Goal: Task Accomplishment & Management: Use online tool/utility

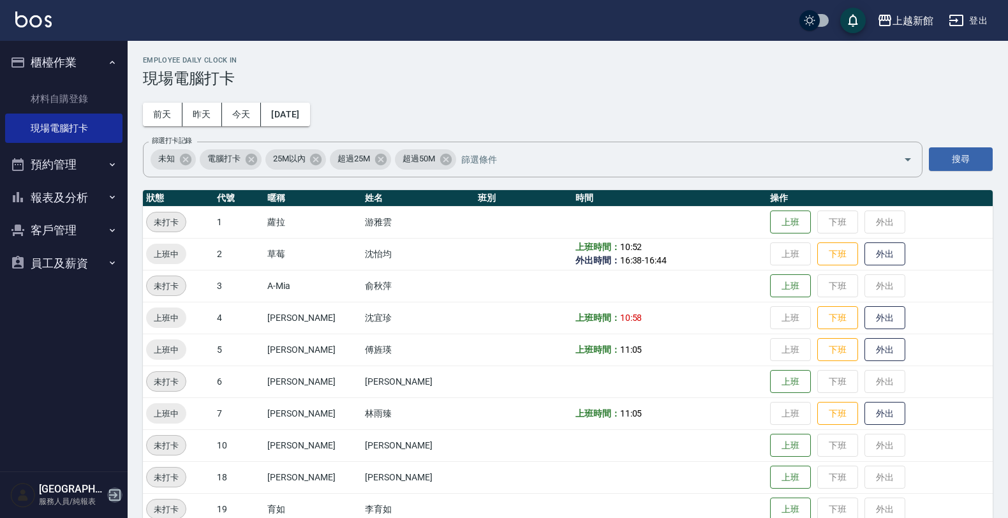
click at [107, 498] on icon "button" at bounding box center [114, 494] width 15 height 15
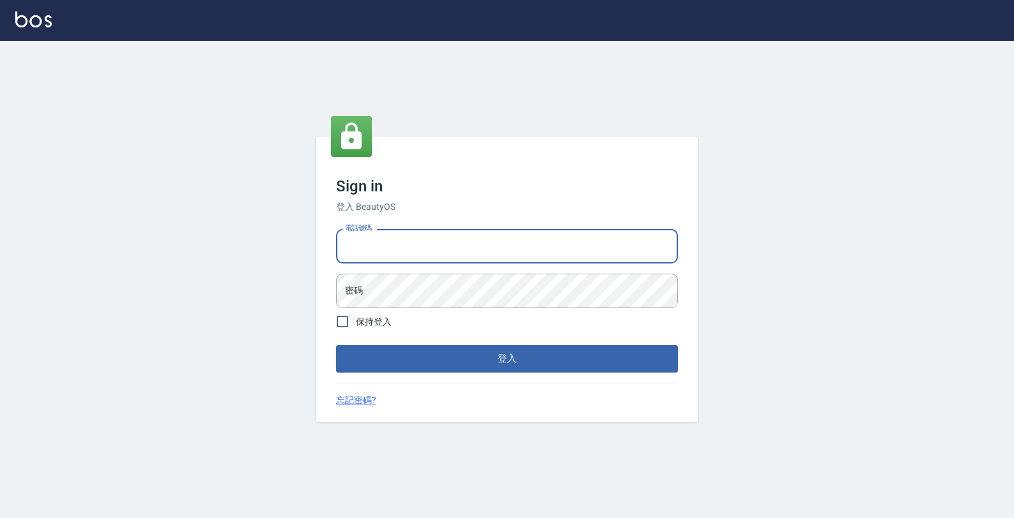
drag, startPoint x: 453, startPoint y: 257, endPoint x: 464, endPoint y: 251, distance: 12.6
click at [453, 258] on input "電話號碼" at bounding box center [507, 246] width 342 height 34
type input "0933303551"
click at [336, 345] on button "登入" at bounding box center [507, 358] width 342 height 27
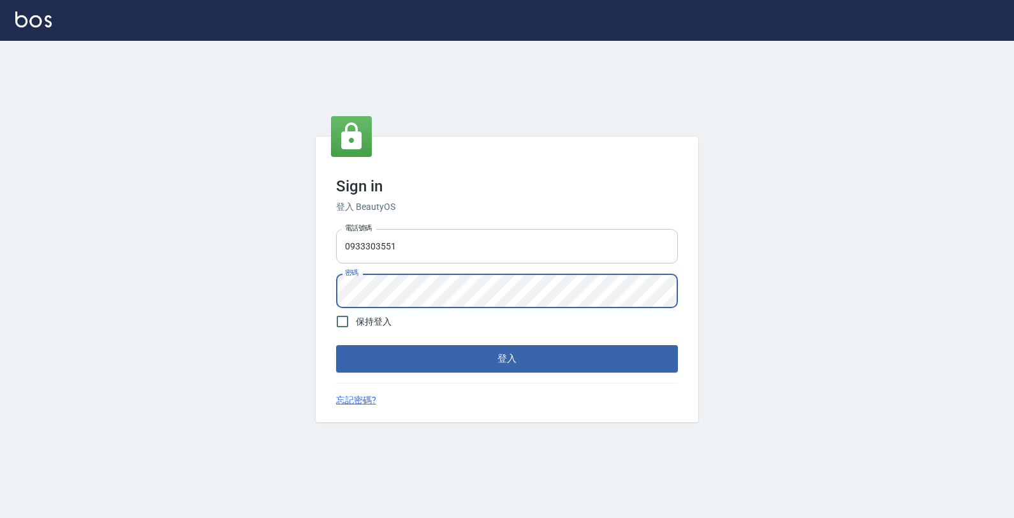
click at [336, 345] on button "登入" at bounding box center [507, 358] width 342 height 27
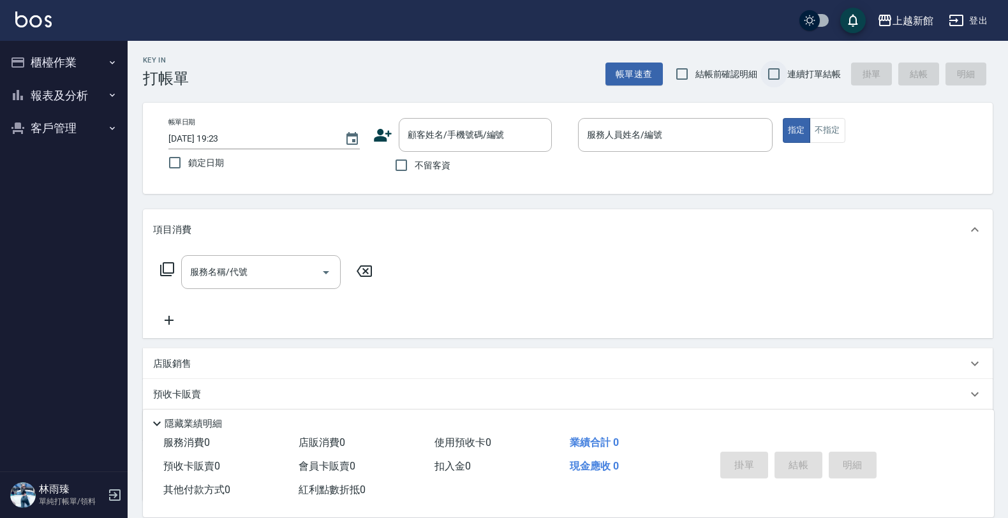
drag, startPoint x: 760, startPoint y: 62, endPoint x: 781, endPoint y: 74, distance: 24.5
click at [770, 65] on div "帳單速查 結帳前確認明細 連續打單結帳 掛單 結帳 明細" at bounding box center [798, 74] width 387 height 27
drag, startPoint x: 781, startPoint y: 75, endPoint x: 762, endPoint y: 81, distance: 20.2
click at [779, 75] on input "連續打單結帳" at bounding box center [773, 74] width 27 height 27
checkbox input "true"
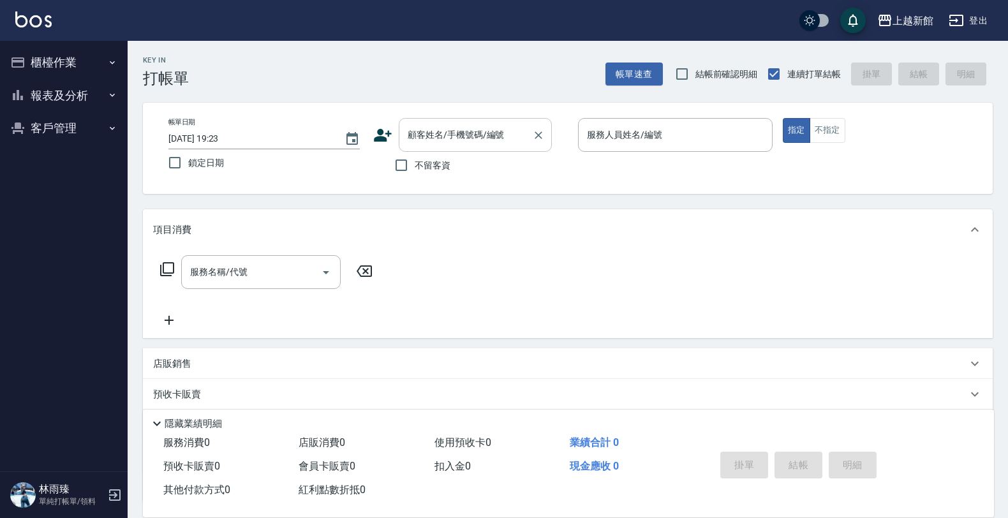
click at [485, 125] on input "顧客姓名/手機號碼/編號" at bounding box center [465, 135] width 122 height 22
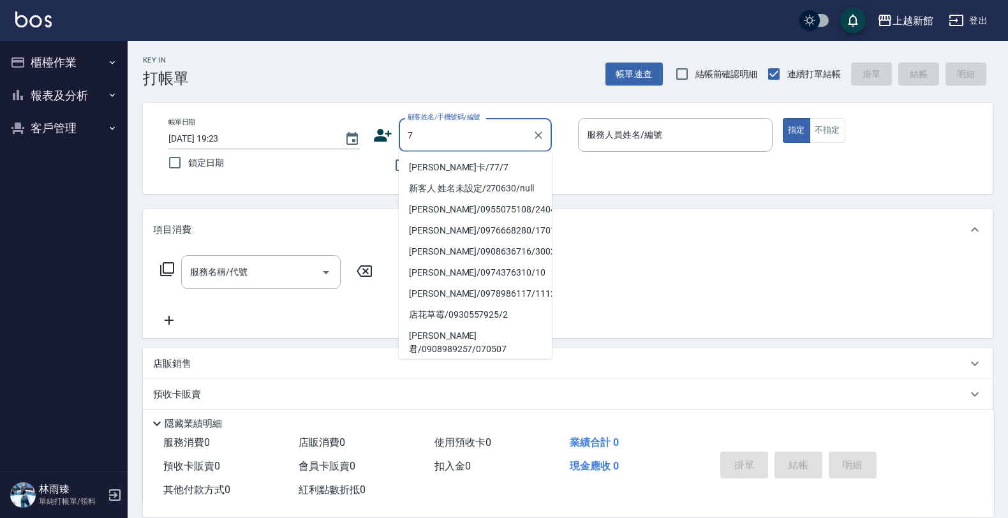
type input "[PERSON_NAME]卡/77/7"
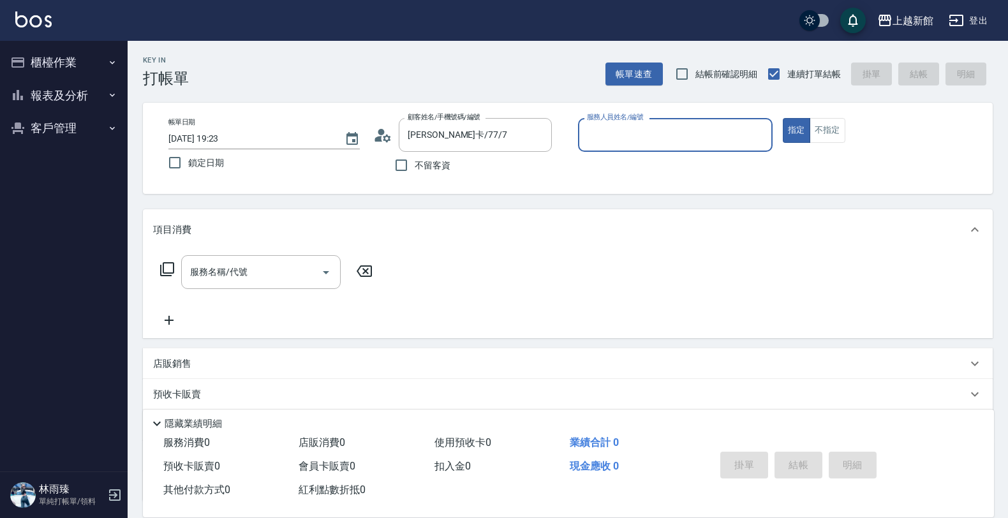
type input "[PERSON_NAME]卡-7"
click at [783, 118] on button "指定" at bounding box center [796, 130] width 27 height 25
type button "true"
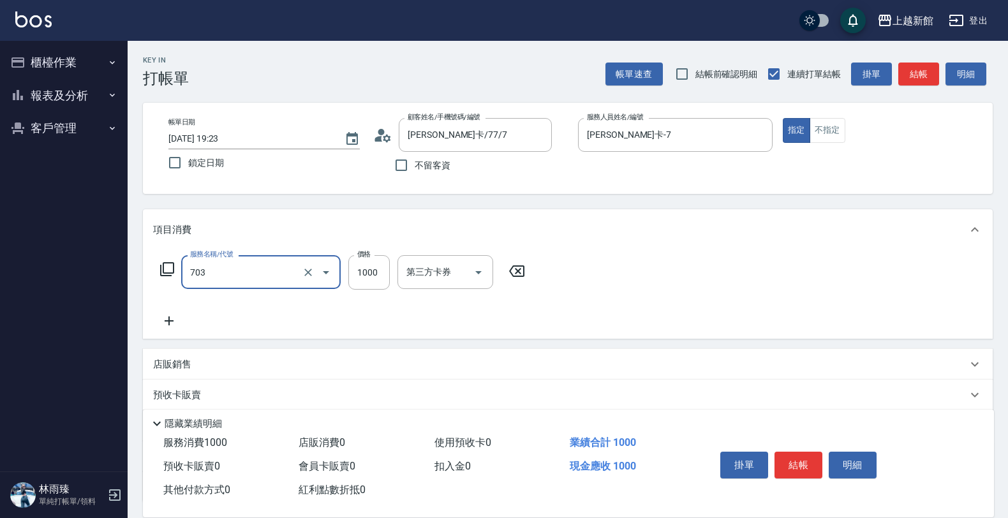
type input "接髮協助(703)"
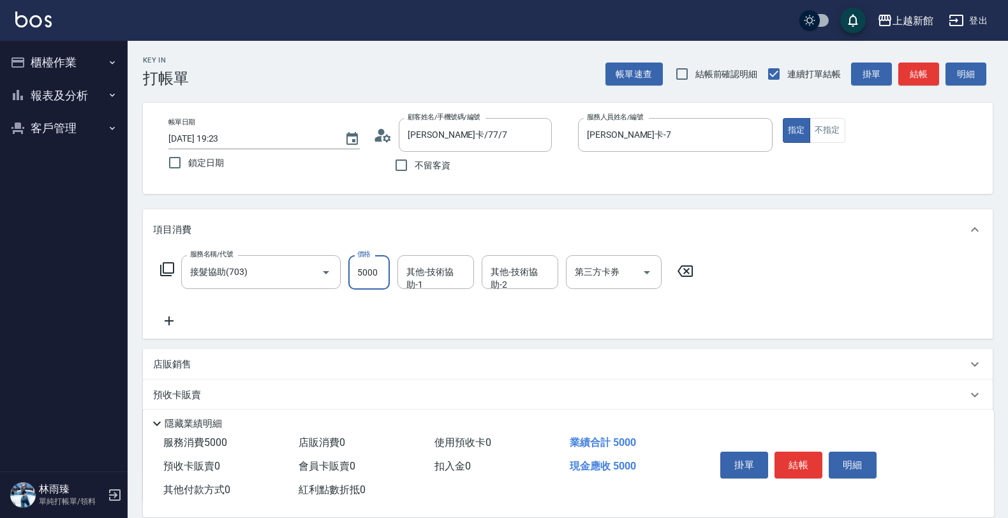
type input "5000"
type input "[PERSON_NAME]-25"
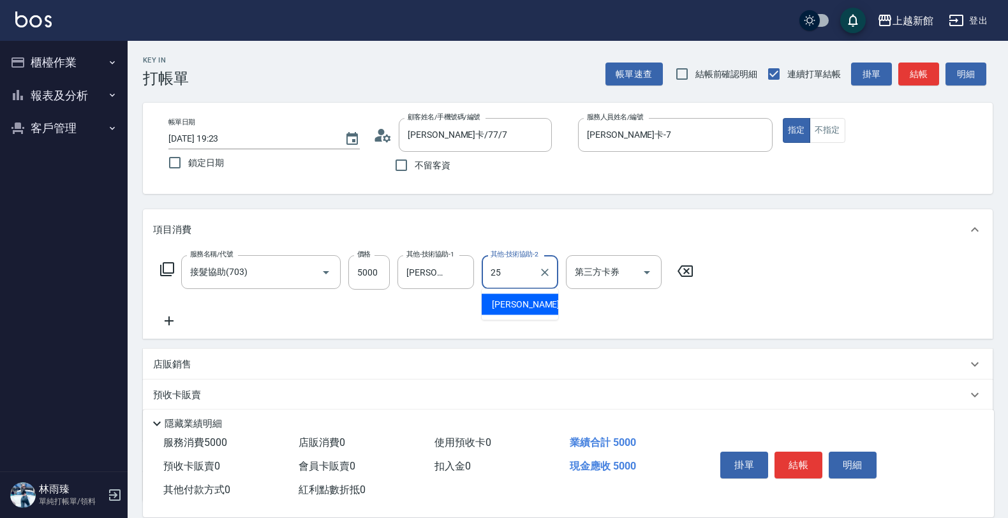
type input "[PERSON_NAME]-25"
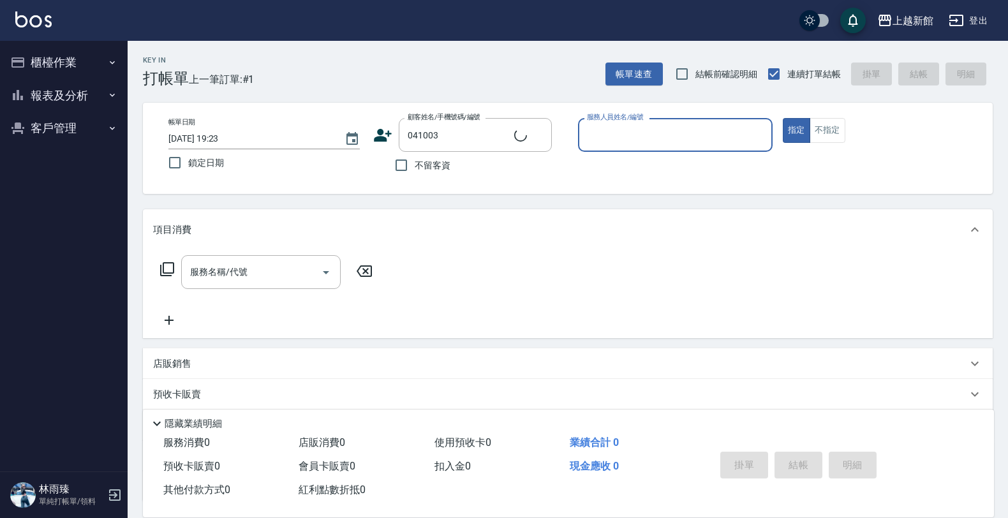
type input "林晏丞/0930398303/041003"
click at [783, 118] on button "指定" at bounding box center [796, 130] width 27 height 25
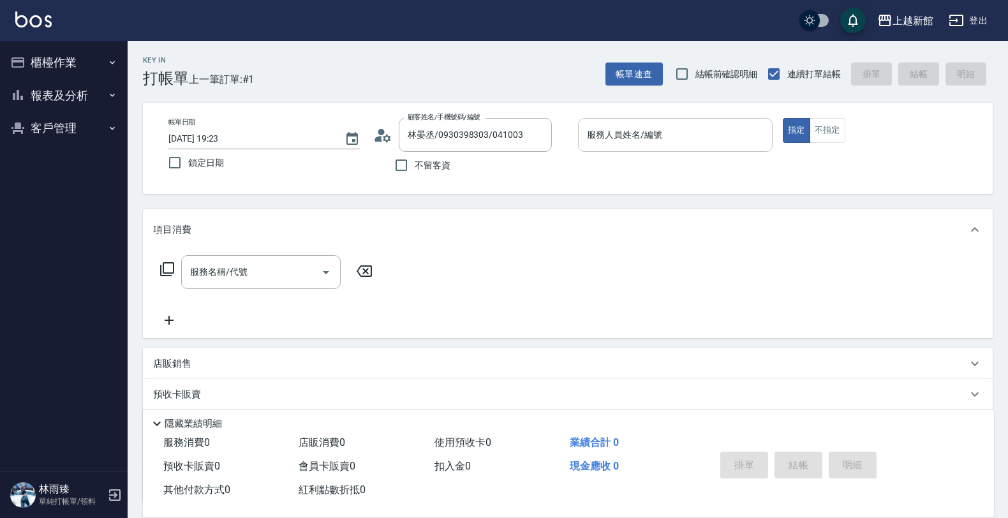
drag, startPoint x: 726, startPoint y: 103, endPoint x: 709, endPoint y: 117, distance: 21.7
click at [709, 117] on div "帳單日期 2025/08/12 19:23 鎖定日期 顧客姓名/手機號碼/編號 林晏丞/0930398303/041003 顧客姓名/手機號碼/編號 不留客資…" at bounding box center [567, 148] width 849 height 91
click at [709, 118] on div "服務人員姓名/編號" at bounding box center [675, 135] width 195 height 34
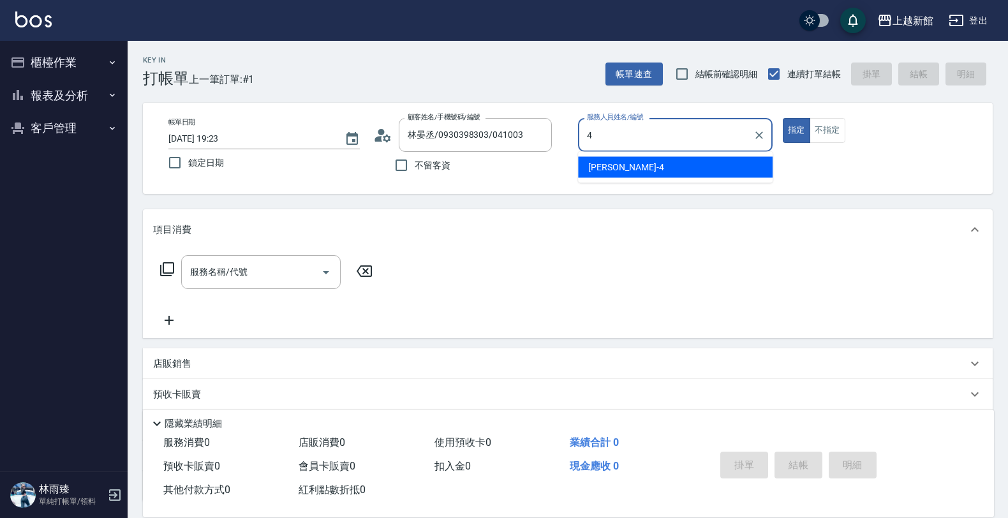
type input "宜珍-4"
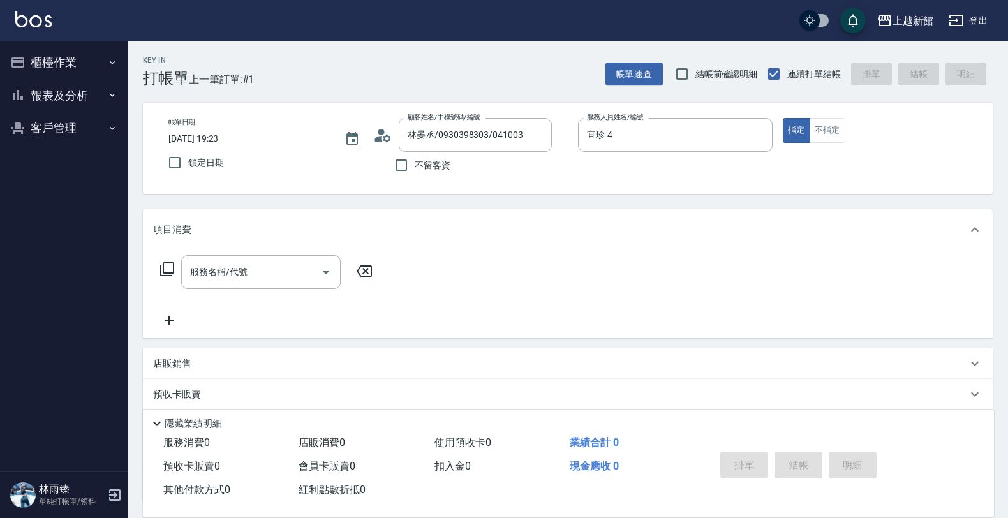
click at [170, 265] on icon at bounding box center [166, 268] width 15 height 15
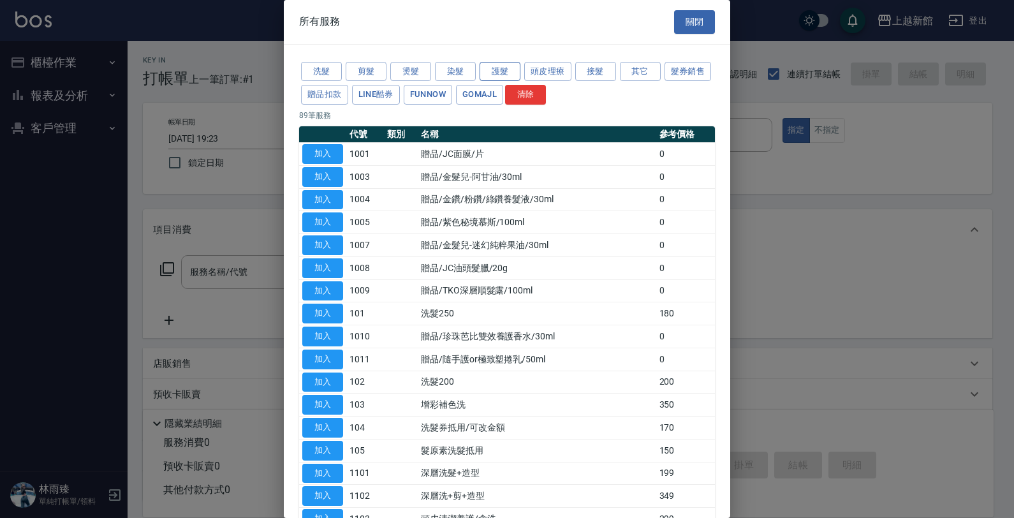
click at [494, 73] on button "護髮" at bounding box center [500, 72] width 41 height 20
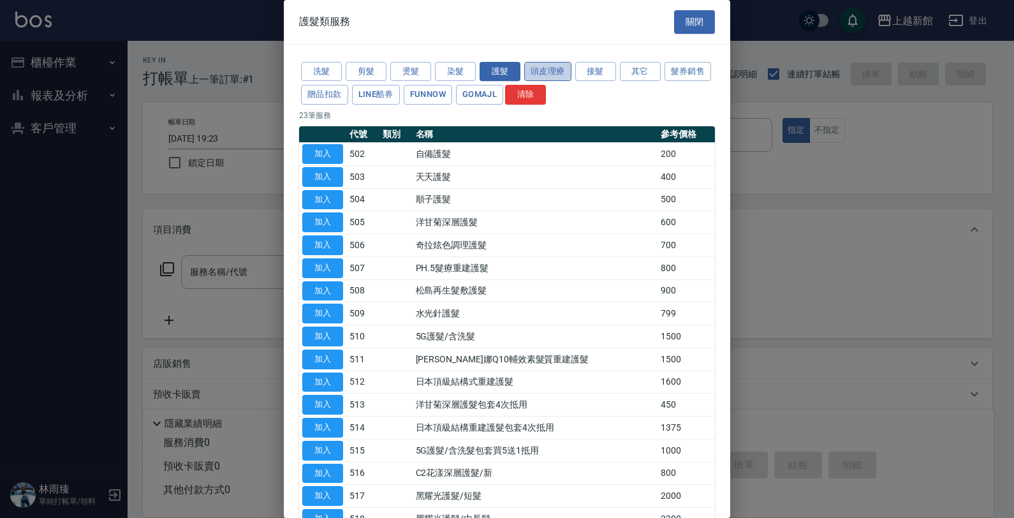
click at [541, 65] on button "頭皮理療" at bounding box center [547, 72] width 47 height 20
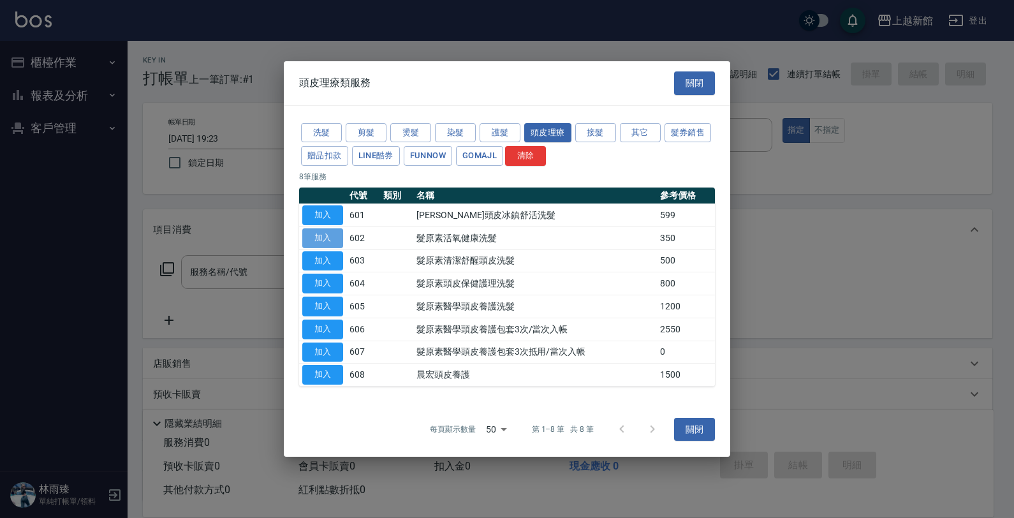
click at [330, 241] on button "加入" at bounding box center [322, 238] width 41 height 20
type input "髮原素活氧健康洗髮(602)"
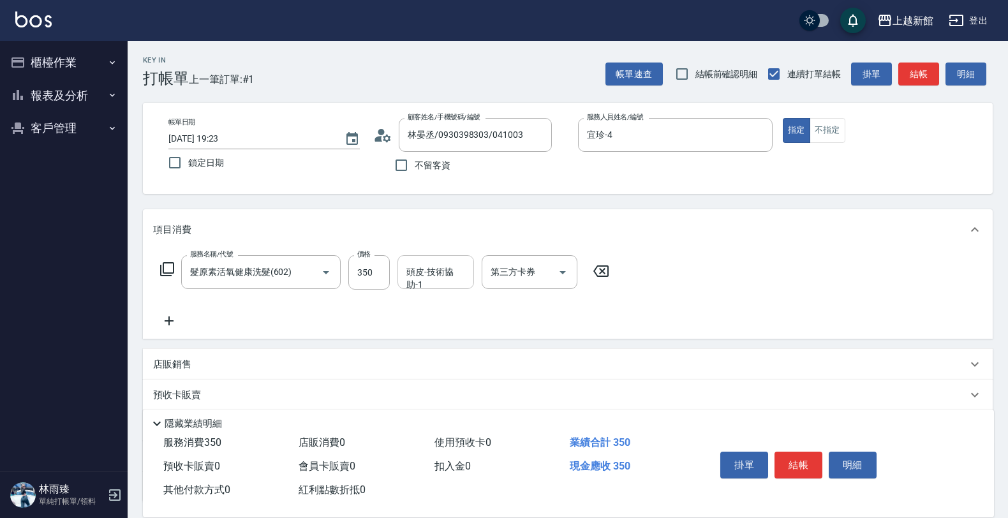
click at [420, 255] on div "頭皮-技術協助-1" at bounding box center [435, 272] width 77 height 34
type input "宜珍-4"
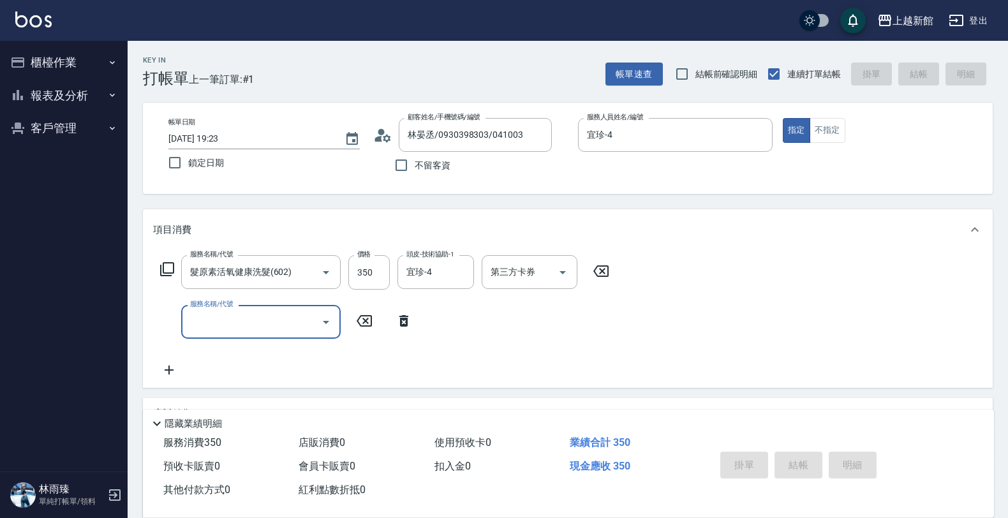
type input "2025/08/12 19:24"
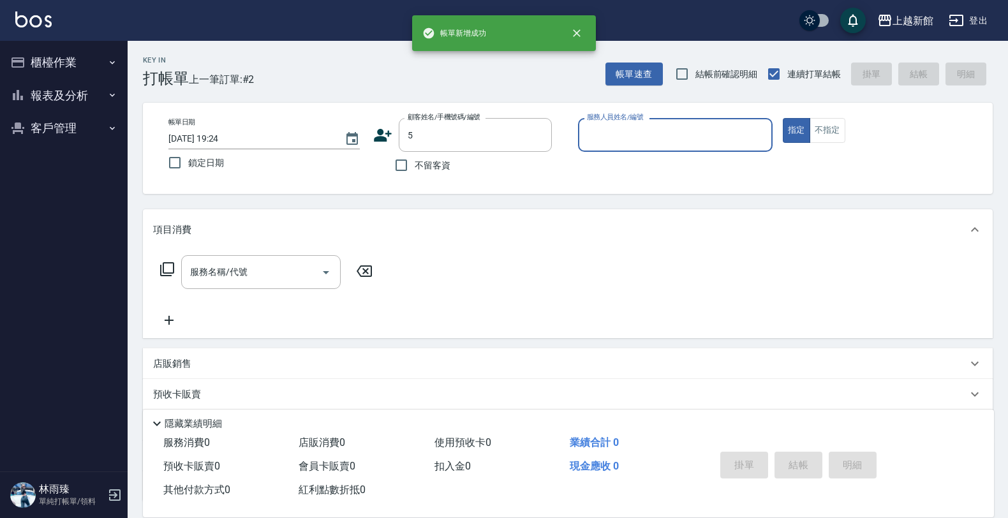
click at [783, 118] on button "指定" at bounding box center [796, 130] width 27 height 25
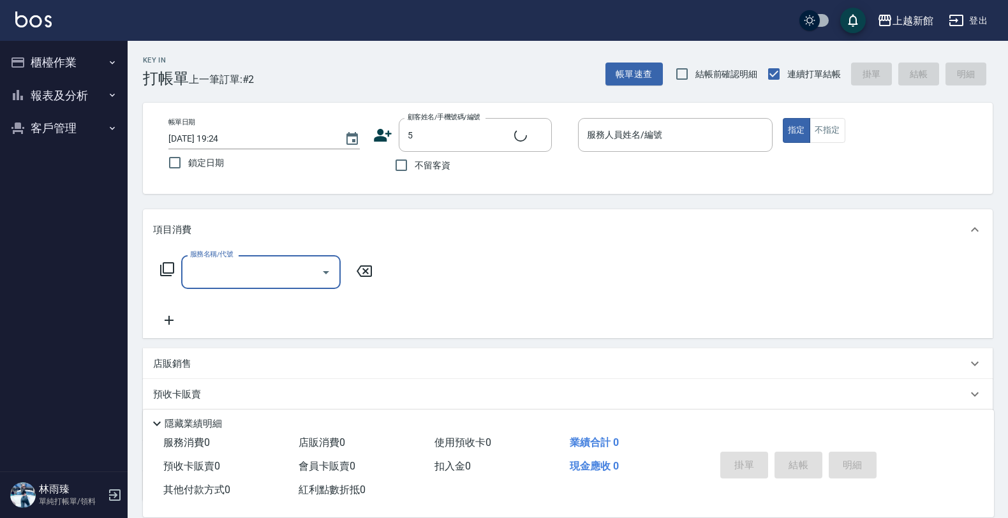
type input "龍蝦/0903917638/5"
type input "旌瑛-5"
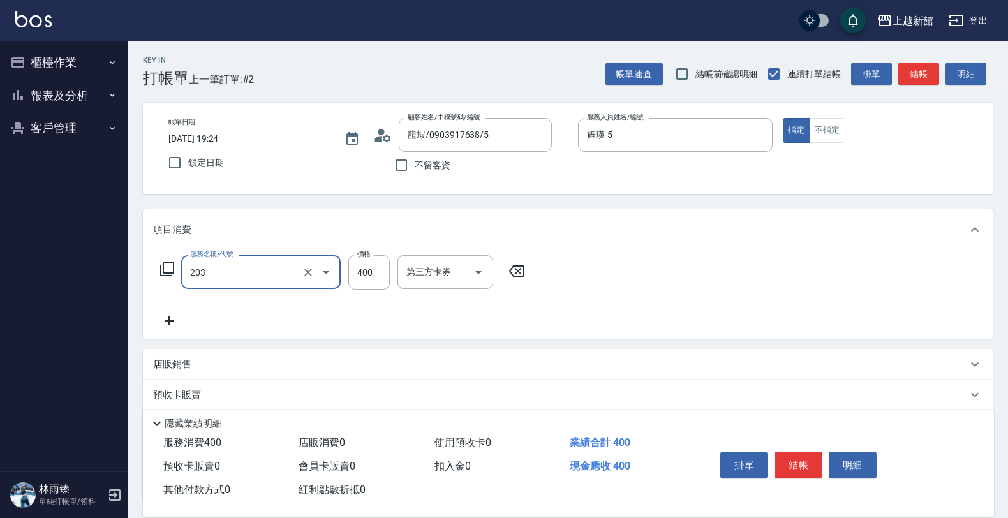
type input "指定單剪(203)"
type input "200"
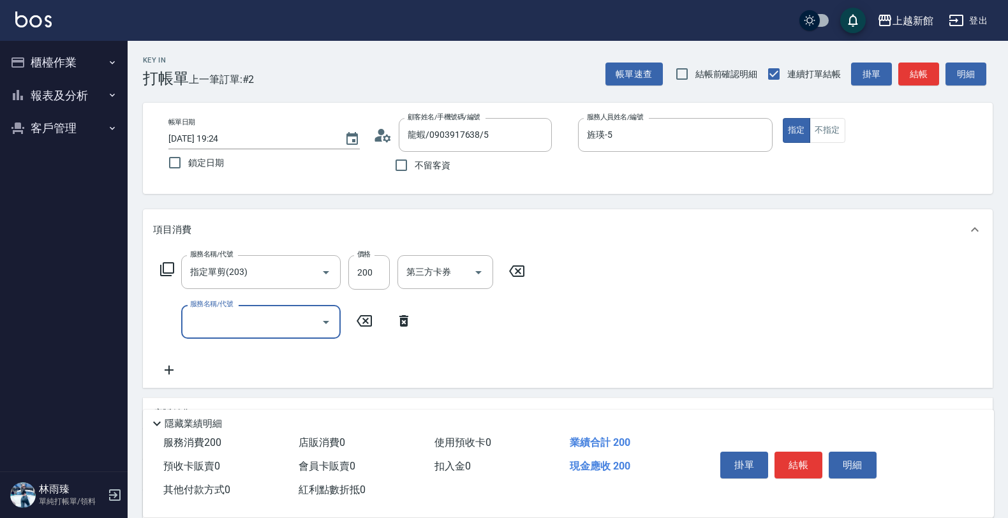
drag, startPoint x: 821, startPoint y: 122, endPoint x: 855, endPoint y: 103, distance: 38.0
click at [823, 122] on button "不指定" at bounding box center [827, 130] width 36 height 25
type button "false"
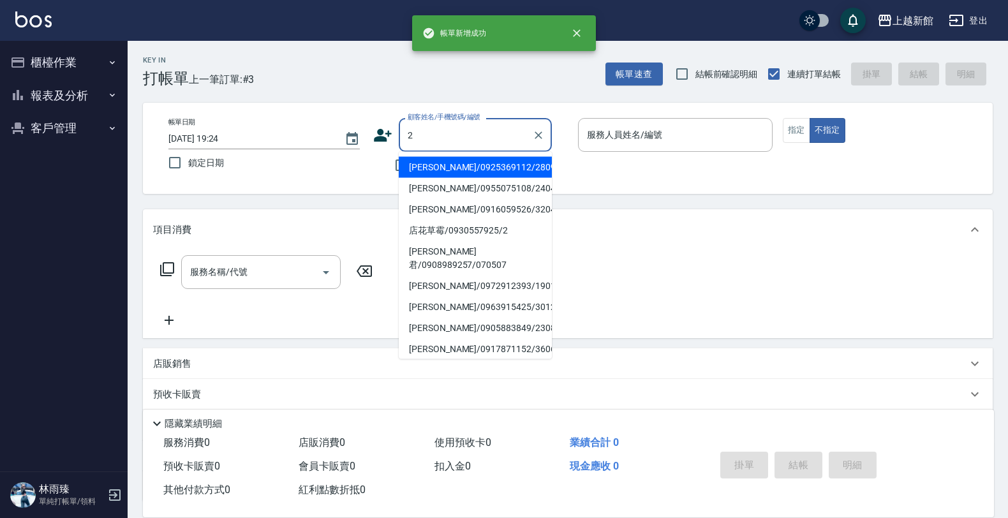
type input "蔡真華/0925369112/280919"
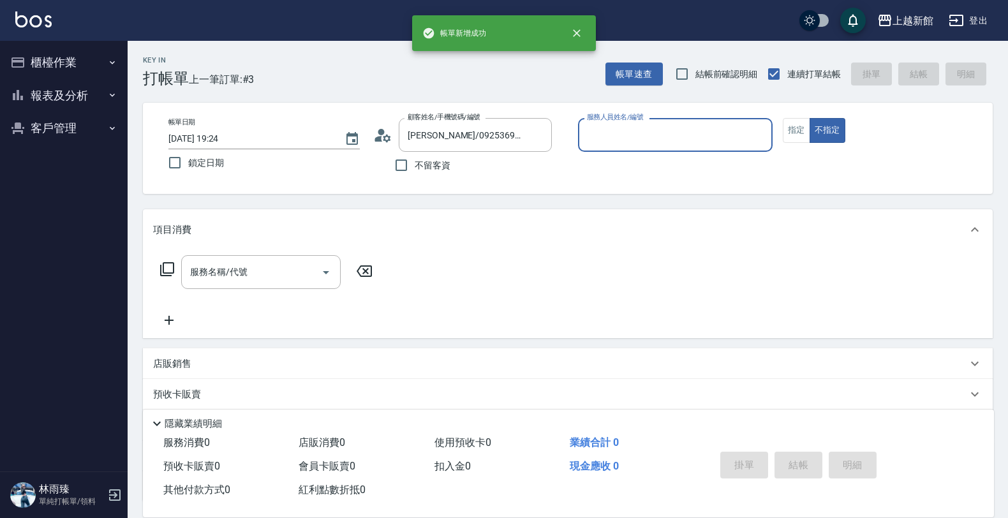
click at [809, 118] on button "不指定" at bounding box center [827, 130] width 36 height 25
type input "A-Mia -3"
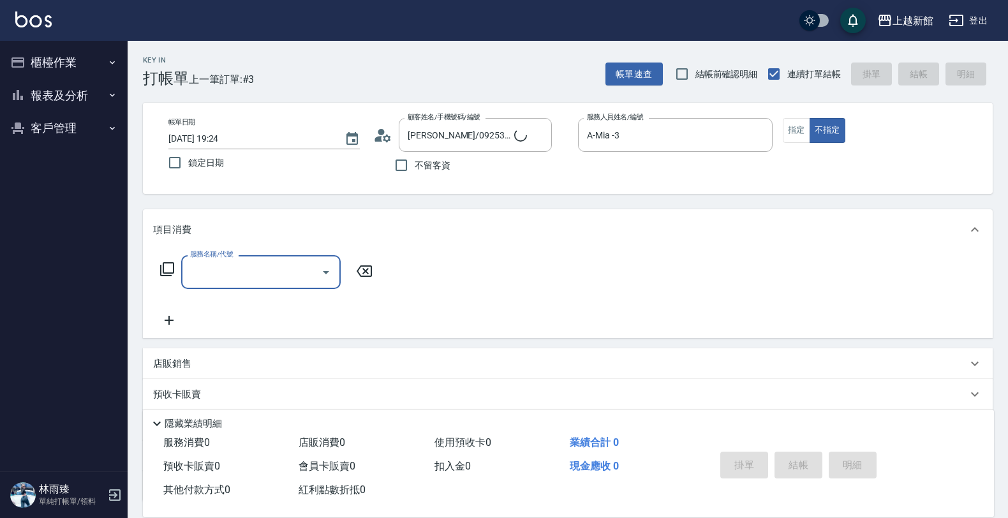
type input "店花草霉/0930557925/2"
type input "草莓-2"
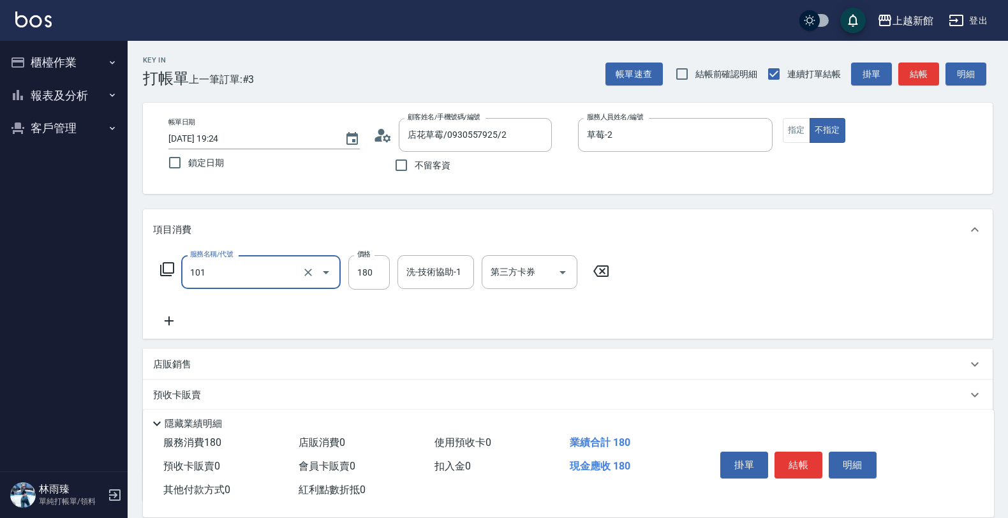
type input "洗髮250(101)"
type input "300"
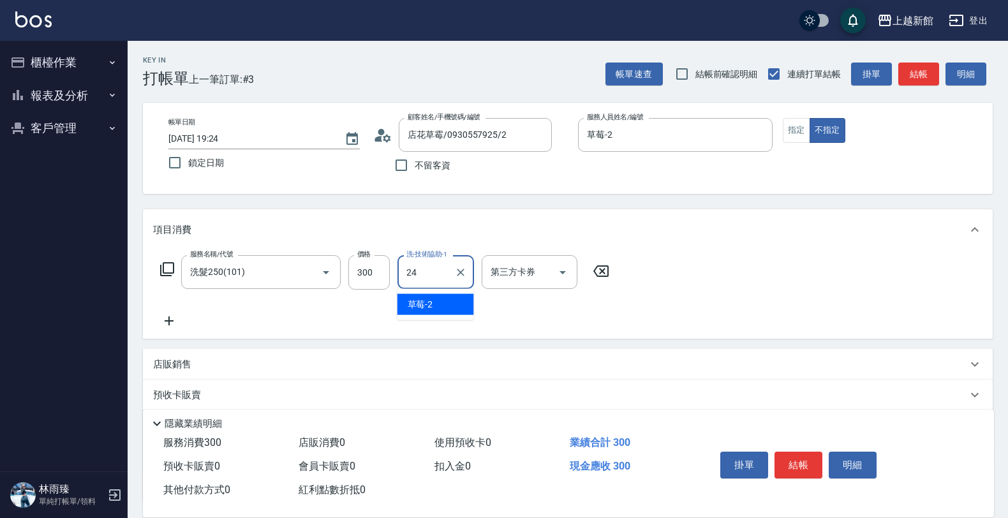
type input "小敏-24"
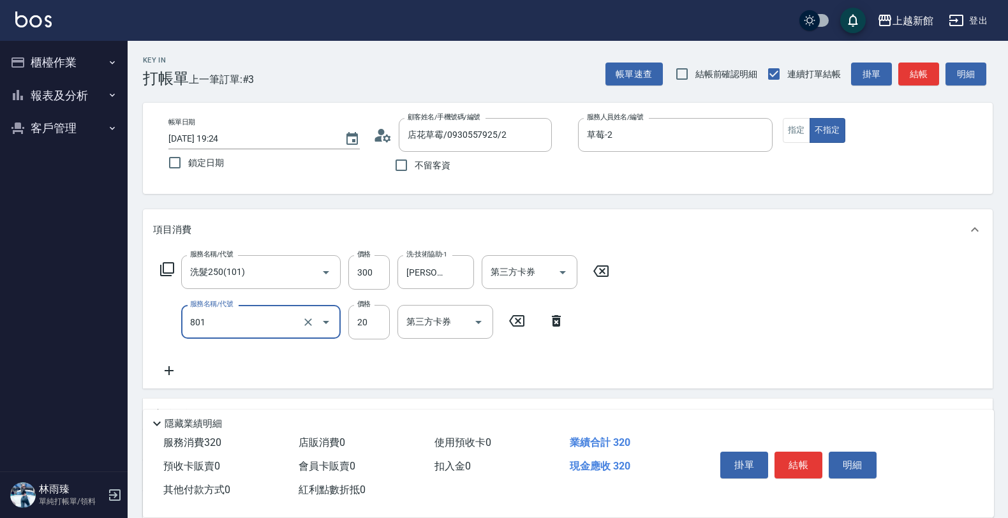
type input "潤絲(801)"
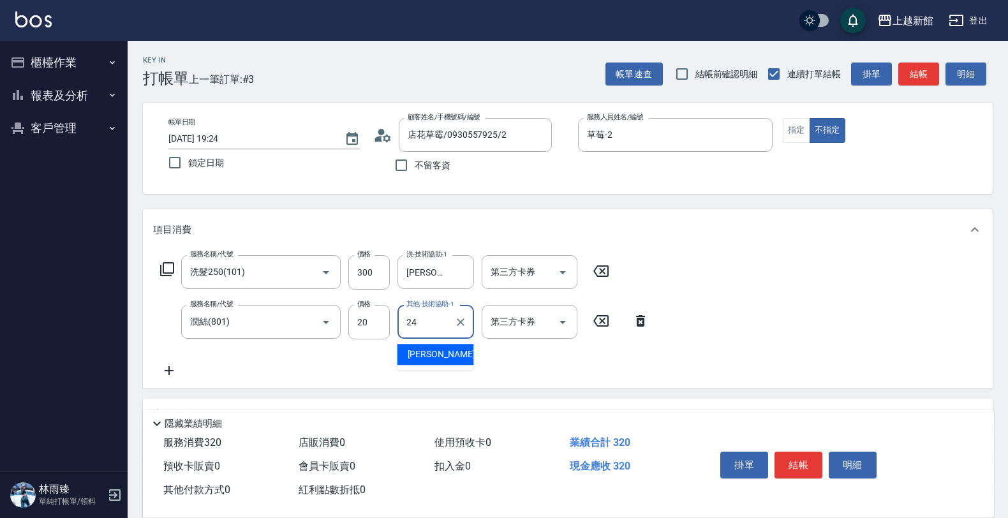
type input "小敏-24"
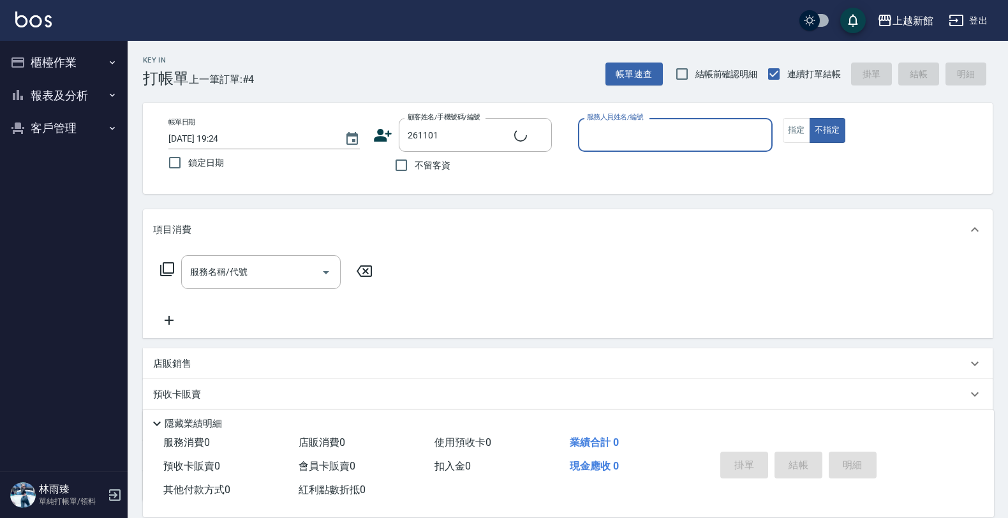
type input "賴文忻/0976339157/261101"
type input "旌瑛-5"
click at [809, 118] on button "不指定" at bounding box center [827, 130] width 36 height 25
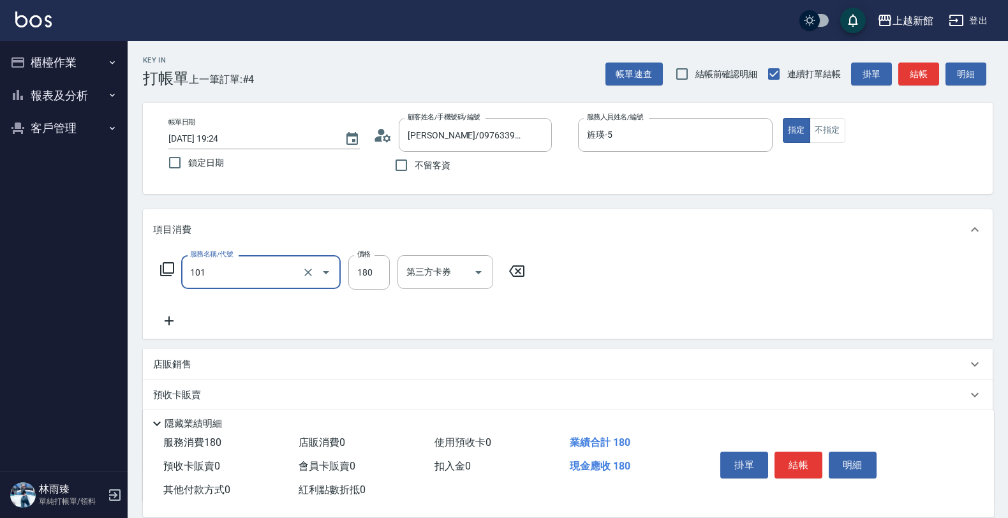
type input "洗髮250(101)"
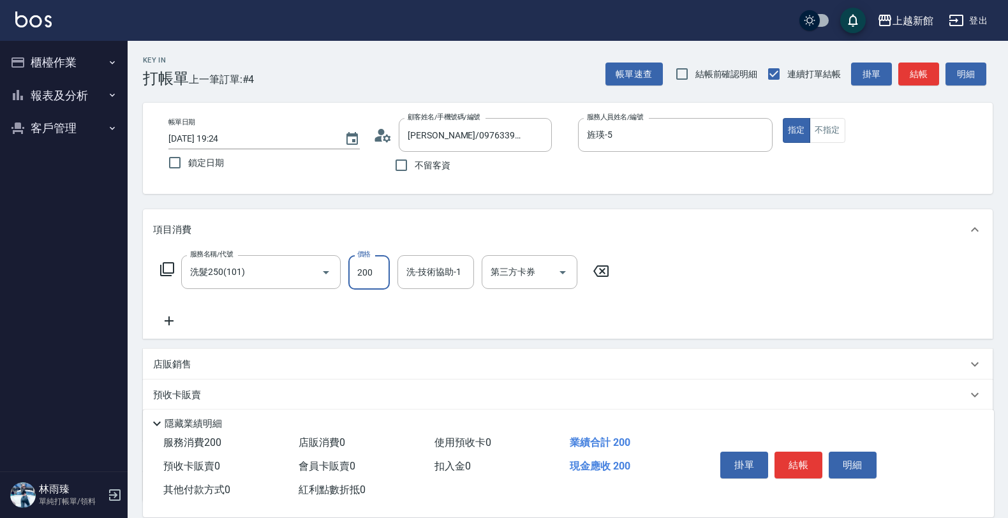
type input "200"
type input "小敏-24"
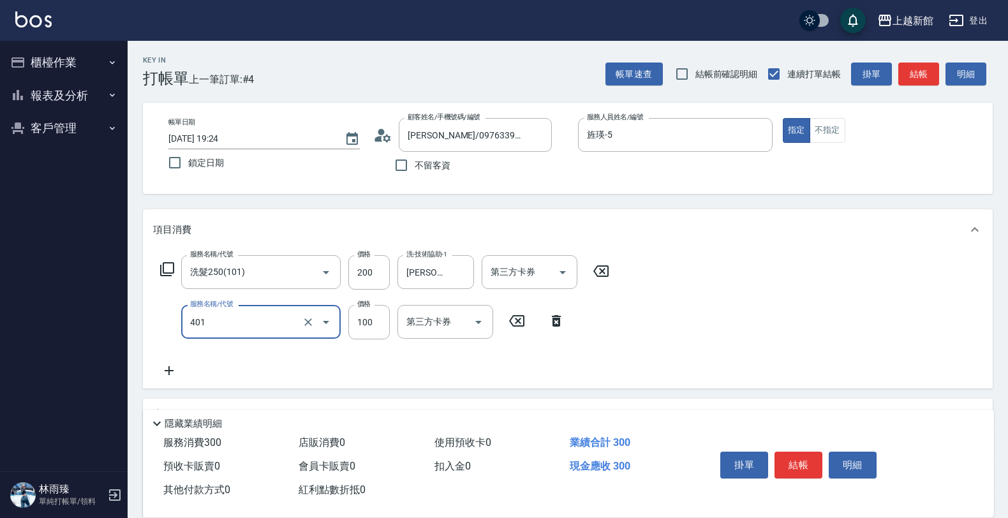
type input "補染(401)"
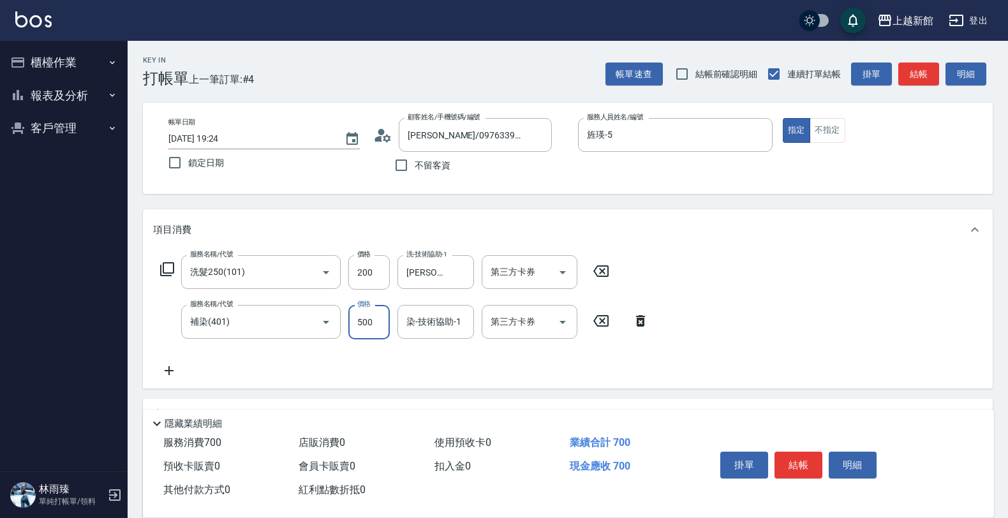
type input "500"
type input "小敏-24"
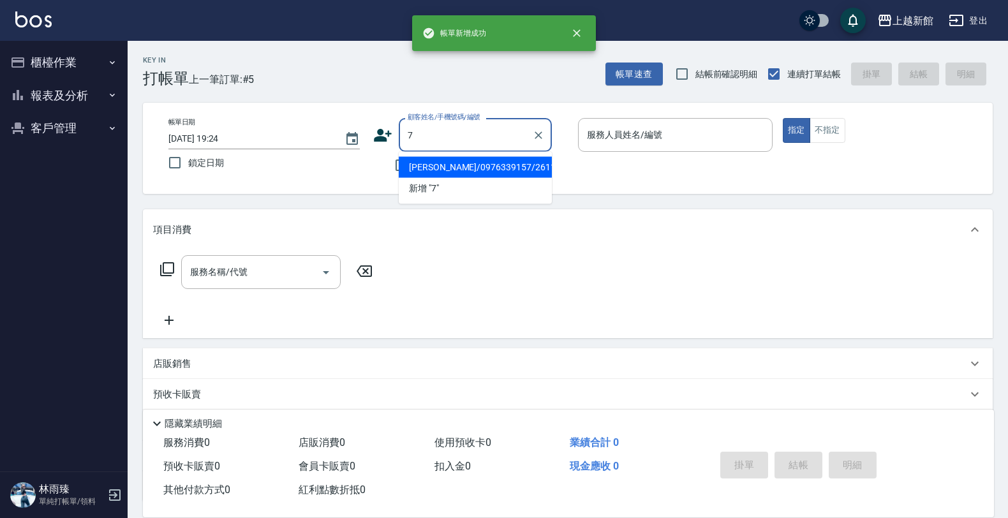
type input "賴文忻/0976339157/261101"
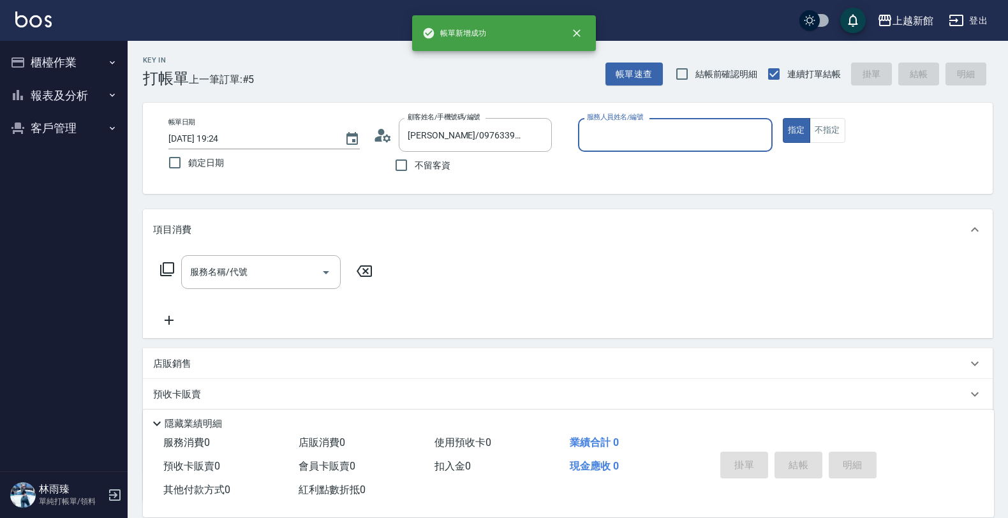
click at [783, 118] on button "指定" at bounding box center [796, 130] width 27 height 25
type input "旌瑛-5"
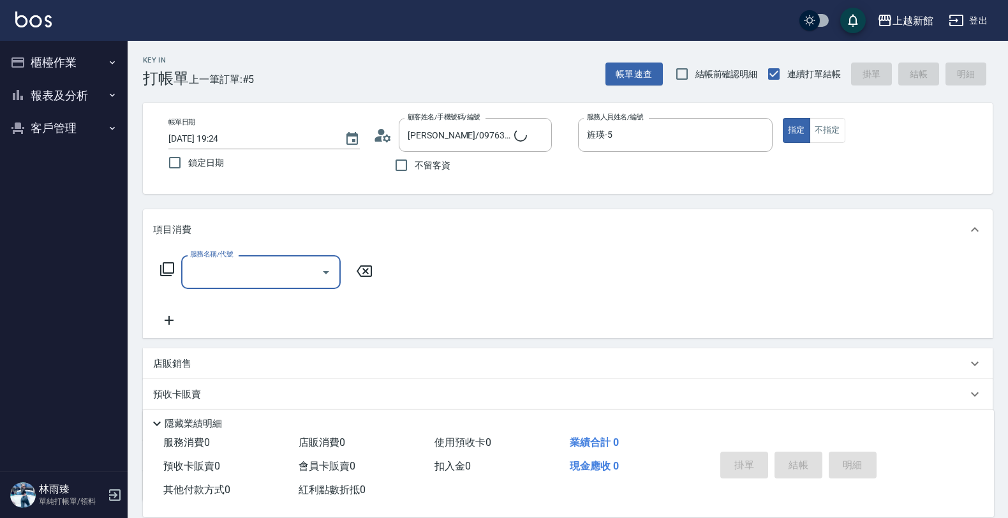
type input "莫尼卡/77/7"
type input "莫尼卡-7"
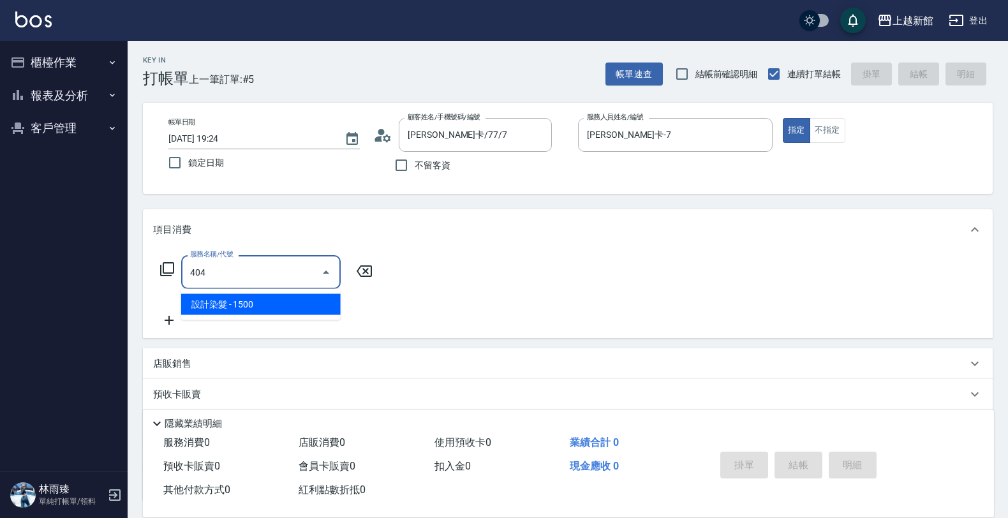
type input "設計染髮(404)"
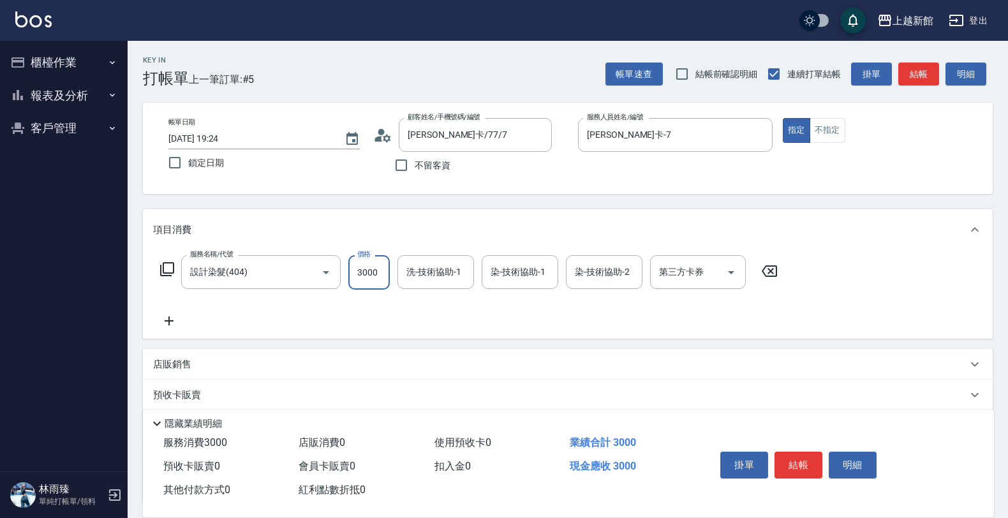
type input "3000"
type input "小邱-25"
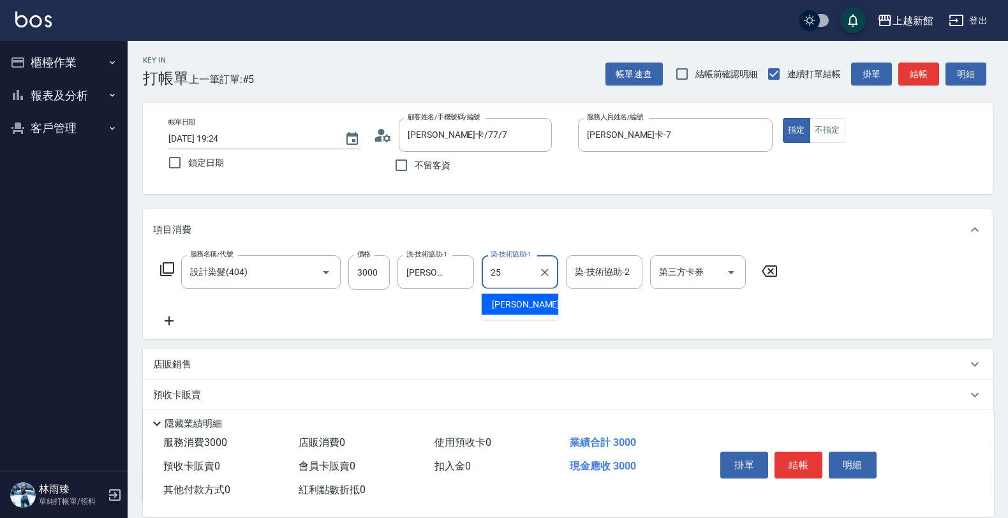
type input "小邱-25"
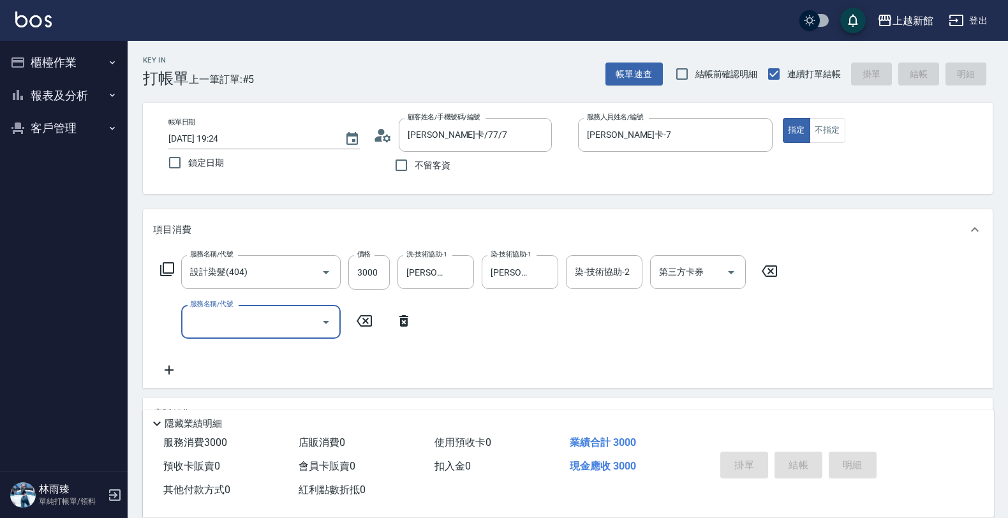
type input "2025/08/12 19:25"
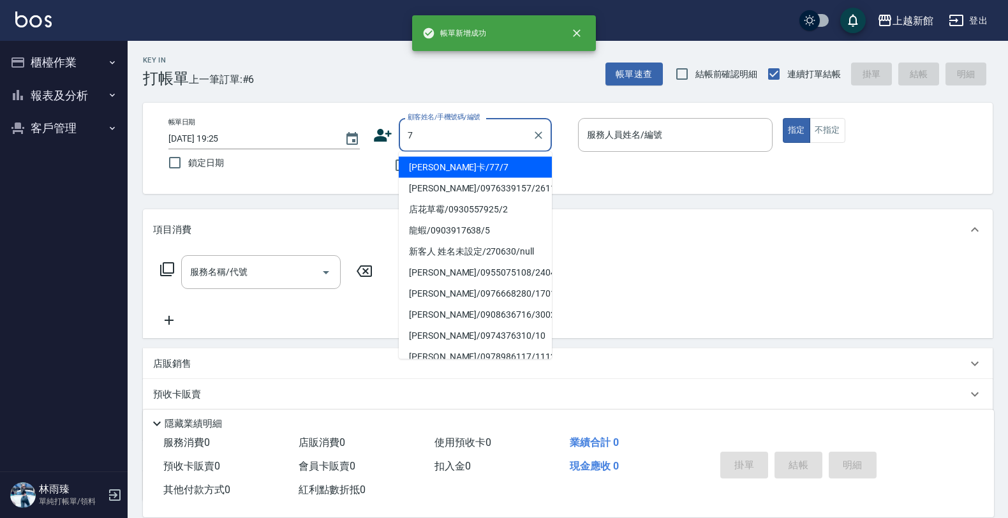
type input "莫尼卡/77/7"
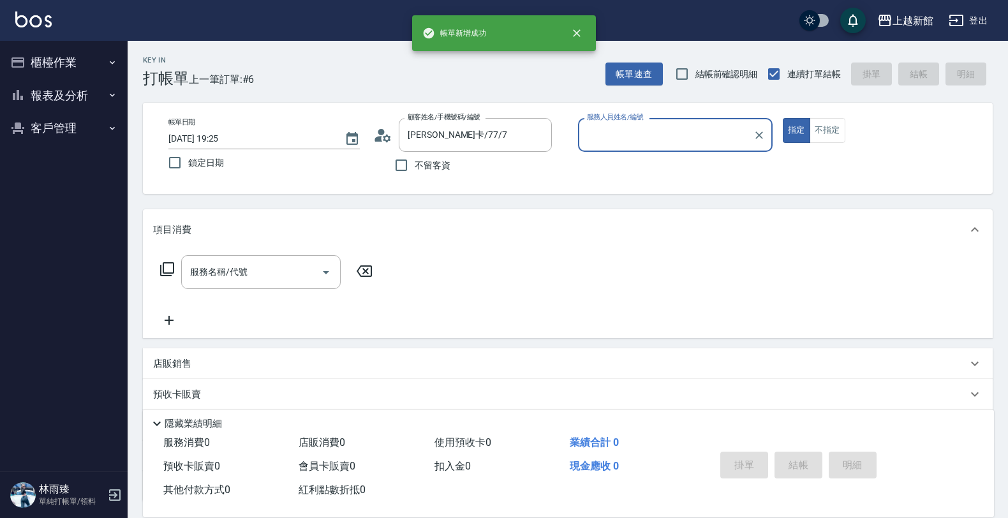
type input "莫尼卡-7"
click at [783, 118] on button "指定" at bounding box center [796, 130] width 27 height 25
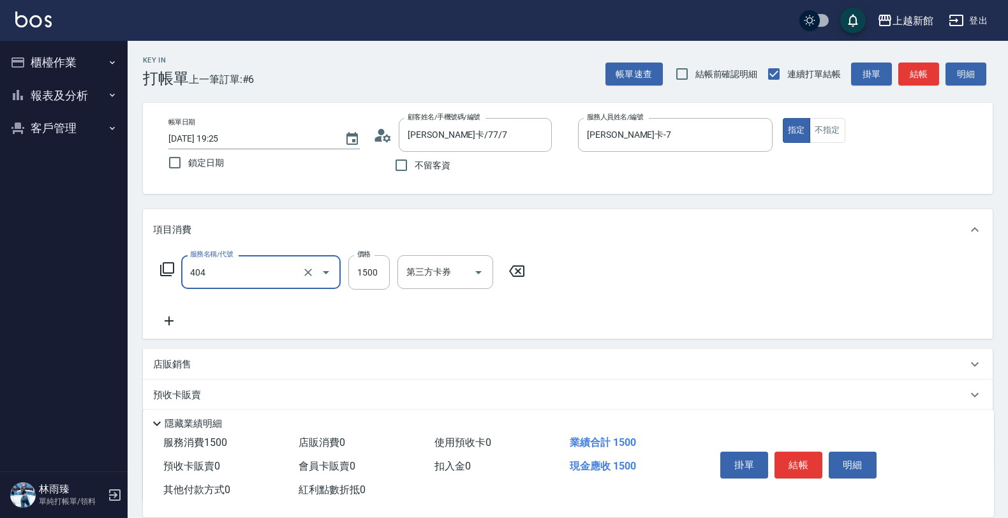
type input "設計染髮(404)"
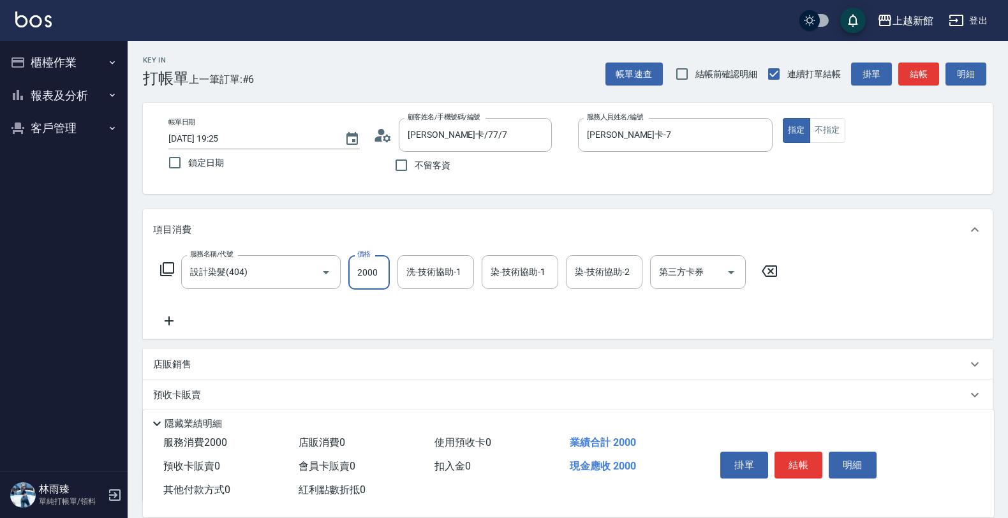
type input "2000"
type input "小邱-25"
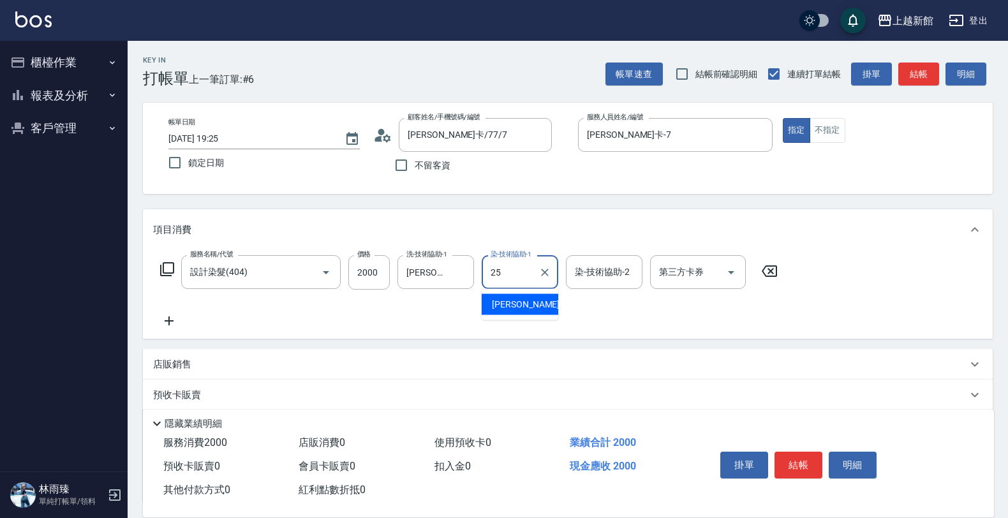
type input "小邱-25"
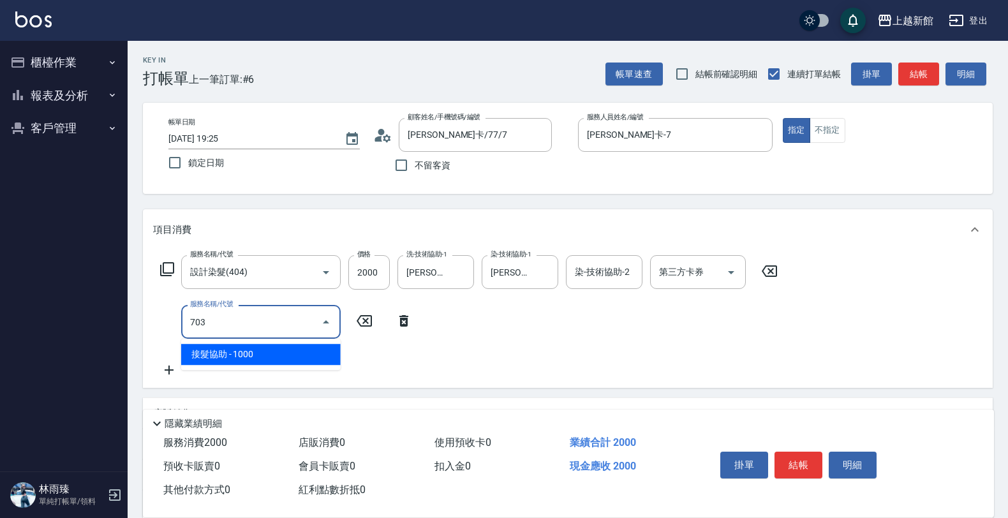
type input "接髮協助(703)"
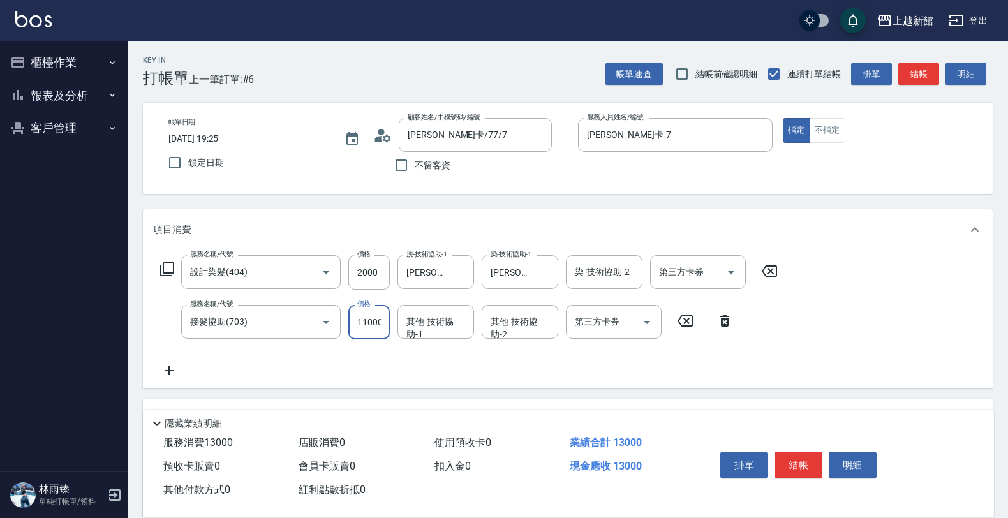
type input "11000"
type input "小邱-25"
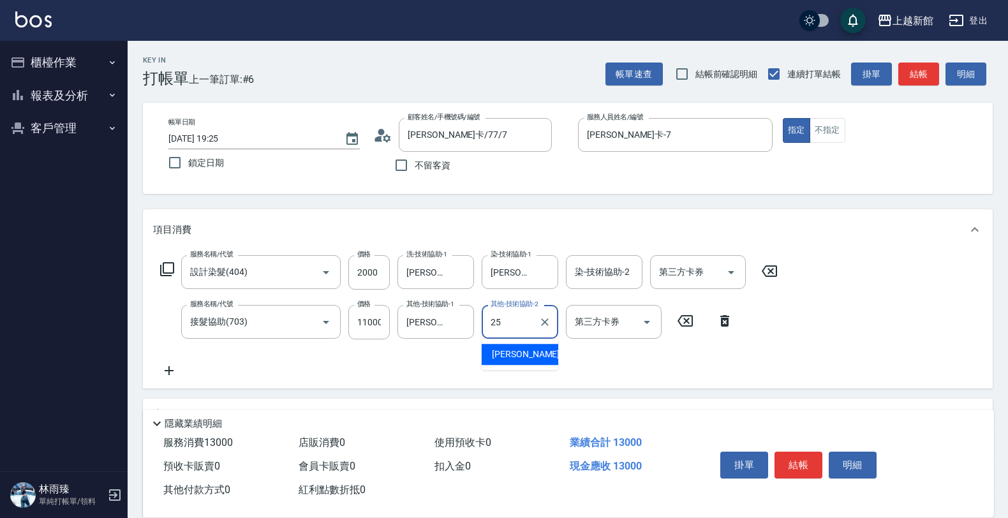
type input "小邱-25"
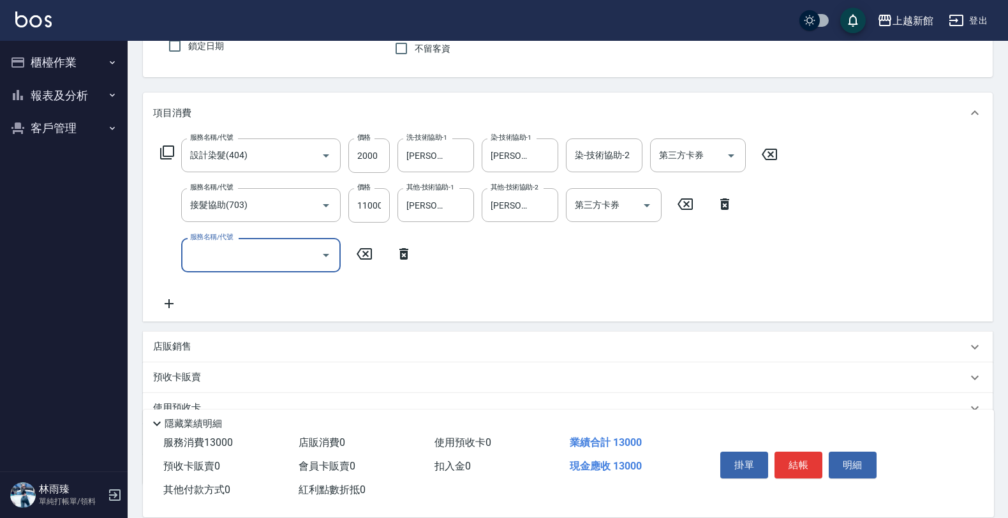
scroll to position [204, 0]
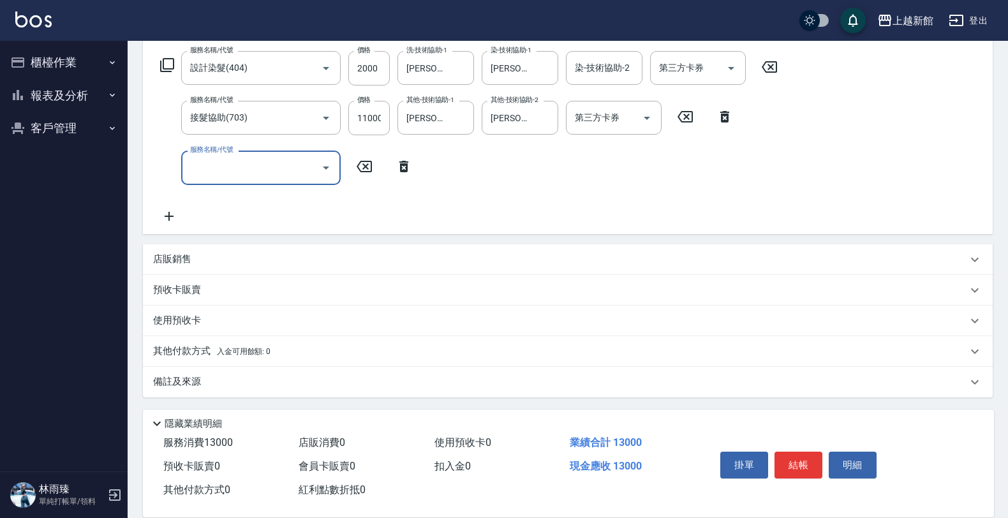
click at [228, 253] on div "店販銷售" at bounding box center [560, 259] width 814 height 13
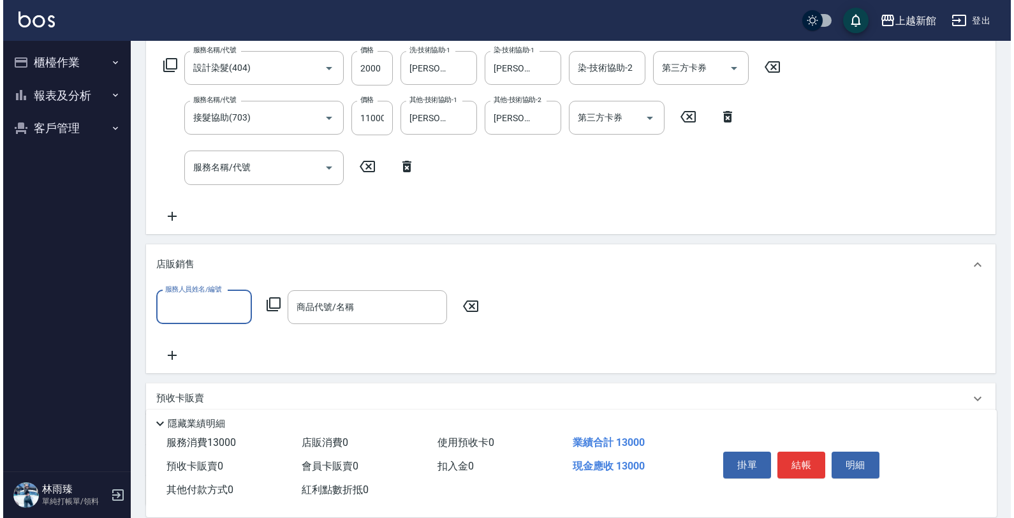
scroll to position [0, 0]
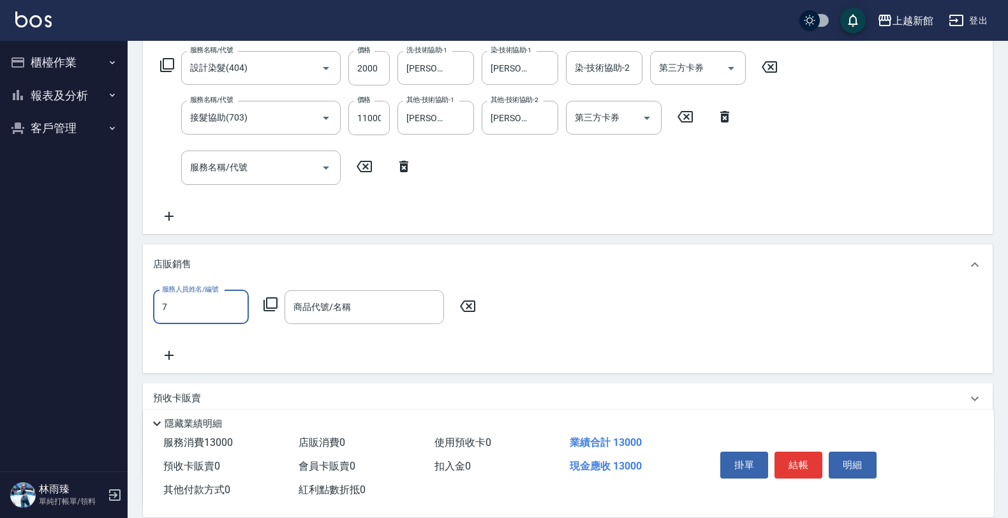
type input "莫尼卡-7"
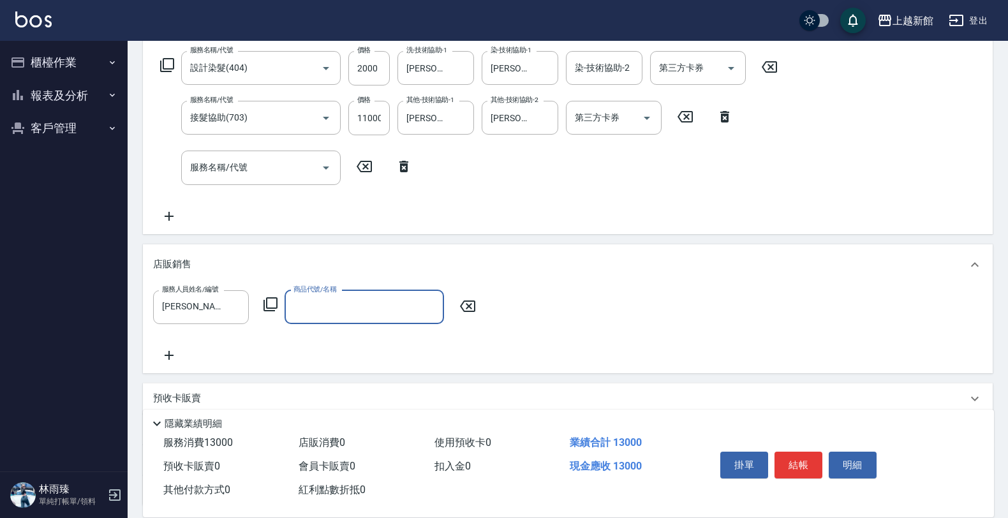
click at [269, 301] on icon at bounding box center [270, 304] width 15 height 15
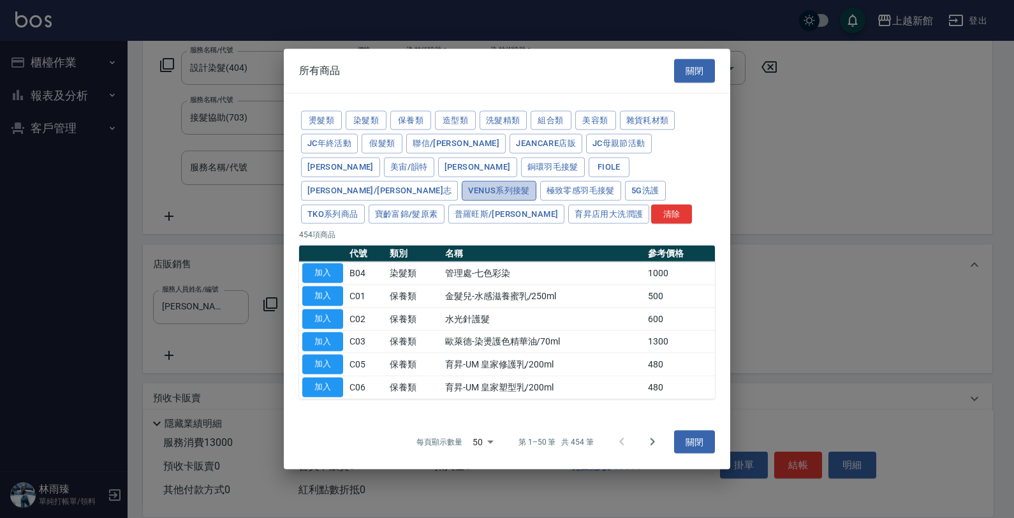
click at [536, 180] on button "Venus系列接髮" at bounding box center [499, 190] width 74 height 20
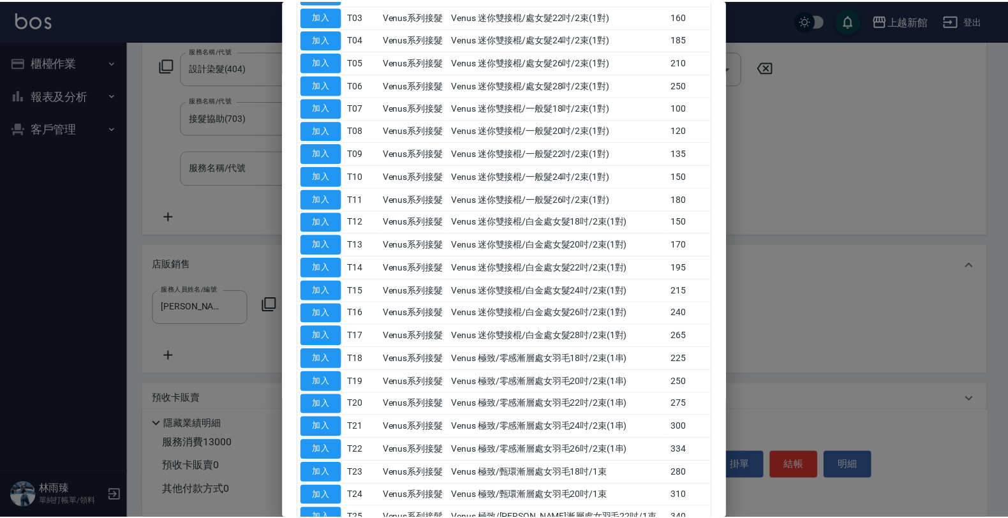
scroll to position [239, 0]
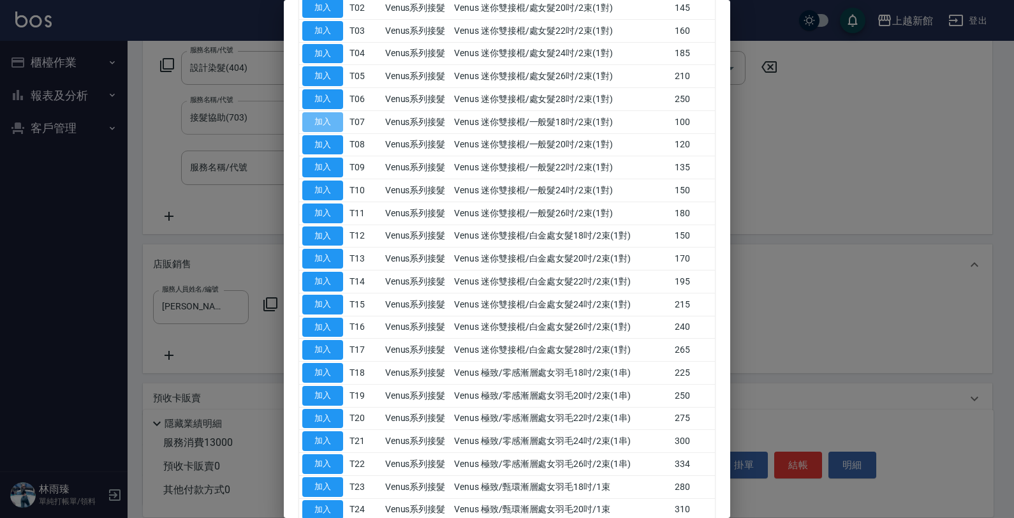
click at [322, 112] on button "加入" at bounding box center [322, 122] width 41 height 20
type input "Venus 迷你雙接棍/一般髮18吋/2束(1對)"
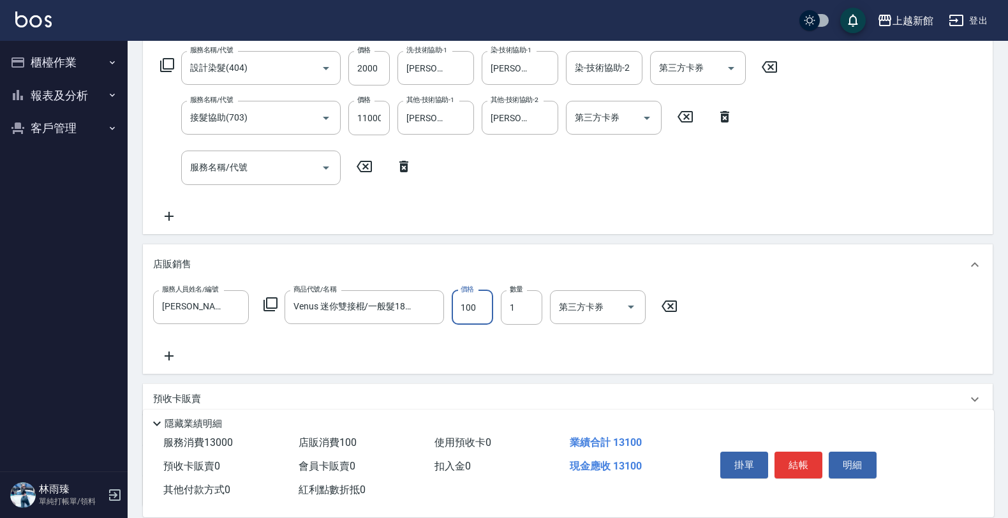
click at [481, 304] on input "100" at bounding box center [472, 307] width 41 height 34
type input "50"
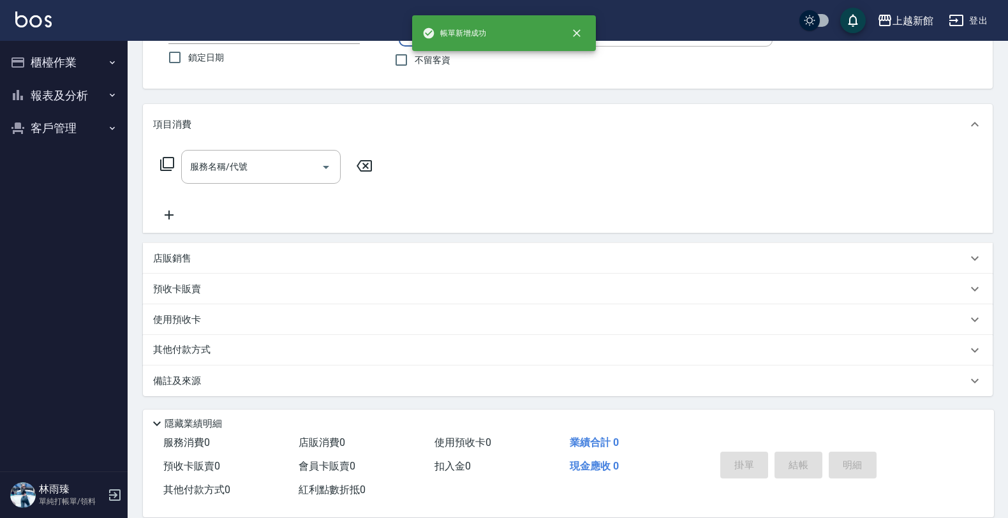
scroll to position [0, 0]
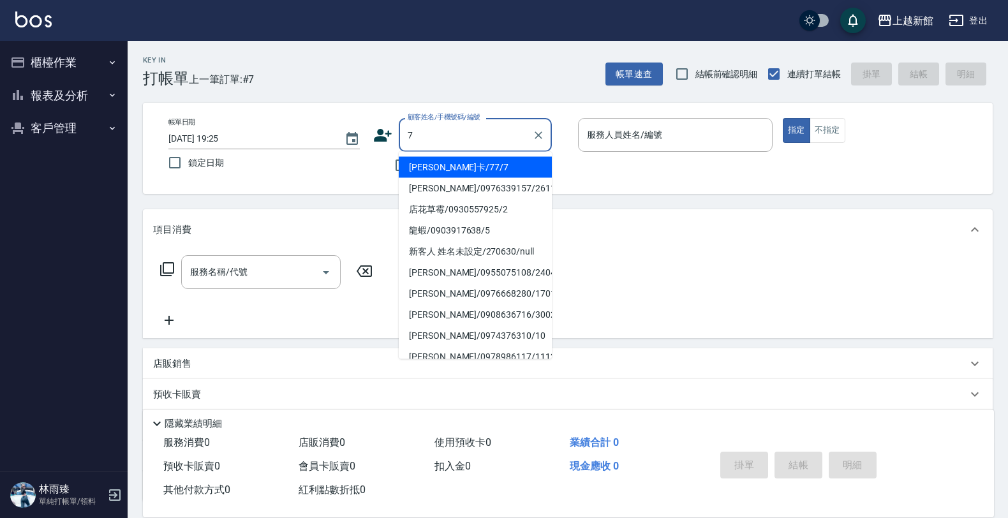
type input "莫尼卡/77/7"
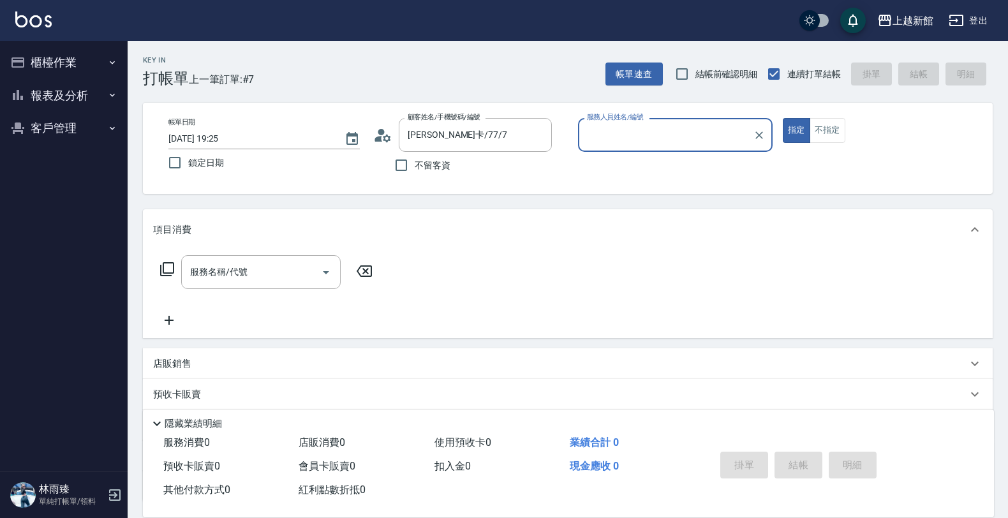
type input "莫尼卡-7"
click at [783, 118] on button "指定" at bounding box center [796, 130] width 27 height 25
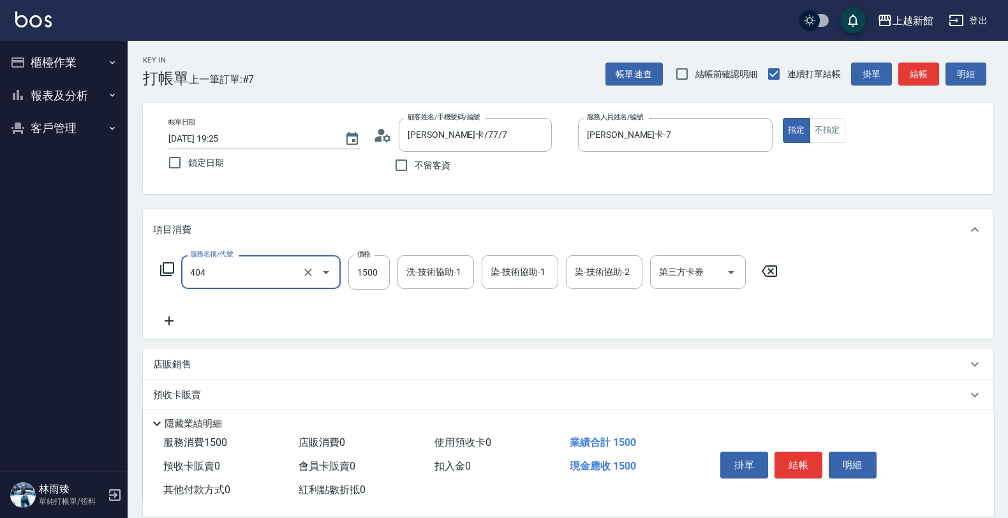
type input "設計染髮(404)"
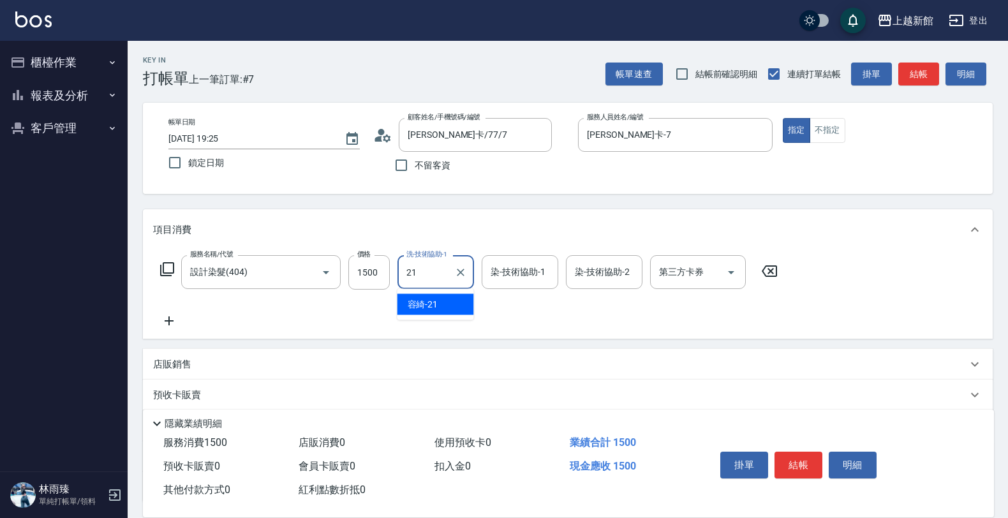
type input "容綺-21"
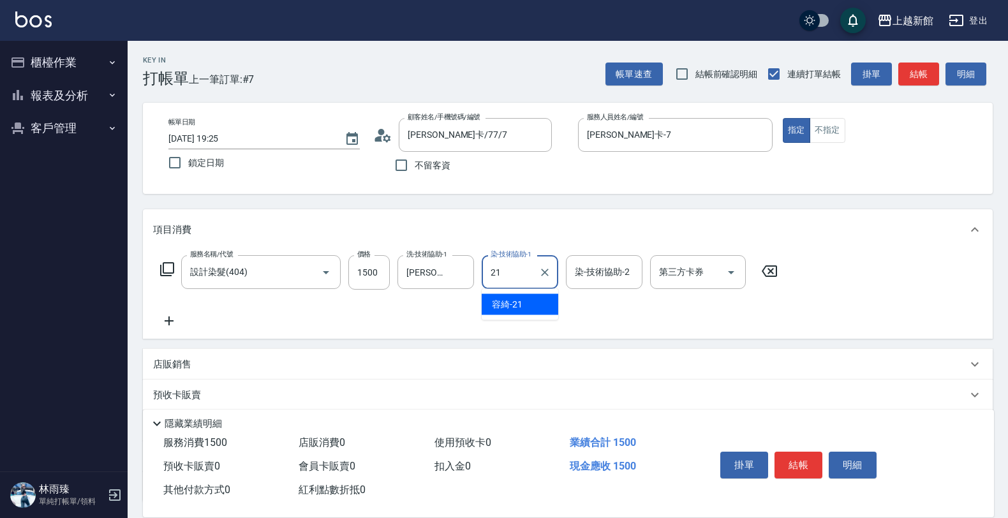
type input "容綺-21"
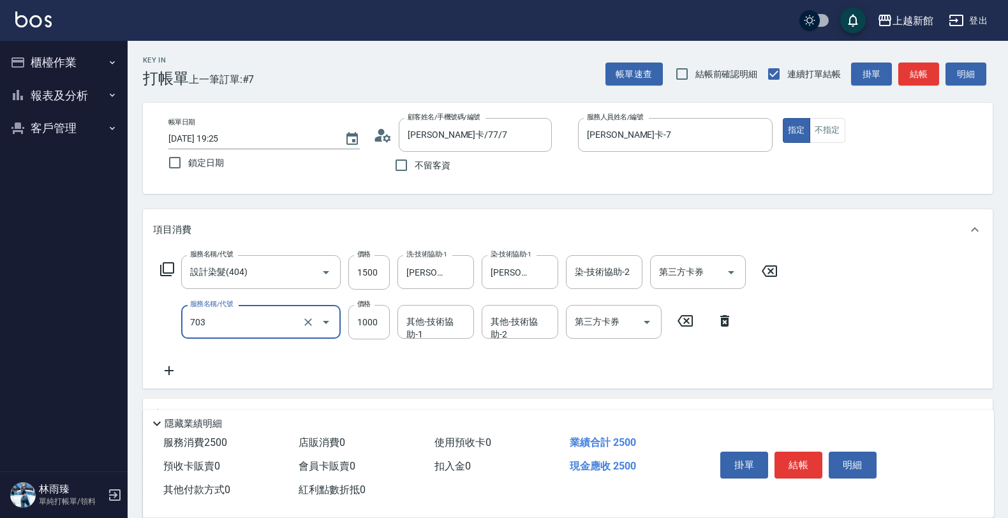
type input "接髮協助(703)"
click at [374, 332] on input "550" at bounding box center [368, 322] width 41 height 34
type input "5500"
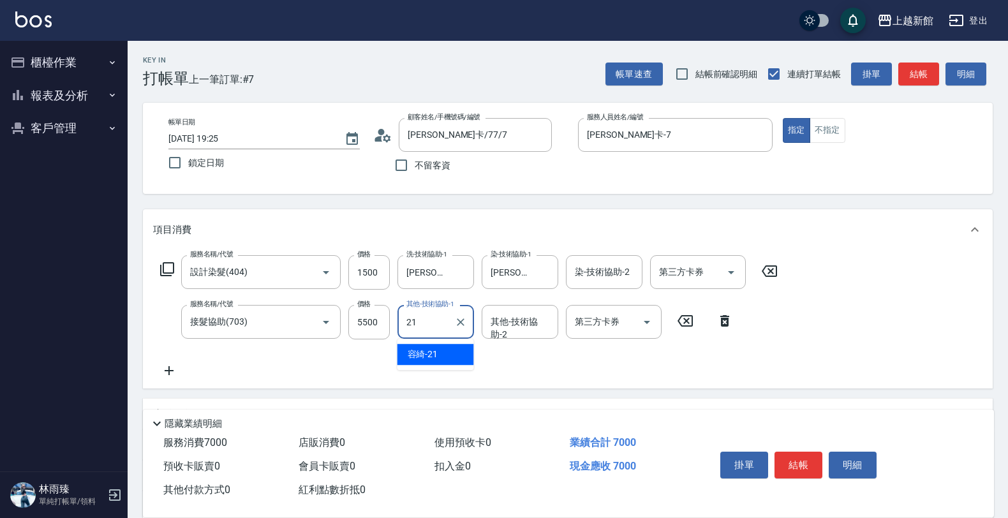
type input "容綺-21"
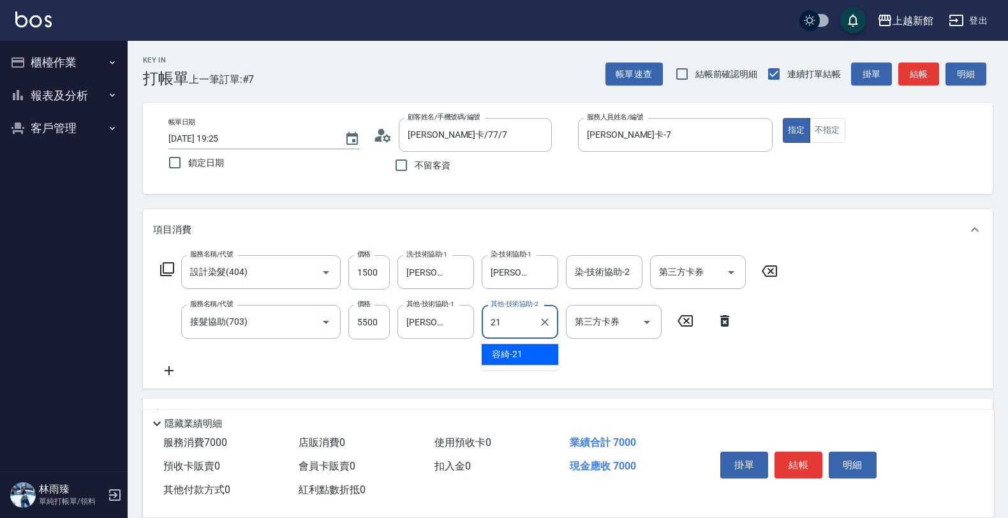
type input "容綺-21"
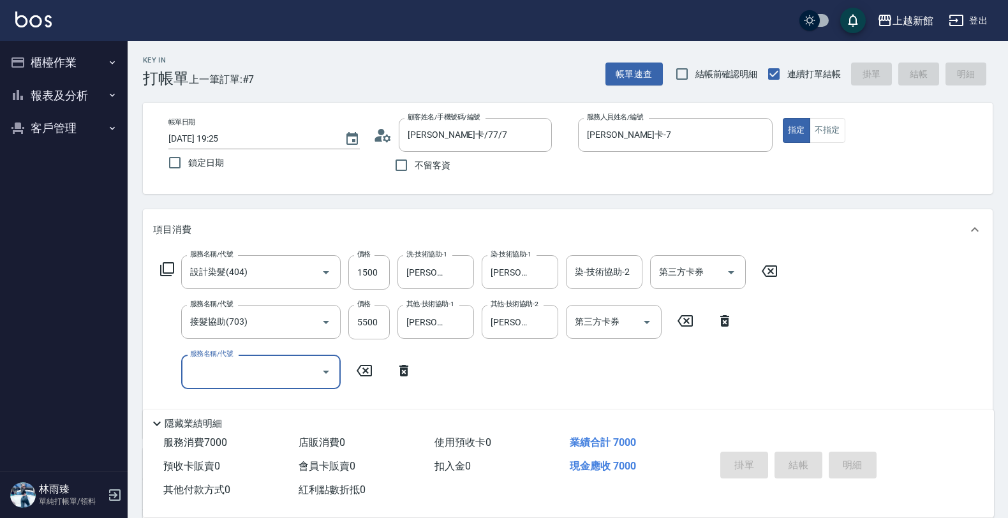
type input "2025/08/12 19:26"
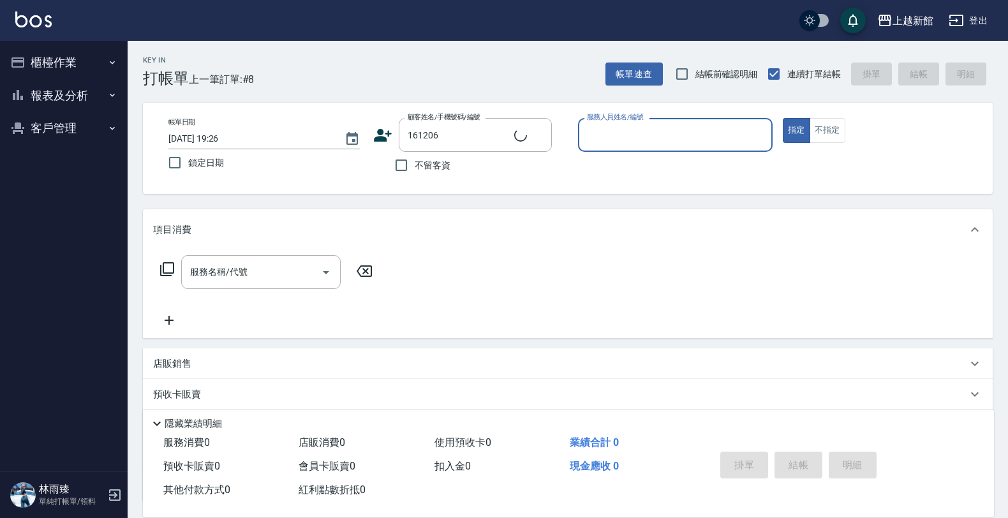
type input "趙育珮/0900632993/161206"
type input "旌瑛-5"
click at [783, 118] on button "指定" at bounding box center [796, 130] width 27 height 25
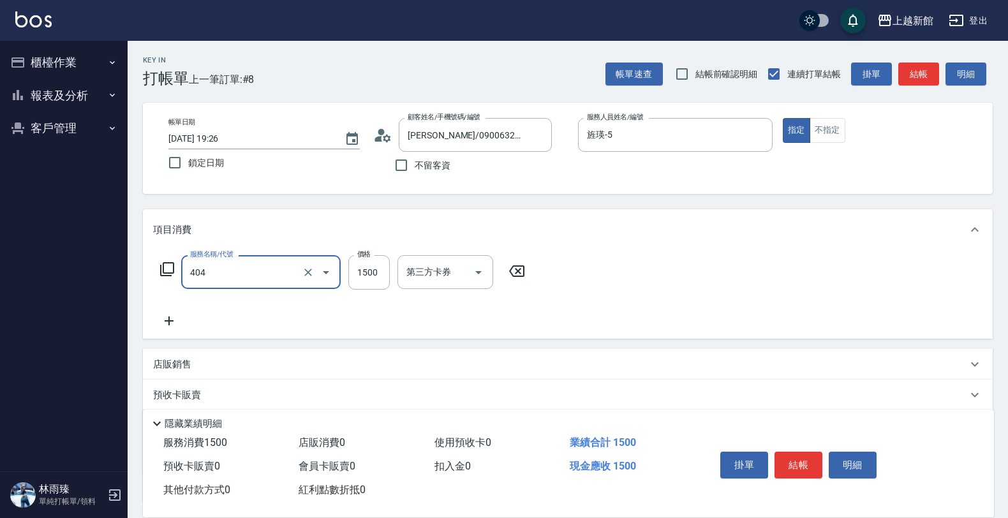
type input "設計染髮(404)"
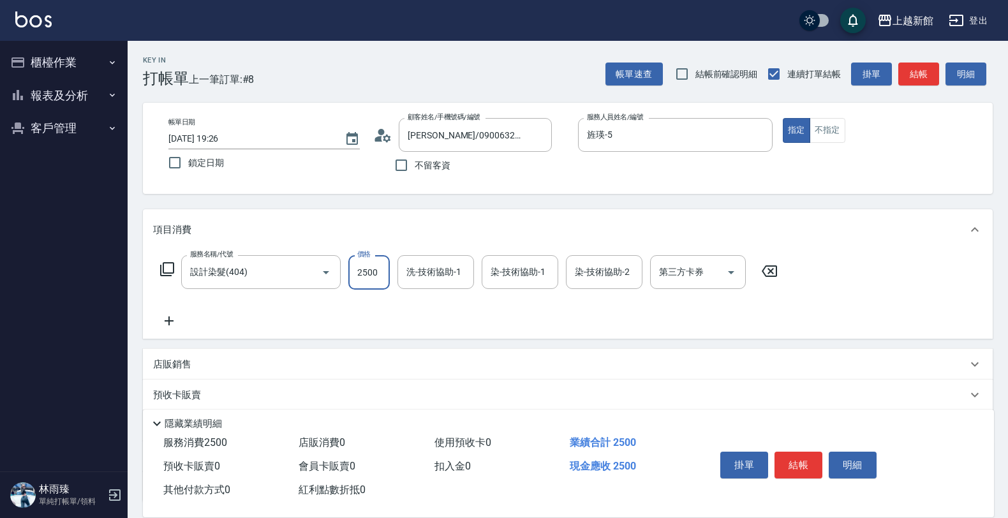
type input "2500"
type input "小敏-24"
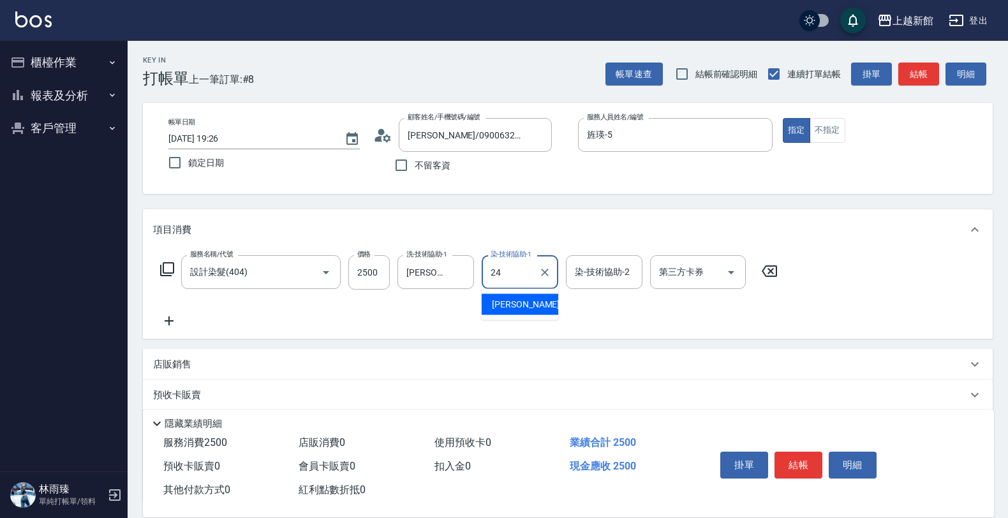
type input "小敏-24"
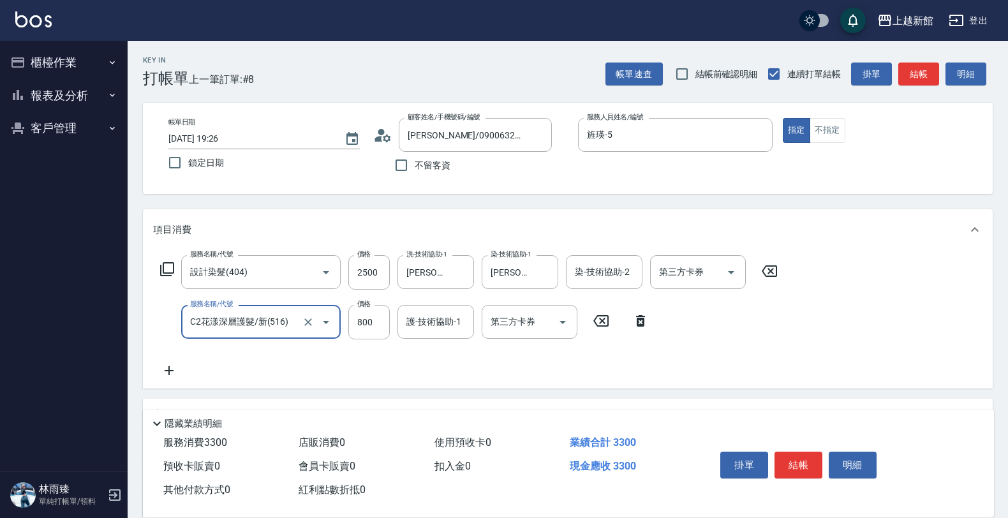
type input "C2花漾深層護髮/新(516)"
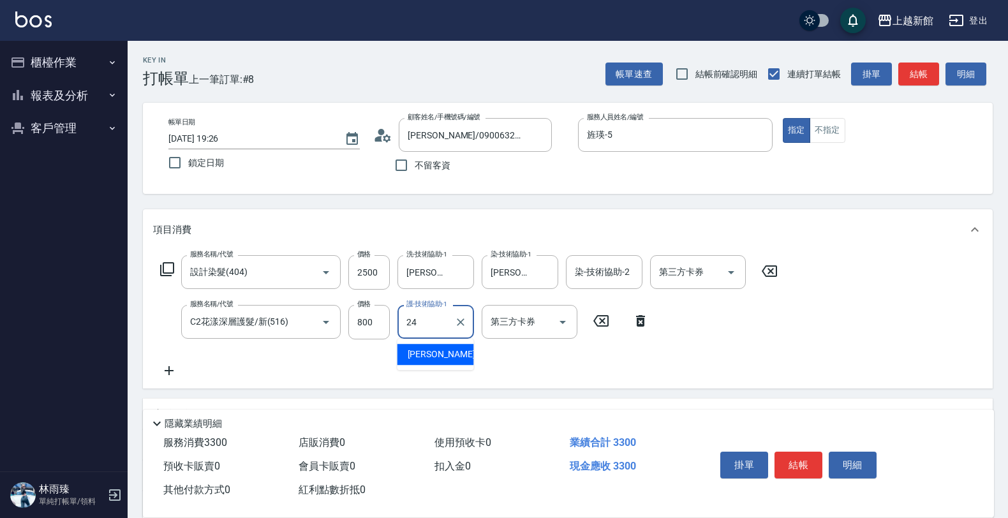
type input "小敏-24"
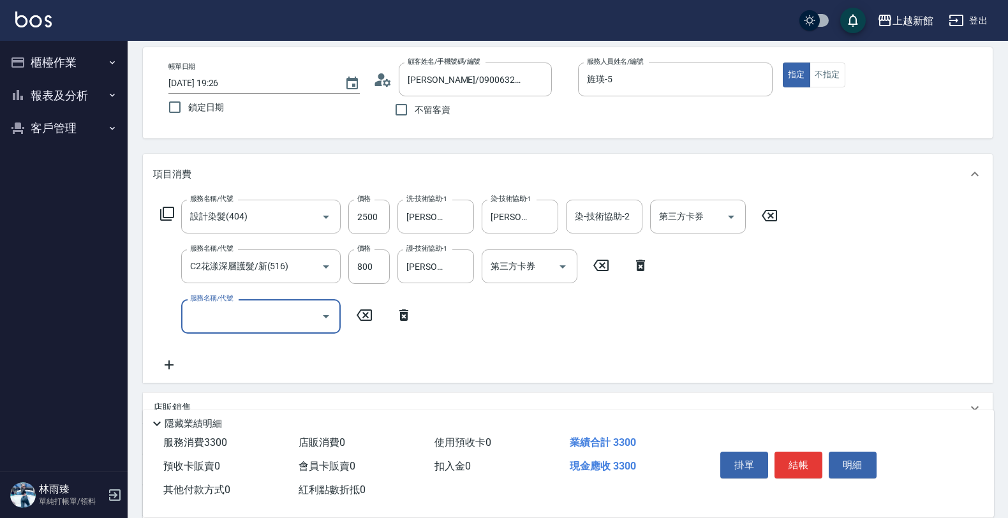
scroll to position [80, 0]
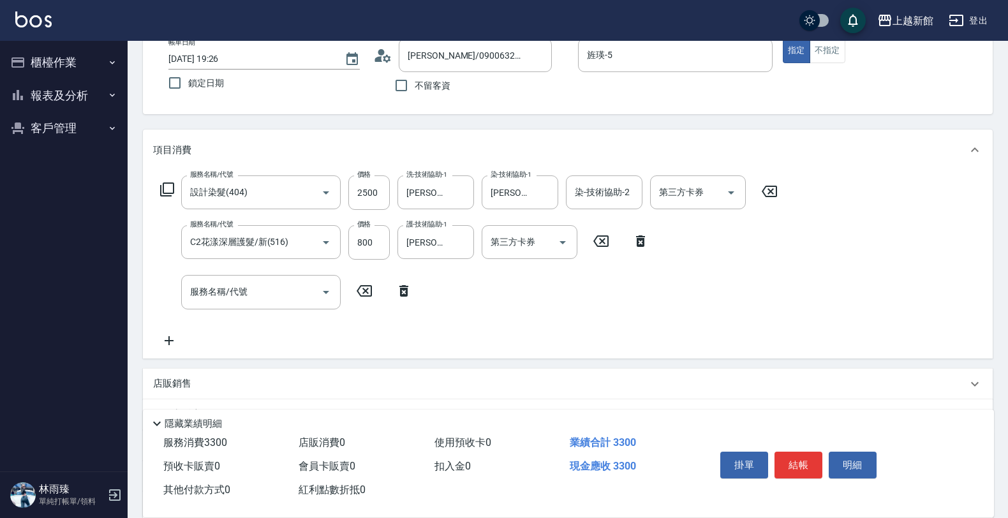
click at [179, 393] on div "店販銷售" at bounding box center [567, 384] width 849 height 31
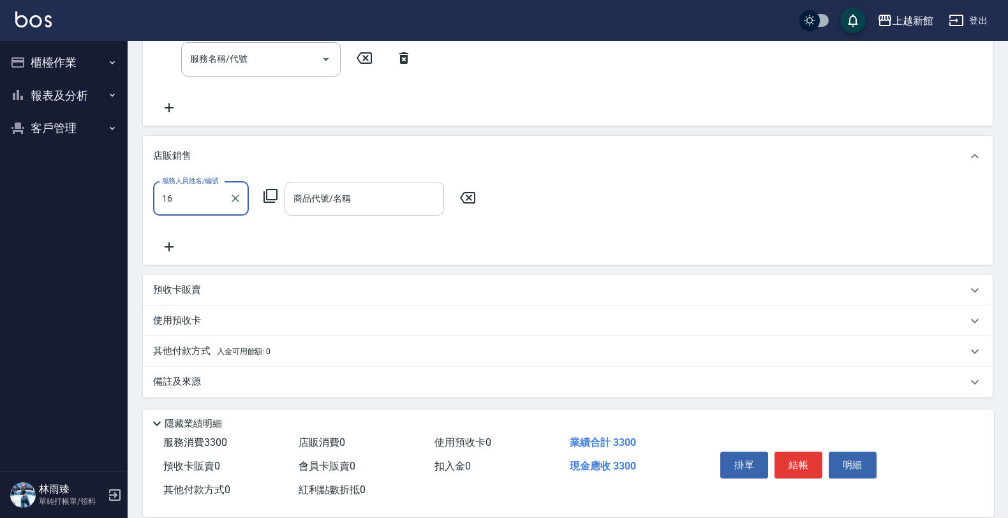
type input "1"
type input "旌瑛-5"
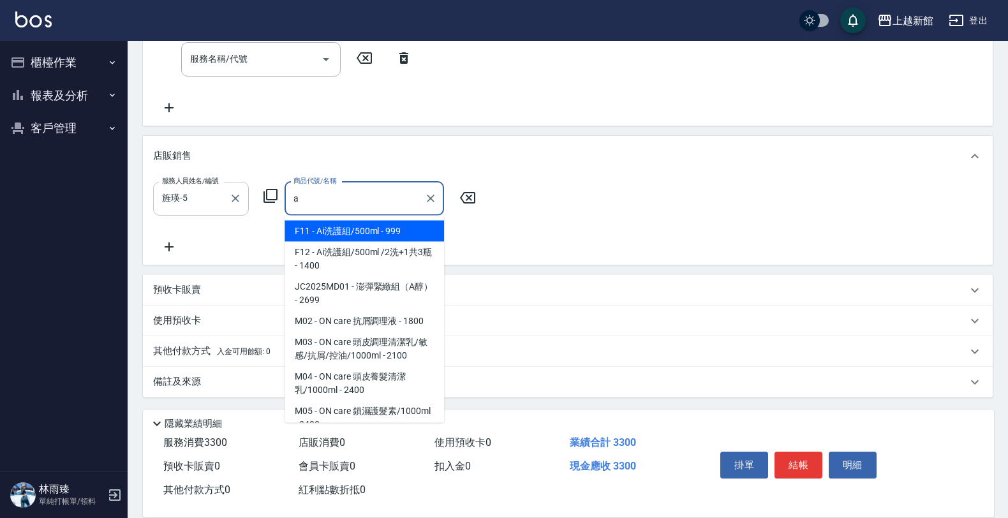
type input "Ai洗護組/500ml"
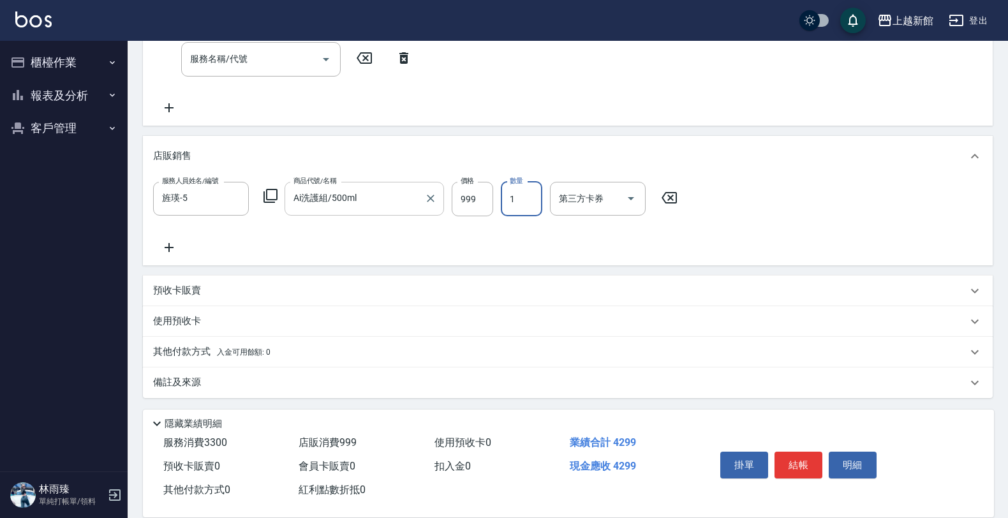
click at [376, 202] on input "Ai洗護組/500ml" at bounding box center [354, 198] width 129 height 22
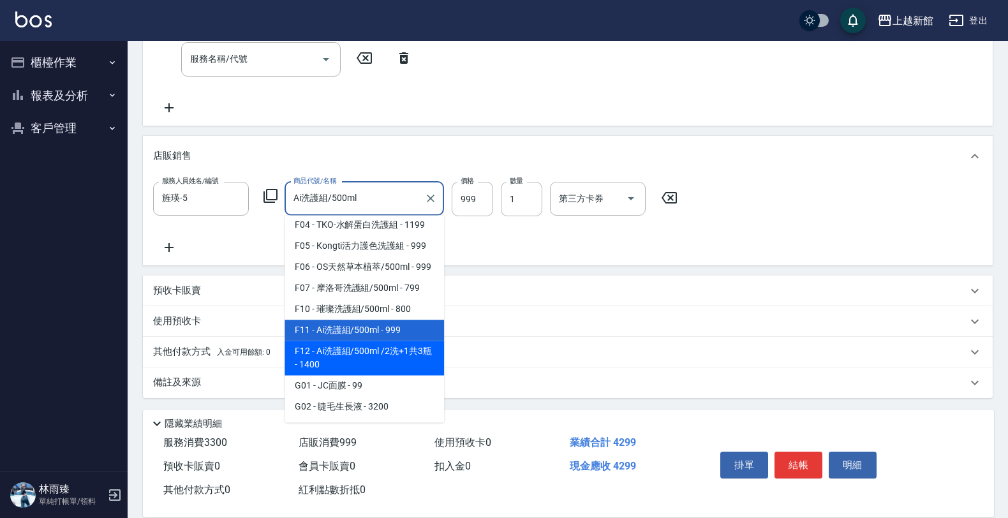
scroll to position [1203, 0]
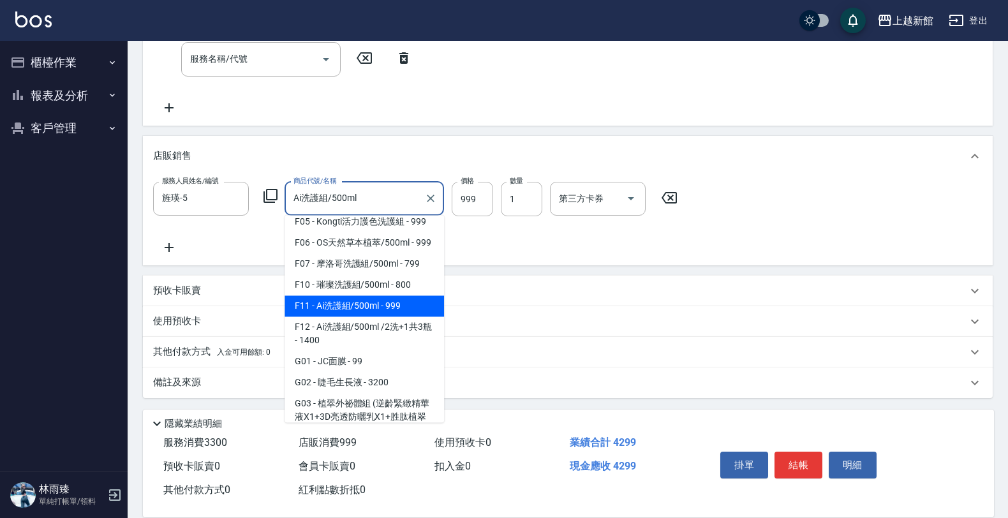
click at [376, 317] on span "F11 - Ai洗護組/500ml - 999" at bounding box center [363, 306] width 159 height 21
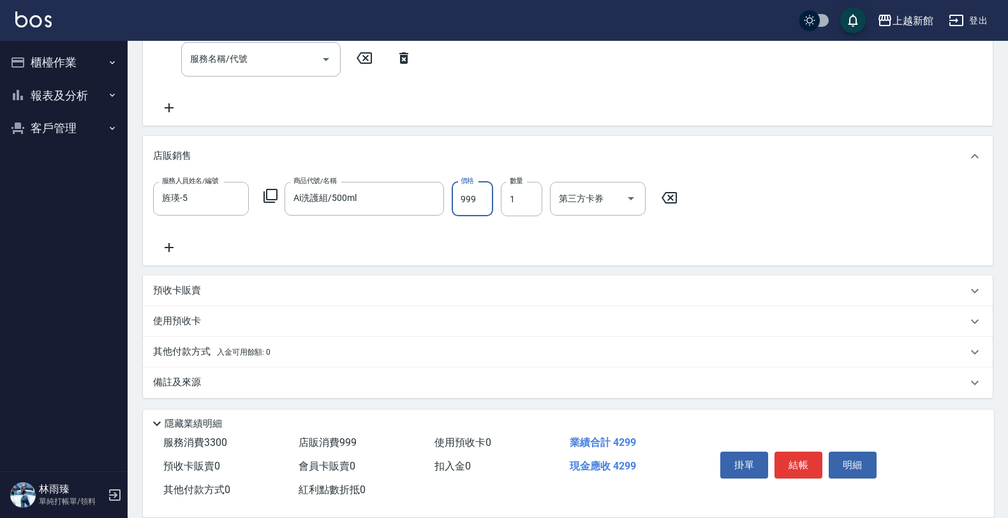
click at [469, 202] on input "999" at bounding box center [472, 199] width 41 height 34
type input "1000"
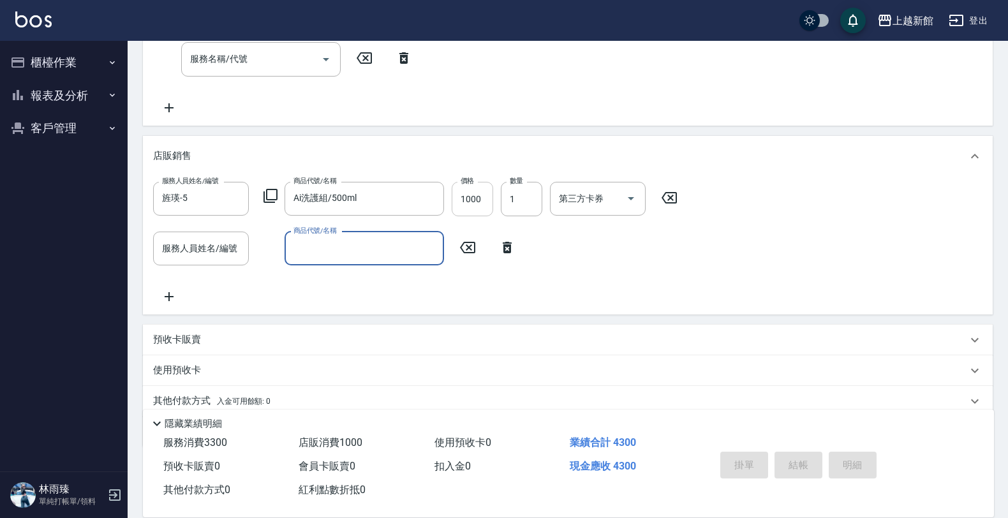
type input "2025/08/12 19:27"
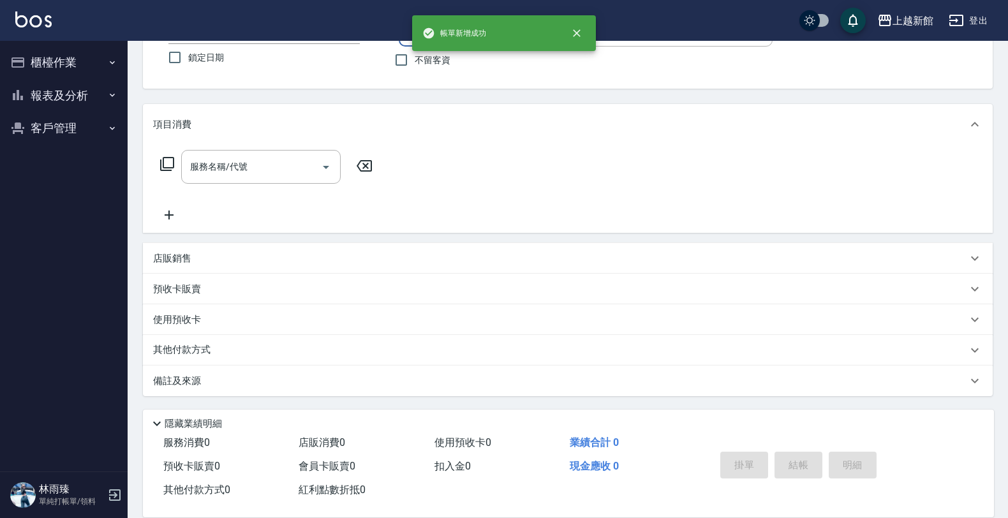
scroll to position [0, 0]
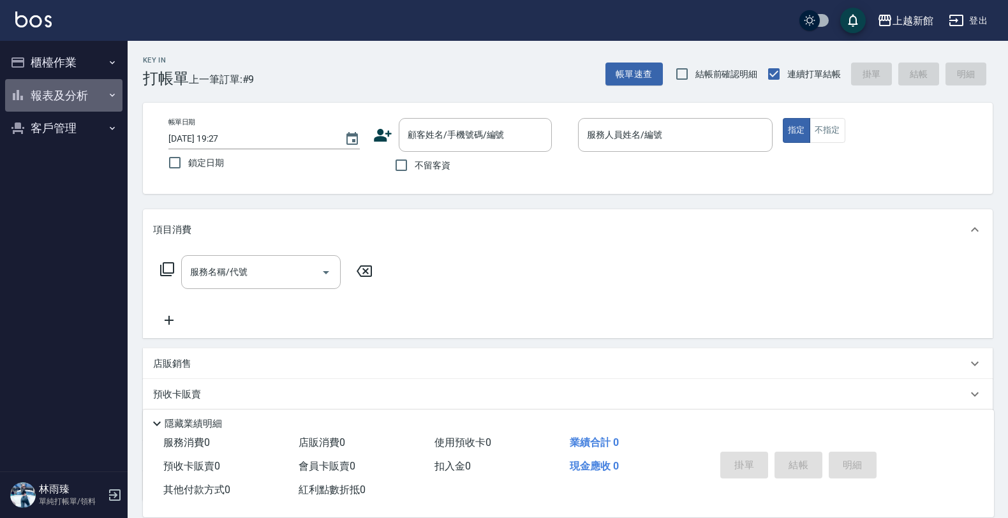
click at [41, 87] on button "報表及分析" at bounding box center [63, 95] width 117 height 33
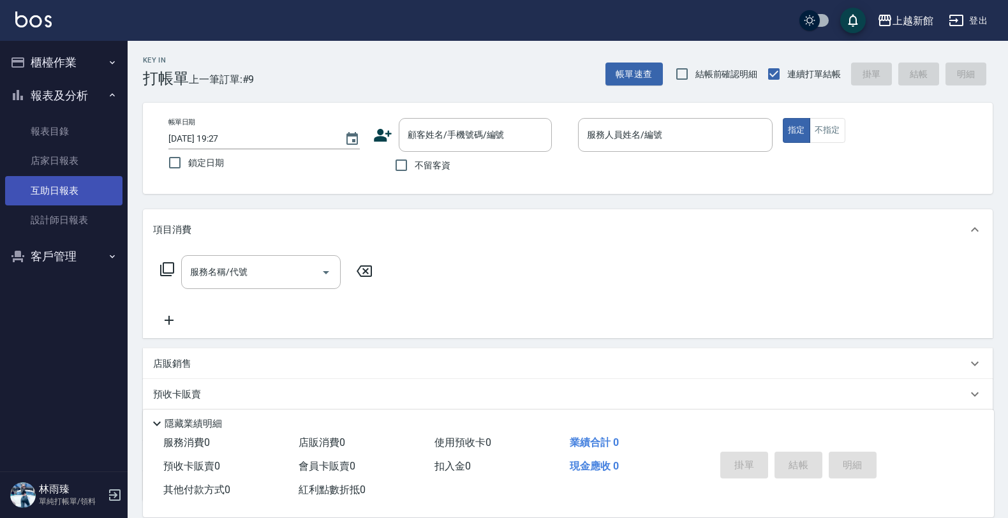
click at [77, 202] on link "互助日報表" at bounding box center [63, 190] width 117 height 29
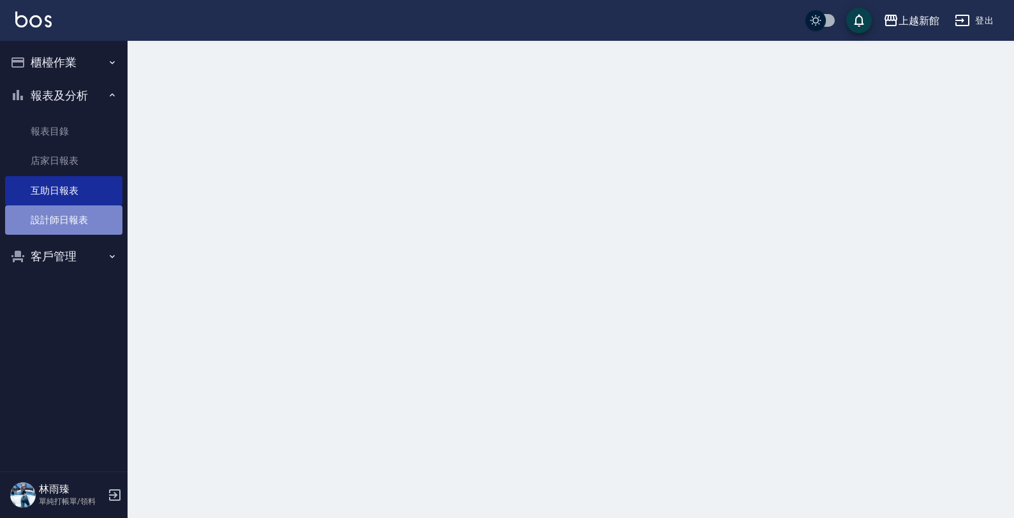
click at [84, 209] on link "設計師日報表" at bounding box center [63, 219] width 117 height 29
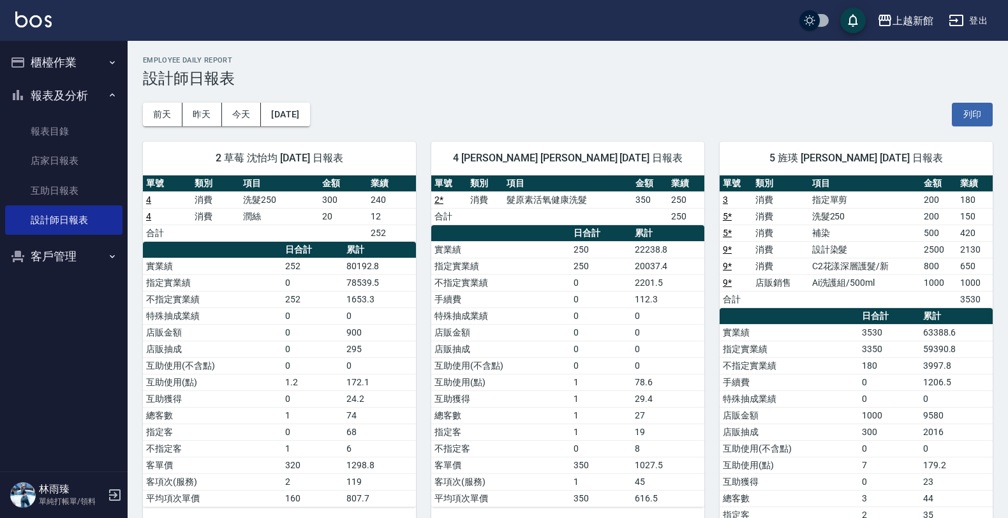
click at [71, 69] on button "櫃檯作業" at bounding box center [63, 62] width 117 height 33
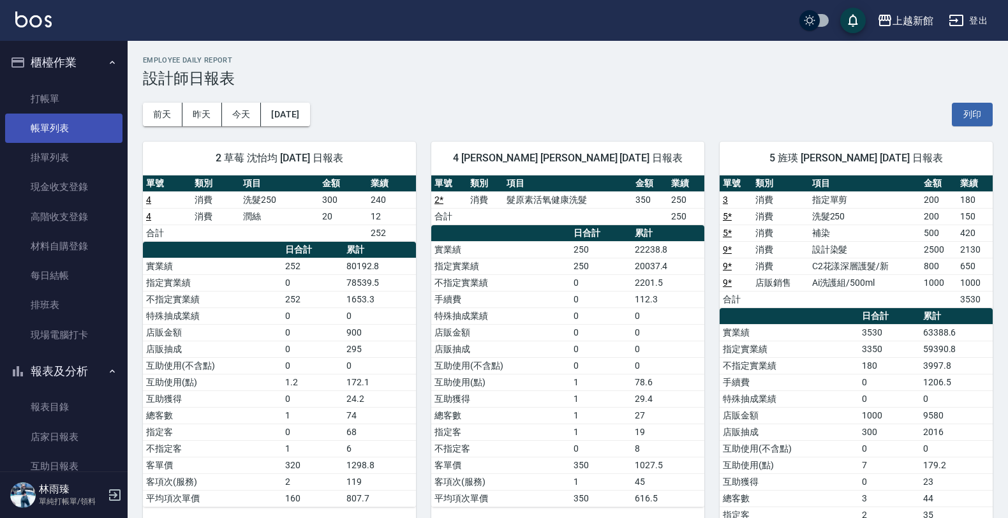
click at [62, 125] on link "帳單列表" at bounding box center [63, 128] width 117 height 29
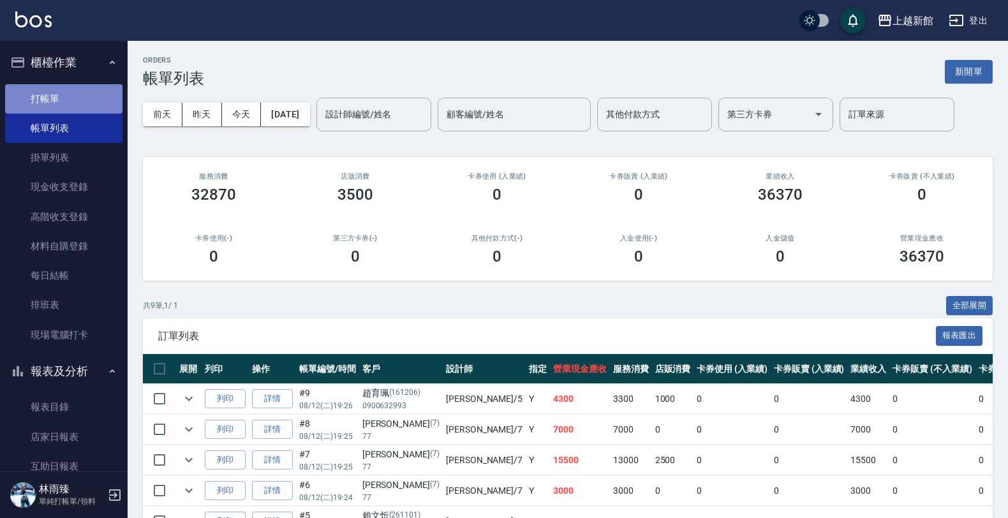
click at [110, 104] on link "打帳單" at bounding box center [63, 98] width 117 height 29
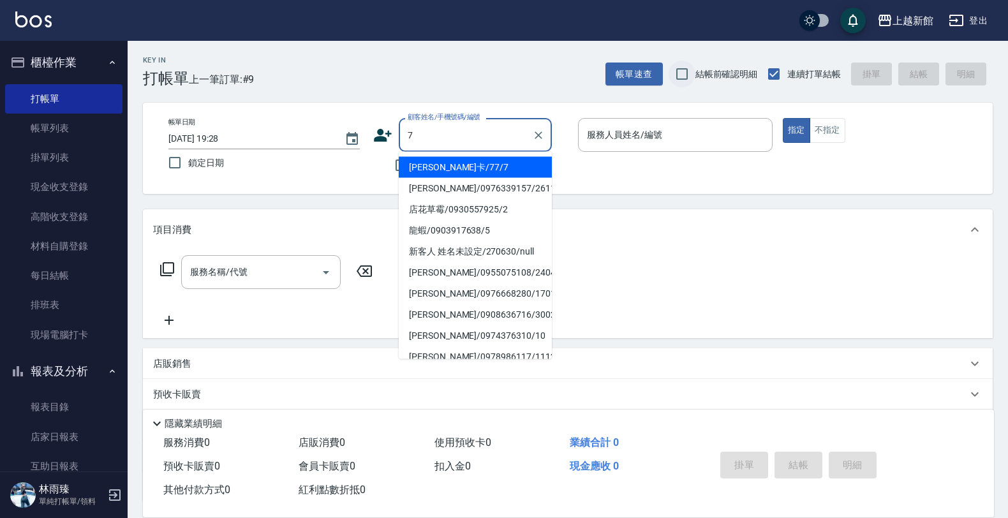
type input "莫尼卡/77/7"
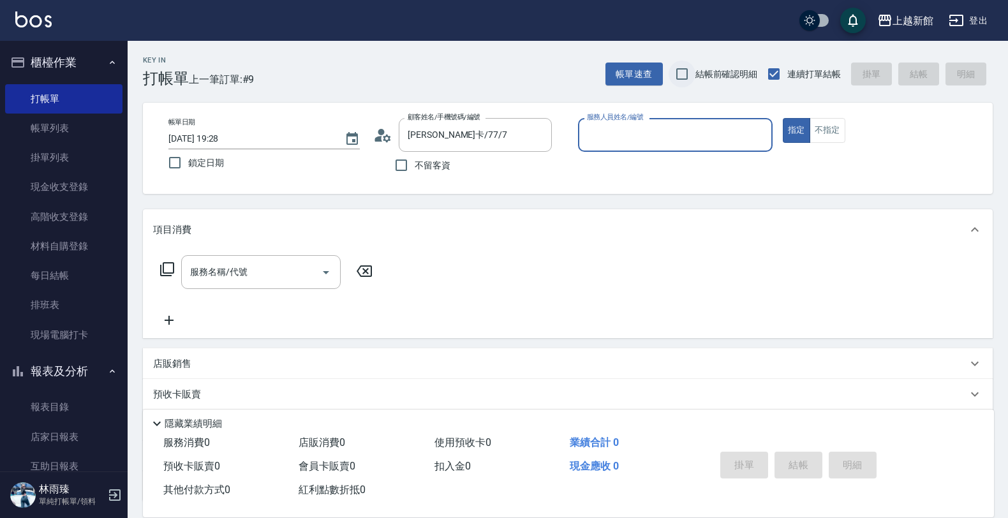
type input "莫尼卡-7"
click at [783, 118] on button "指定" at bounding box center [796, 130] width 27 height 25
type button "true"
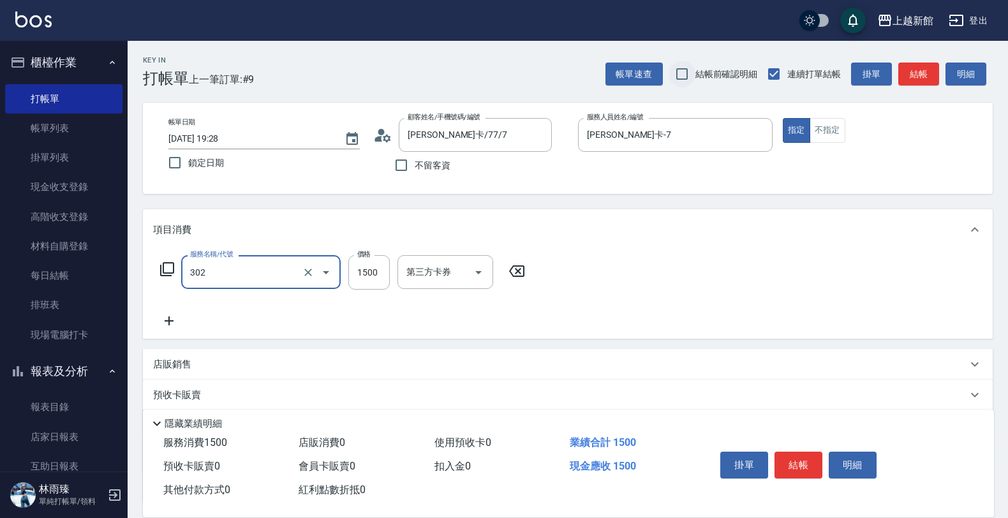
type input "設計燙髮(302)"
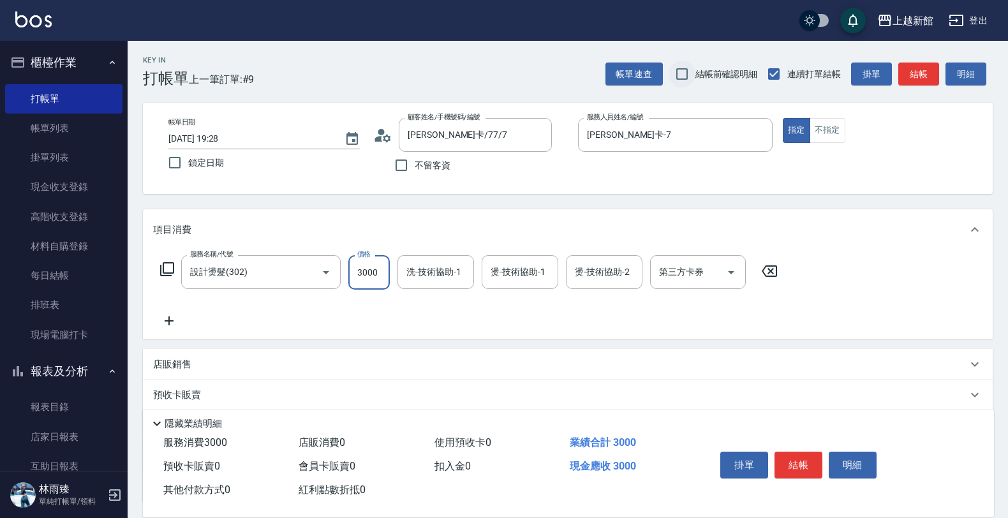
type input "3000"
type input "小邱-25"
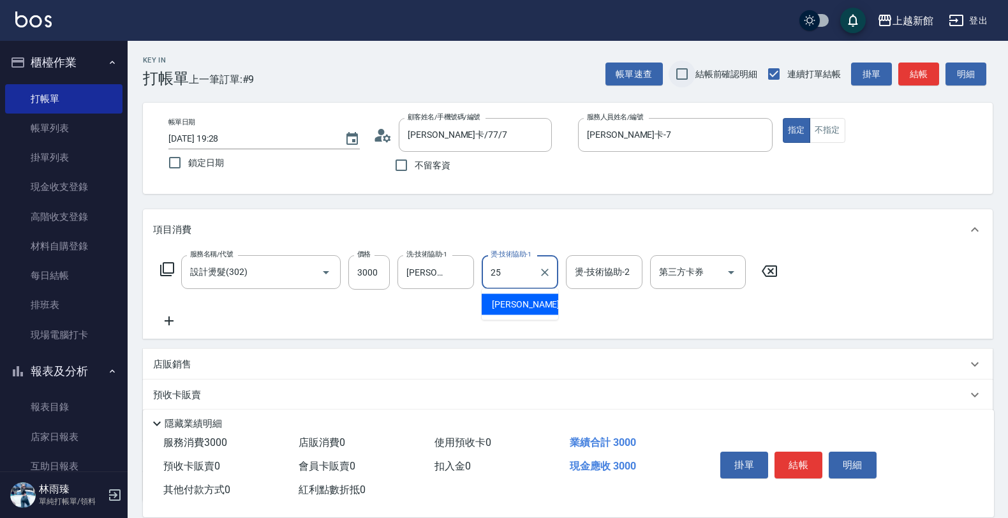
type input "小邱-25"
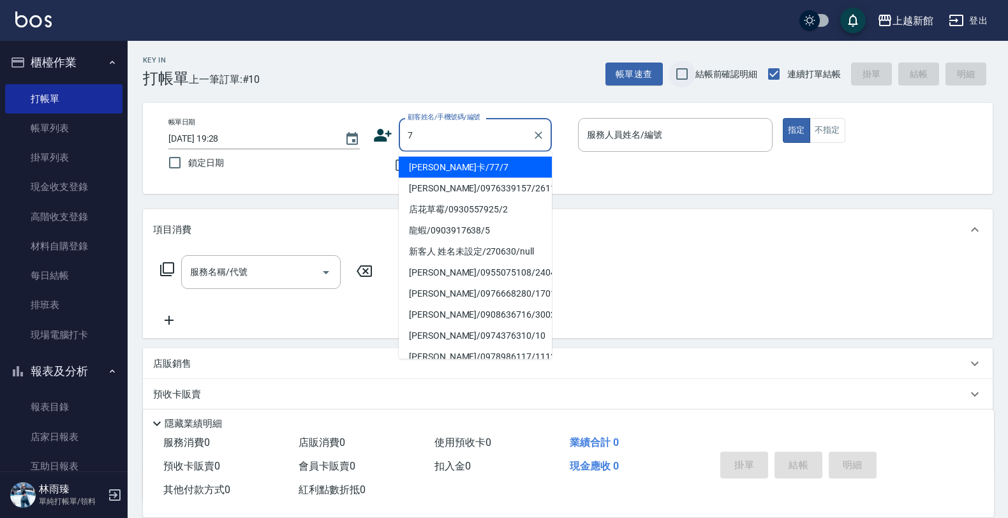
type input "莫尼卡/77/7"
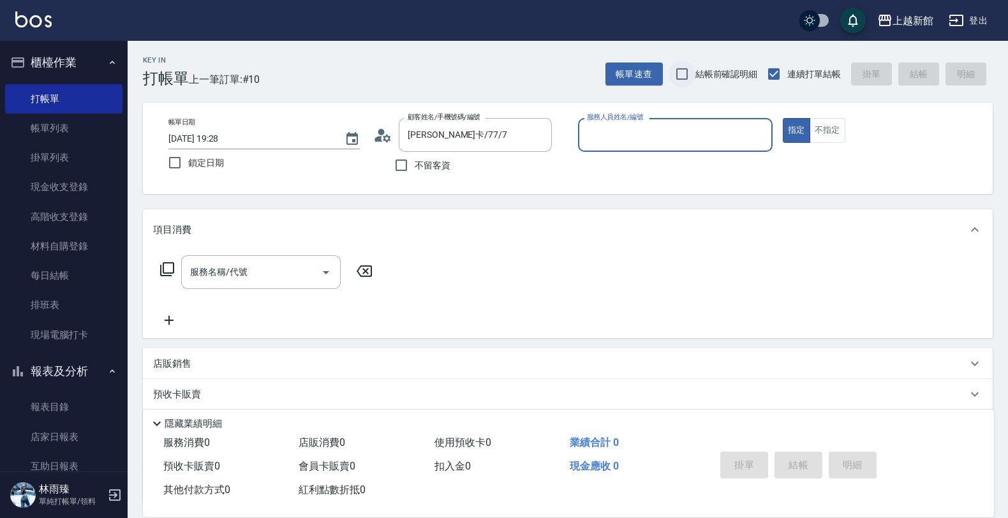
click at [783, 118] on button "指定" at bounding box center [796, 130] width 27 height 25
type input "莫尼卡-7"
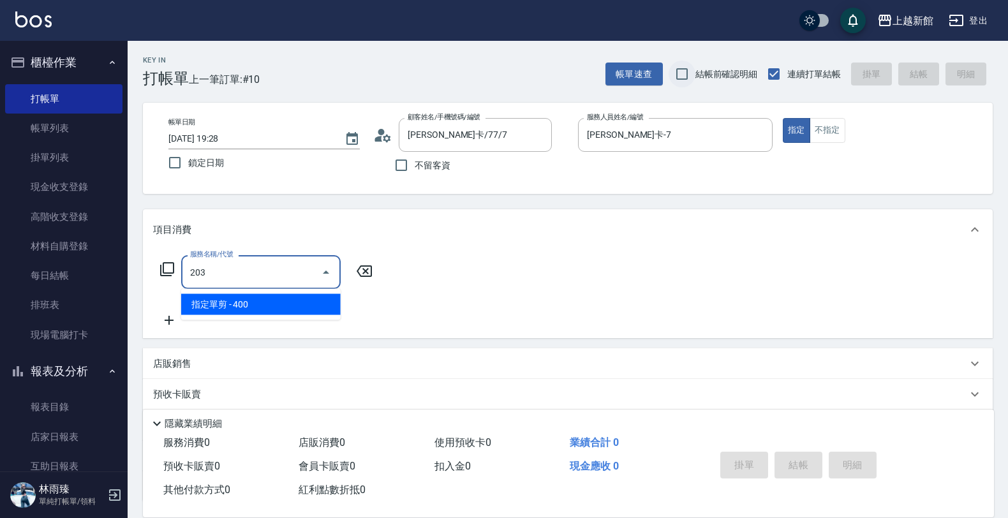
type input "指定單剪(203)"
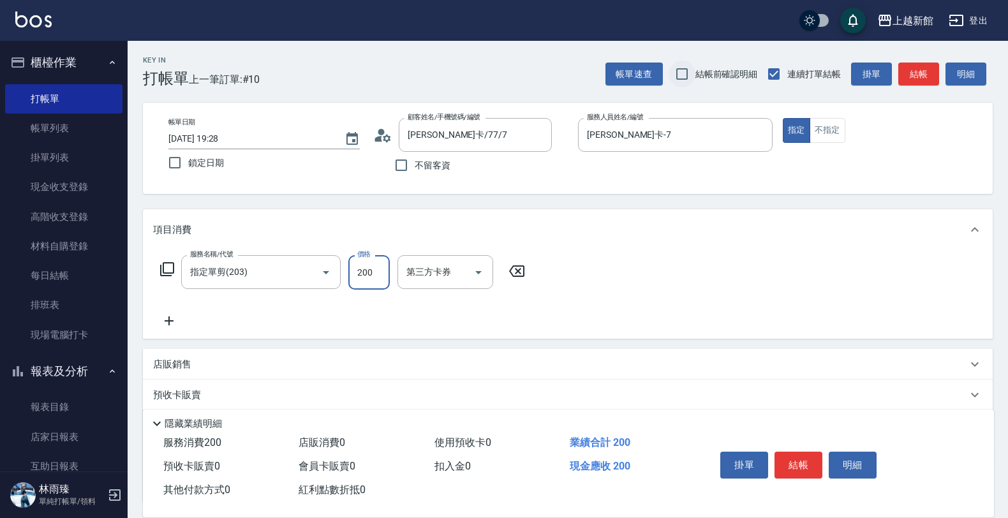
type input "200"
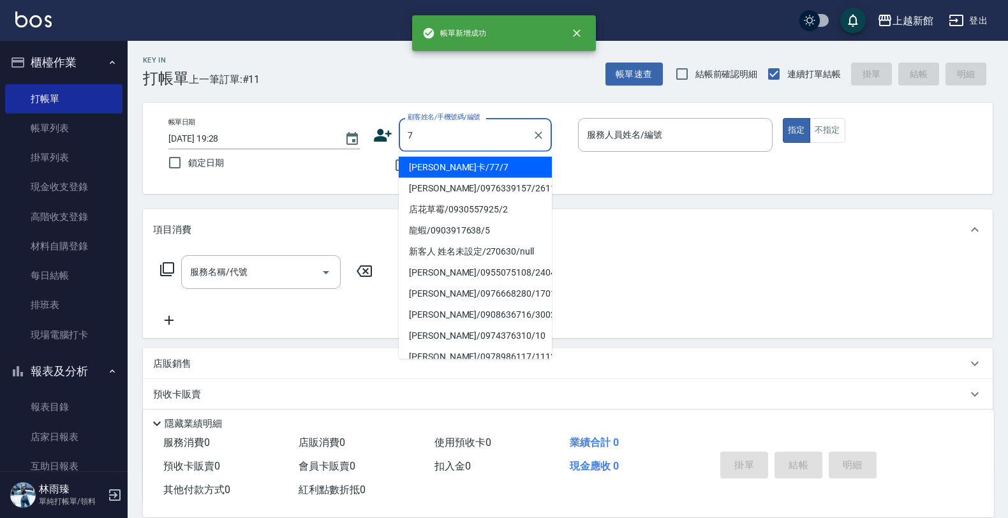
type input "莫尼卡/77/7"
click at [783, 118] on button "指定" at bounding box center [796, 130] width 27 height 25
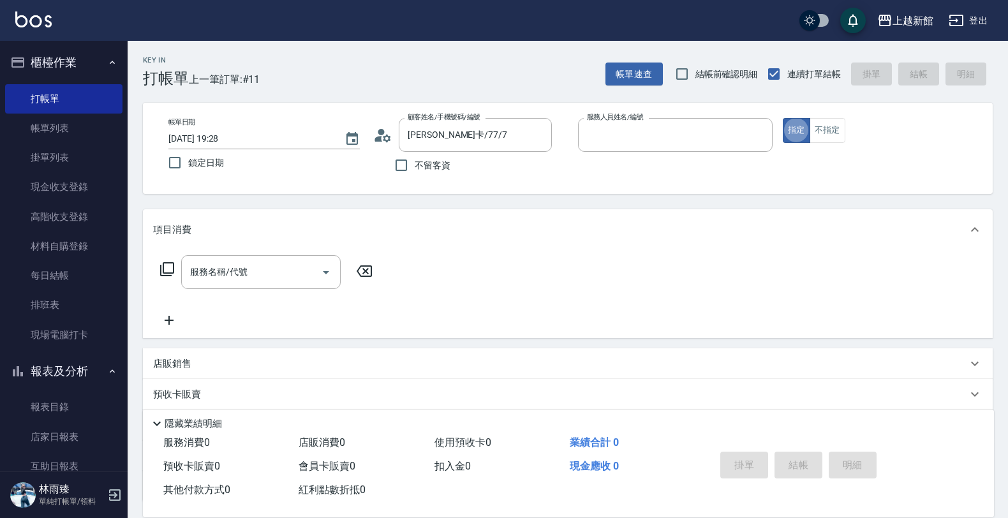
type input "莫尼卡-7"
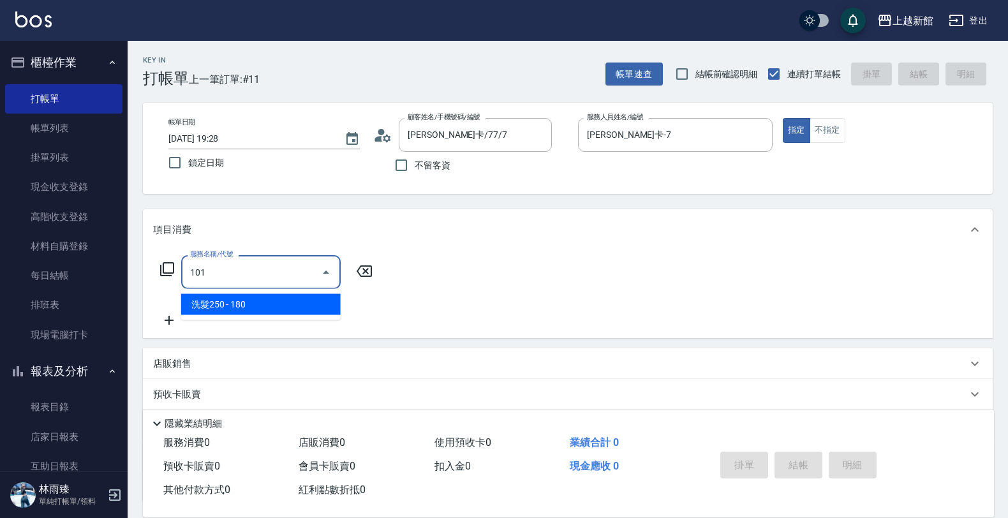
type input "洗髮250(101)"
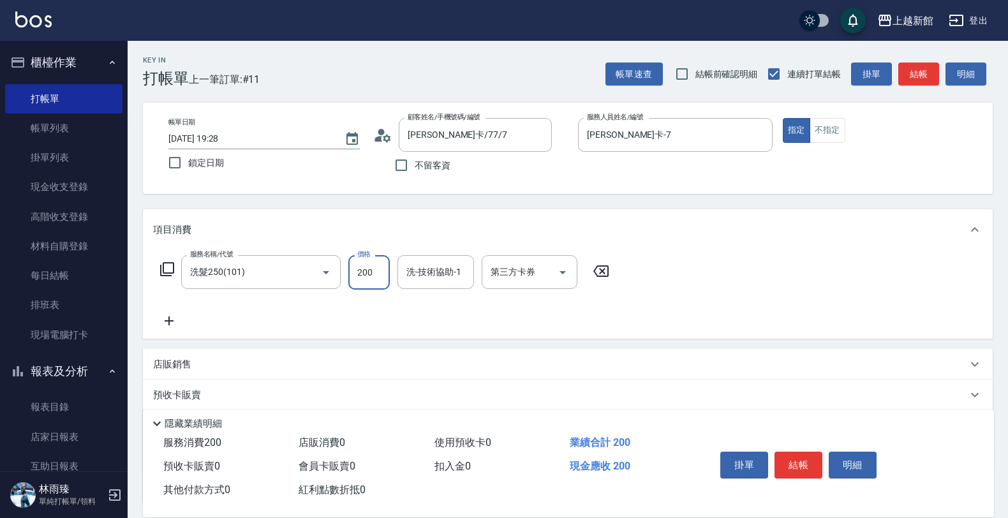
type input "200"
type input "小敏-24"
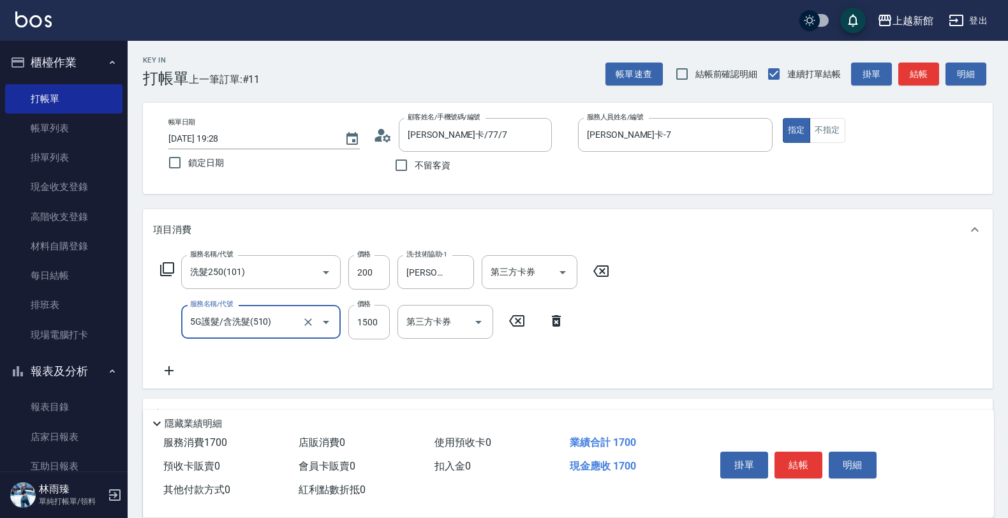
type input "5G護髮/含洗髮(510)"
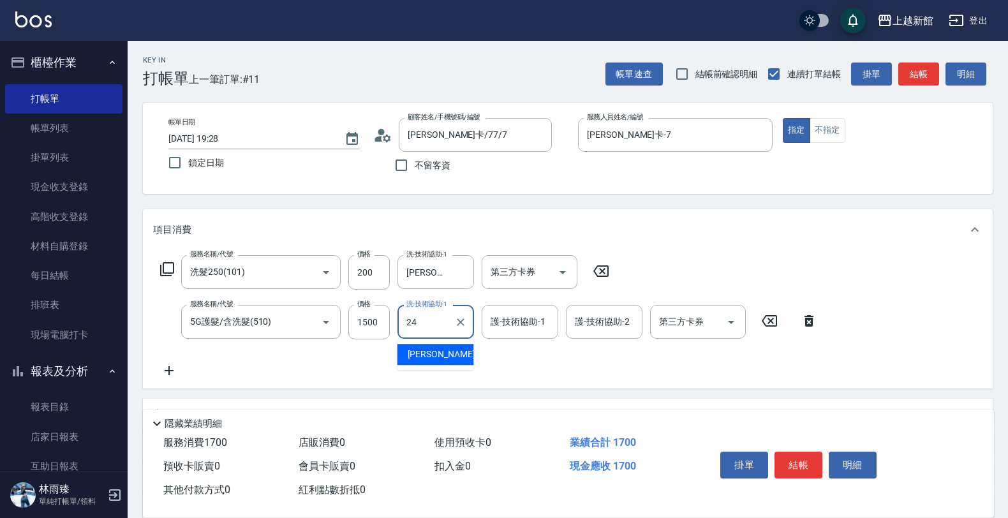
type input "小敏-24"
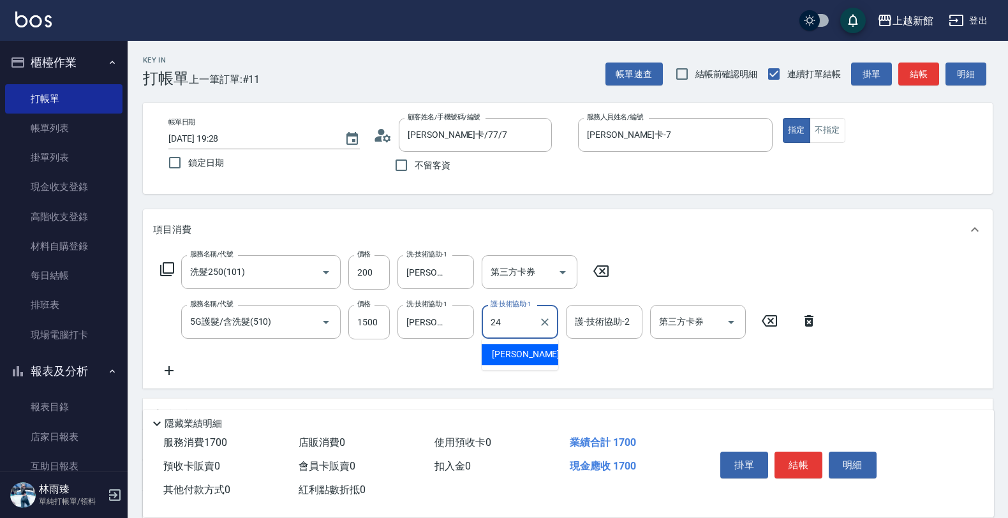
type input "小敏-24"
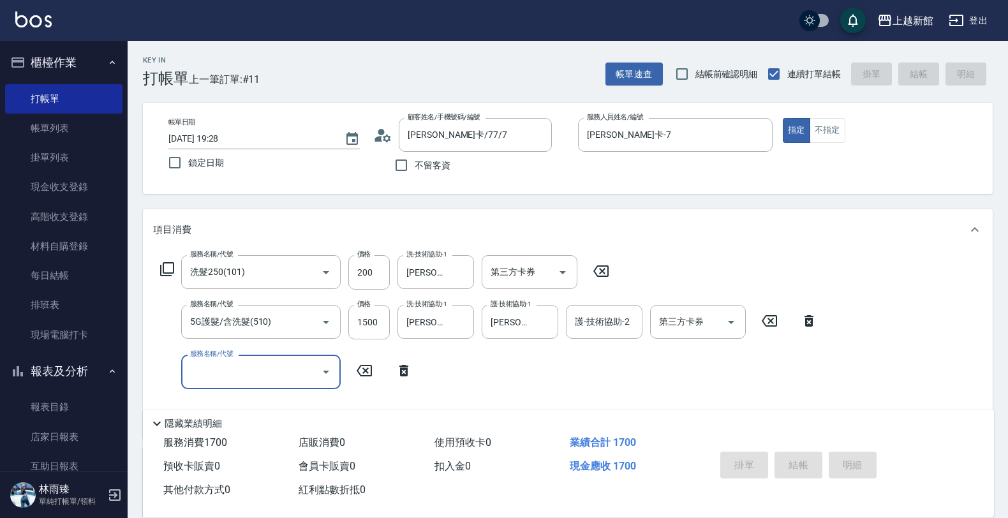
type input "2025/08/12 19:29"
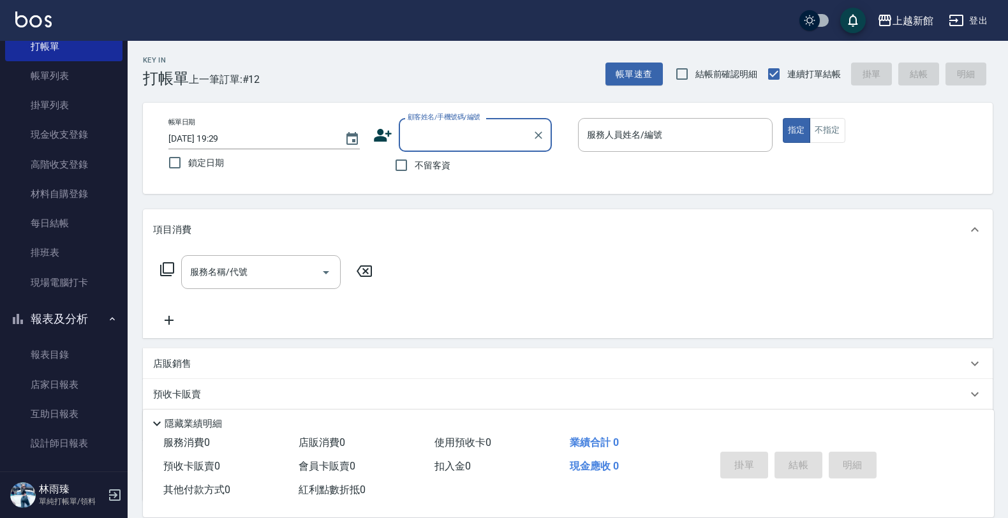
scroll to position [80, 0]
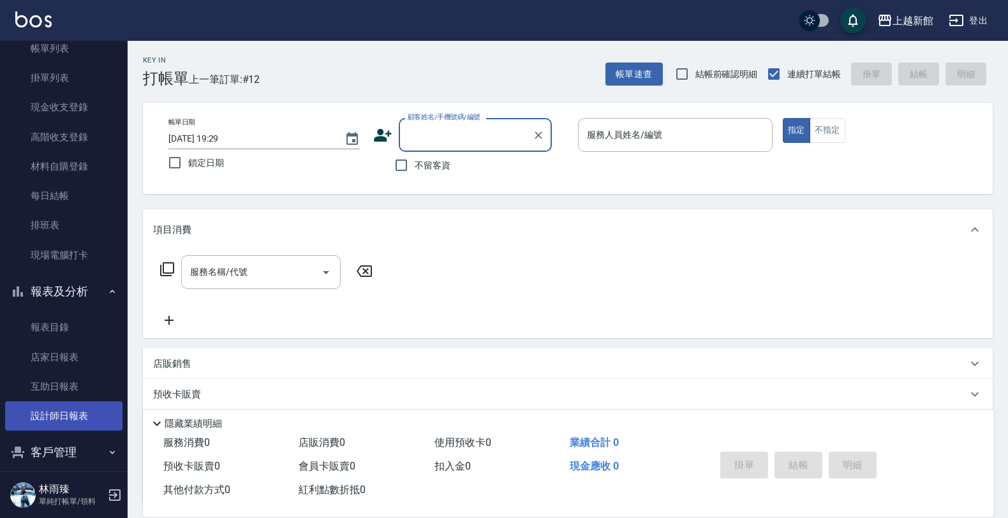
click at [62, 410] on link "設計師日報表" at bounding box center [63, 415] width 117 height 29
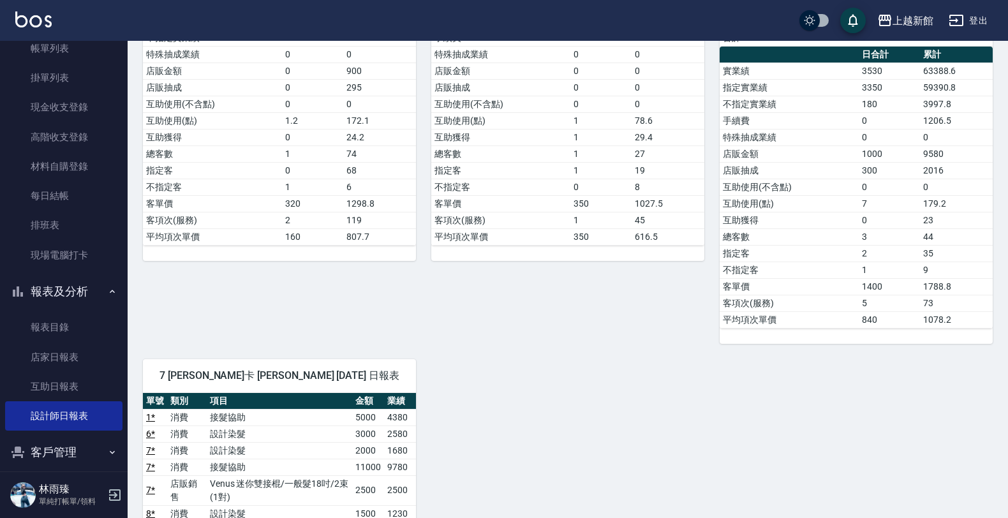
scroll to position [253, 0]
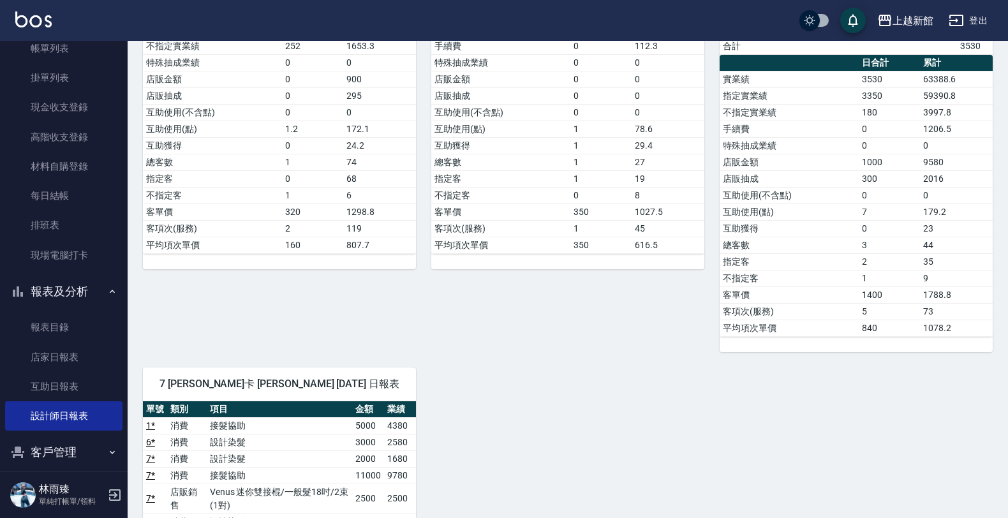
click at [112, 496] on icon "button" at bounding box center [114, 494] width 15 height 15
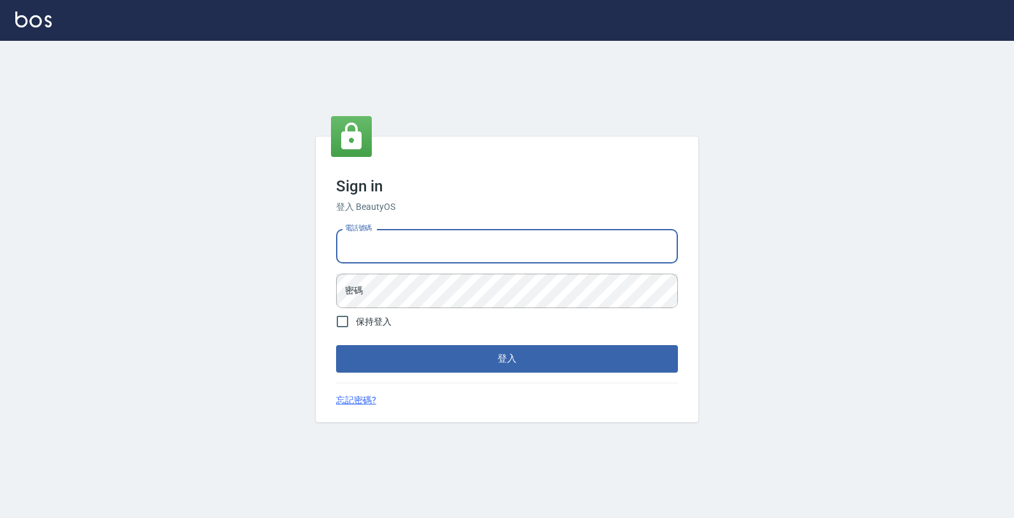
click at [451, 249] on input "電話號碼" at bounding box center [507, 246] width 342 height 34
type input "0933303551"
click at [336, 345] on button "登入" at bounding box center [507, 358] width 342 height 27
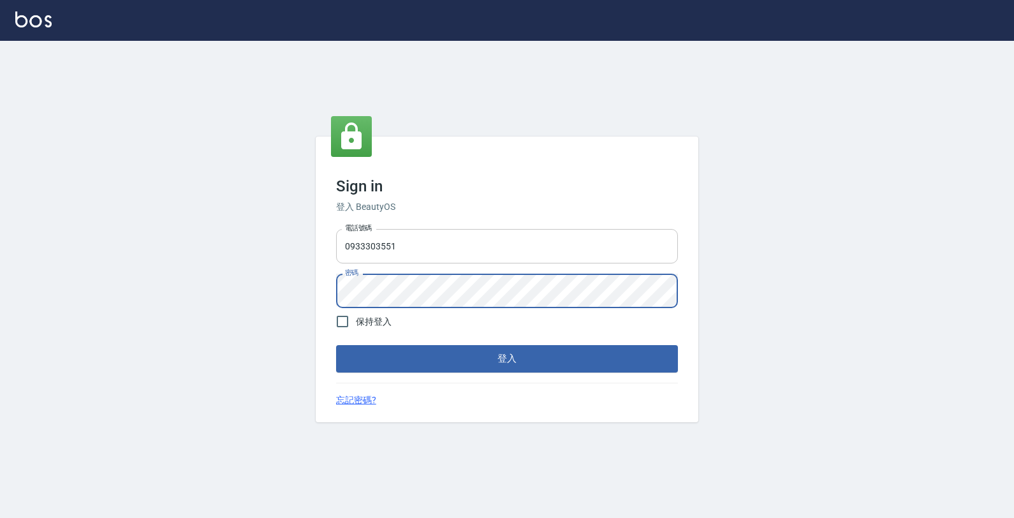
click at [336, 345] on button "登入" at bounding box center [507, 358] width 342 height 27
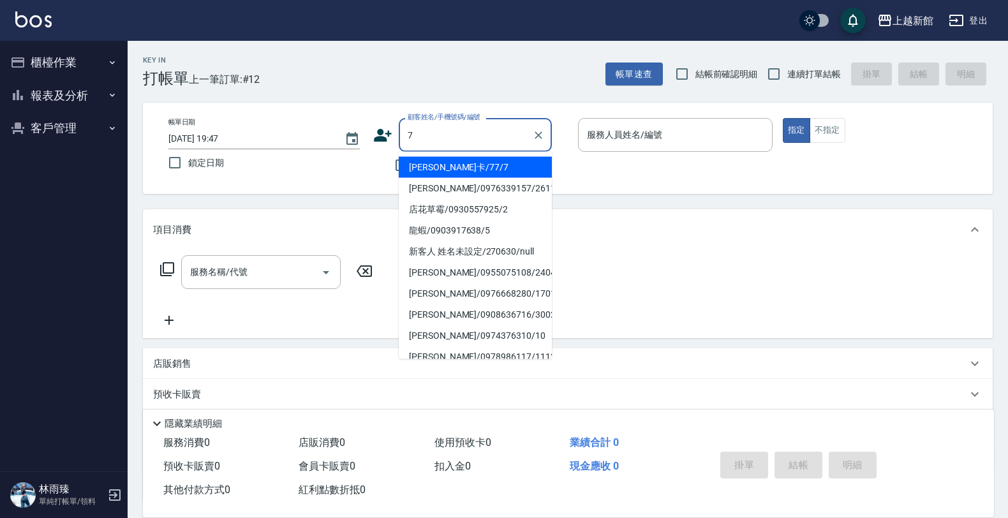
type input "莫尼卡/77/7"
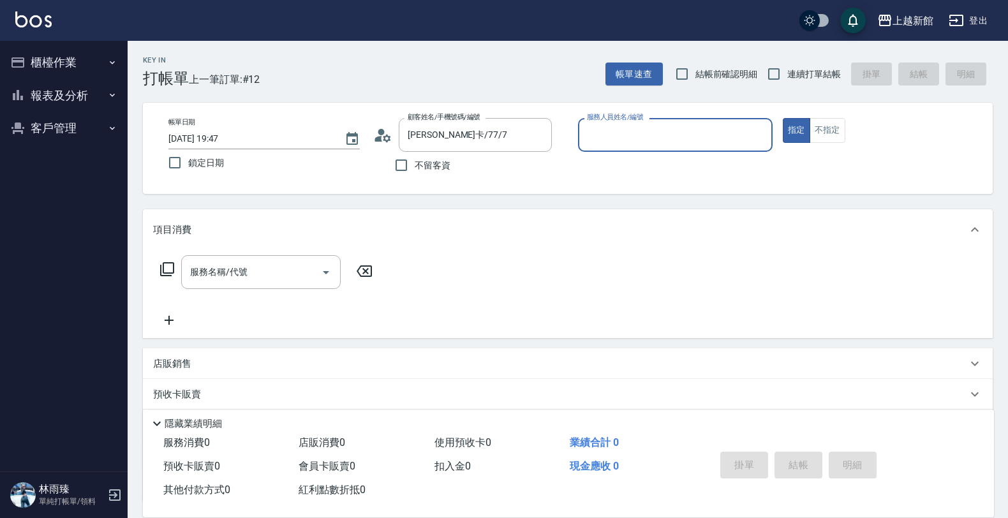
type input "莫尼卡-7"
click at [783, 118] on button "指定" at bounding box center [796, 130] width 27 height 25
type button "true"
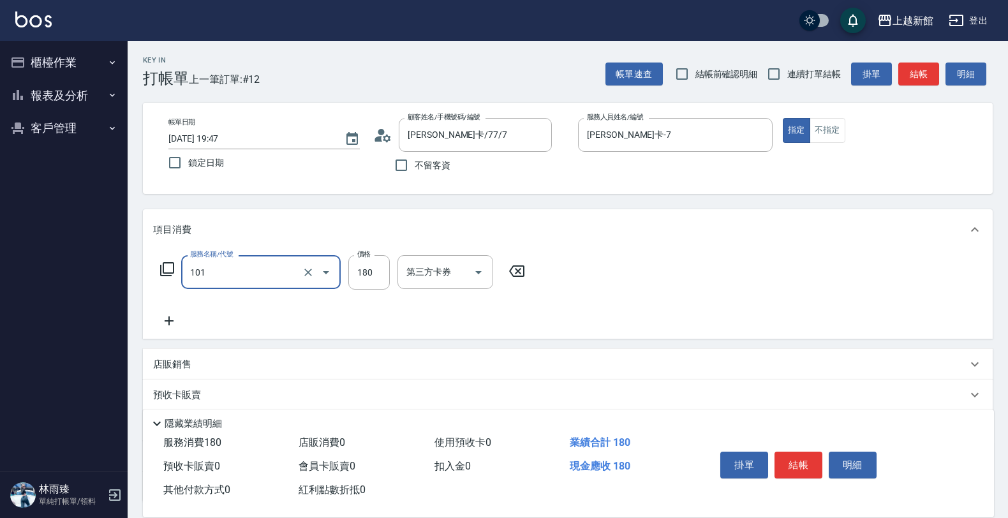
type input "洗髮250(101)"
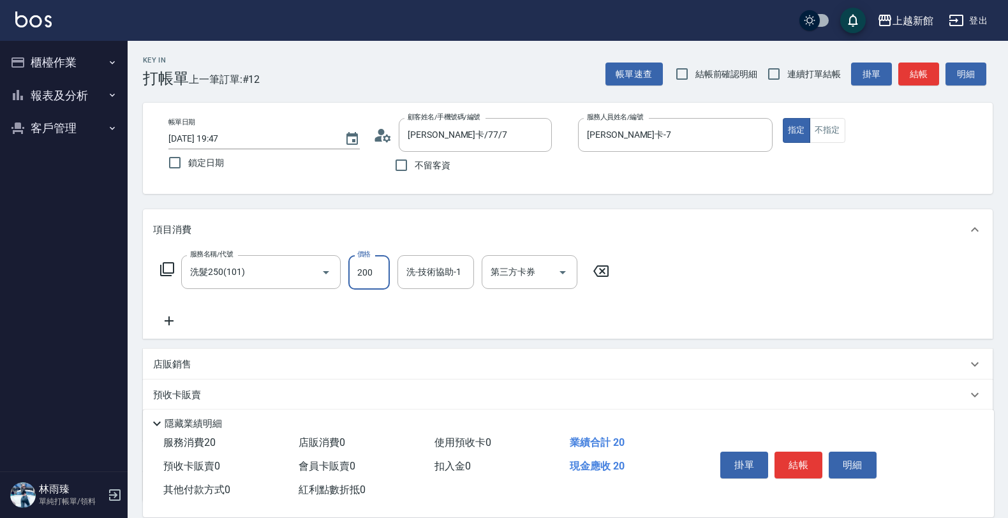
type input "200"
type input "小敏-24"
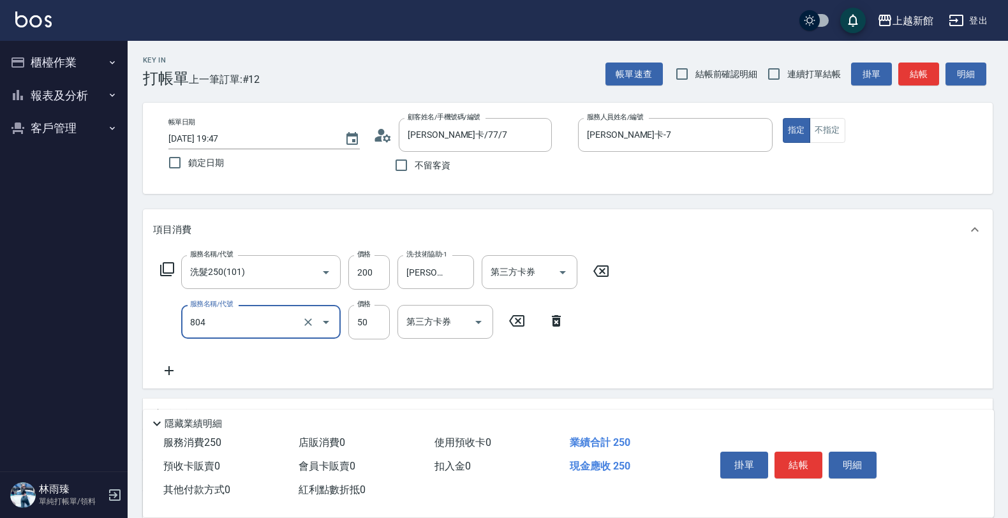
type input "吹捲/夾直/青捲/電棒/夾玉米鬚(804)"
type input "400"
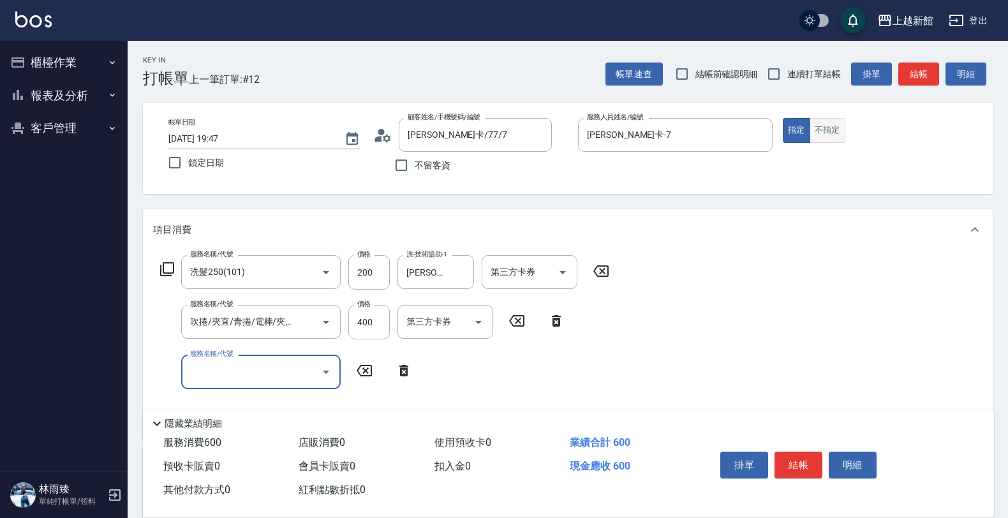
click at [823, 136] on button "不指定" at bounding box center [827, 130] width 36 height 25
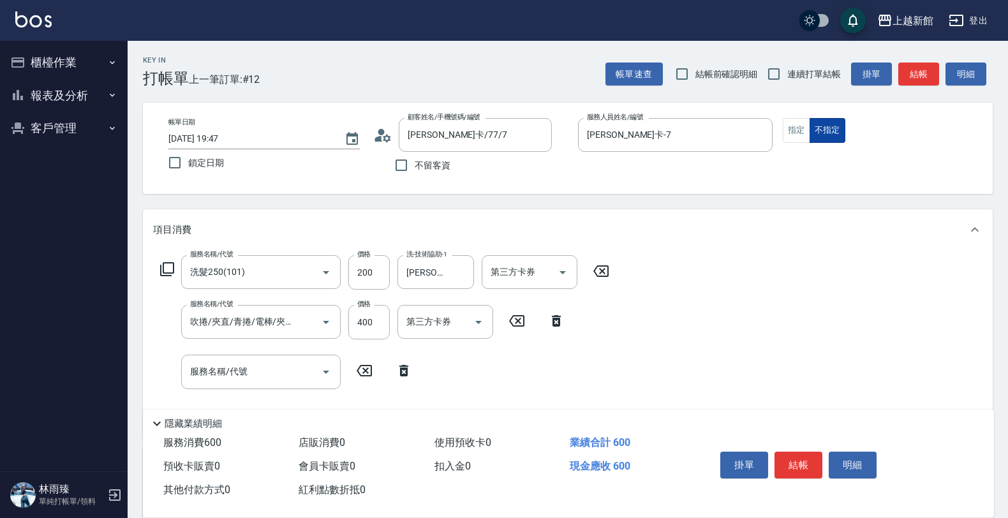
type button "false"
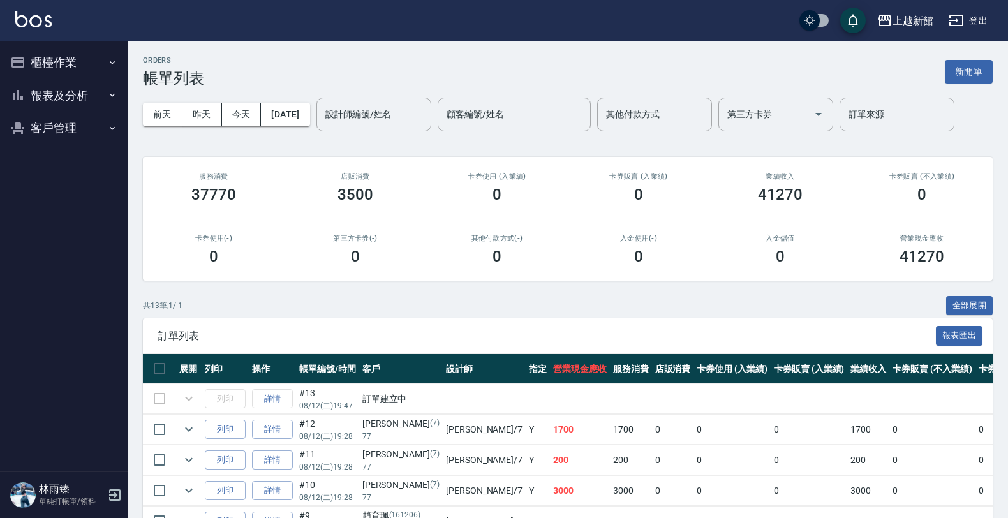
click at [57, 96] on button "報表及分析" at bounding box center [63, 95] width 117 height 33
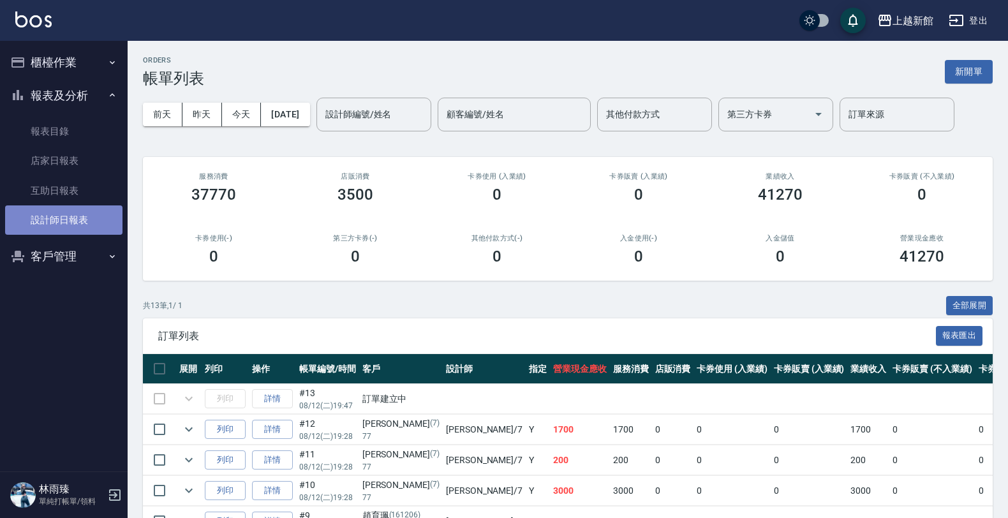
click at [61, 215] on link "設計師日報表" at bounding box center [63, 219] width 117 height 29
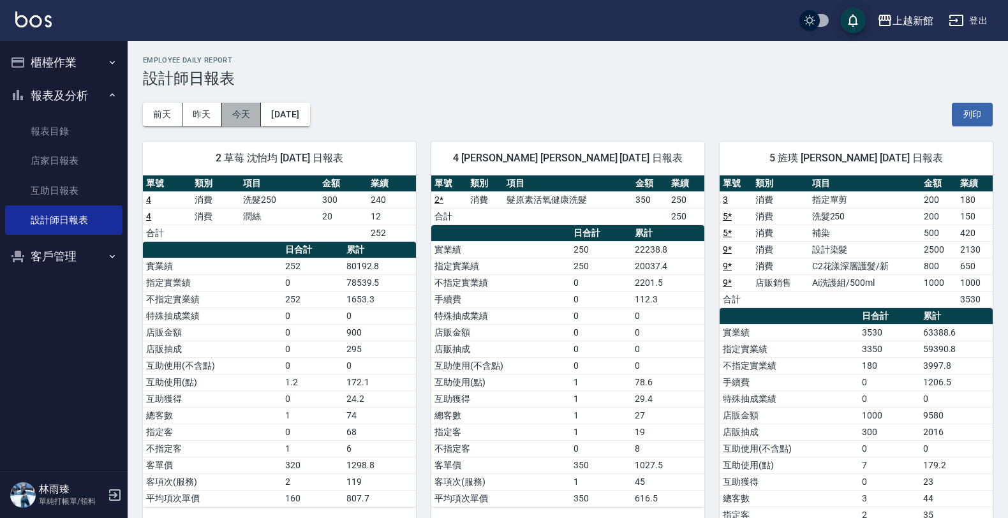
click at [236, 106] on button "今天" at bounding box center [242, 115] width 40 height 24
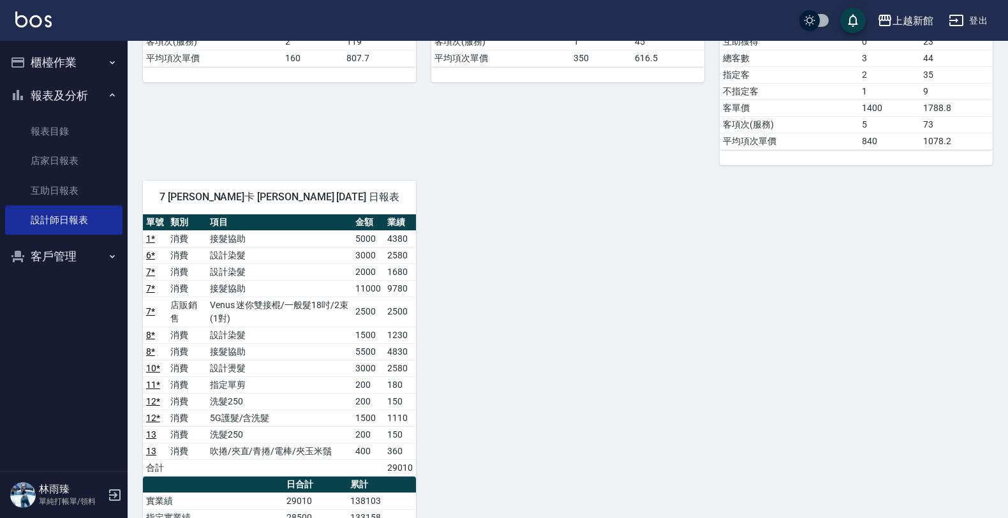
scroll to position [287, 0]
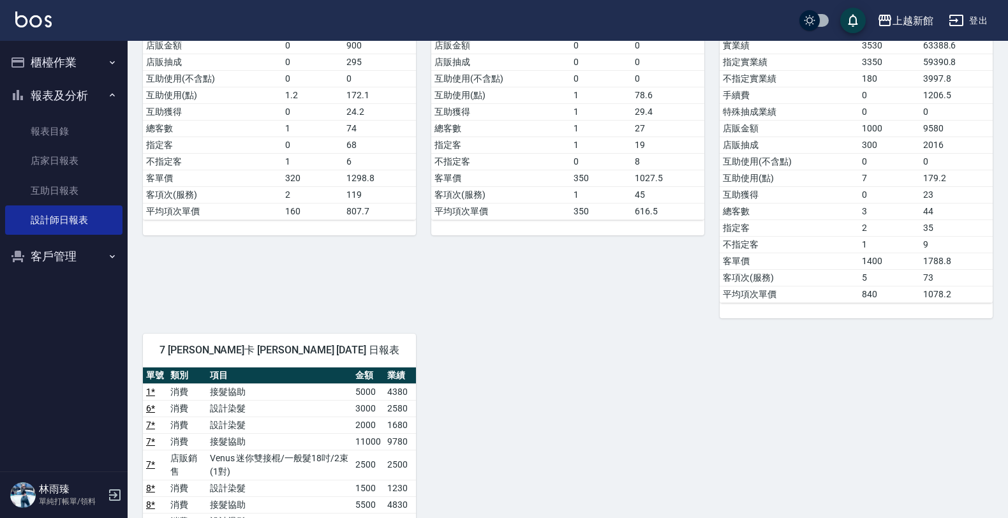
drag, startPoint x: 35, startPoint y: 54, endPoint x: 43, endPoint y: 82, distance: 28.6
click at [36, 62] on button "櫃檯作業" at bounding box center [63, 62] width 117 height 33
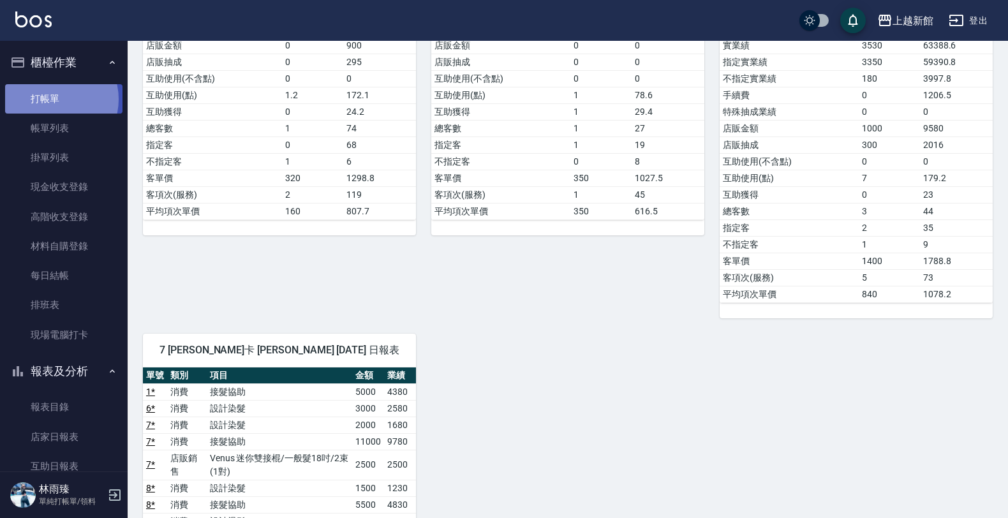
click at [53, 99] on link "打帳單" at bounding box center [63, 98] width 117 height 29
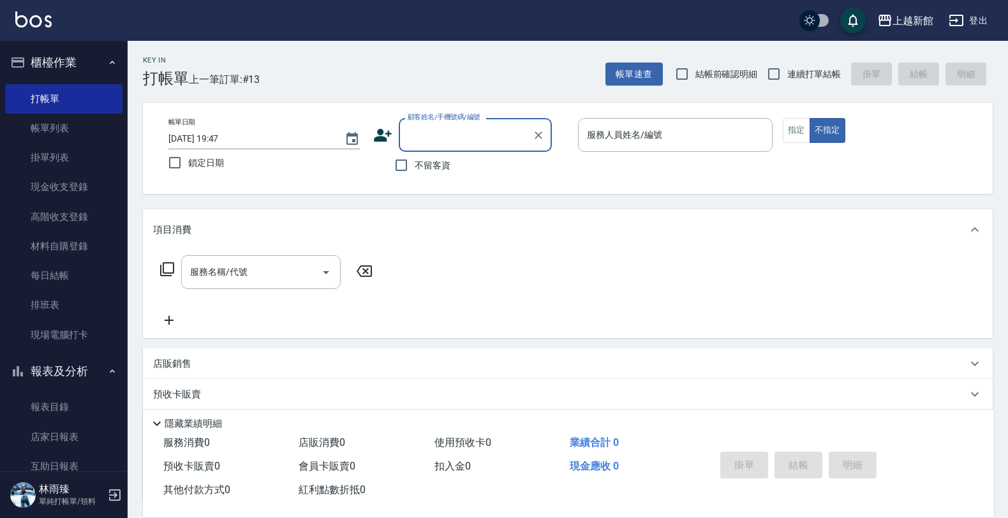
click at [170, 270] on icon at bounding box center [166, 268] width 15 height 15
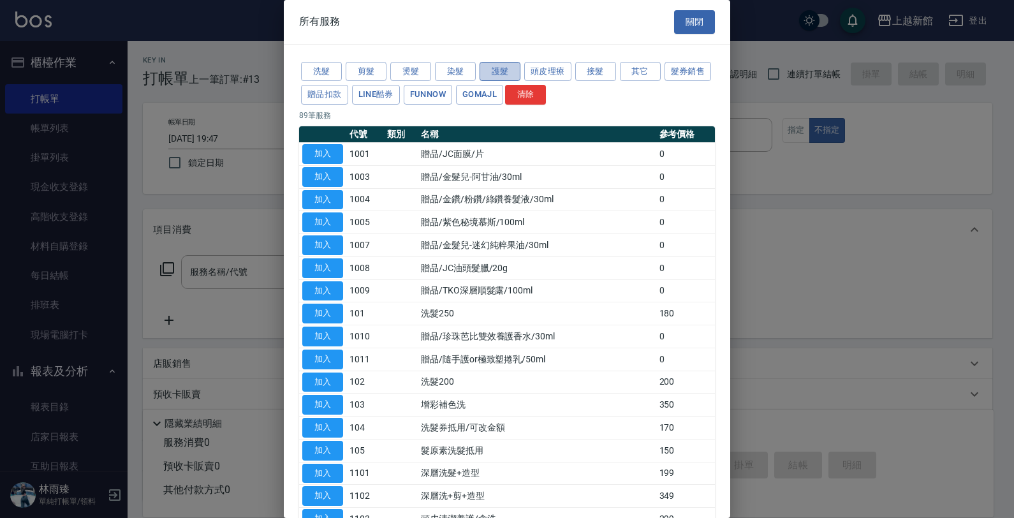
click at [489, 67] on button "護髮" at bounding box center [500, 72] width 41 height 20
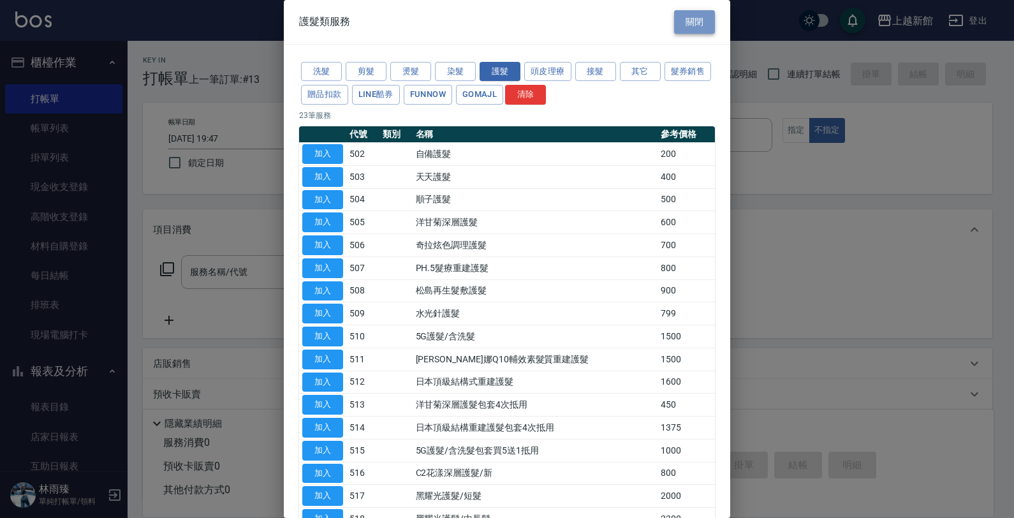
click at [677, 23] on button "關閉" at bounding box center [694, 22] width 41 height 24
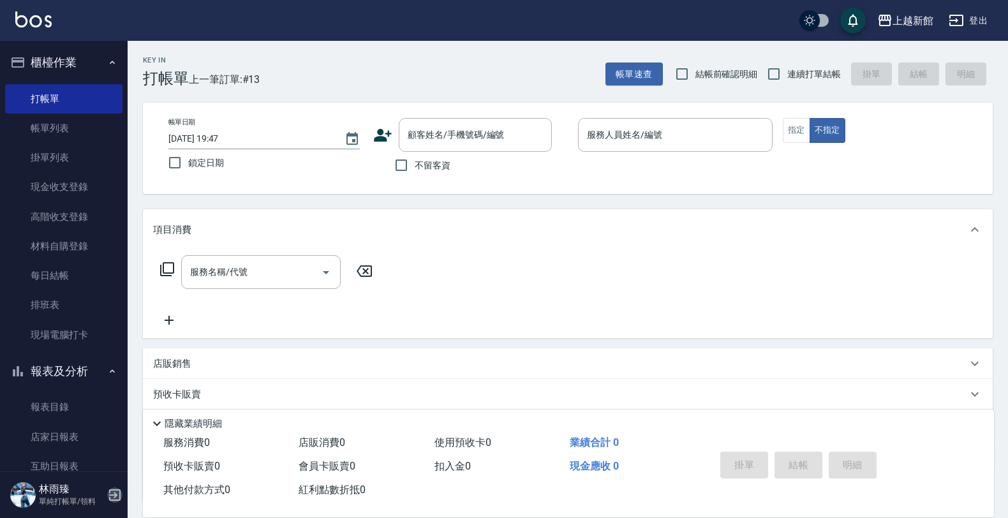
click at [114, 494] on icon "button" at bounding box center [114, 494] width 15 height 15
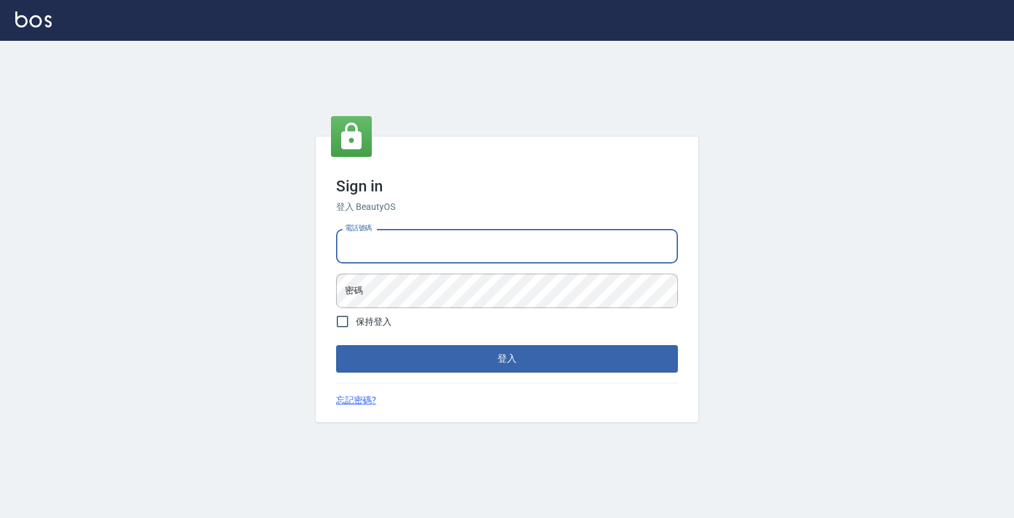
click at [456, 247] on input "電話號碼" at bounding box center [507, 246] width 342 height 34
type input "0"
type input "4265909"
click at [336, 345] on button "登入" at bounding box center [507, 358] width 342 height 27
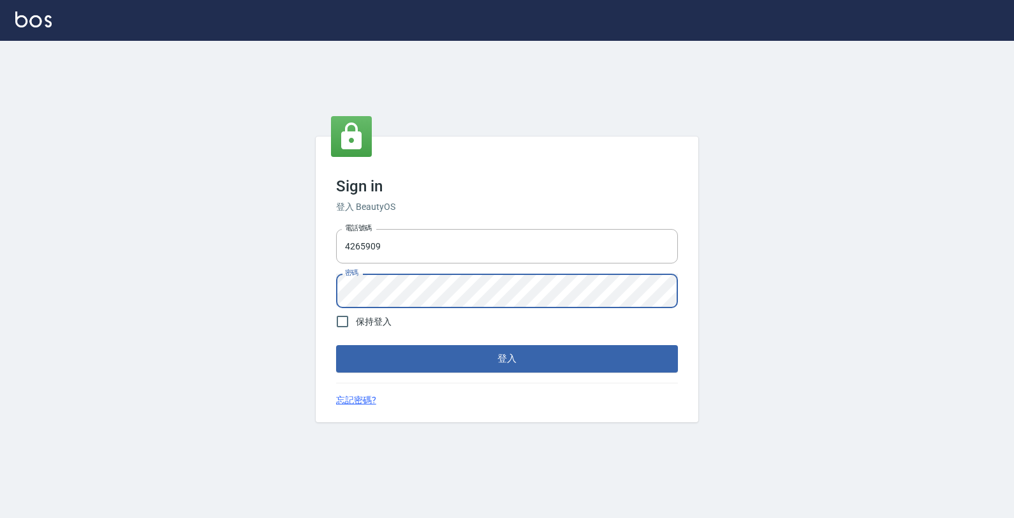
click at [336, 345] on button "登入" at bounding box center [507, 358] width 342 height 27
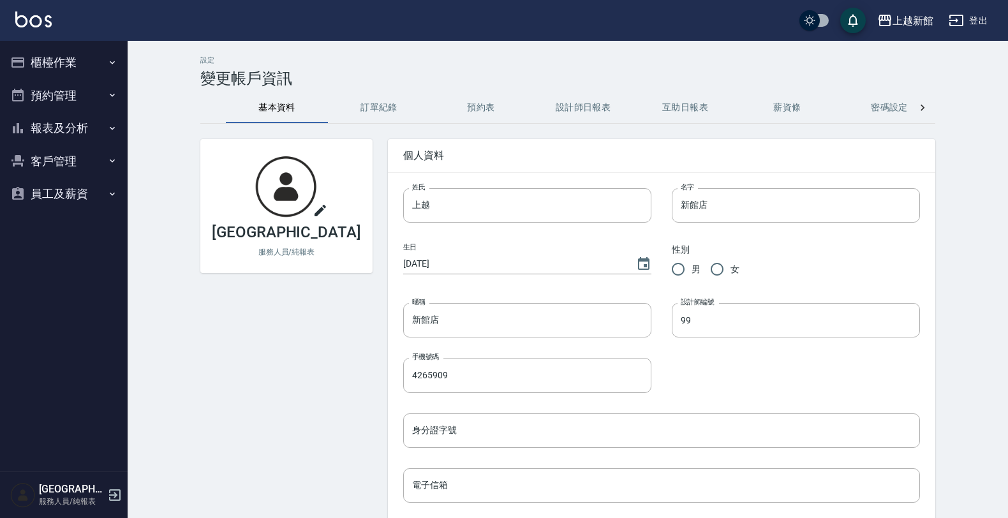
click at [40, 149] on button "客戶管理" at bounding box center [63, 161] width 117 height 33
click at [71, 179] on ul "客戶列表" at bounding box center [63, 197] width 117 height 40
click at [67, 193] on link "客戶列表" at bounding box center [63, 196] width 117 height 29
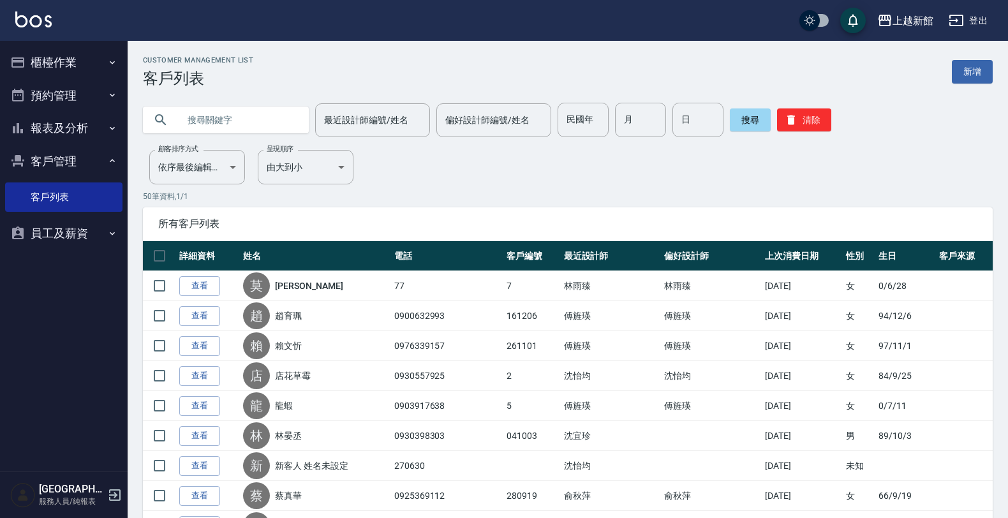
drag, startPoint x: 250, startPoint y: 120, endPoint x: 255, endPoint y: 129, distance: 10.3
click at [253, 119] on input "text" at bounding box center [239, 120] width 120 height 34
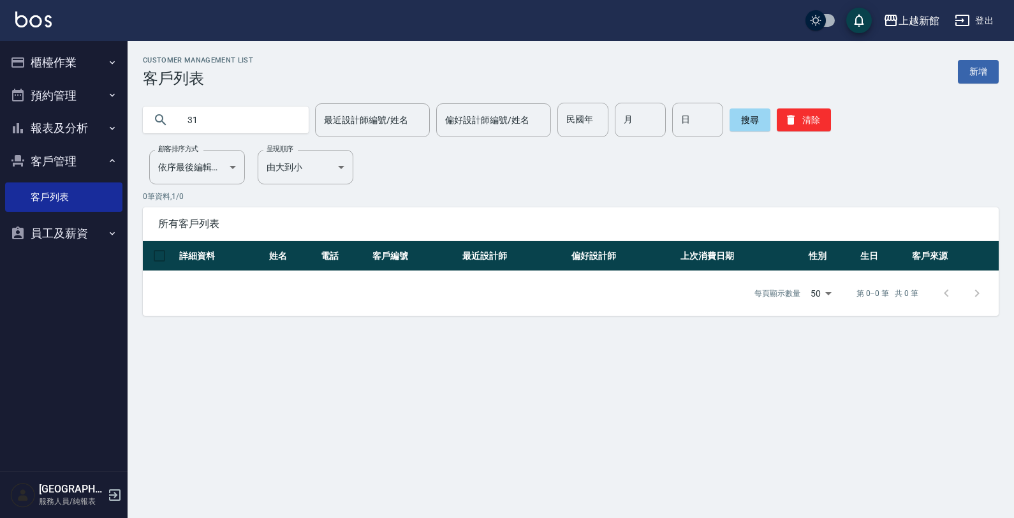
type input "3"
type input "2"
type input "3"
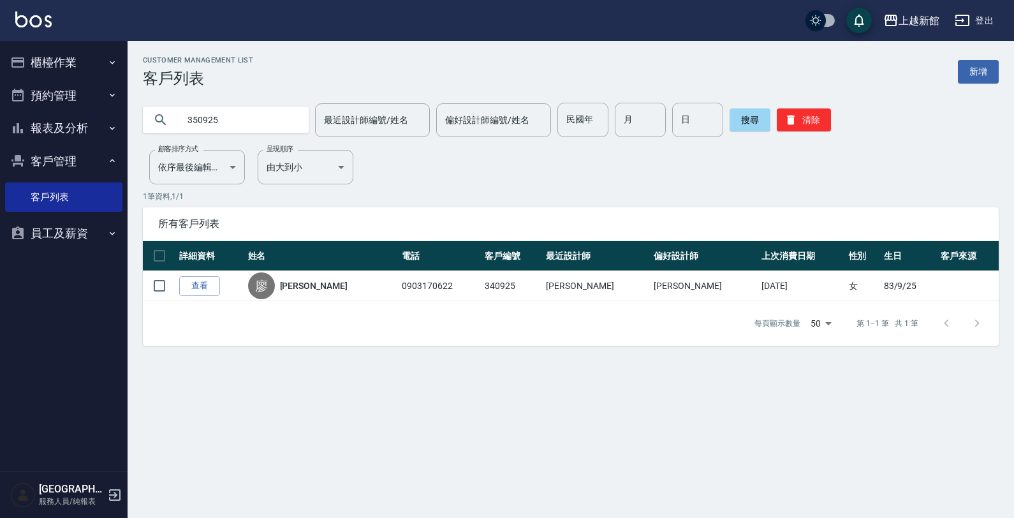
type input "350925"
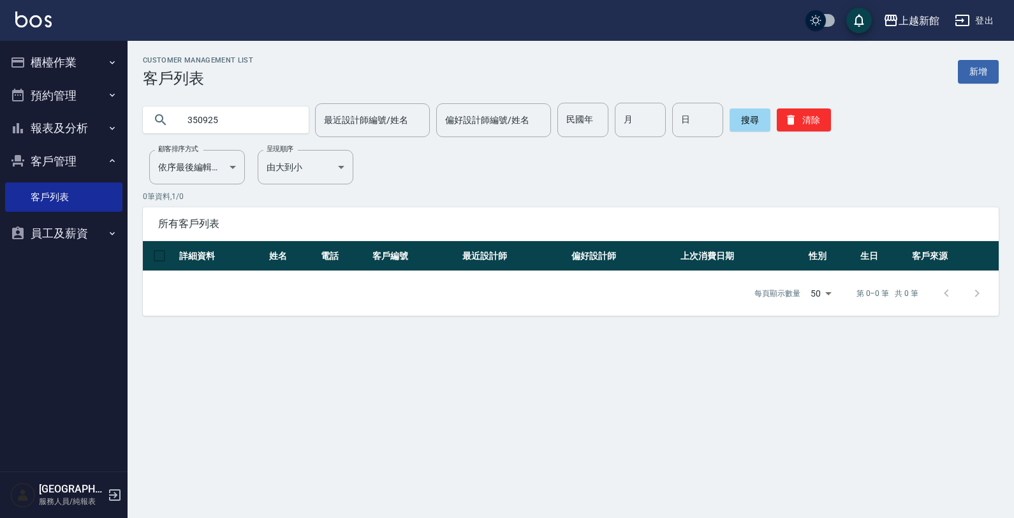
click at [112, 483] on div "上越新館店 服務人員/純報表" at bounding box center [64, 495] width 128 height 46
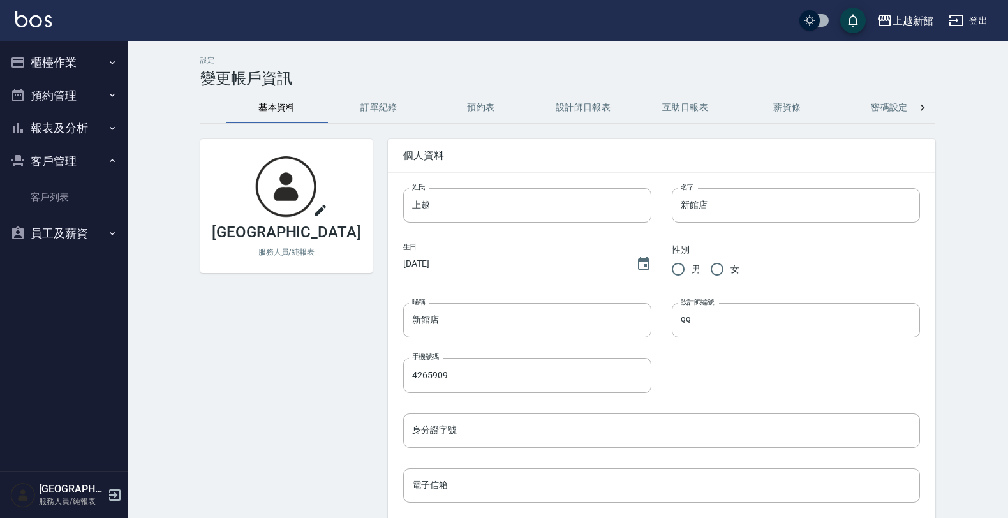
click at [101, 494] on div "上越新館店 服務人員/純報表" at bounding box center [71, 495] width 65 height 24
click at [114, 493] on icon "button" at bounding box center [114, 494] width 15 height 15
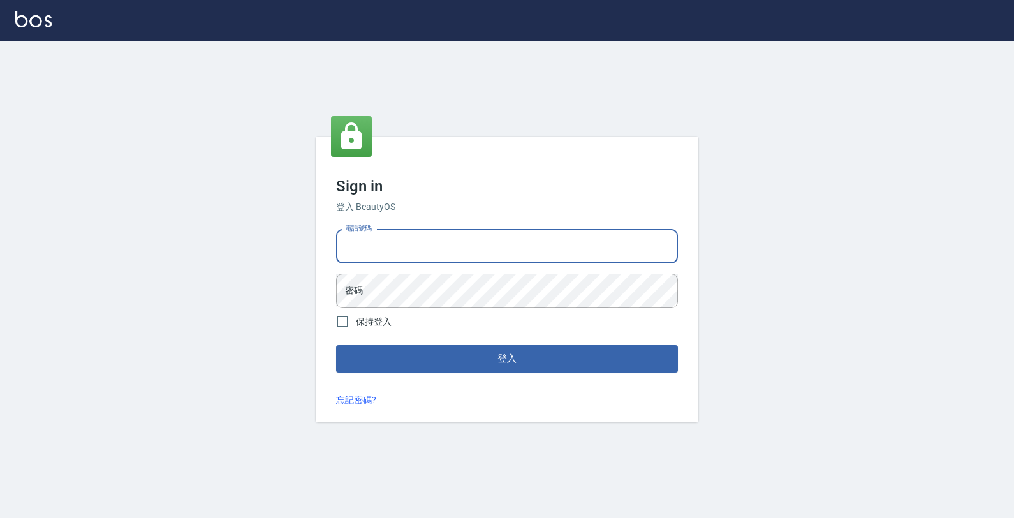
click at [438, 243] on input "電話號碼" at bounding box center [507, 246] width 342 height 34
click at [336, 345] on button "登入" at bounding box center [507, 358] width 342 height 27
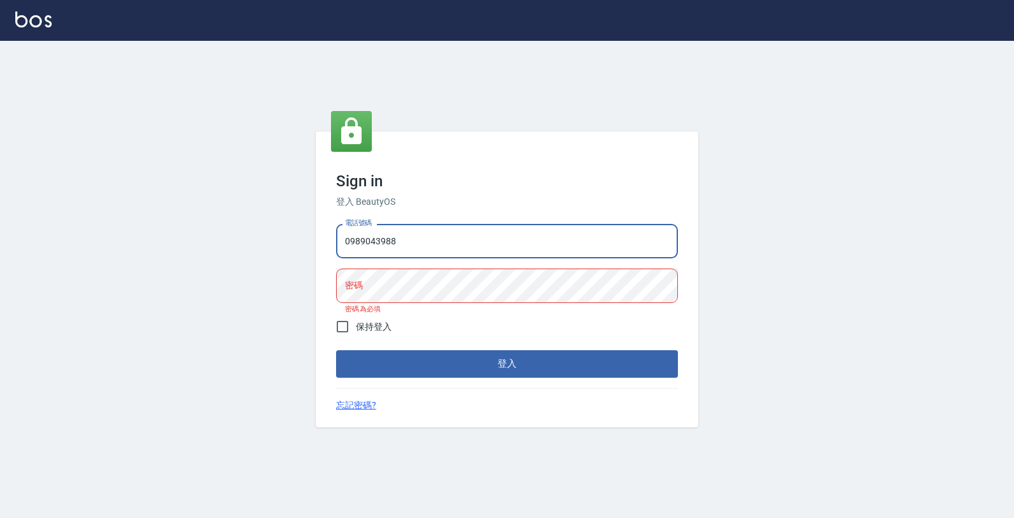
click at [443, 237] on input "0989043988" at bounding box center [507, 241] width 342 height 34
type input "0989043922"
click at [336, 350] on button "登入" at bounding box center [507, 363] width 342 height 27
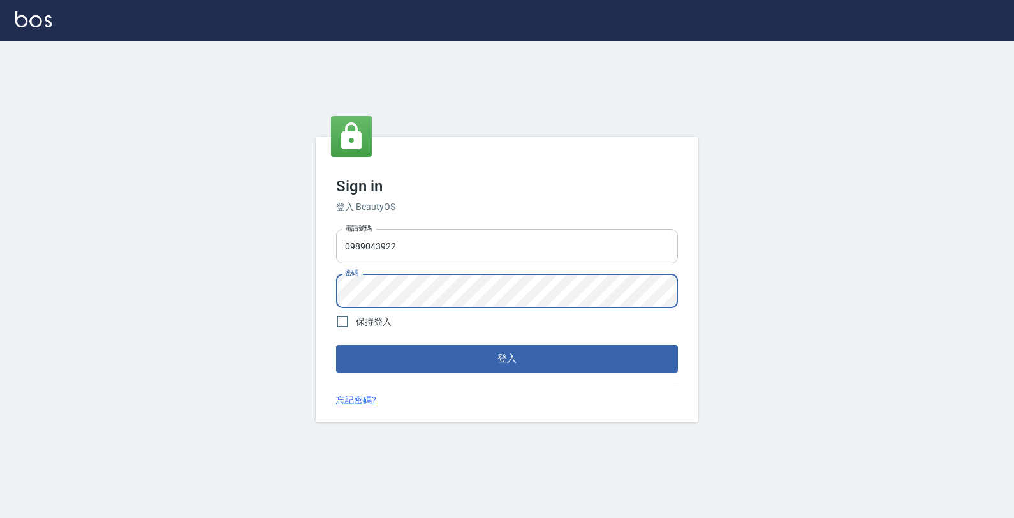
click at [336, 345] on button "登入" at bounding box center [507, 358] width 342 height 27
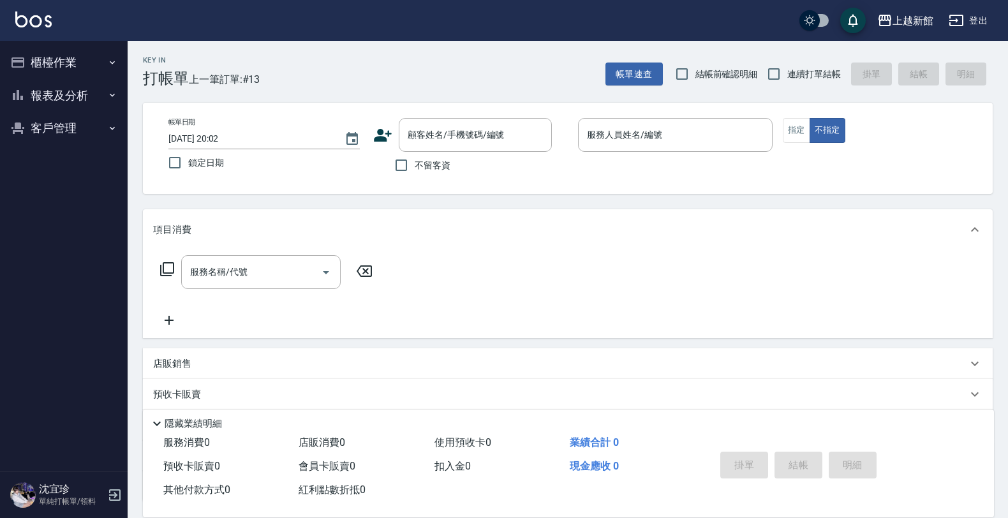
click at [788, 65] on label "連續打單結帳" at bounding box center [800, 74] width 80 height 27
click at [787, 65] on input "連續打單結帳" at bounding box center [773, 74] width 27 height 27
checkbox input "true"
click at [799, 131] on button "指定" at bounding box center [796, 130] width 27 height 25
click at [820, 126] on button "不指定" at bounding box center [827, 130] width 36 height 25
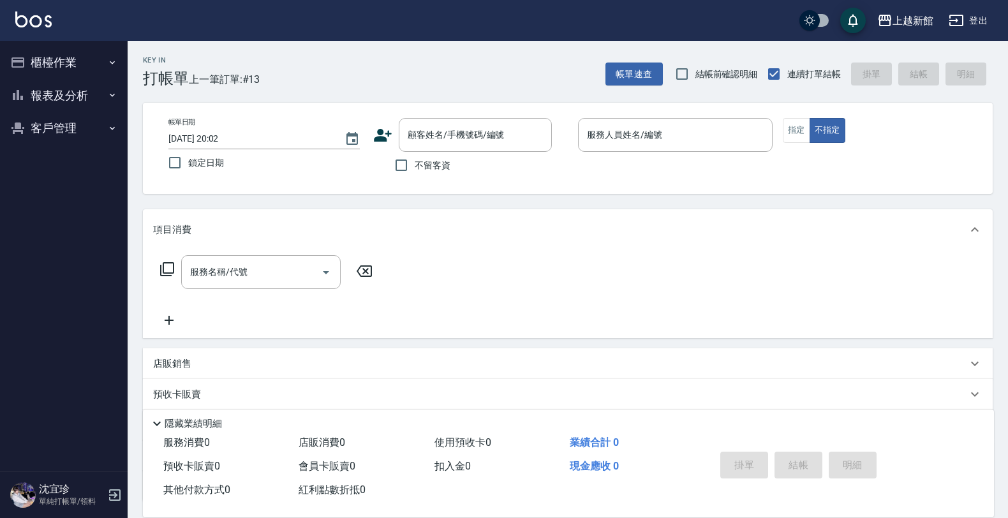
click at [385, 136] on icon at bounding box center [382, 135] width 19 height 19
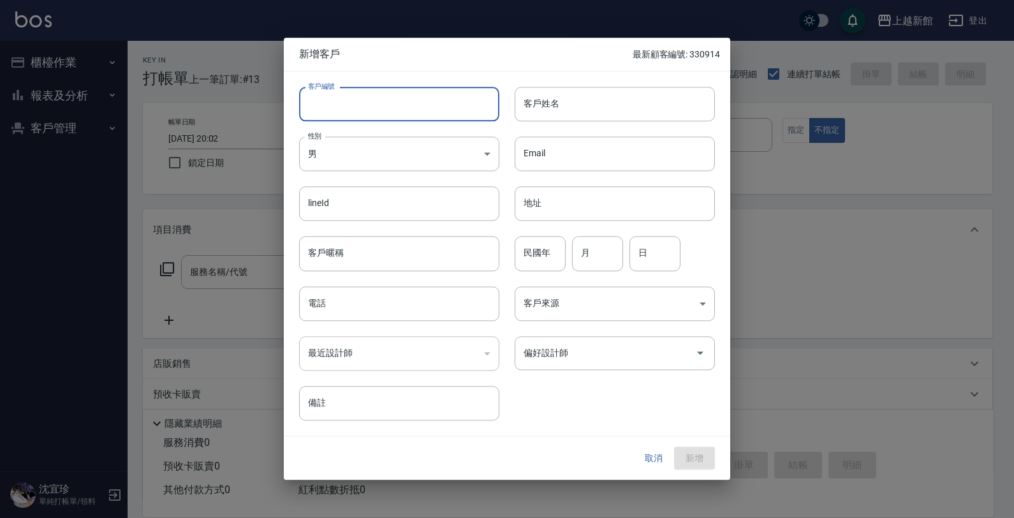
click at [430, 108] on input "客戶編號" at bounding box center [399, 104] width 200 height 34
type input "350925"
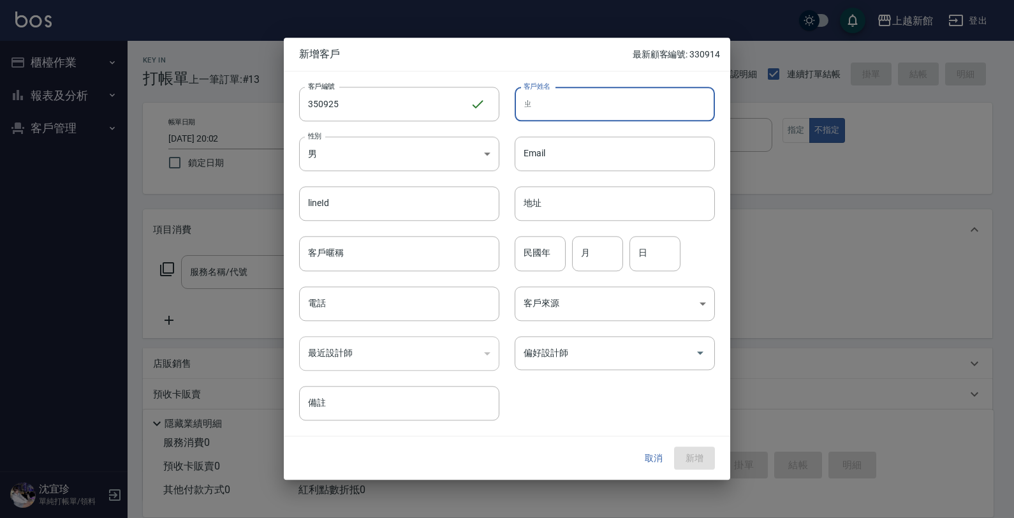
type input "直"
type input "章竹籃"
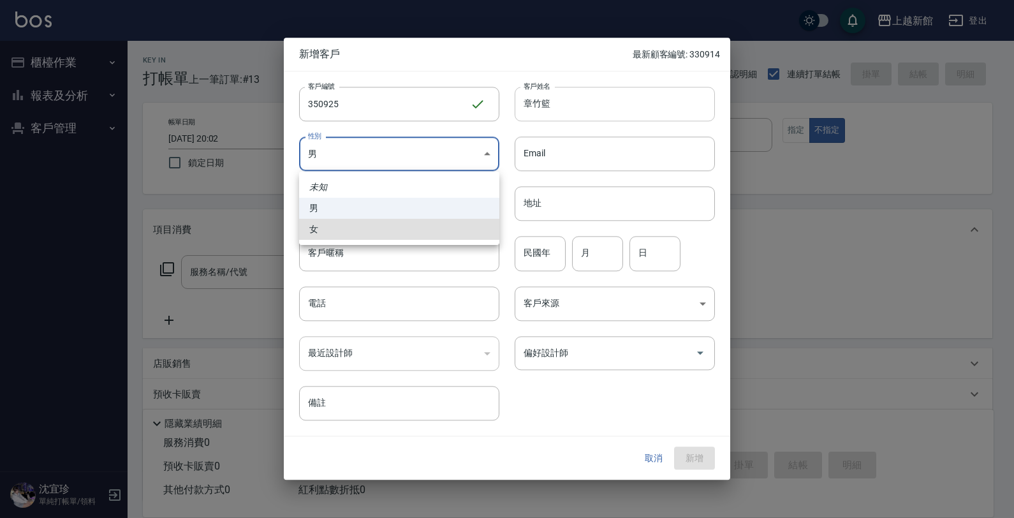
type input "FEMALE"
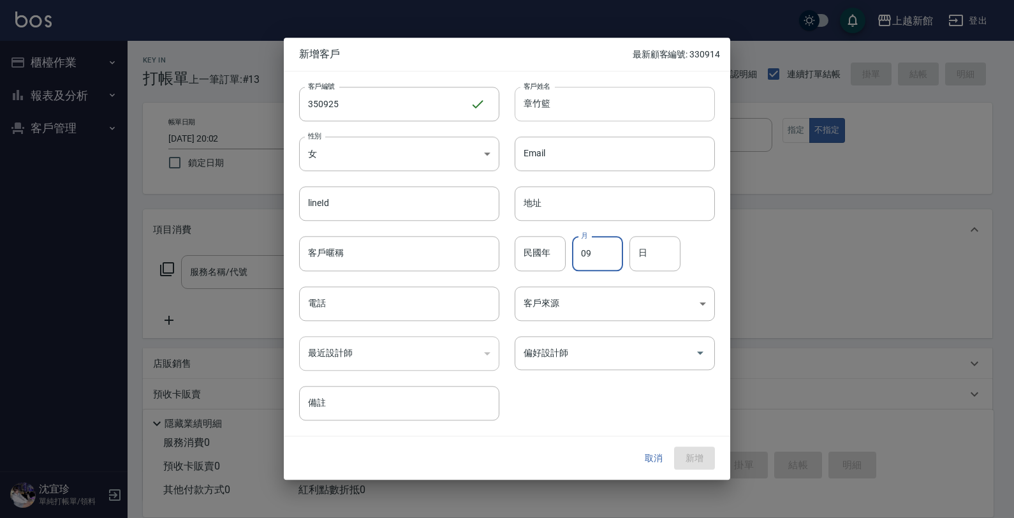
type input "09"
type input "25"
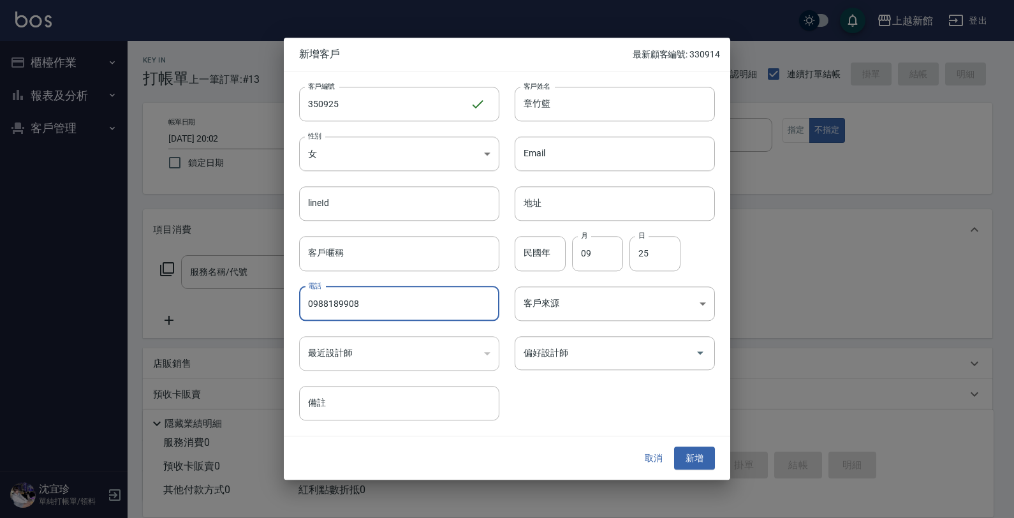
type input "0988189908"
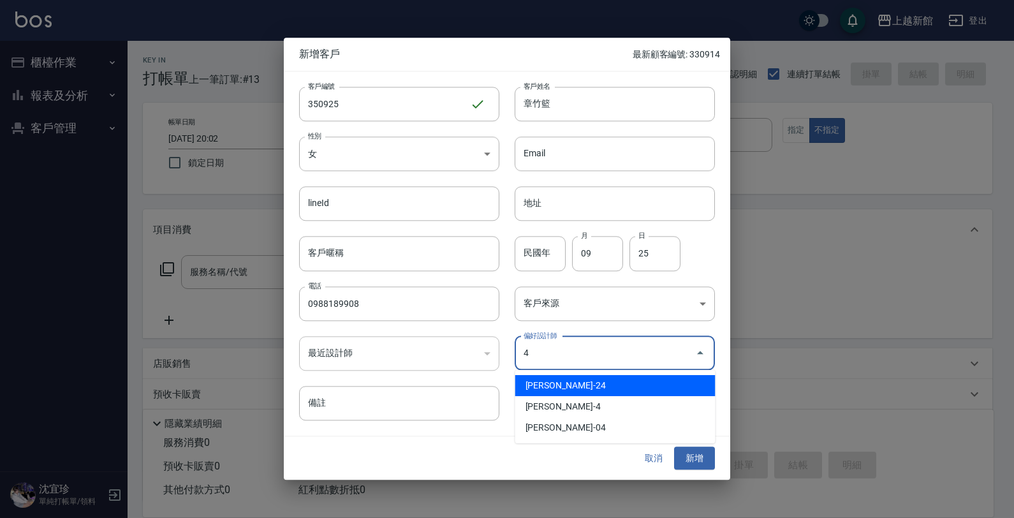
type input "陳敏甄"
click at [489, 429] on div "客戶編號 350925 ​ 客戶編號 客戶姓名 章竹籃 客戶姓名 性別 女 FEMALE 性別 Email Email lineId lineId 地址 地址…" at bounding box center [507, 253] width 446 height 364
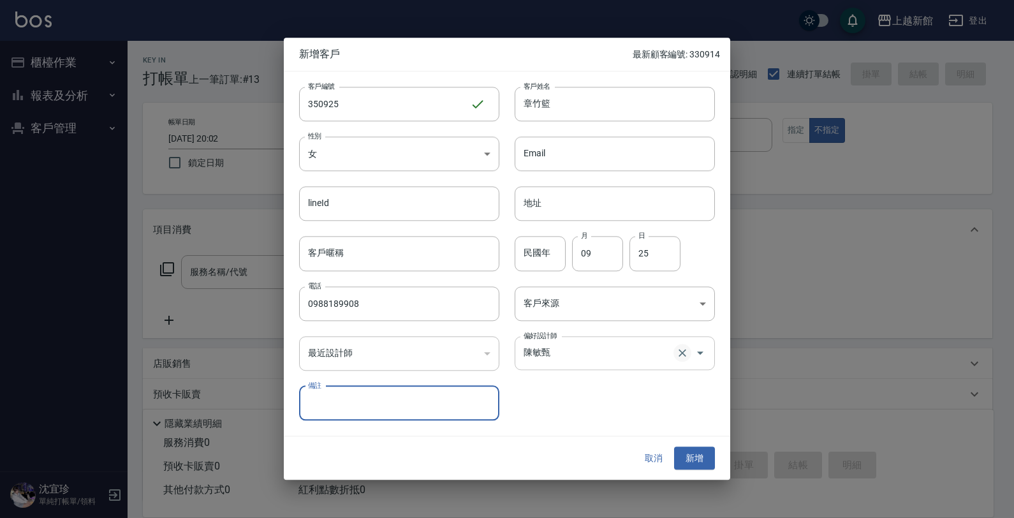
click at [677, 348] on icon "Clear" at bounding box center [682, 353] width 13 height 13
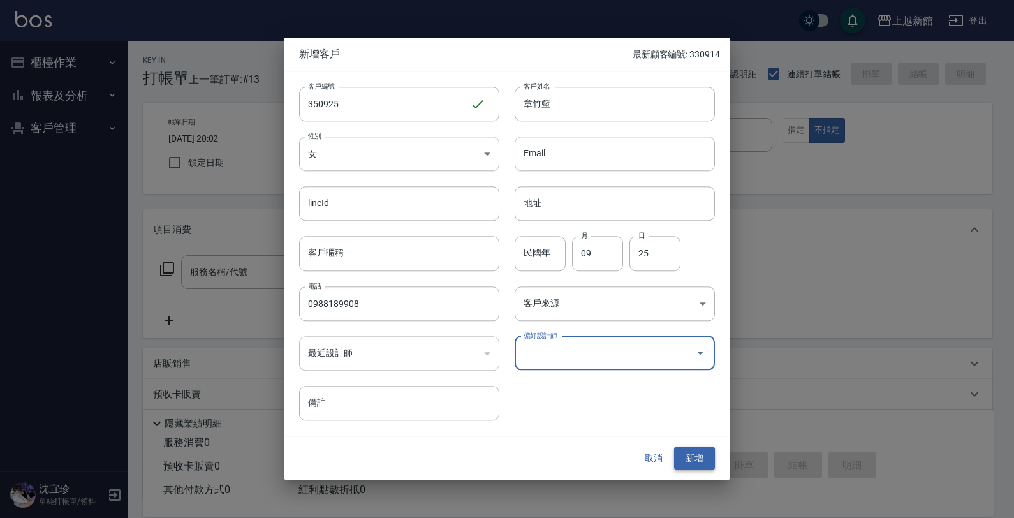
click at [702, 460] on button "新增" at bounding box center [694, 458] width 41 height 24
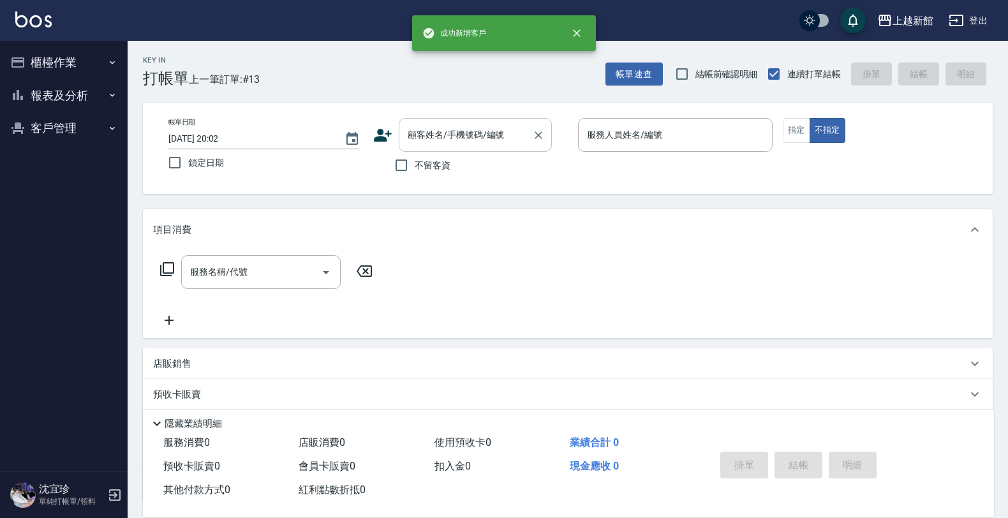
click at [473, 129] on input "顧客姓名/手機號碼/編號" at bounding box center [465, 135] width 122 height 22
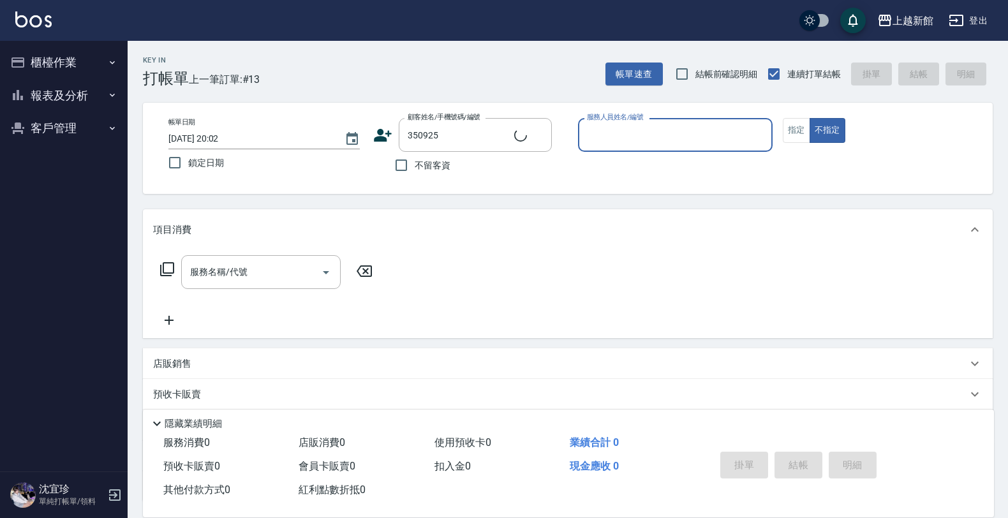
type input "章竹籃/0988189908/350925"
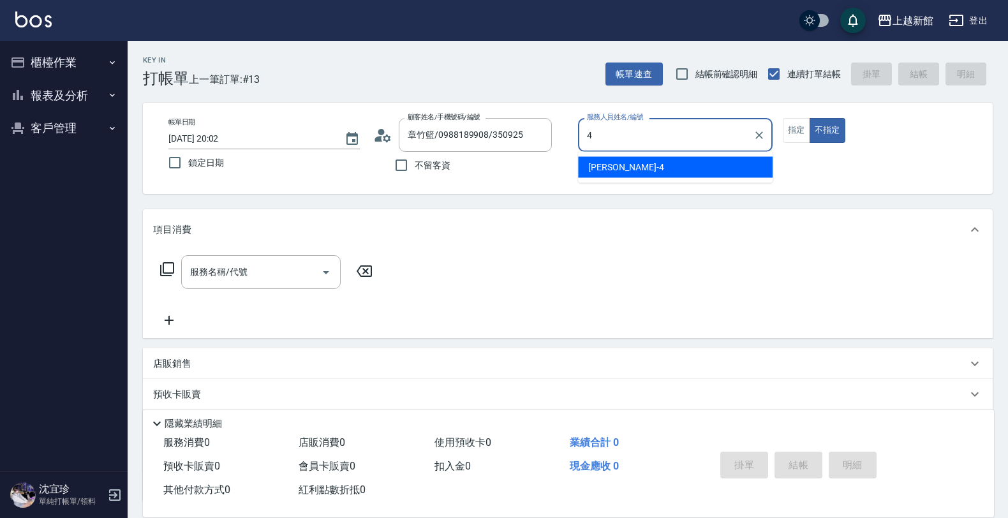
type input "宜珍-4"
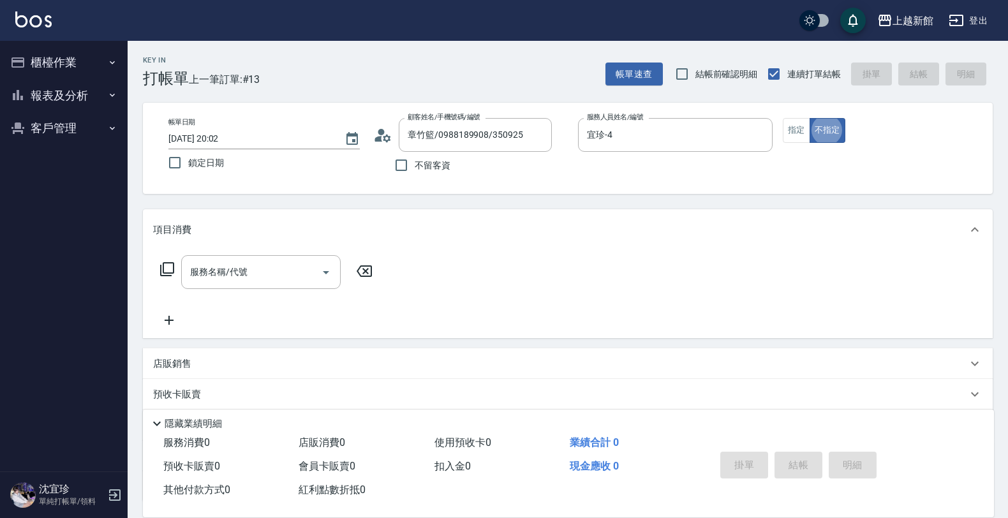
type button "false"
click at [170, 272] on icon at bounding box center [166, 268] width 15 height 15
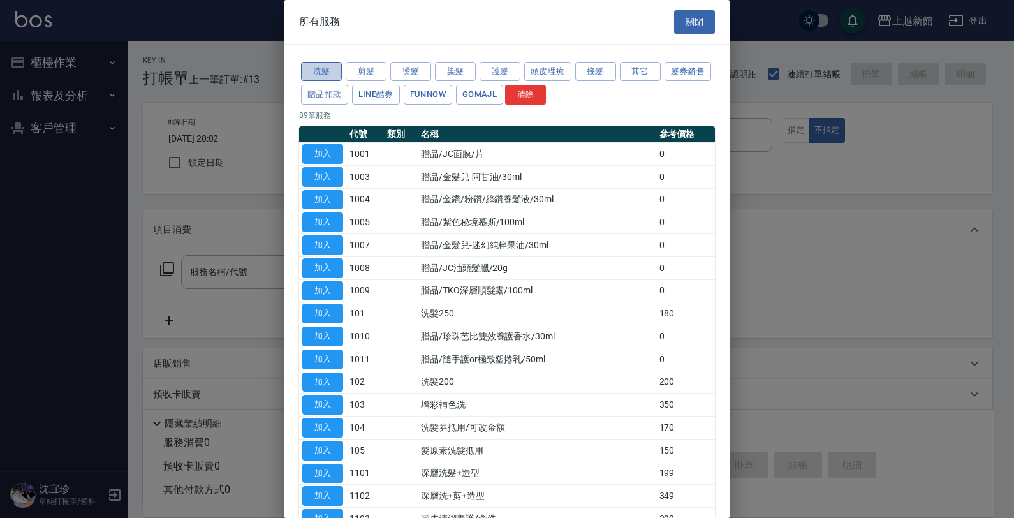
click at [326, 70] on button "洗髮" at bounding box center [321, 72] width 41 height 20
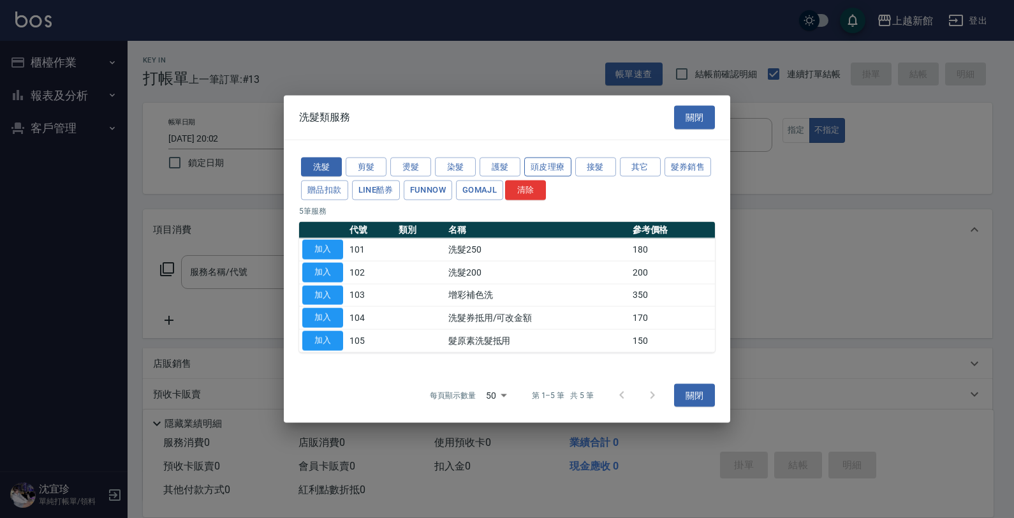
click at [545, 163] on button "頭皮理療" at bounding box center [547, 167] width 47 height 20
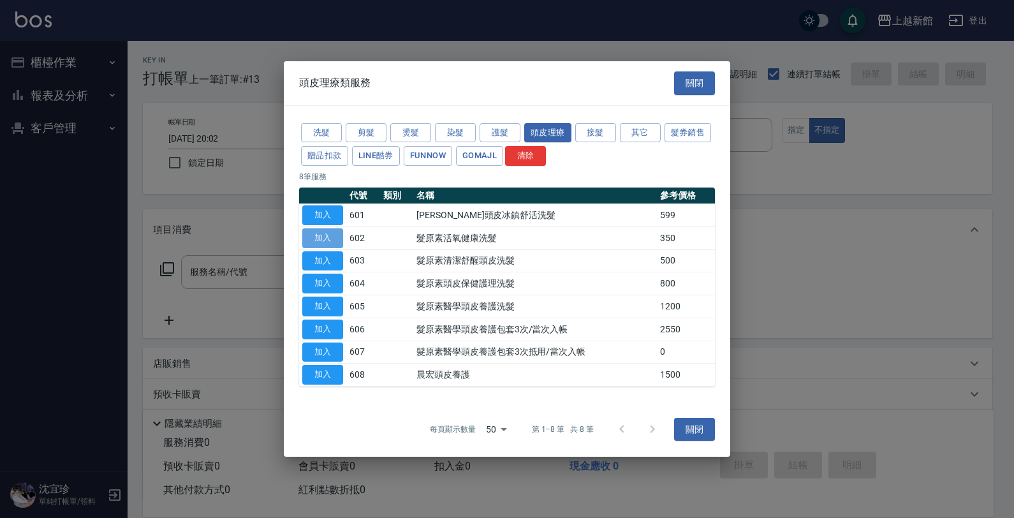
click at [332, 233] on button "加入" at bounding box center [322, 238] width 41 height 20
type input "髮原素活氧健康洗髮(602)"
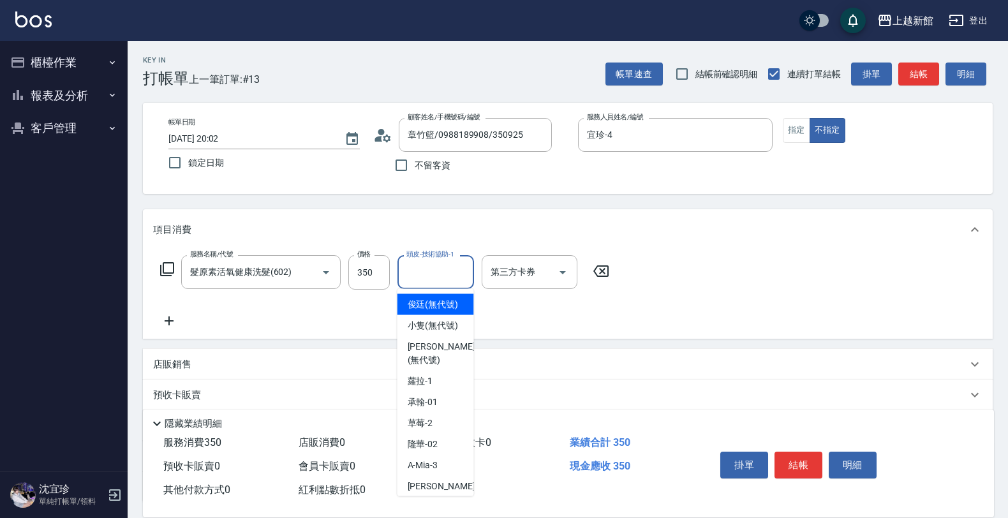
click at [432, 270] on input "頭皮-技術協助-1" at bounding box center [435, 272] width 65 height 22
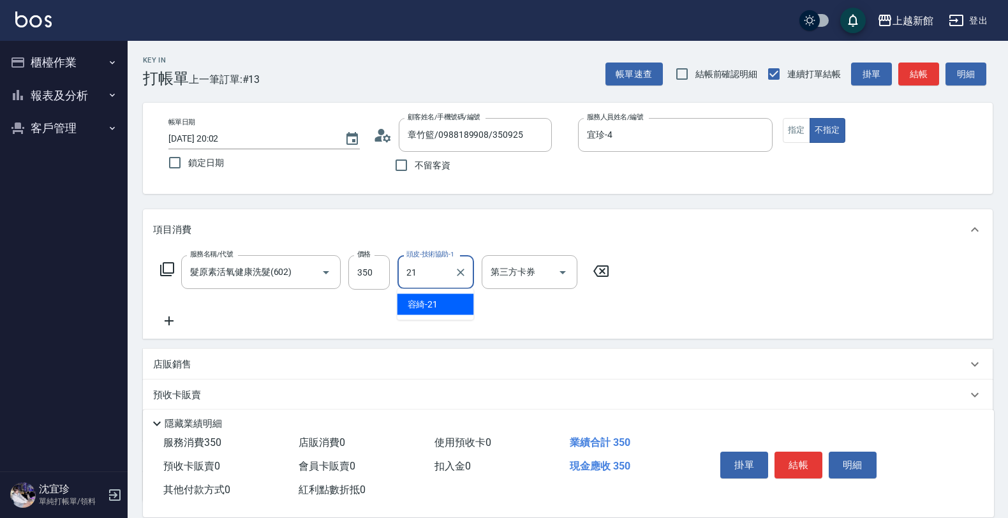
type input "容綺-21"
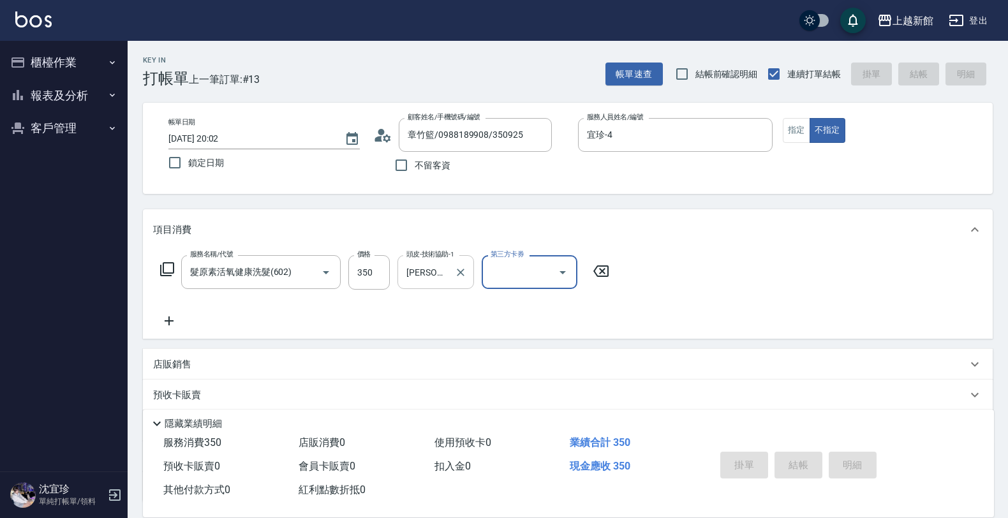
type input "2025/08/12 20:04"
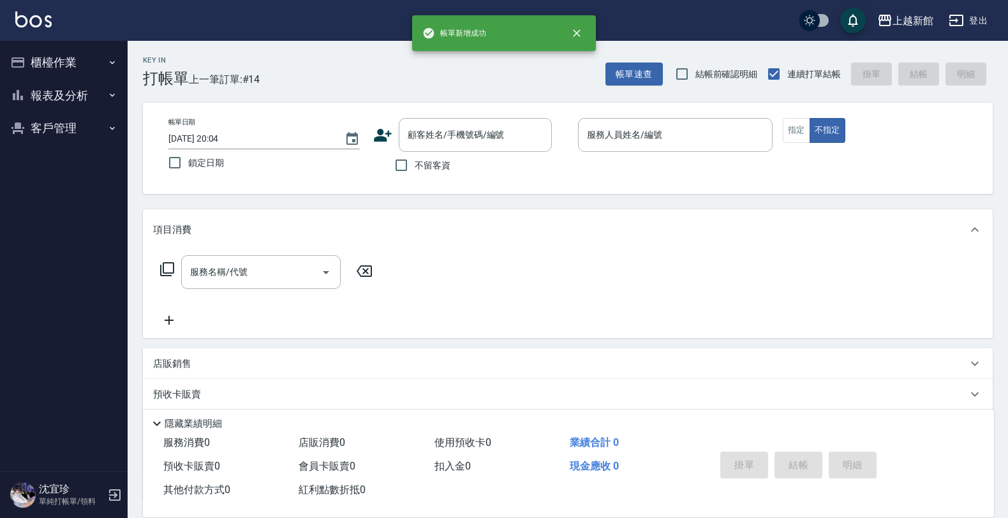
click at [385, 131] on icon at bounding box center [382, 135] width 19 height 19
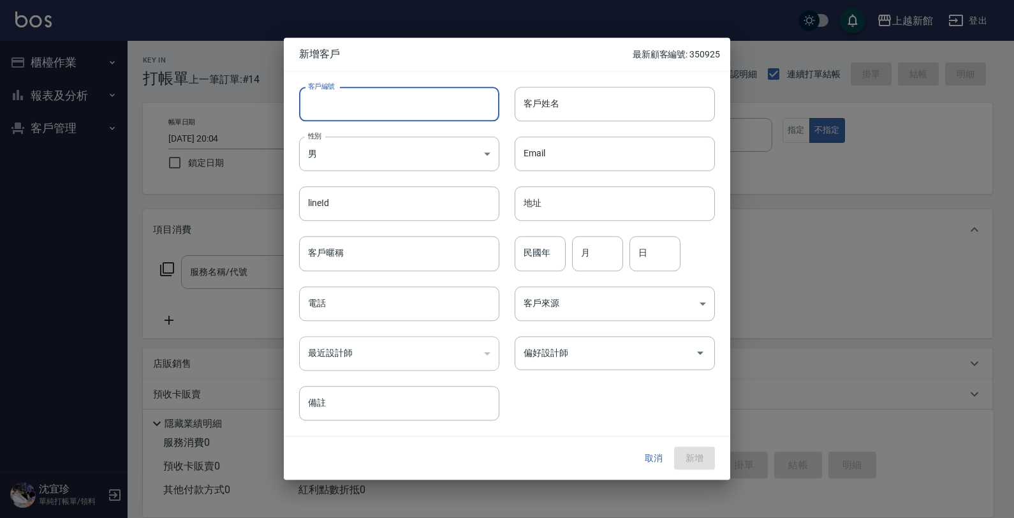
click at [403, 110] on input "客戶編號" at bounding box center [399, 104] width 200 height 34
type input "381110"
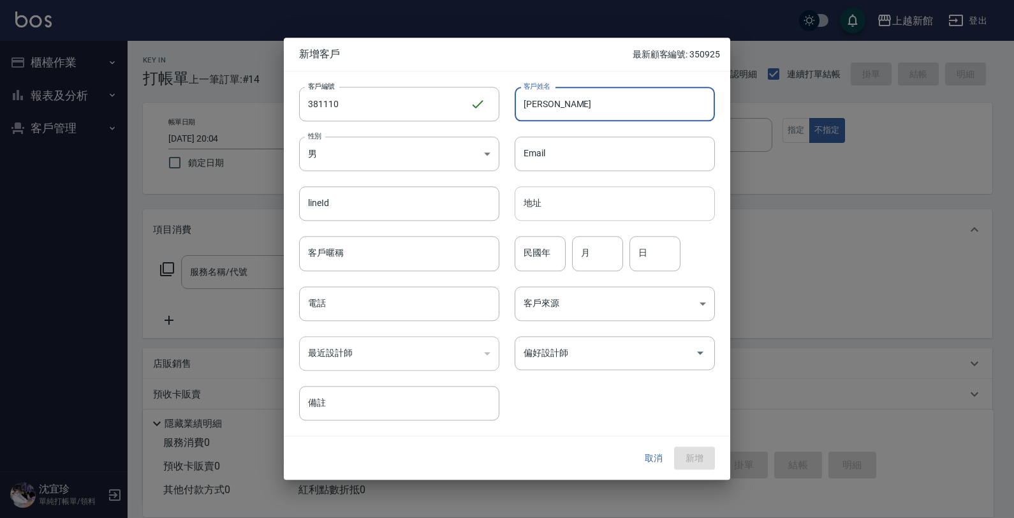
type input "彭芷希"
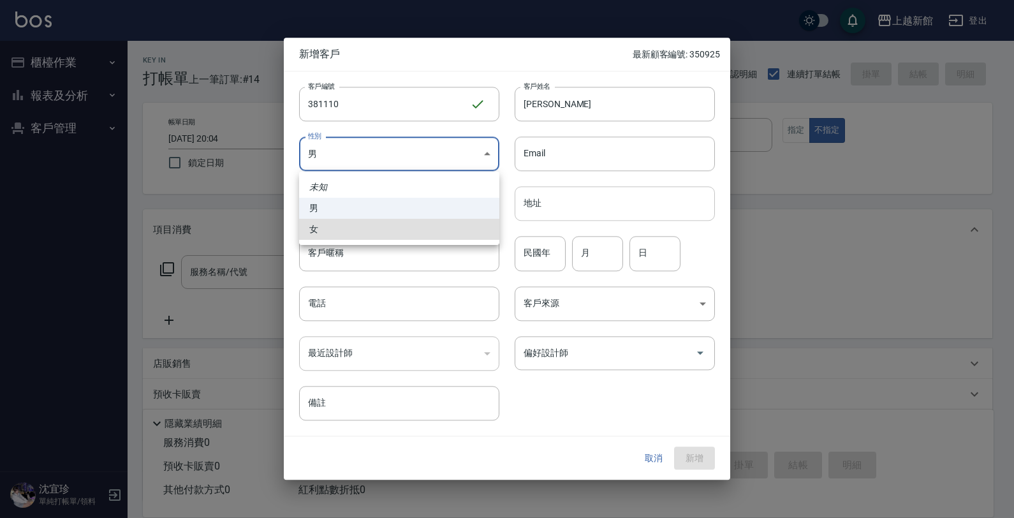
type input "FEMALE"
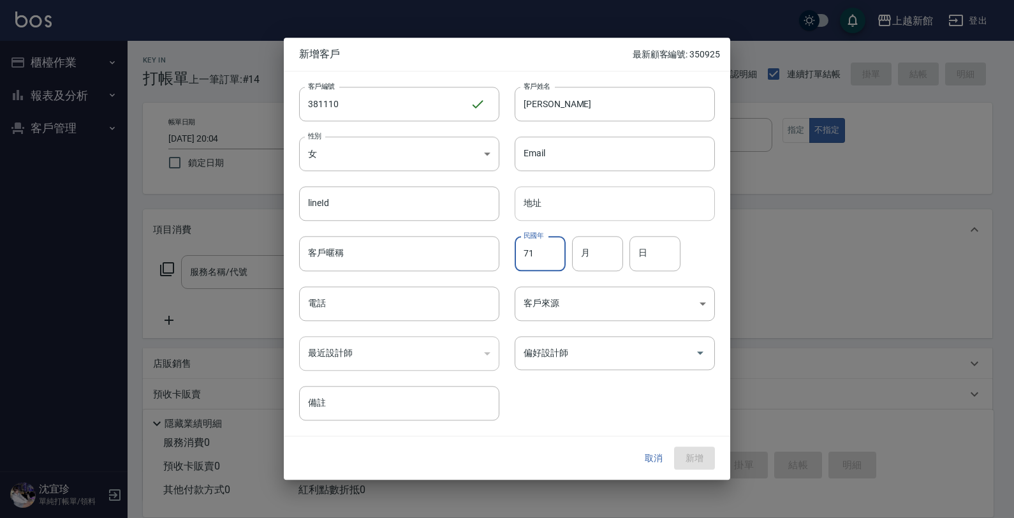
type input "71"
type input "0"
type input "11"
type input "10"
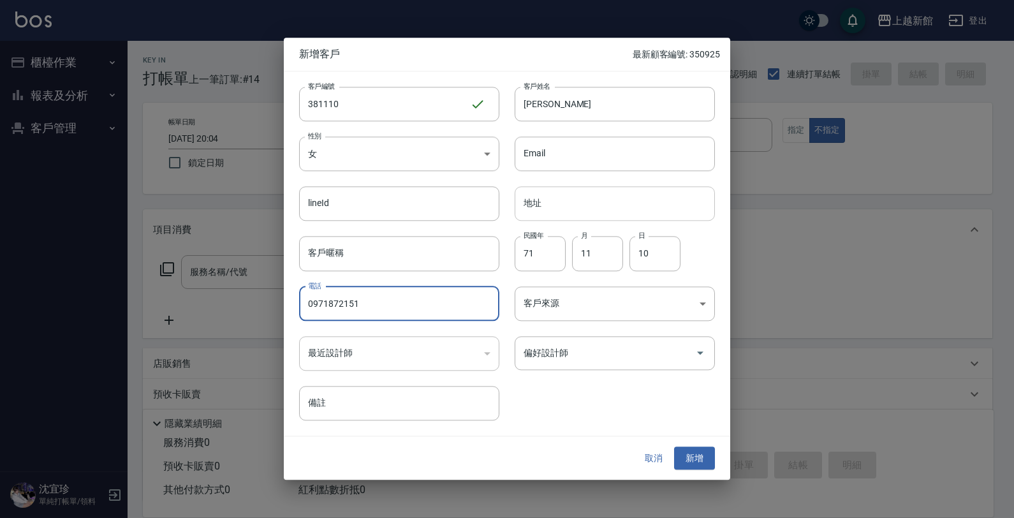
type input "0971872151"
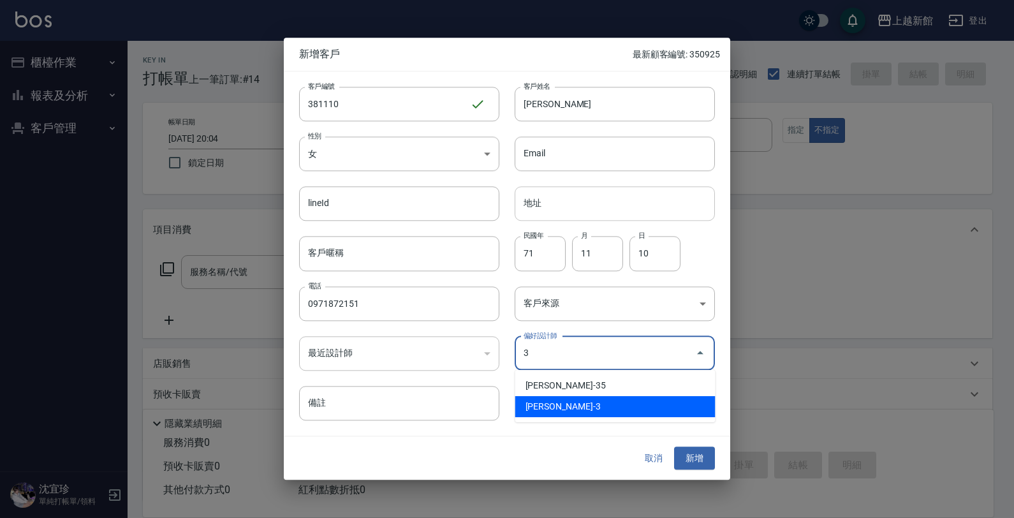
type input "俞秋萍"
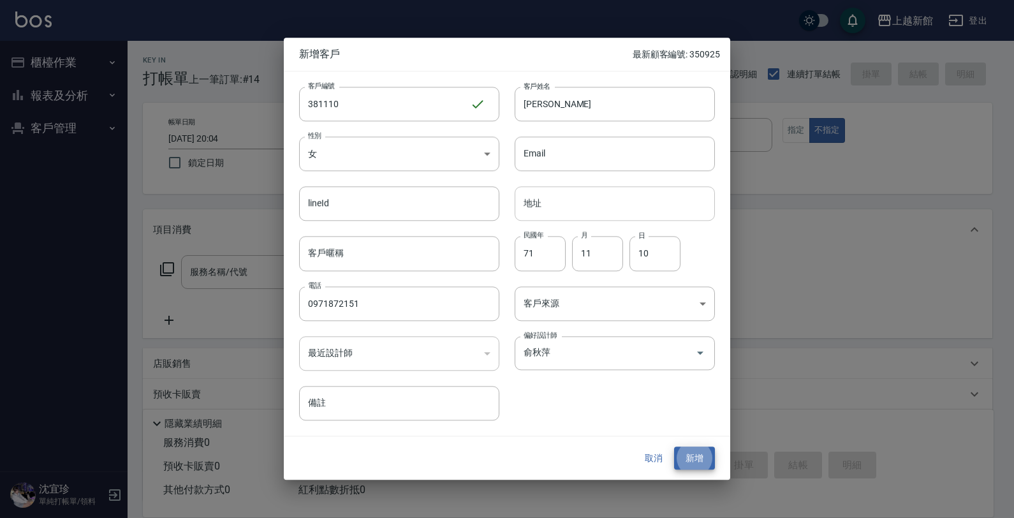
click at [674, 446] on button "新增" at bounding box center [694, 458] width 41 height 24
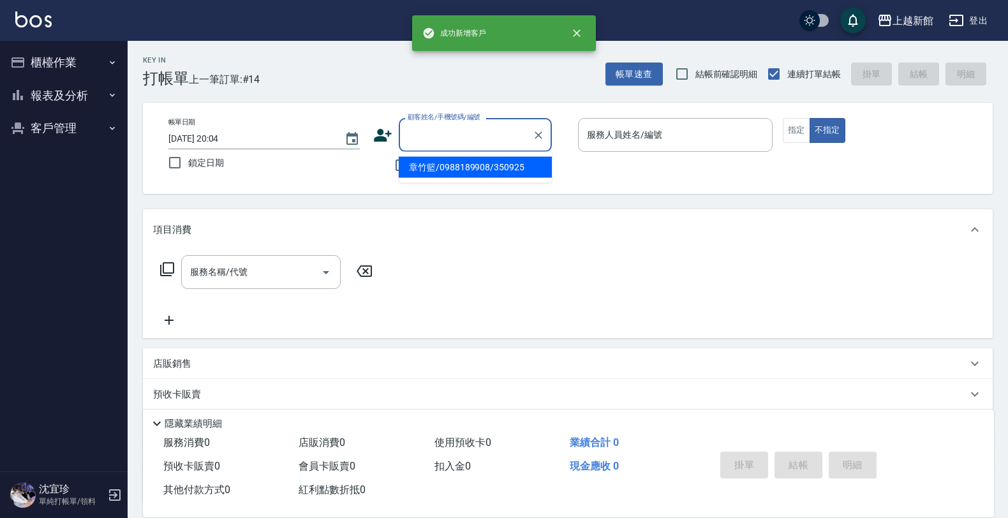
drag, startPoint x: 434, startPoint y: 132, endPoint x: 426, endPoint y: 133, distance: 8.3
click at [435, 132] on input "顧客姓名/手機號碼/編號" at bounding box center [465, 135] width 122 height 22
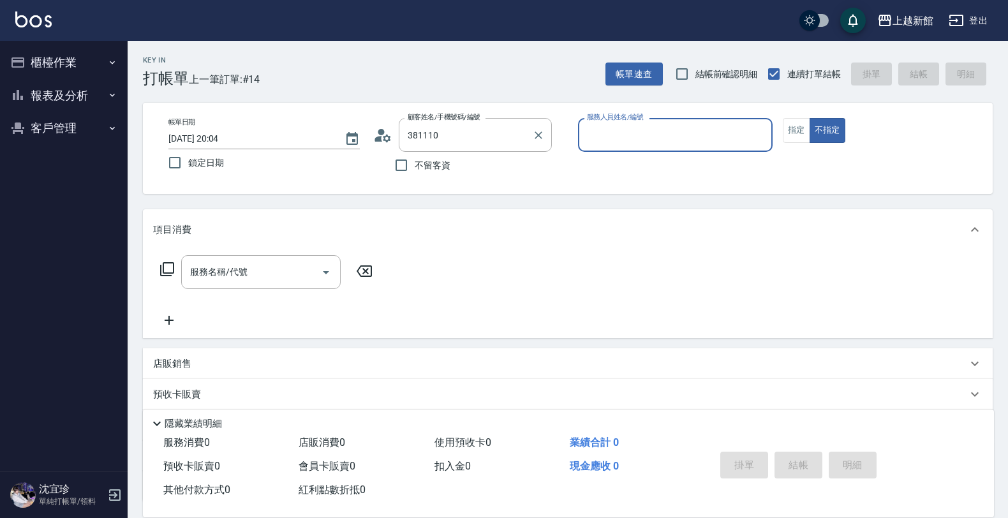
type input "彭芷希/0971872151/381110"
type input "A-Mia -3"
click at [809, 118] on button "不指定" at bounding box center [827, 130] width 36 height 25
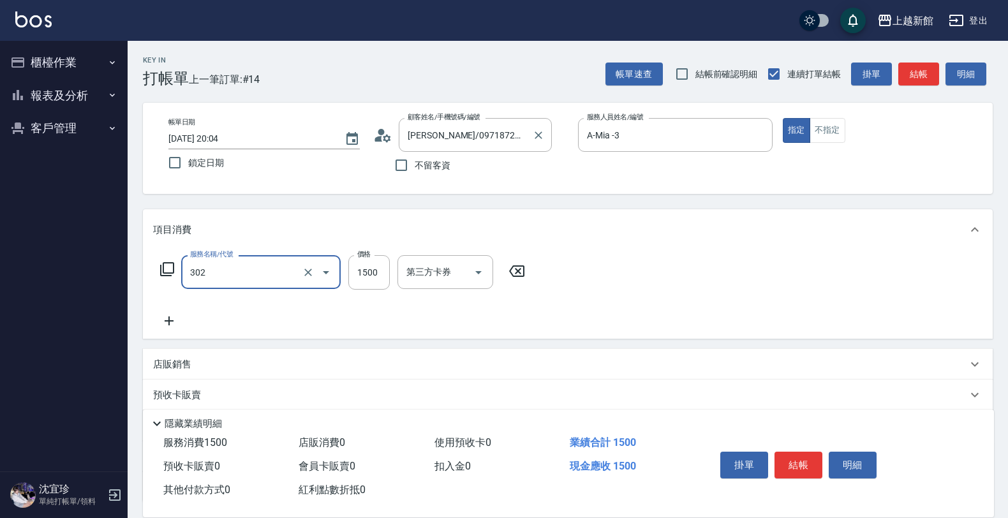
type input "設計燙髮(302)"
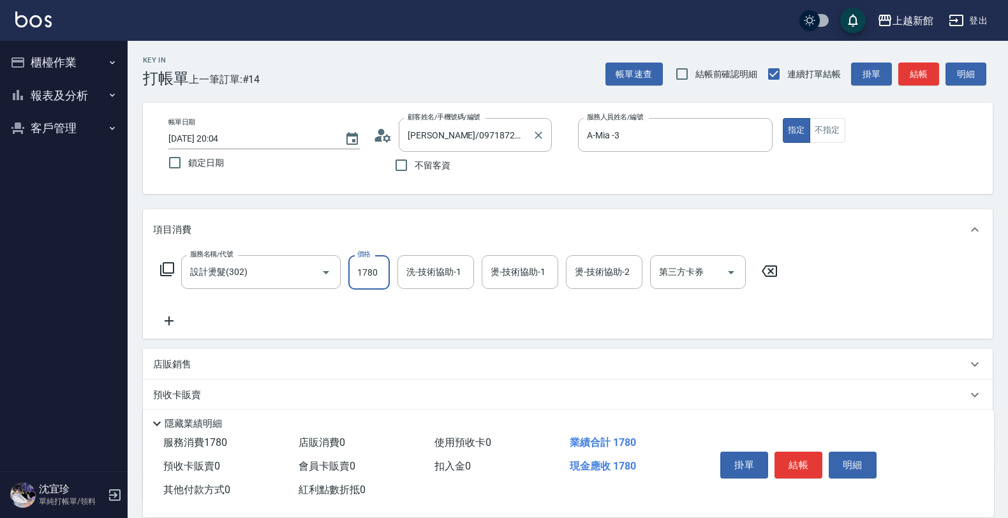
type input "1780"
type input "A-Mia -3"
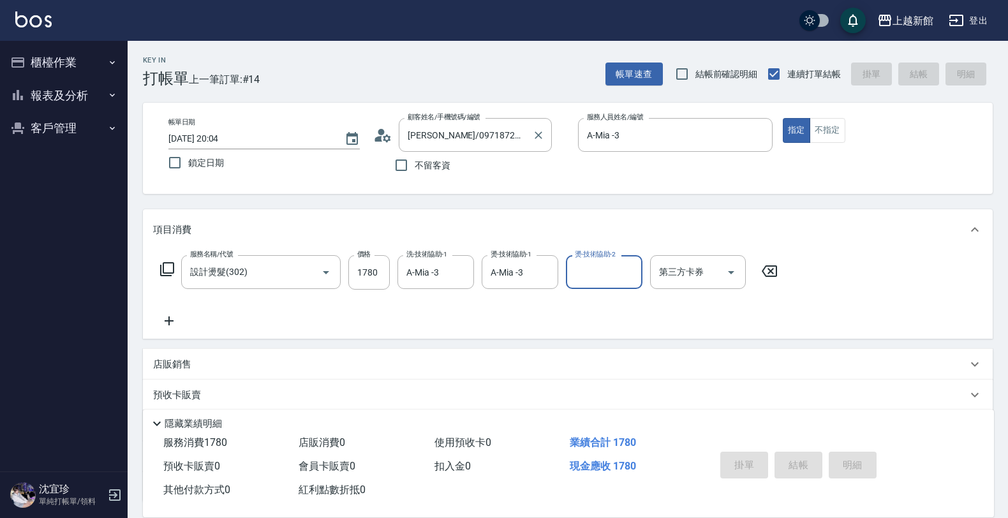
type input "2025/08/12 20:05"
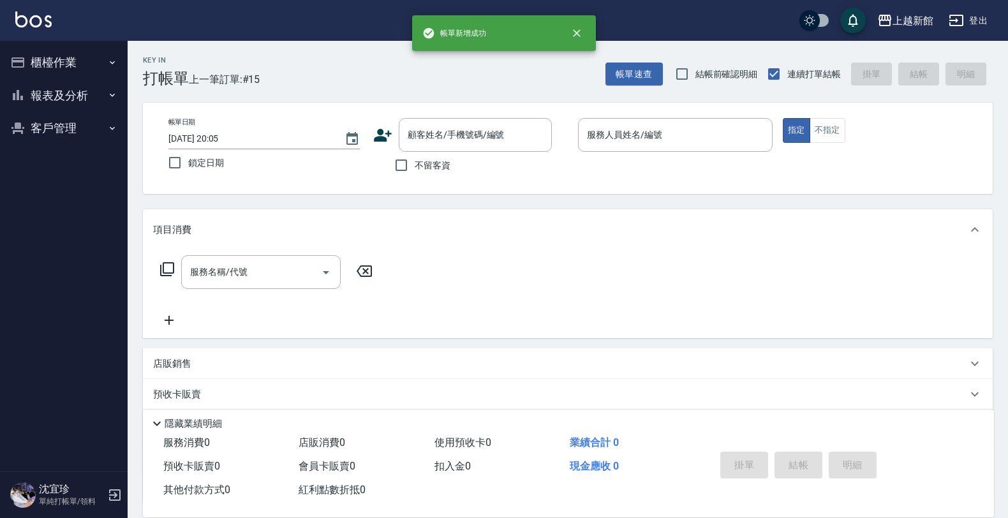
click at [380, 129] on icon at bounding box center [383, 135] width 18 height 13
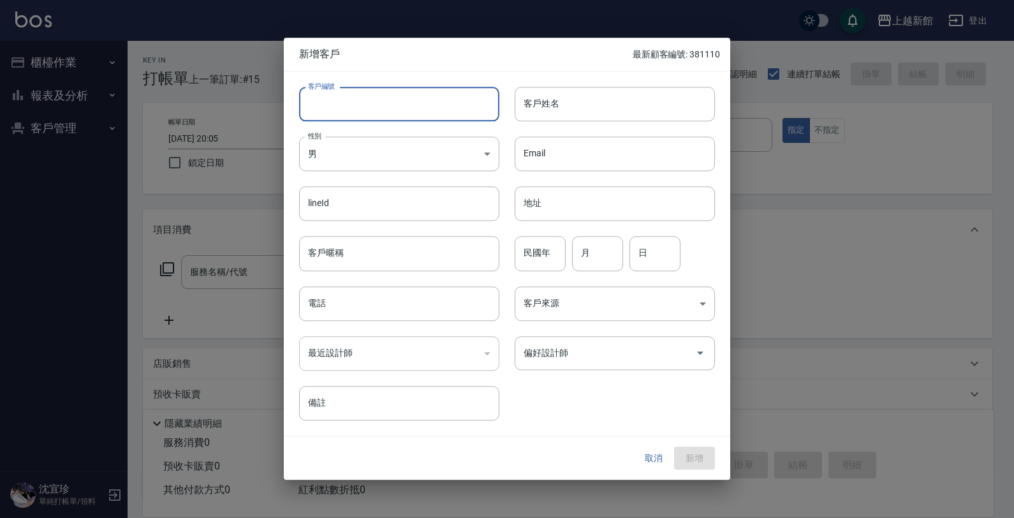
drag, startPoint x: 403, startPoint y: 105, endPoint x: 415, endPoint y: 99, distance: 12.8
click at [404, 105] on input "客戶編號" at bounding box center [399, 104] width 200 height 34
type input "270821"
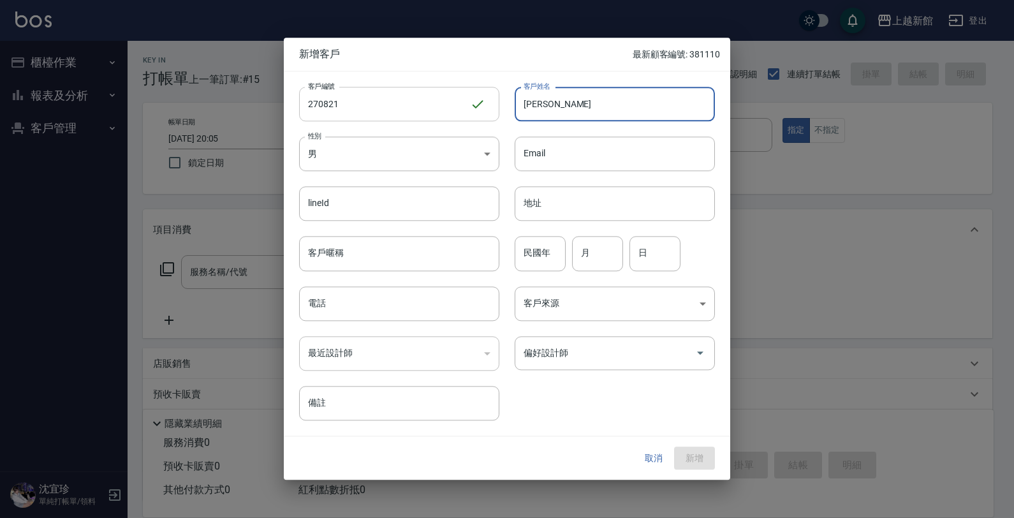
type input "陳雨婷"
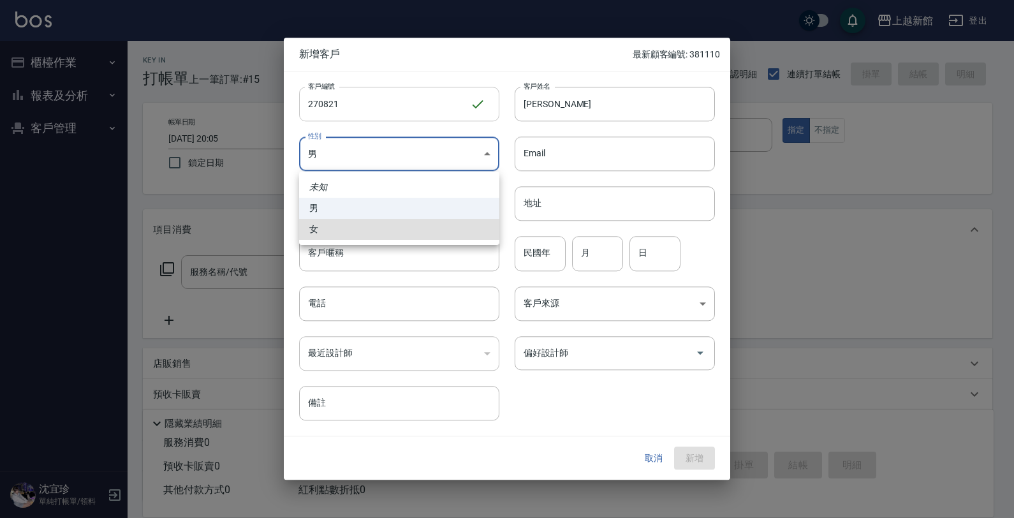
type input "FEMALE"
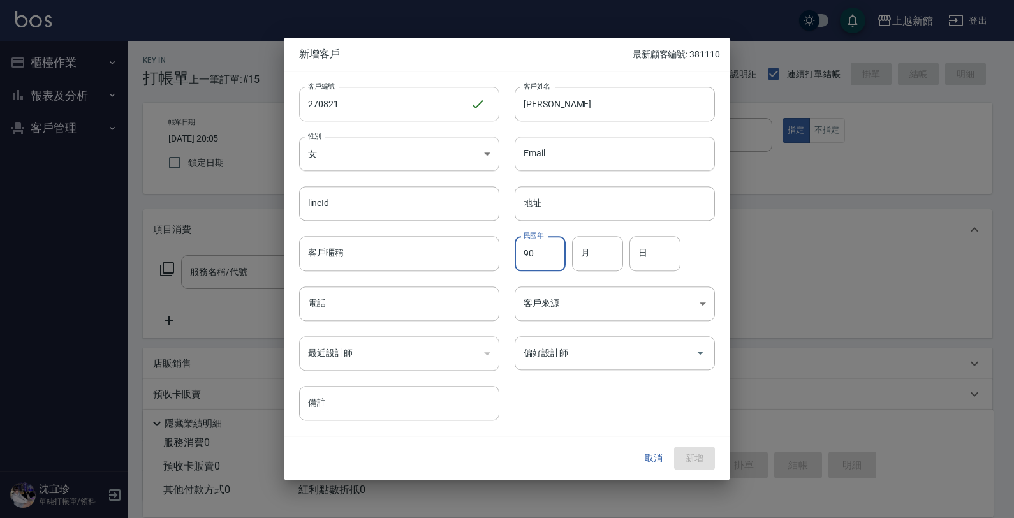
type input "90"
type input "08"
type input "21"
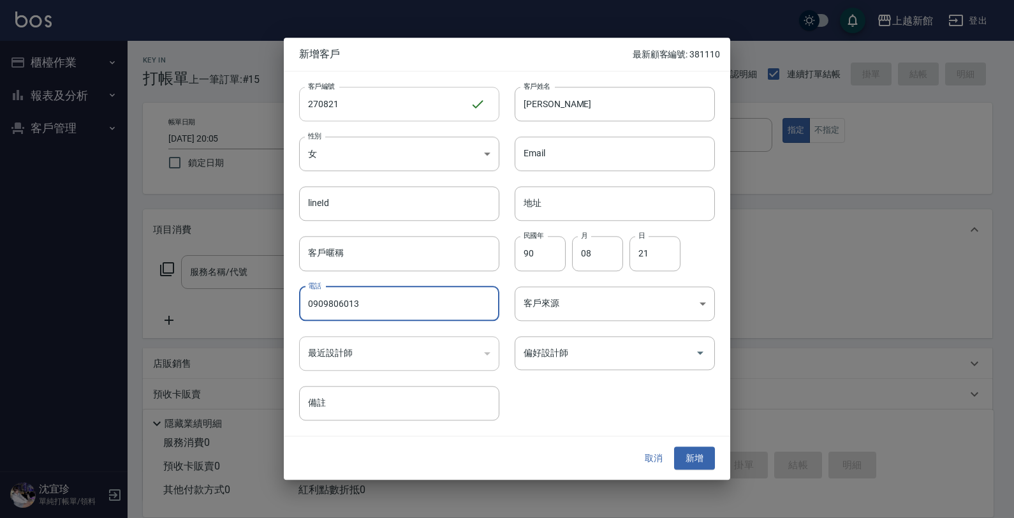
type input "0909806013"
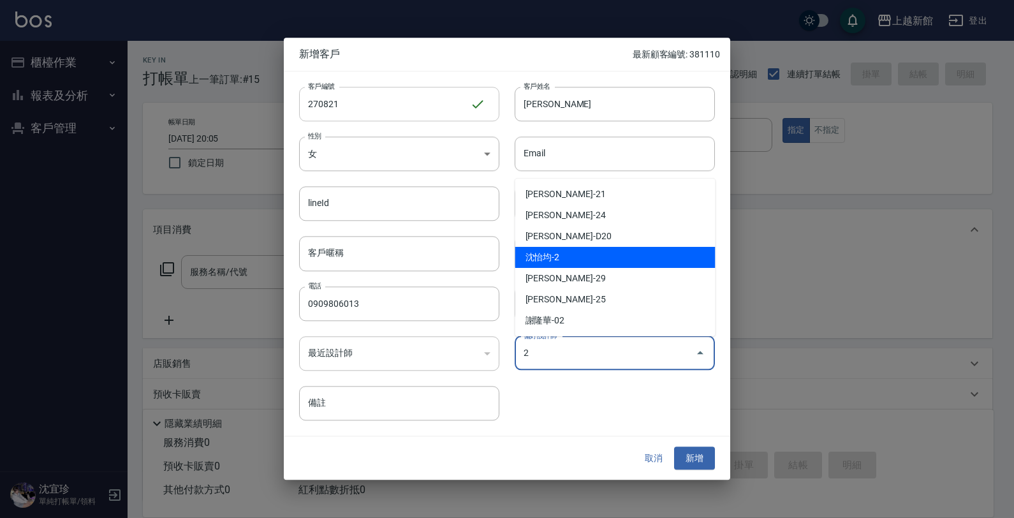
type input "沈怡均"
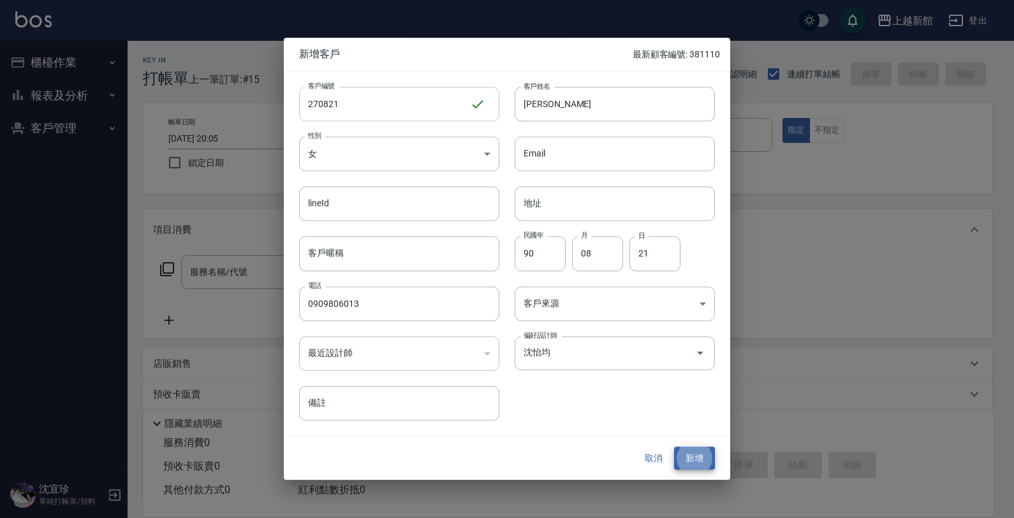
click at [674, 446] on button "新增" at bounding box center [694, 458] width 41 height 24
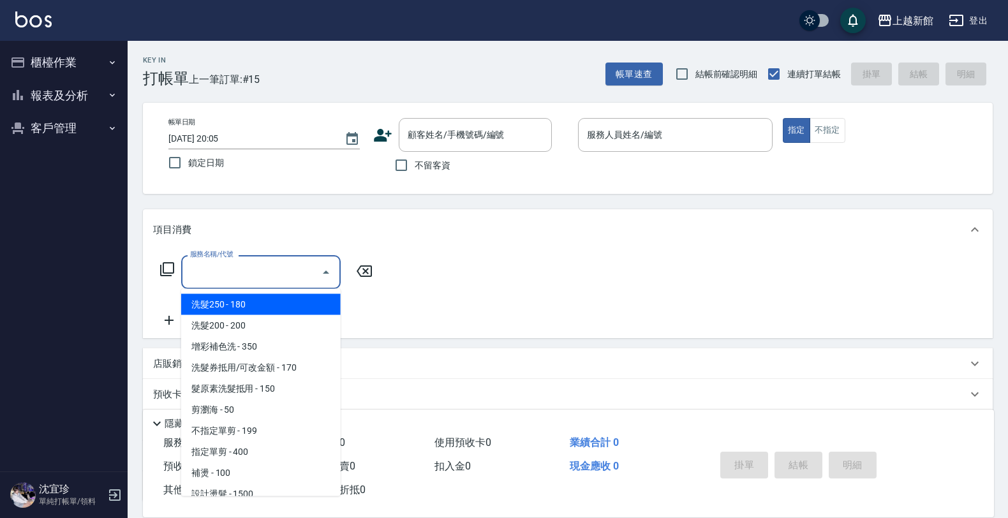
click at [228, 269] on input "服務名稱/代號" at bounding box center [251, 272] width 129 height 22
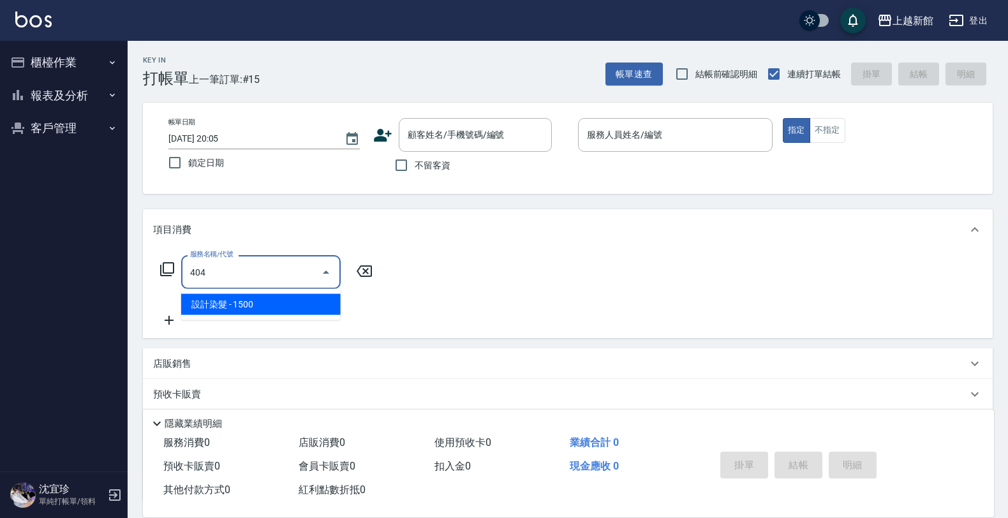
type input "設計染髮(404)"
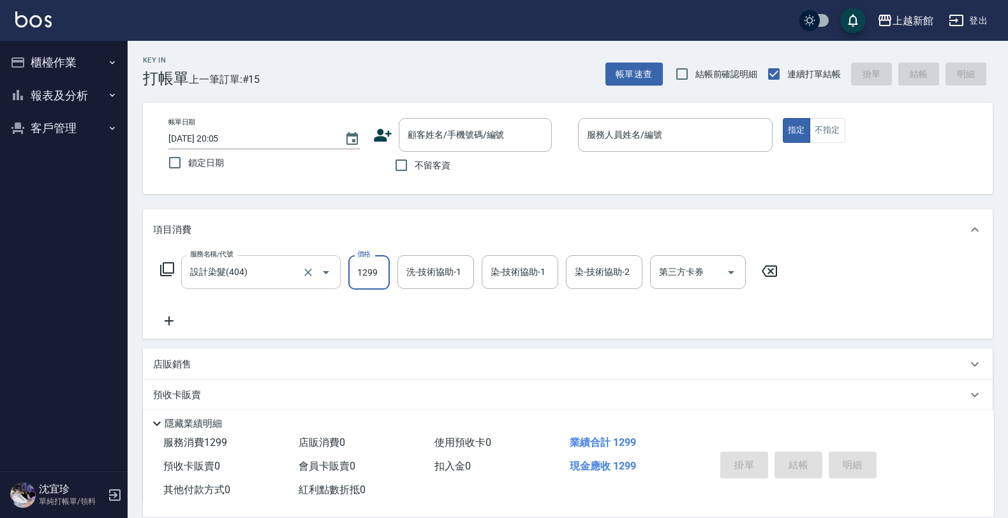
type input "1299"
type input "小邱-25"
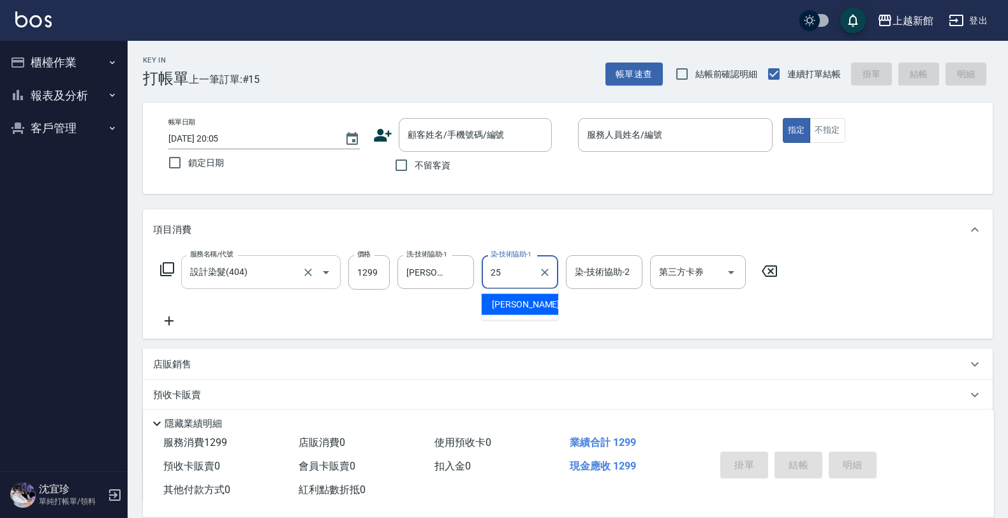
type input "小邱-25"
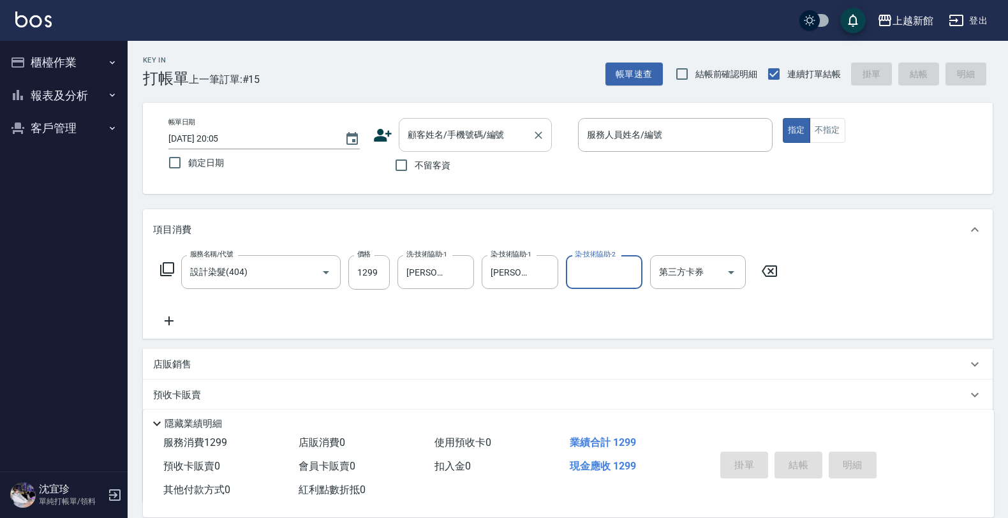
click at [456, 128] on input "顧客姓名/手機號碼/編號" at bounding box center [465, 135] width 122 height 22
click at [384, 133] on icon at bounding box center [382, 135] width 19 height 19
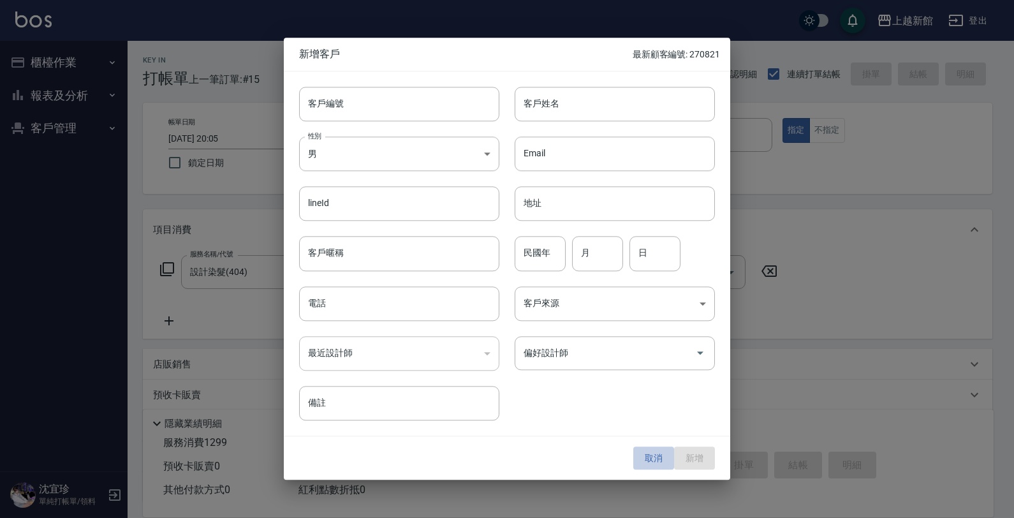
drag, startPoint x: 649, startPoint y: 457, endPoint x: 652, endPoint y: 409, distance: 48.0
click at [651, 455] on button "取消" at bounding box center [653, 458] width 41 height 24
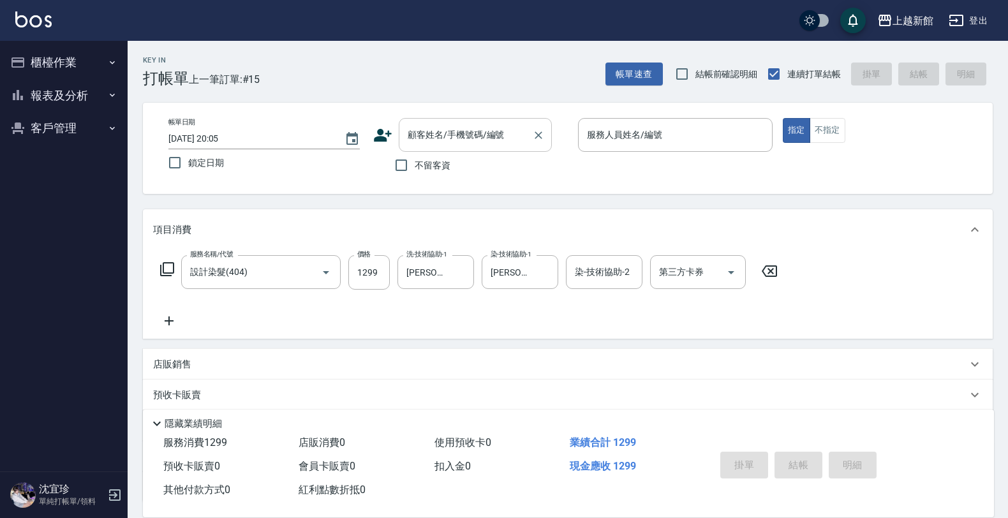
click at [476, 128] on input "顧客姓名/手機號碼/編號" at bounding box center [465, 135] width 122 height 22
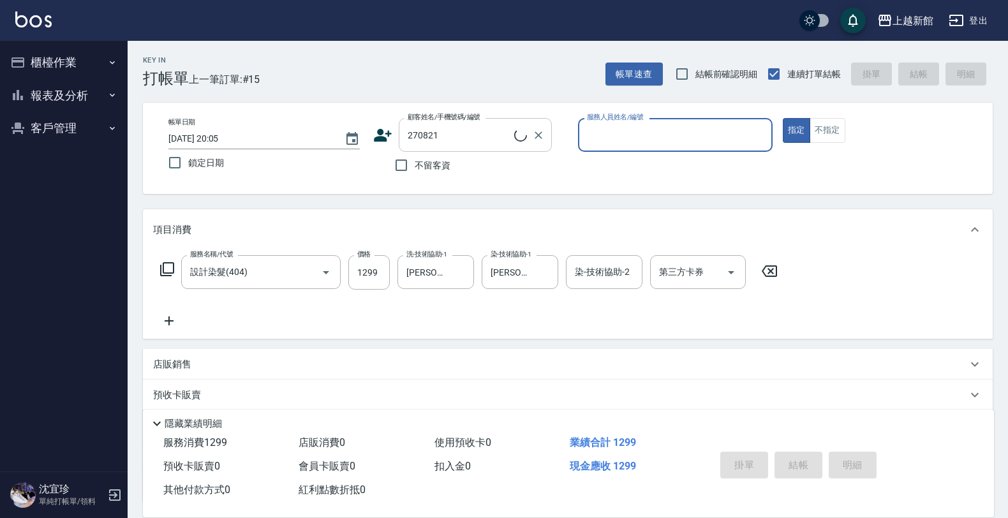
type input "陳雨婷/0909806013/270821"
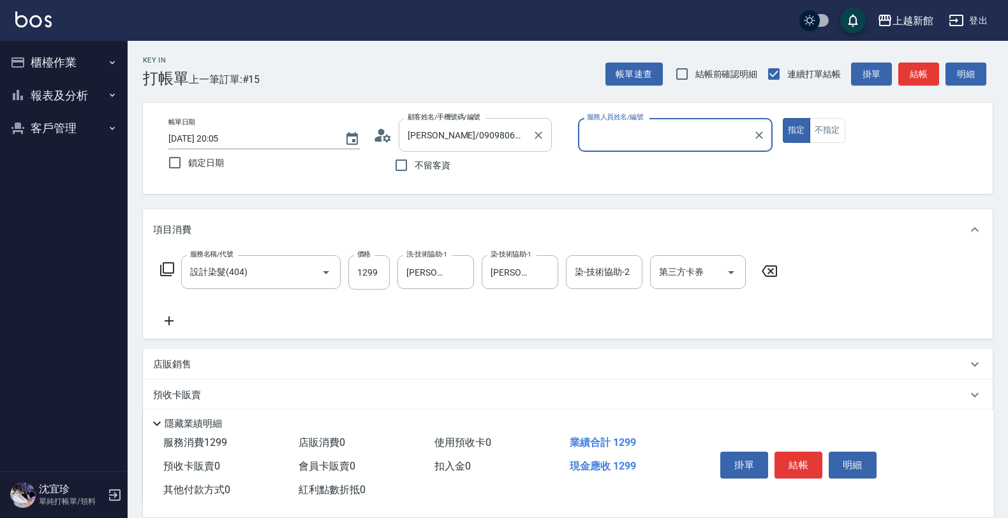
type input "草莓-2"
click at [783, 118] on button "指定" at bounding box center [796, 130] width 27 height 25
type button "true"
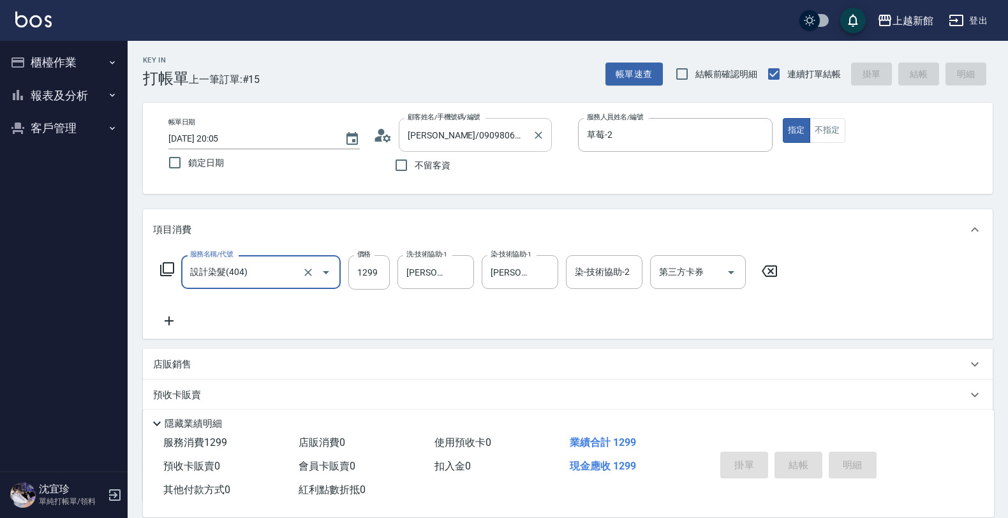
type input "2025/08/12 20:07"
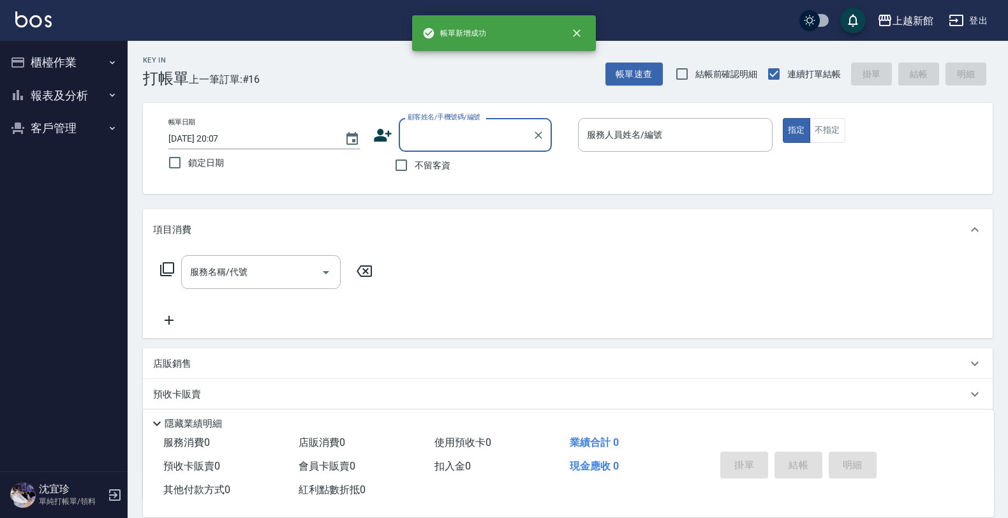
click at [393, 136] on div "顧客姓名/手機號碼/編號 顧客姓名/手機號碼/編號" at bounding box center [470, 135] width 195 height 34
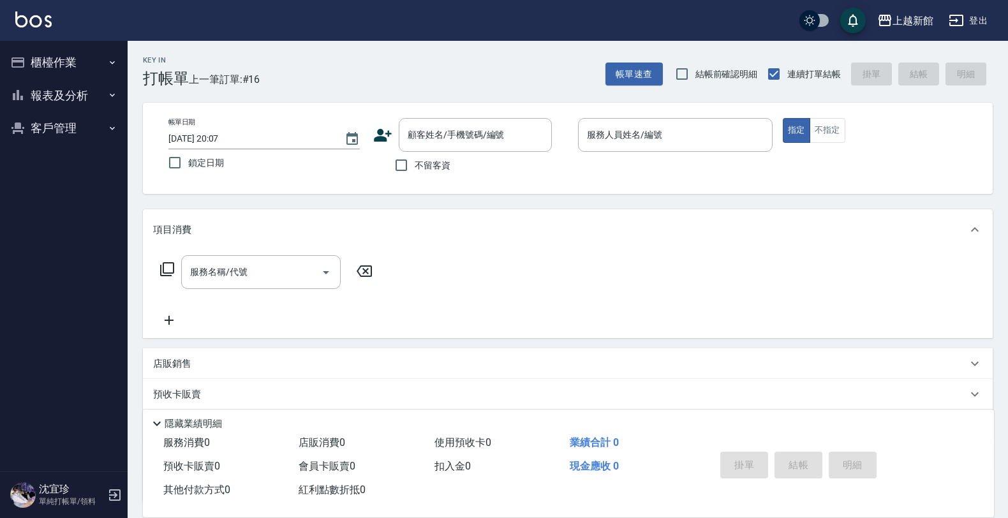
click at [383, 137] on icon at bounding box center [383, 135] width 18 height 13
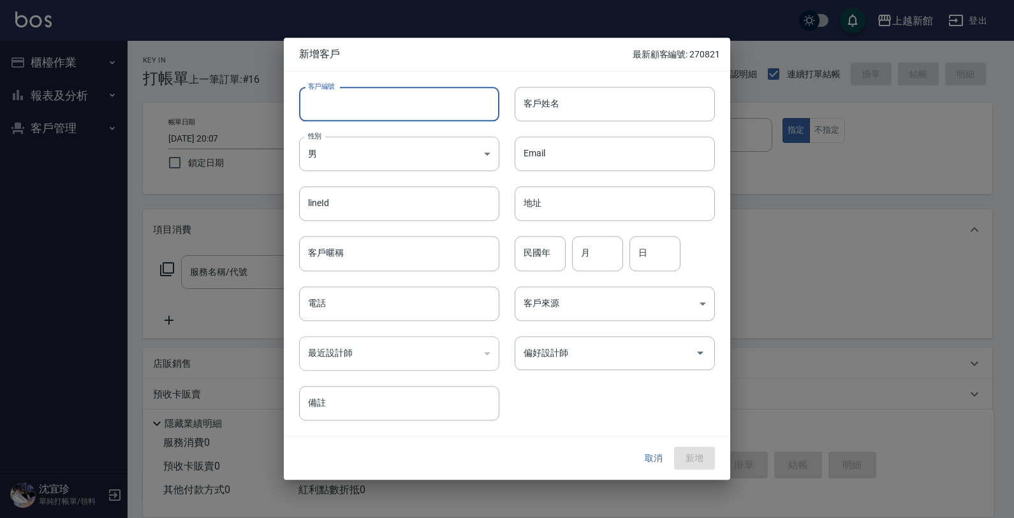
click at [400, 102] on input "客戶編號" at bounding box center [399, 104] width 200 height 34
type input "260728"
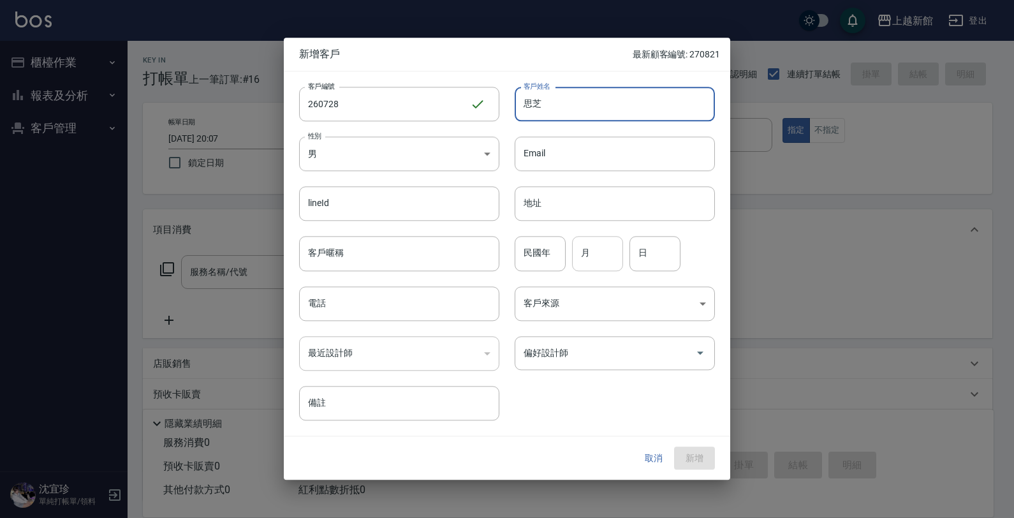
type input "思芝"
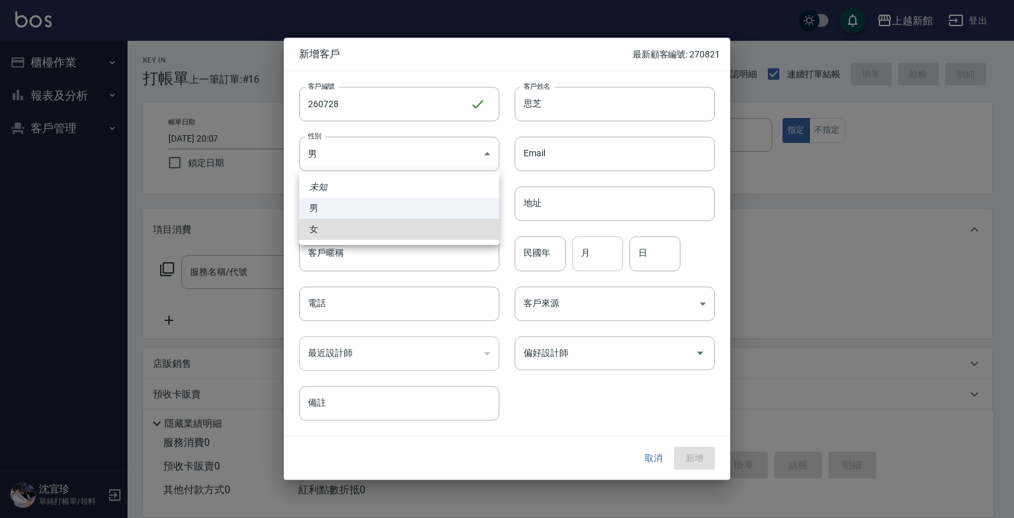
type input "FEMALE"
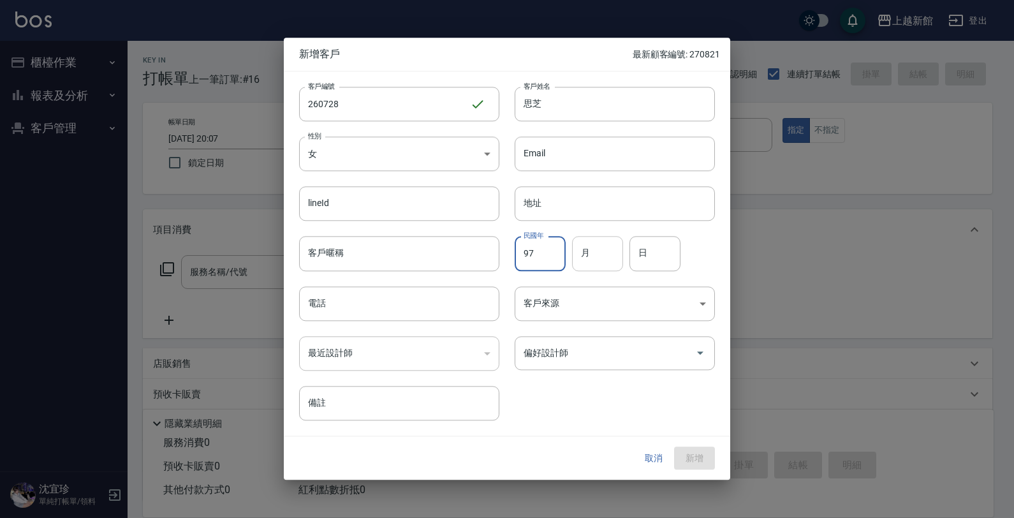
type input "97"
type input "07"
type input "28"
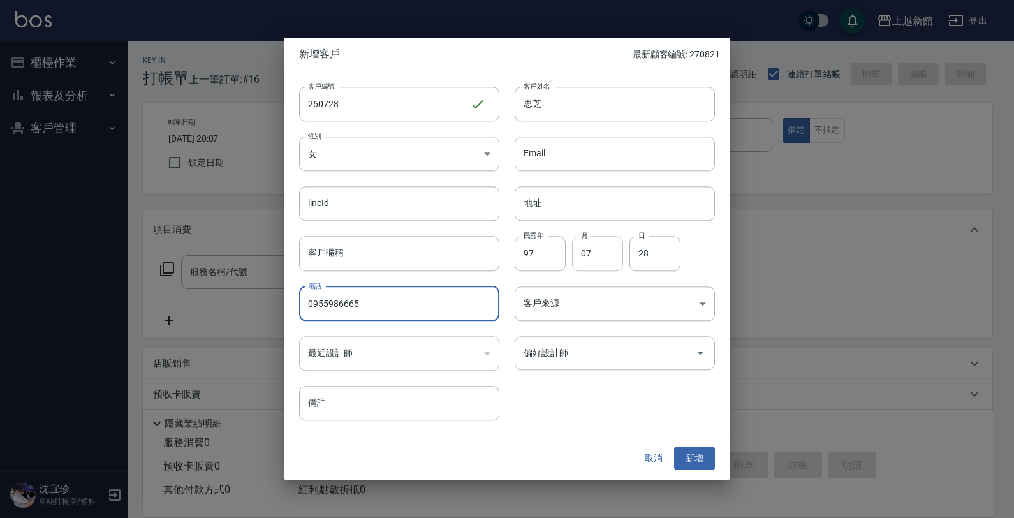
type input "0955986665"
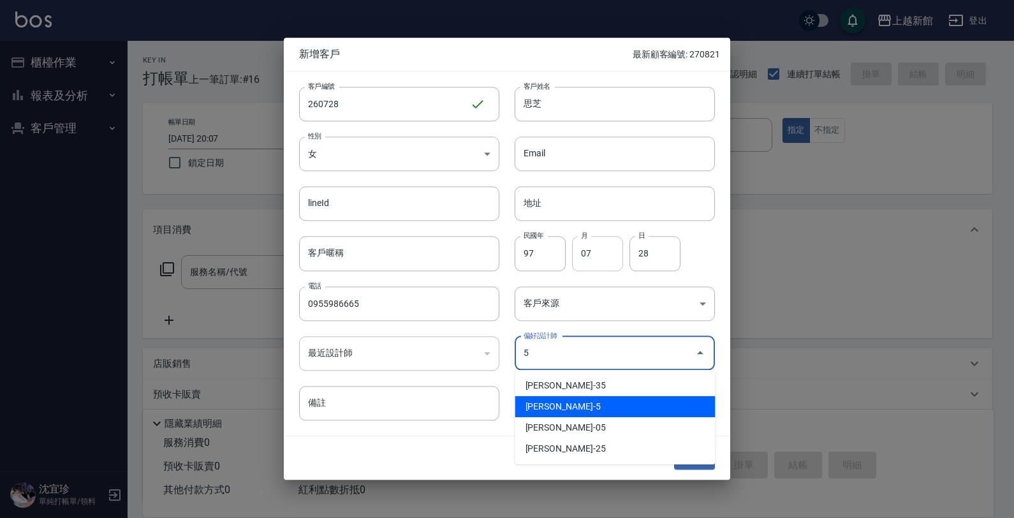
type input "傅旌瑛"
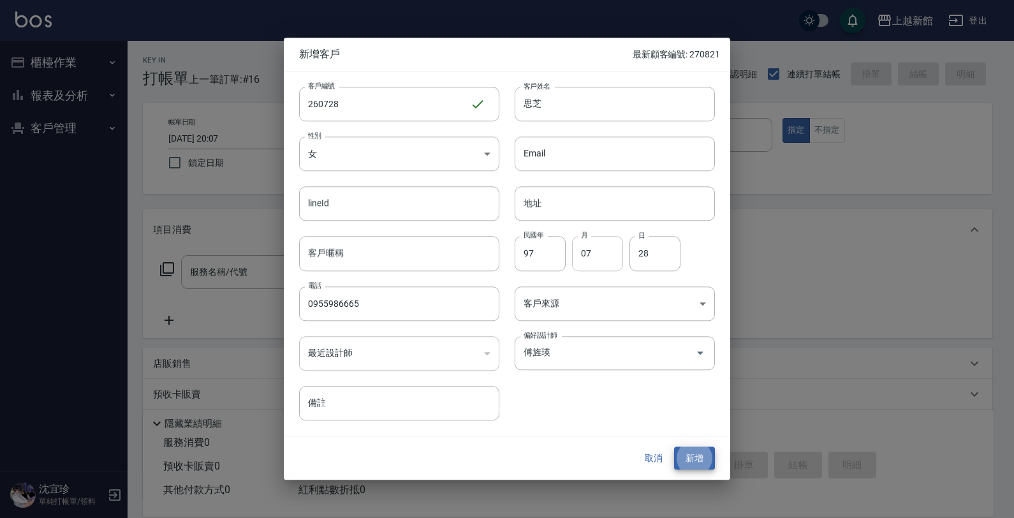
click at [674, 446] on button "新增" at bounding box center [694, 458] width 41 height 24
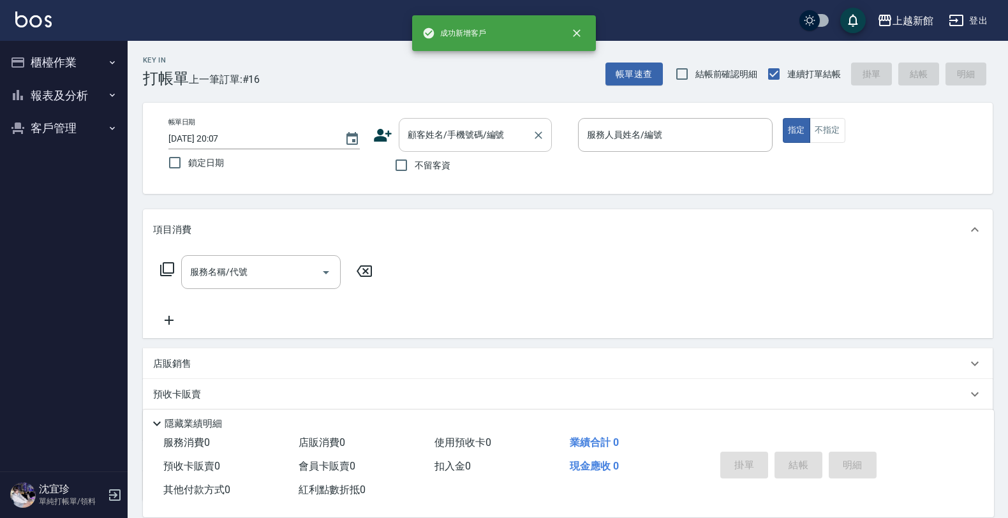
click at [444, 131] on input "顧客姓名/手機號碼/編號" at bounding box center [465, 135] width 122 height 22
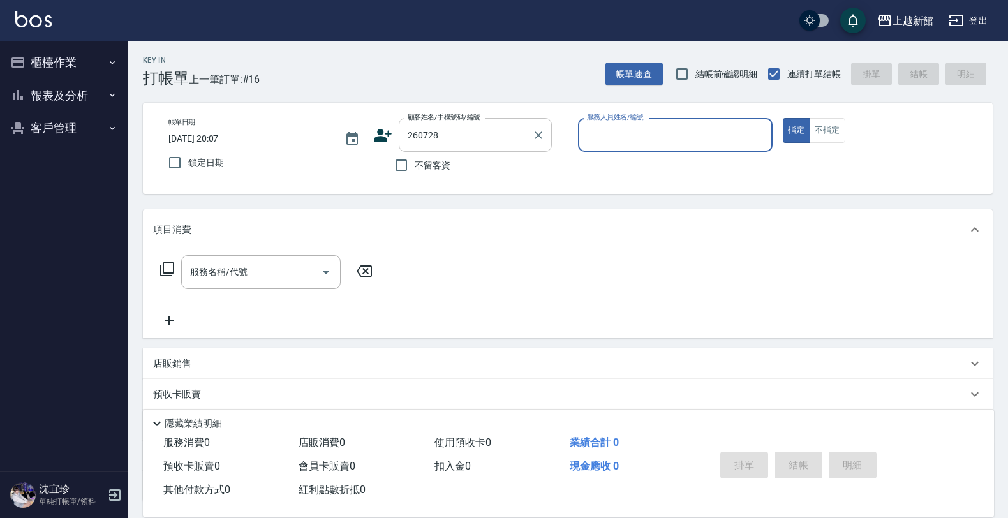
click at [783, 118] on button "指定" at bounding box center [796, 130] width 27 height 25
type input "思芝/0955986665/260728"
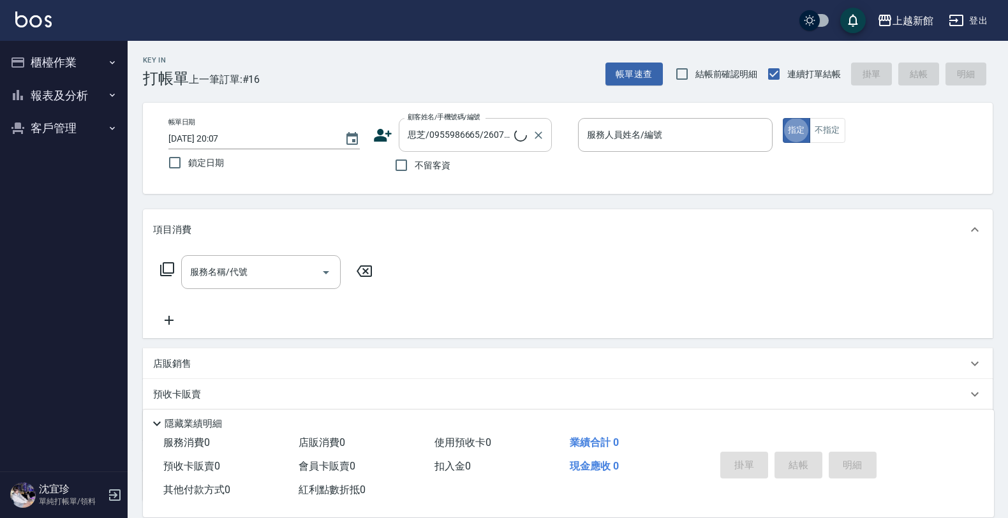
type input "旌瑛-5"
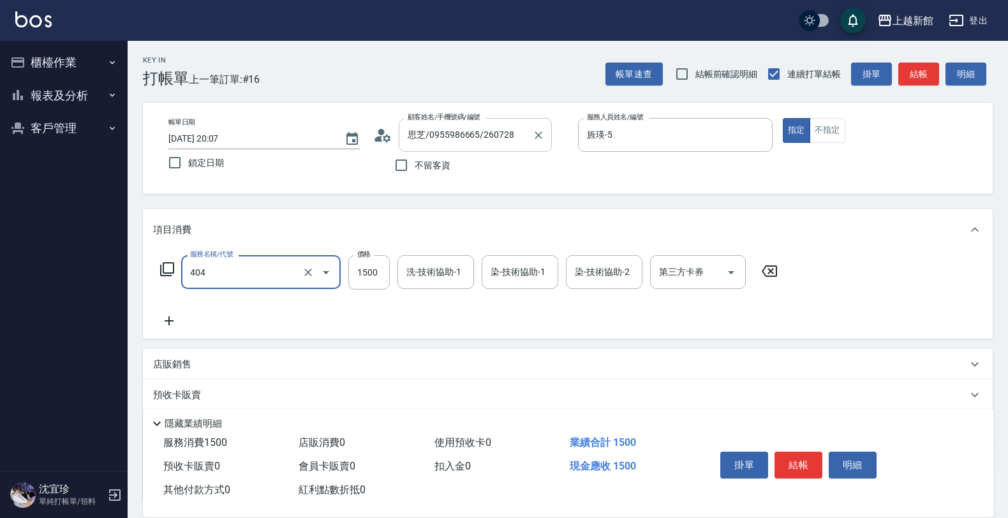
type input "設計染髮(404)"
click at [367, 277] on input "11180" at bounding box center [368, 272] width 41 height 34
type input "1180"
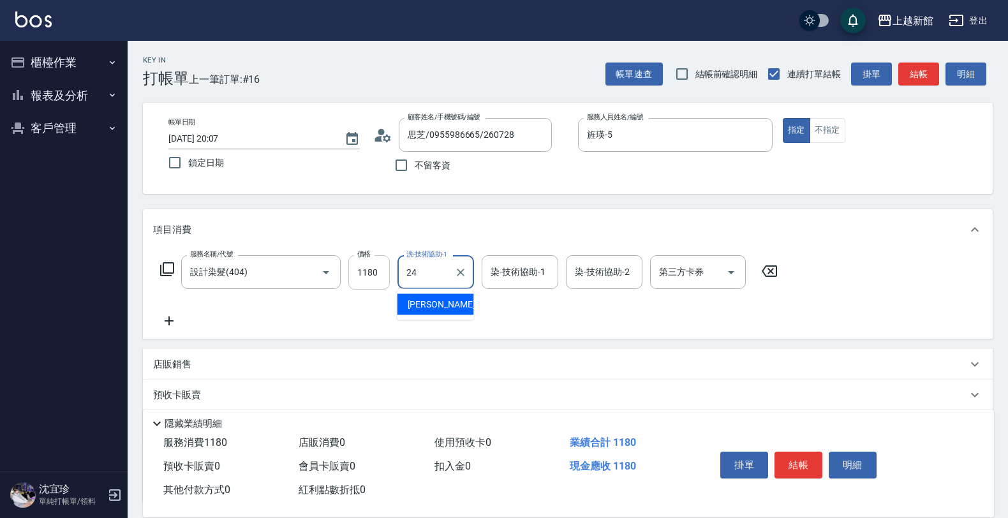
type input "小敏-24"
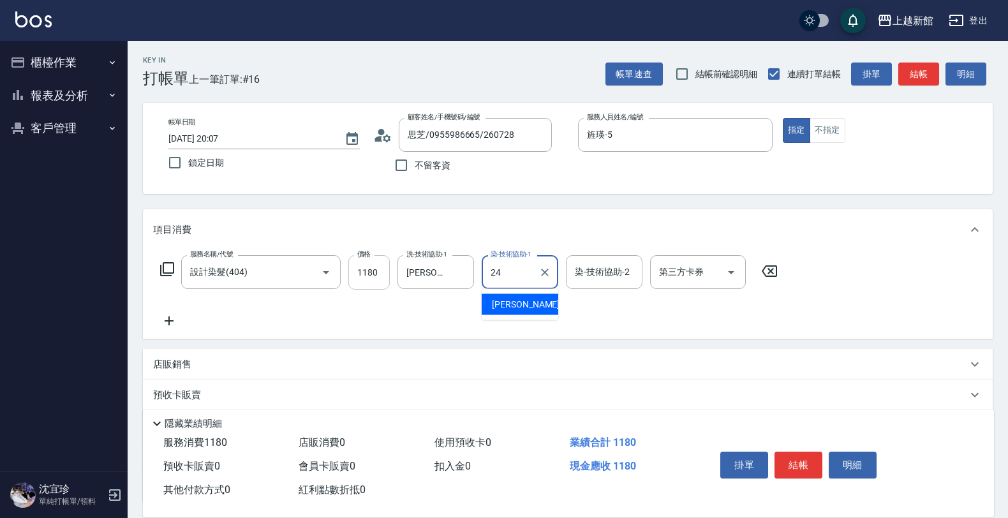
type input "小敏-24"
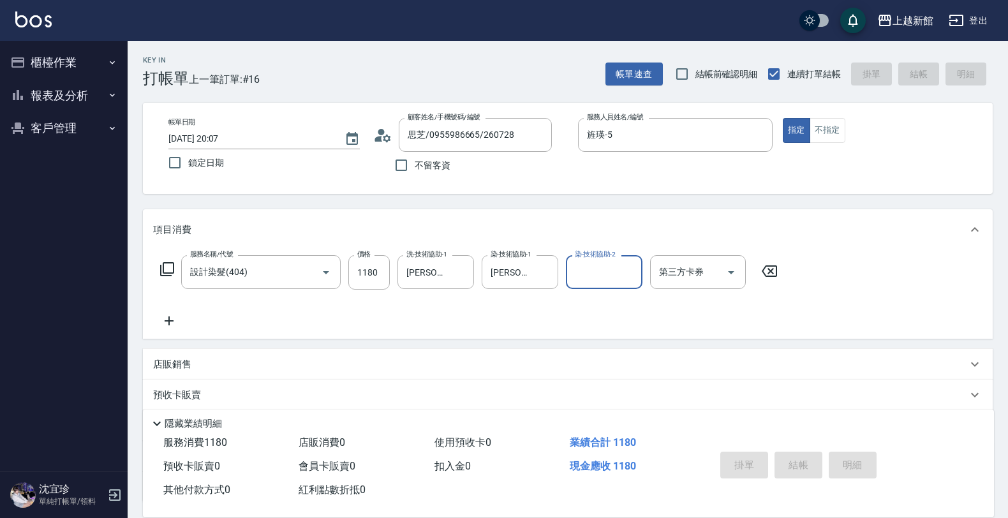
type input "2025/08/12 20:08"
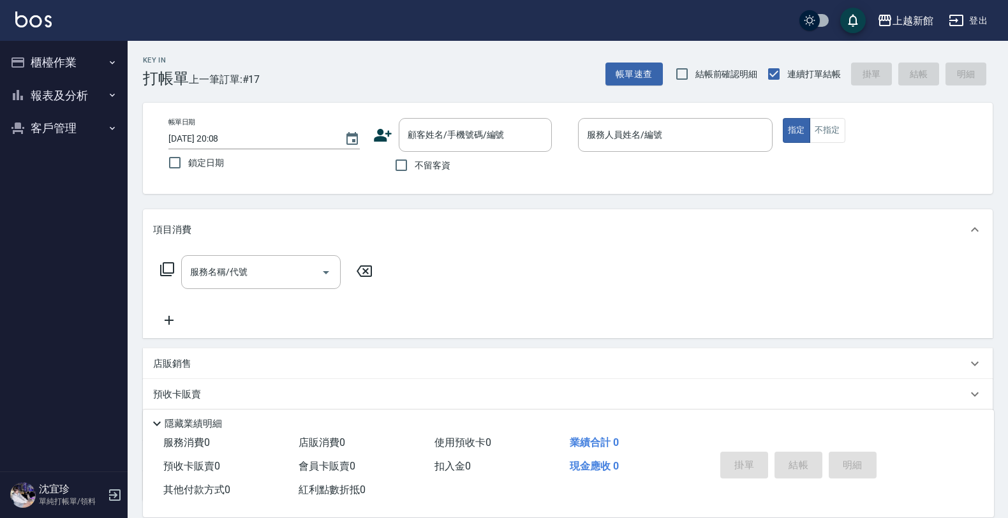
click at [381, 135] on icon at bounding box center [382, 135] width 19 height 19
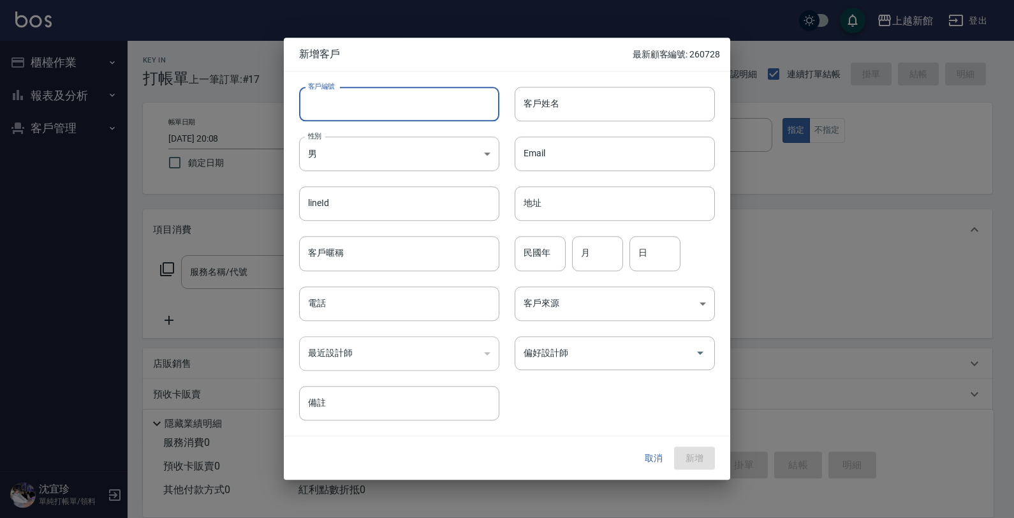
drag, startPoint x: 390, startPoint y: 107, endPoint x: 459, endPoint y: 97, distance: 70.3
click at [403, 103] on input "客戶編號" at bounding box center [399, 104] width 200 height 34
type input "270823"
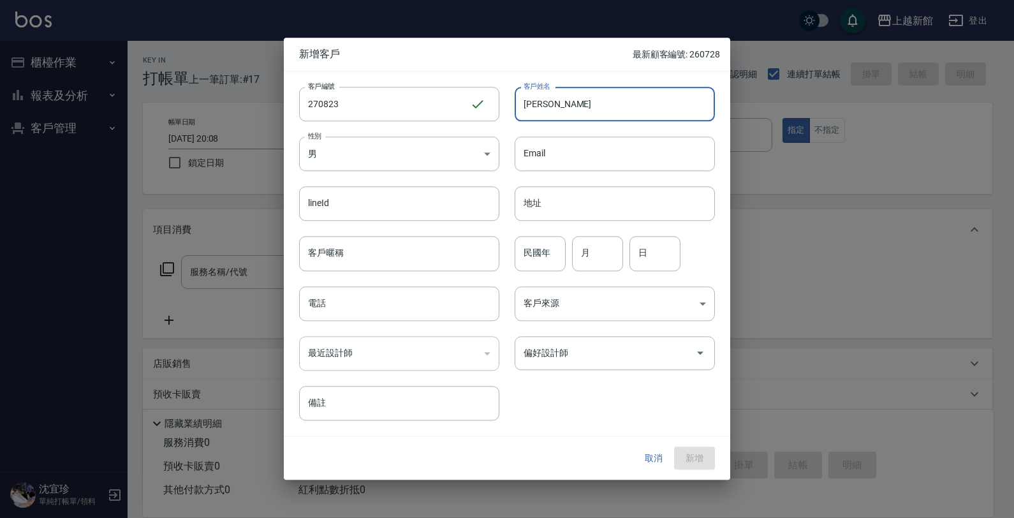
type input "陳心文"
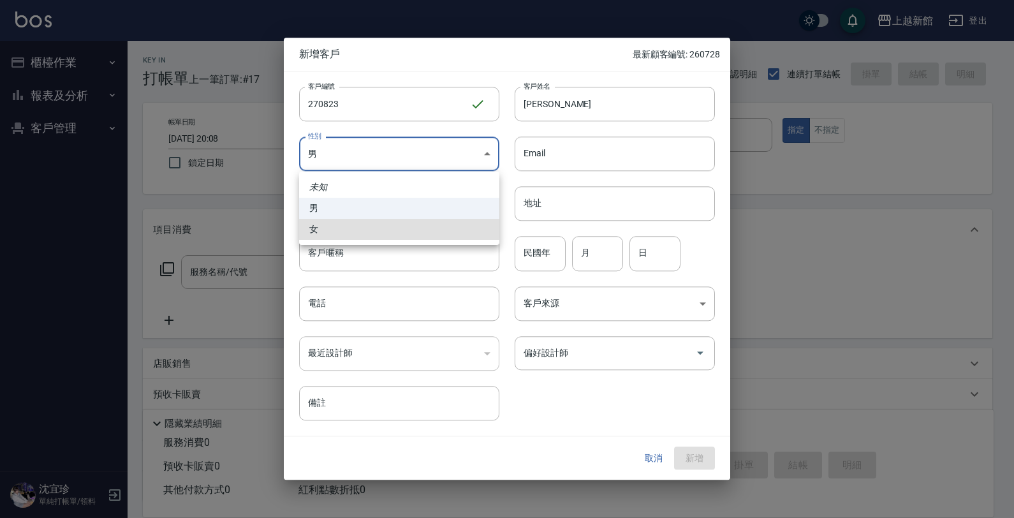
type input "FEMALE"
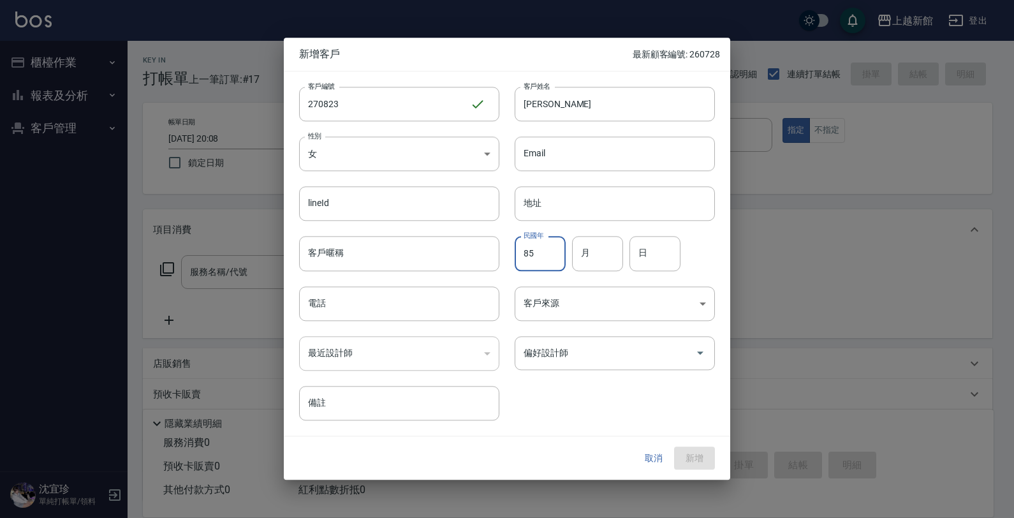
type input "85"
type input "08"
type input "23"
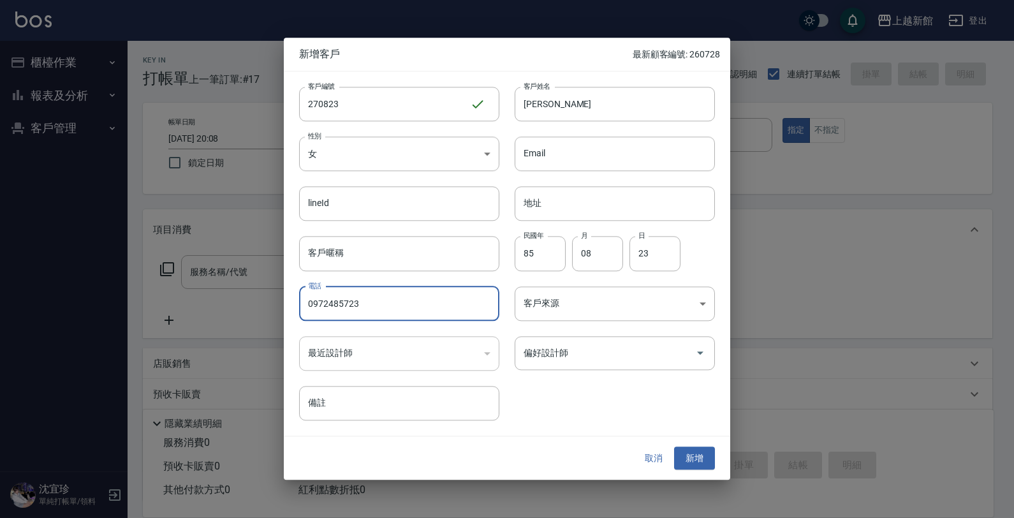
type input "0972485723"
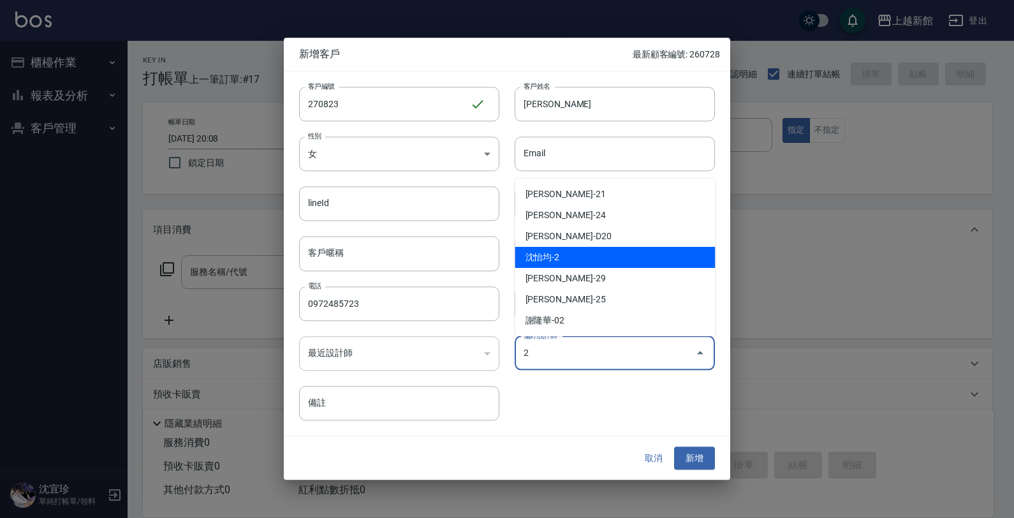
type input "沈怡均"
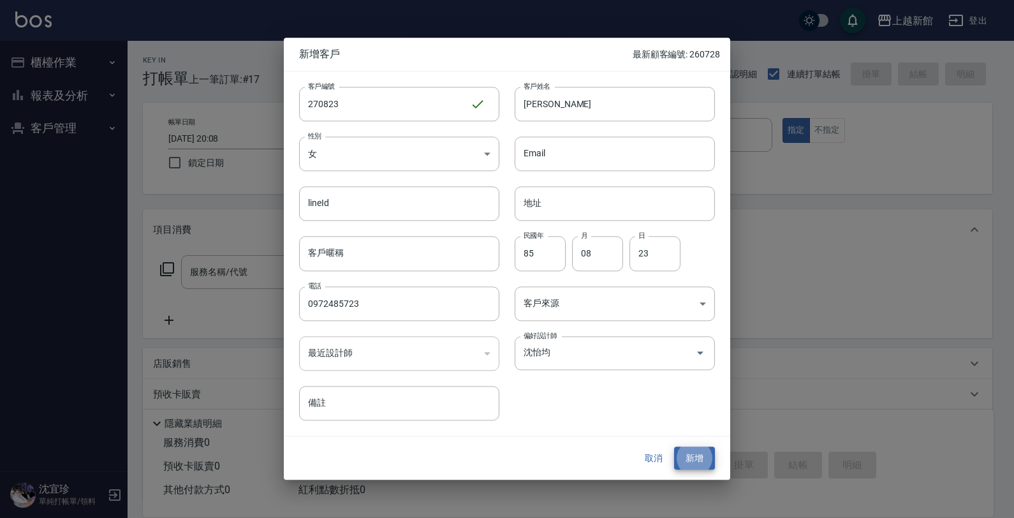
click at [674, 446] on button "新增" at bounding box center [694, 458] width 41 height 24
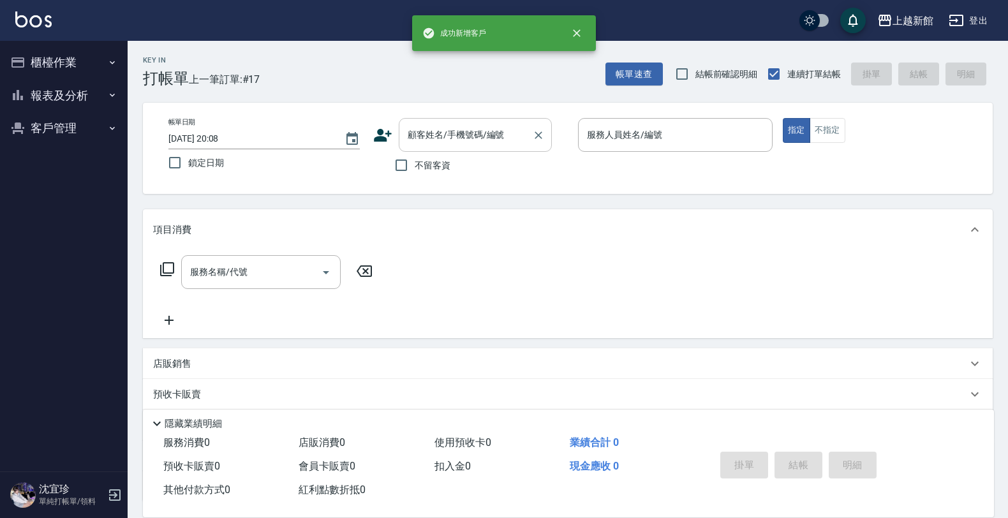
click at [429, 122] on div "顧客姓名/手機號碼/編號" at bounding box center [475, 135] width 153 height 34
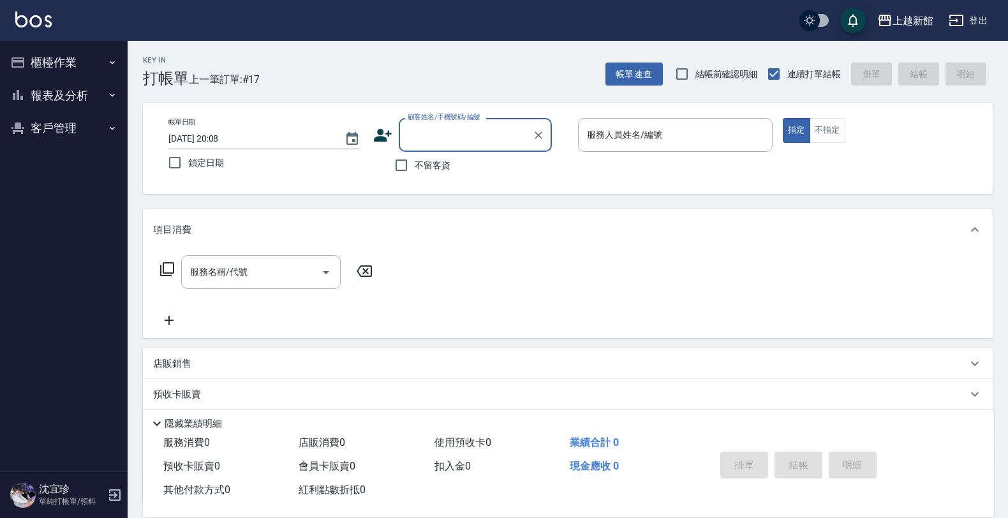
click at [436, 133] on input "顧客姓名/手機號碼/編號" at bounding box center [465, 135] width 122 height 22
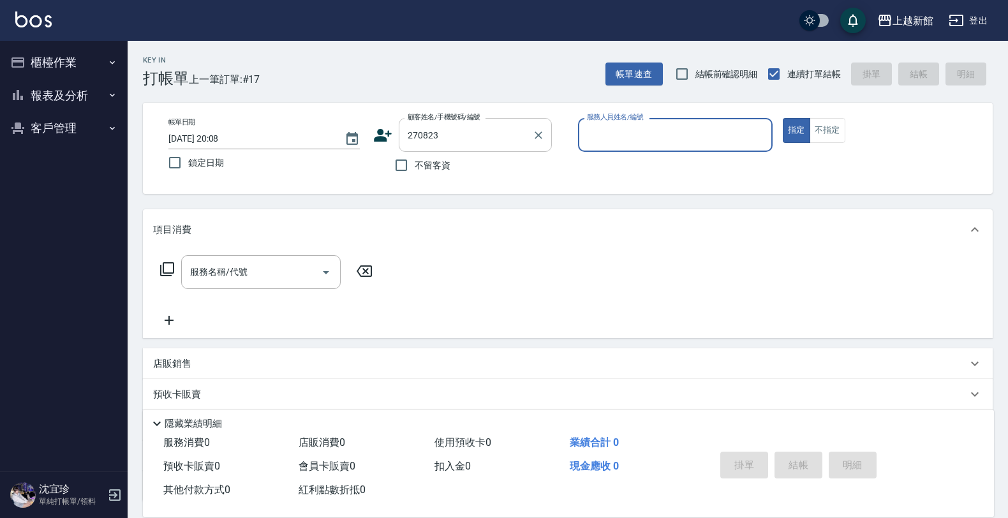
click at [783, 118] on button "指定" at bounding box center [796, 130] width 27 height 25
type input "陳心文/0972485723/270823"
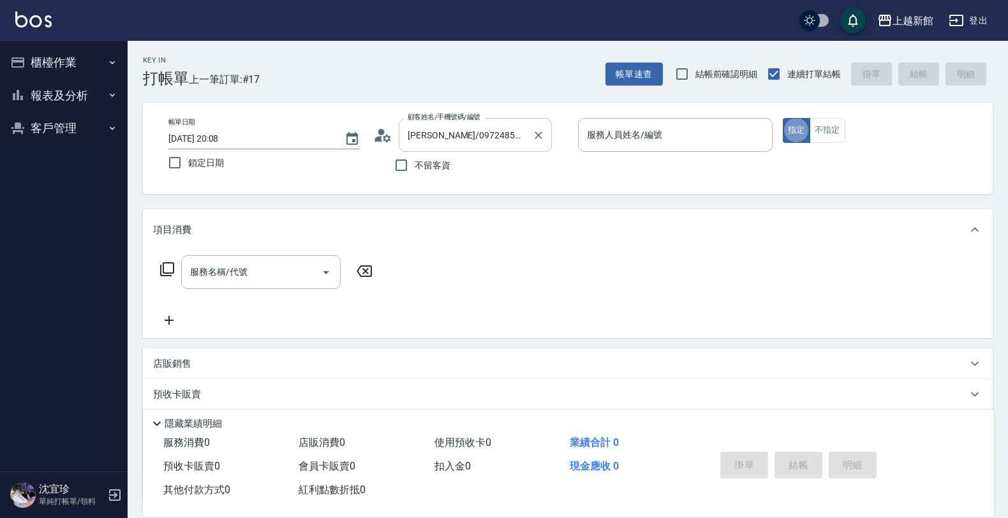
type input "草莓-2"
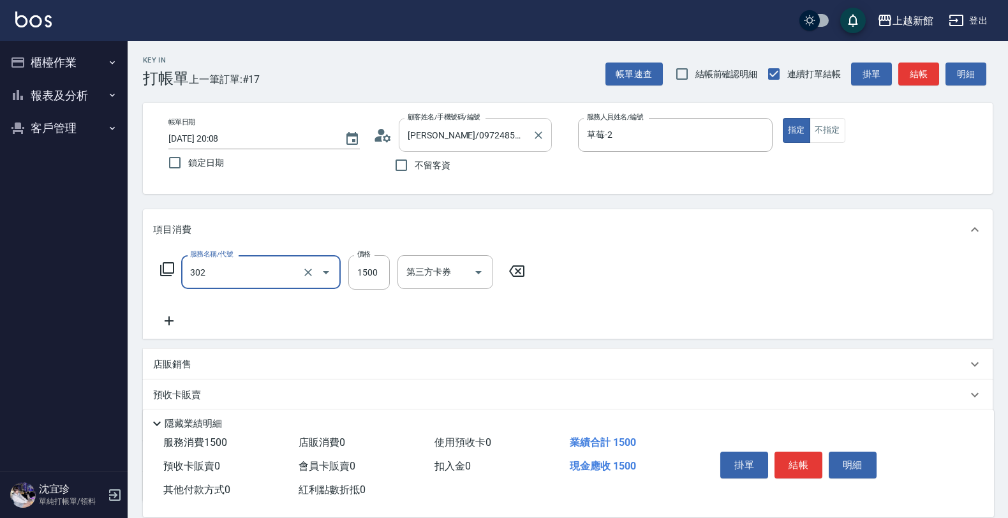
type input "設計燙髮(302)"
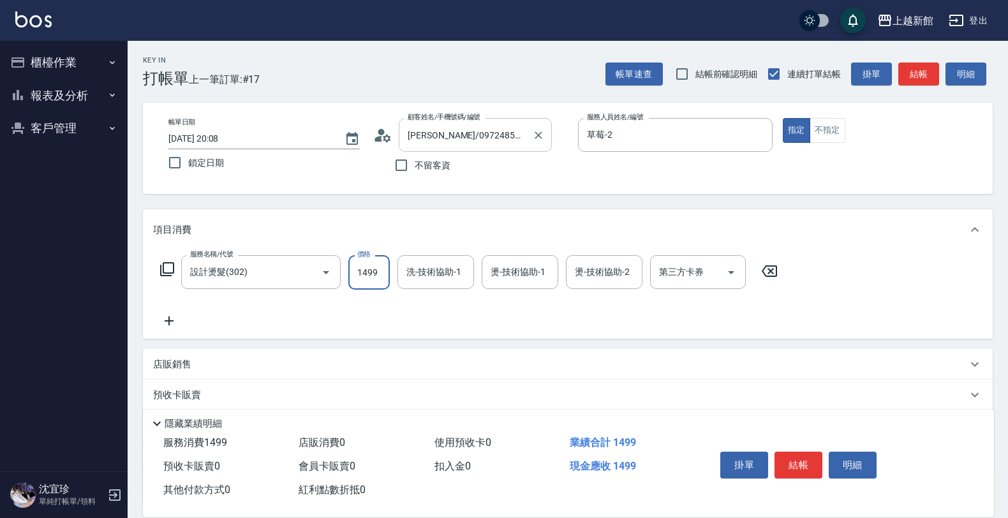
type input "1499"
type input "小邱-25"
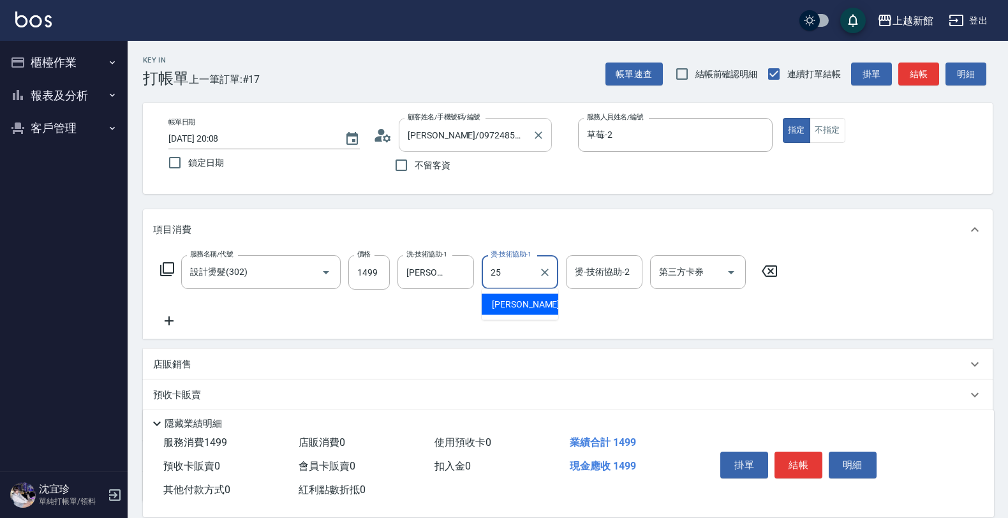
type input "小邱-25"
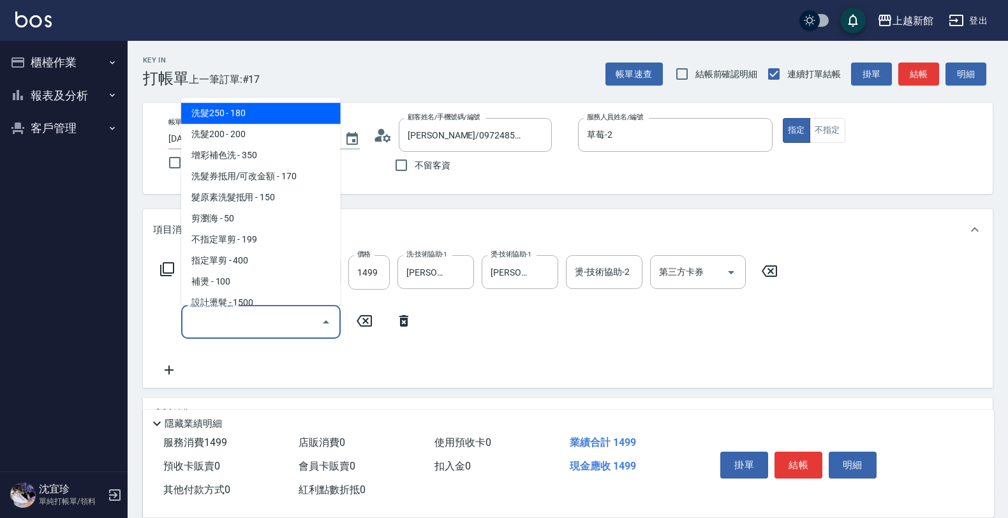
click at [214, 321] on input "服務名稱/代號" at bounding box center [251, 322] width 129 height 22
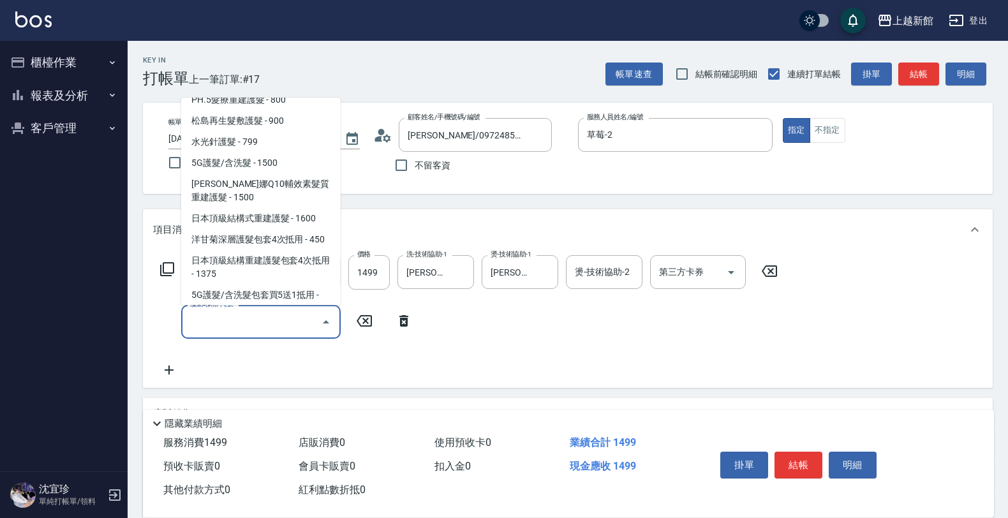
scroll to position [479, 0]
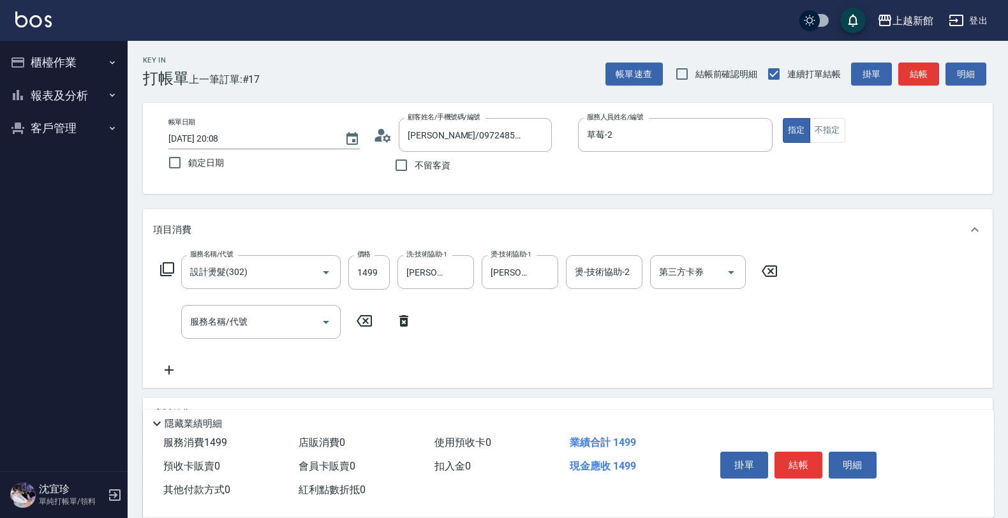
click at [230, 351] on div "服務名稱/代號 設計燙髮(302) 服務名稱/代號 價格 1499 價格 洗-技術協助-1 小邱-25 洗-技術協助-1 燙-技術協助-1 小邱-25 燙-技…" at bounding box center [469, 316] width 632 height 122
click at [380, 267] on input "1499" at bounding box center [368, 272] width 41 height 34
drag, startPoint x: 227, startPoint y: 308, endPoint x: 230, endPoint y: 320, distance: 12.5
click at [231, 316] on div "服務名稱/代號" at bounding box center [260, 322] width 159 height 34
type input "1649"
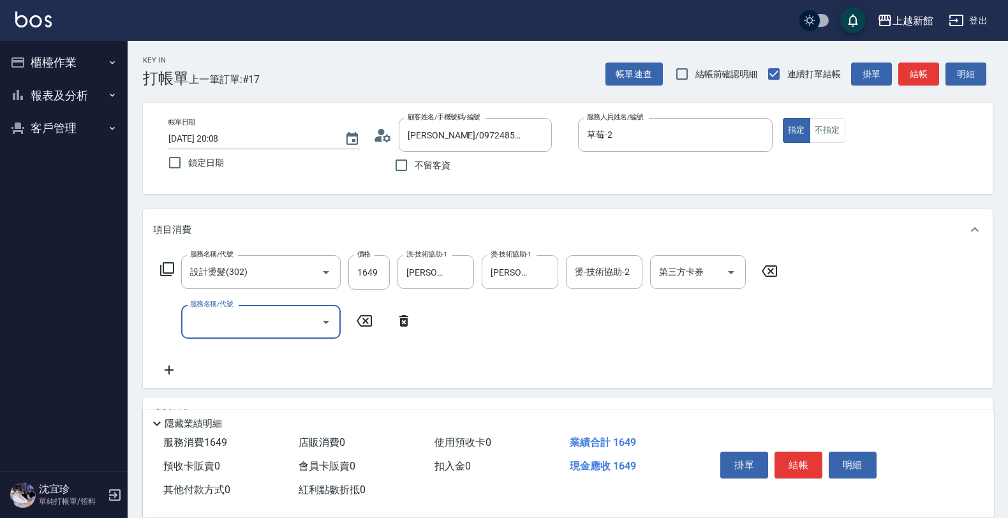
click at [231, 320] on input "服務名稱/代號" at bounding box center [251, 322] width 129 height 22
type input "C2花漾深層護髮/新(516)"
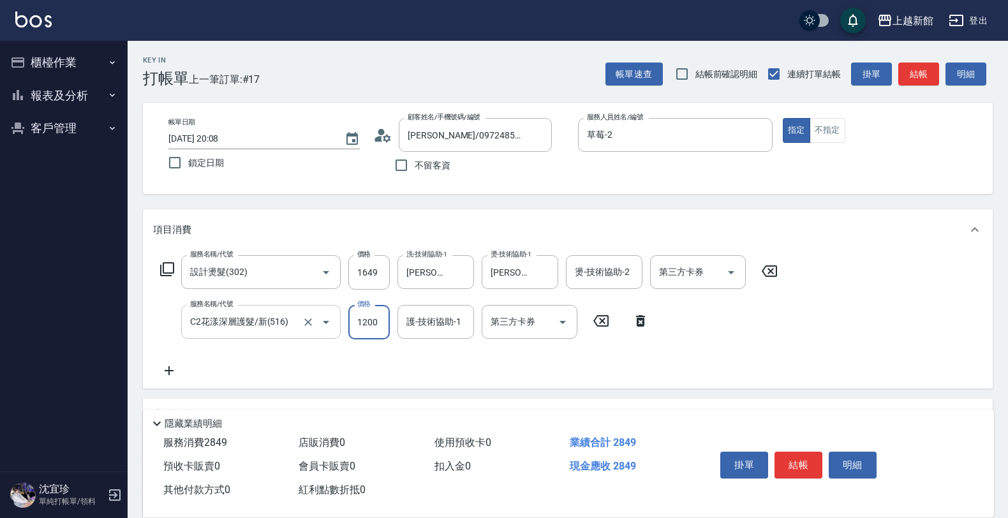
type input "1200"
type input "小邱-25"
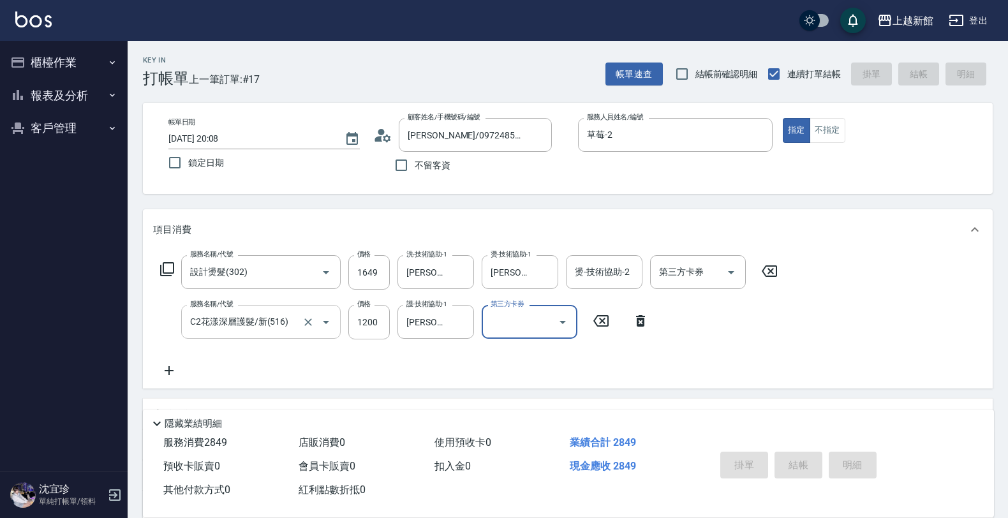
type input "2025/08/12 20:12"
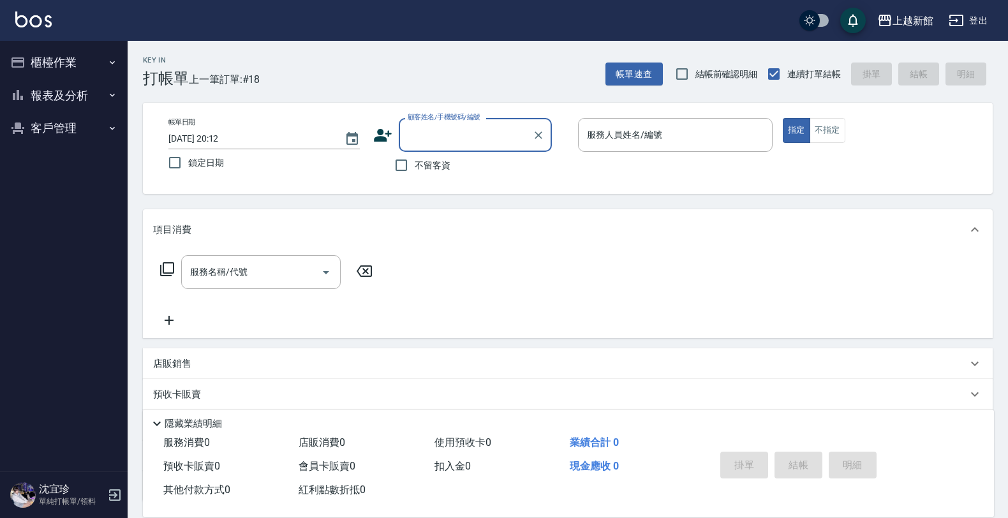
click at [381, 131] on icon at bounding box center [383, 135] width 18 height 13
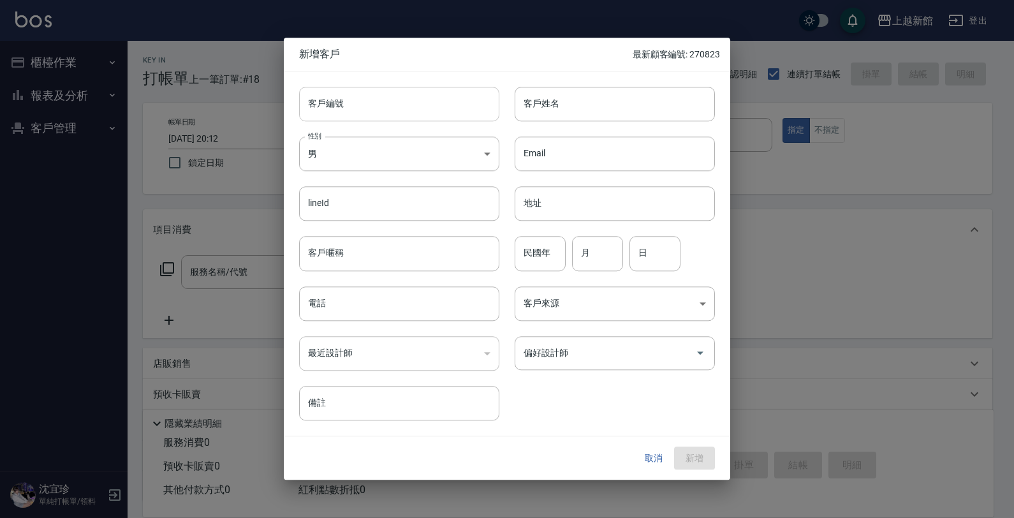
click at [431, 109] on input "客戶編號" at bounding box center [399, 104] width 200 height 34
click at [409, 108] on input "31" at bounding box center [384, 104] width 171 height 34
type input "310108"
click at [592, 107] on input "客戶姓名" at bounding box center [615, 104] width 200 height 34
type input "黃偲靜"
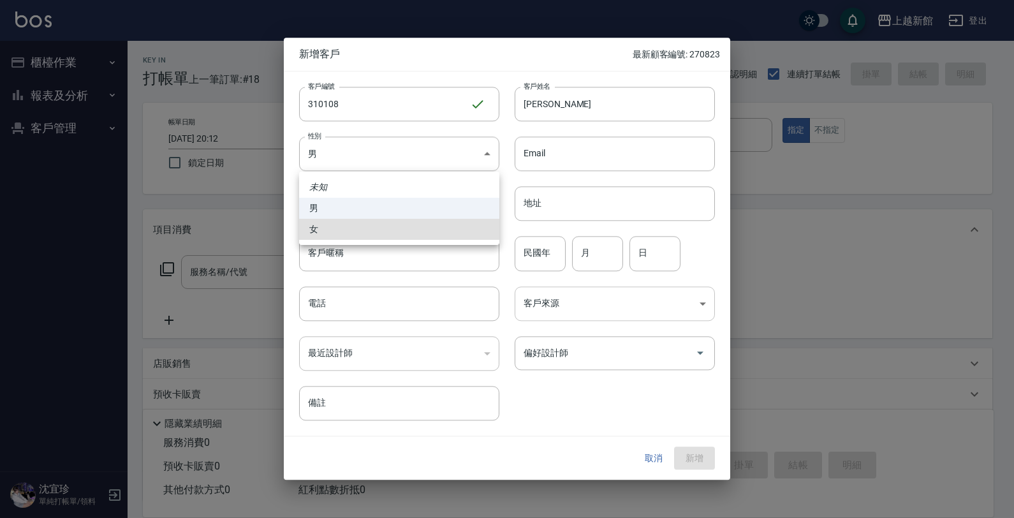
type input "FEMALE"
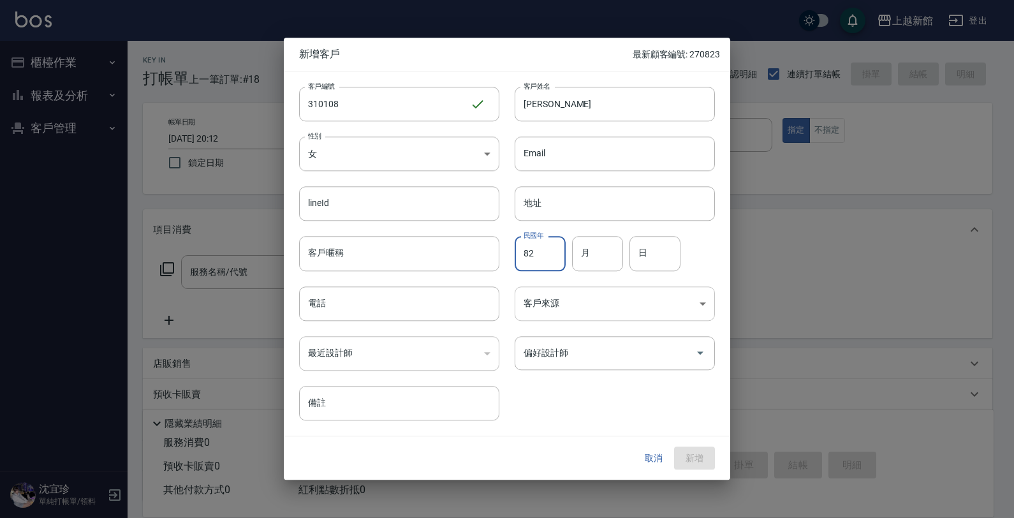
type input "82"
type input "01"
type input "08"
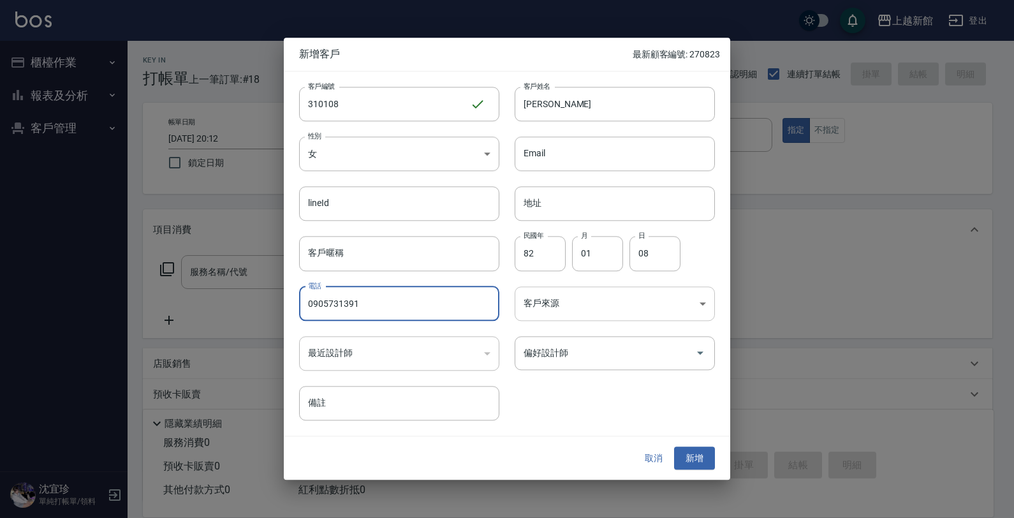
type input "0905731391"
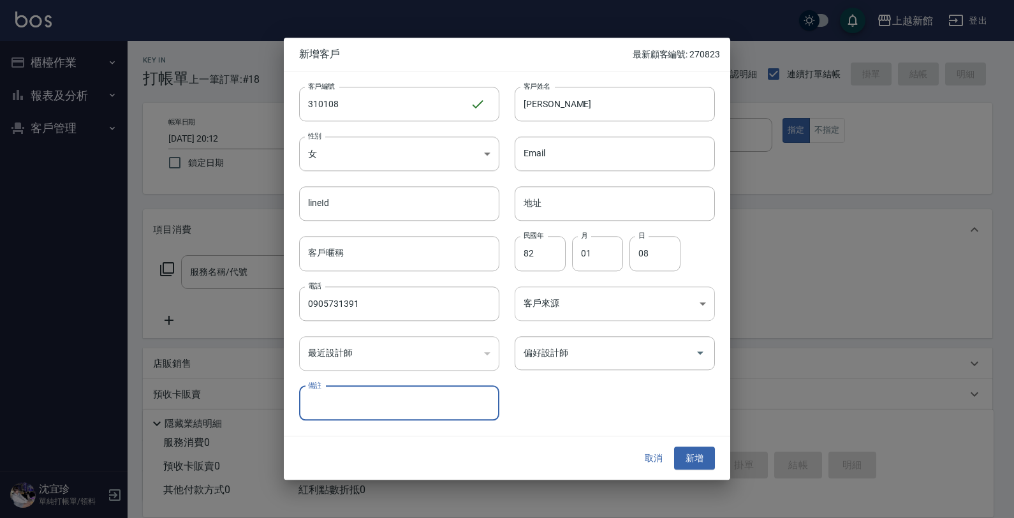
click at [674, 446] on button "新增" at bounding box center [694, 458] width 41 height 24
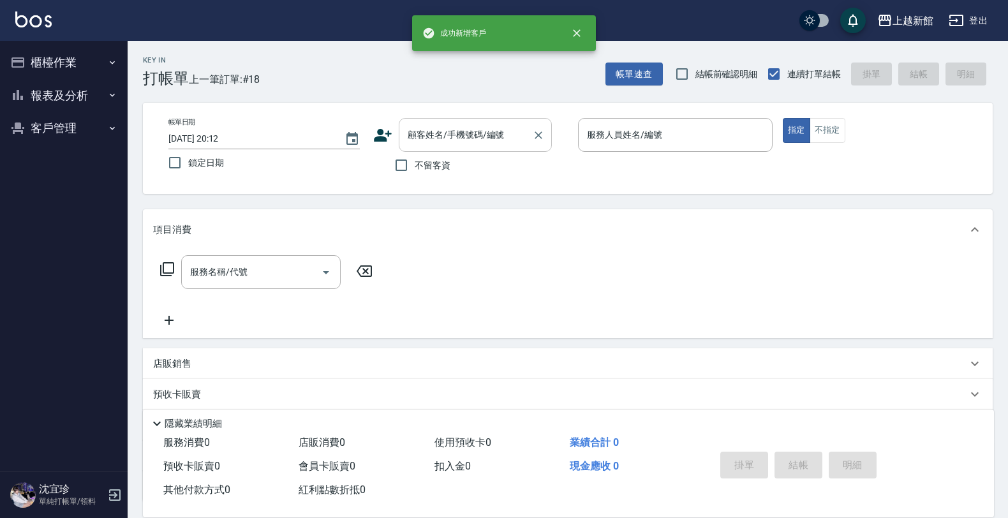
click at [455, 140] on input "顧客姓名/手機號碼/編號" at bounding box center [465, 135] width 122 height 22
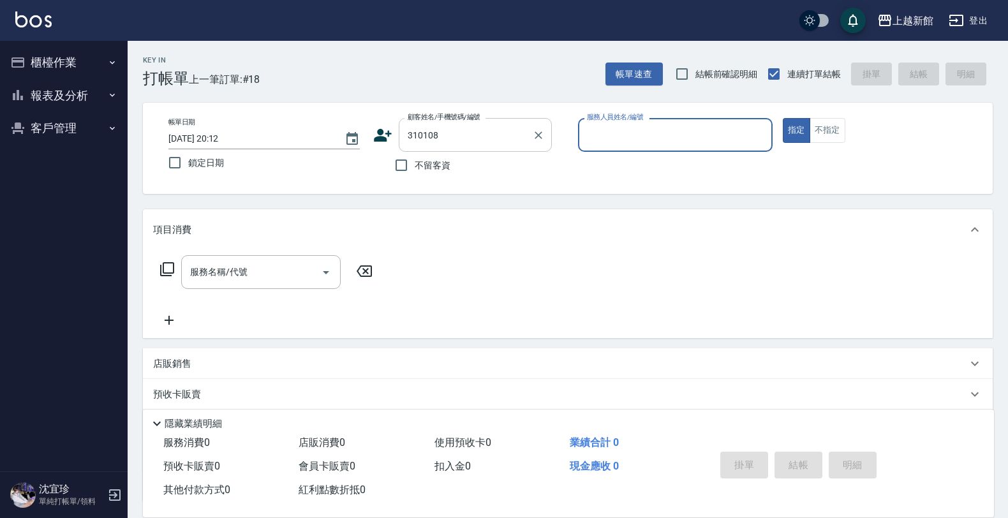
type input "黃偲靜/0905731391/310108"
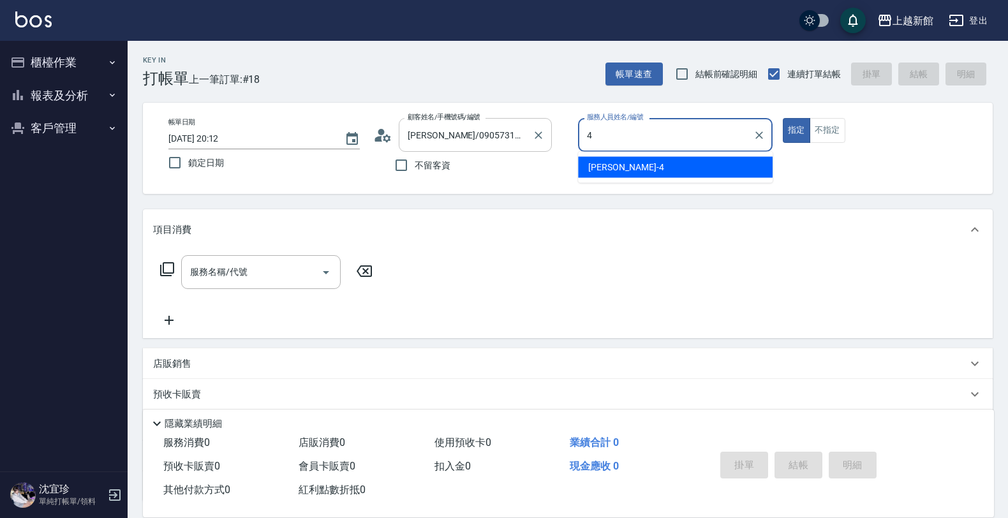
type input "宜珍-4"
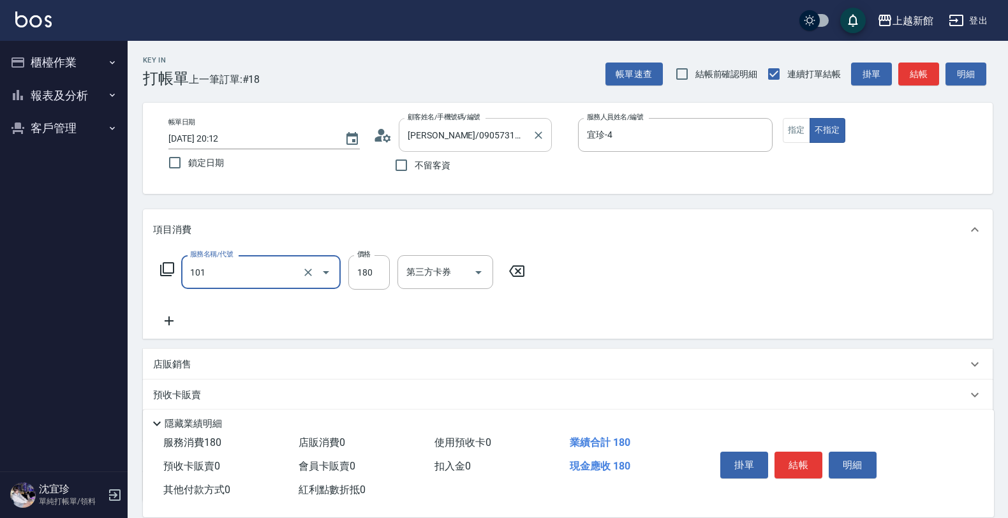
type input "洗髮250(101)"
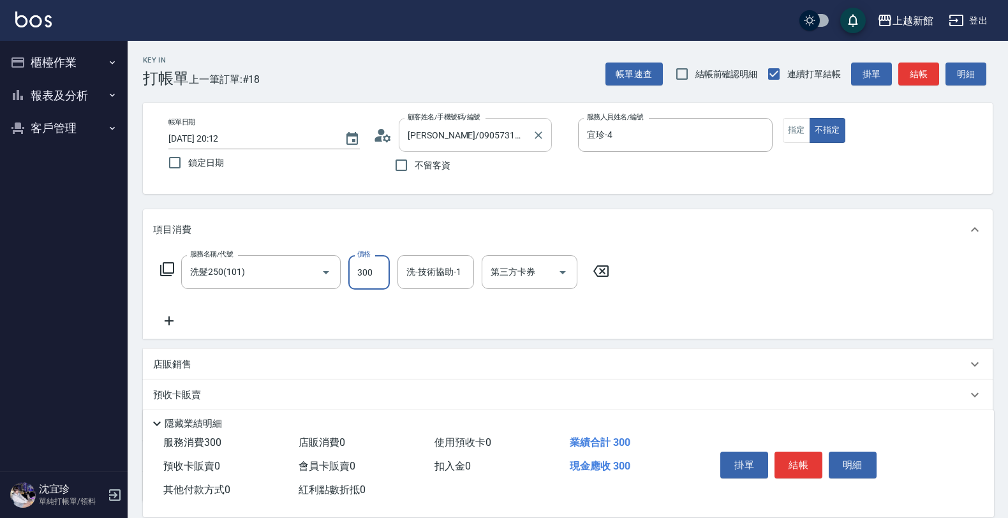
type input "300"
type input "小邱-25"
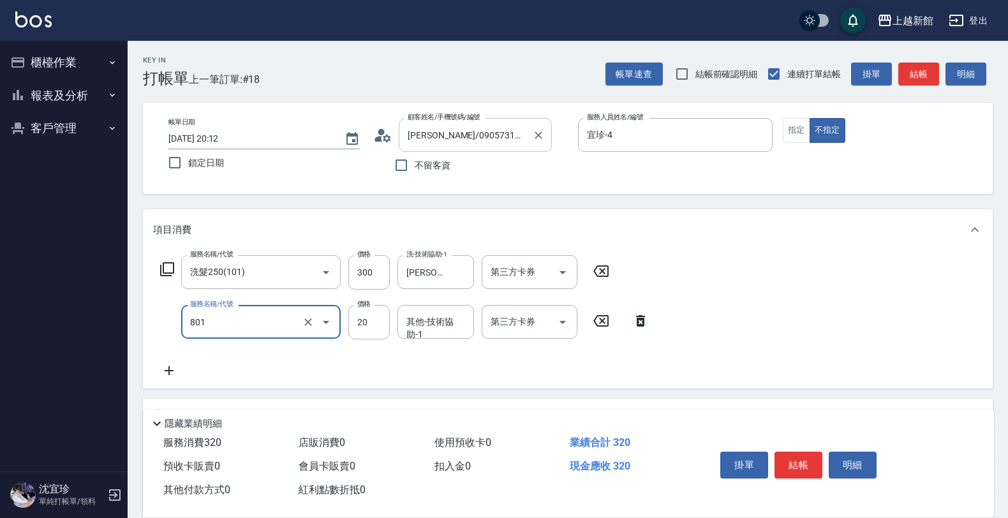
type input "潤絲(801)"
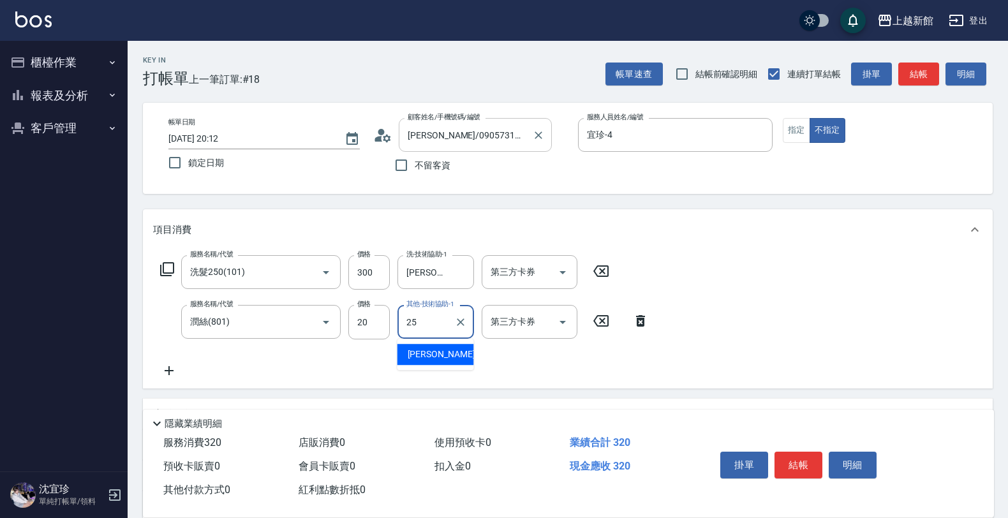
type input "小邱-25"
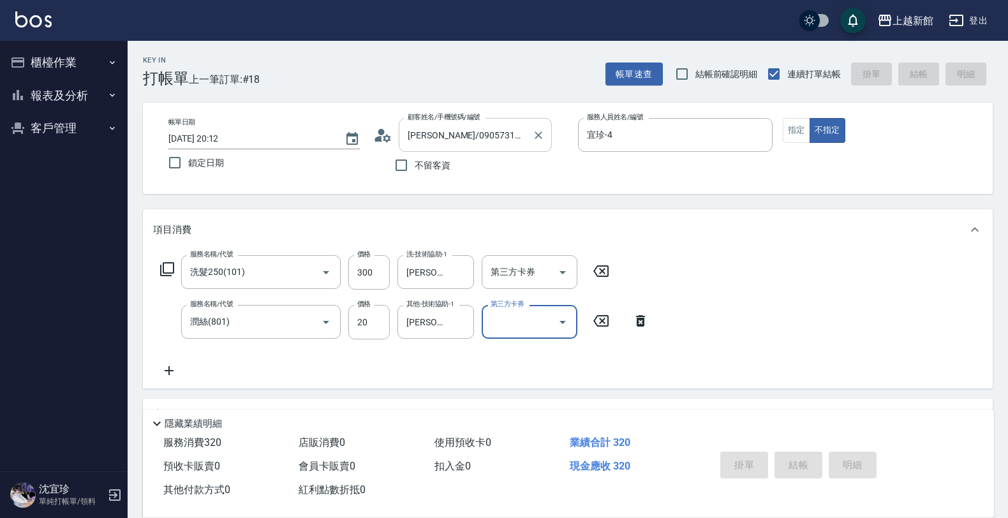
type input "2025/08/12 20:14"
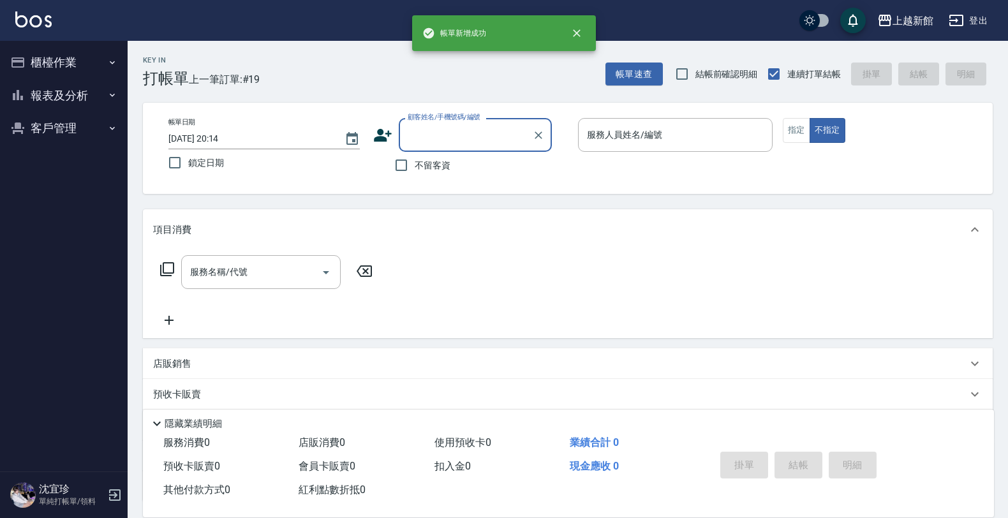
click at [379, 138] on icon at bounding box center [383, 135] width 18 height 13
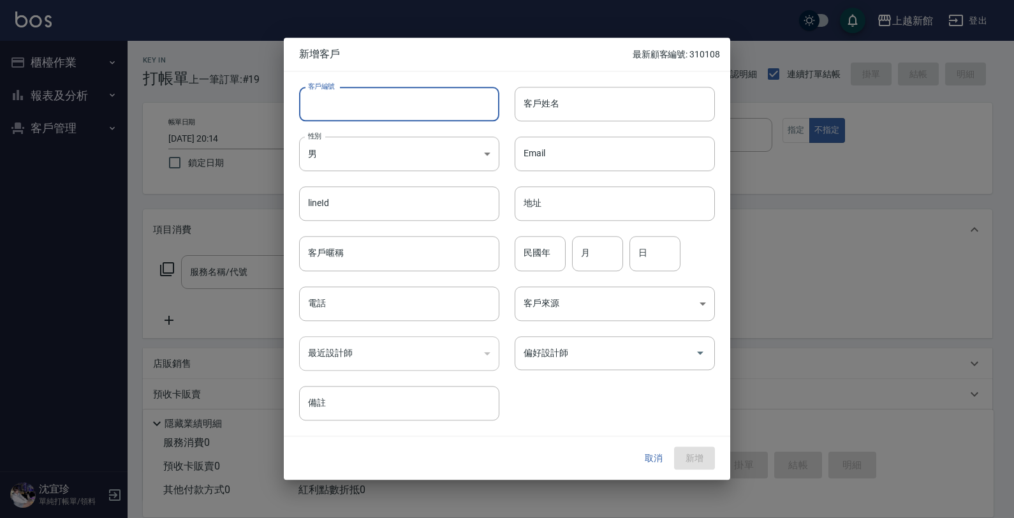
click at [380, 103] on input "客戶編號" at bounding box center [399, 104] width 200 height 34
click at [306, 106] on input "0811" at bounding box center [384, 104] width 171 height 34
type input "280811"
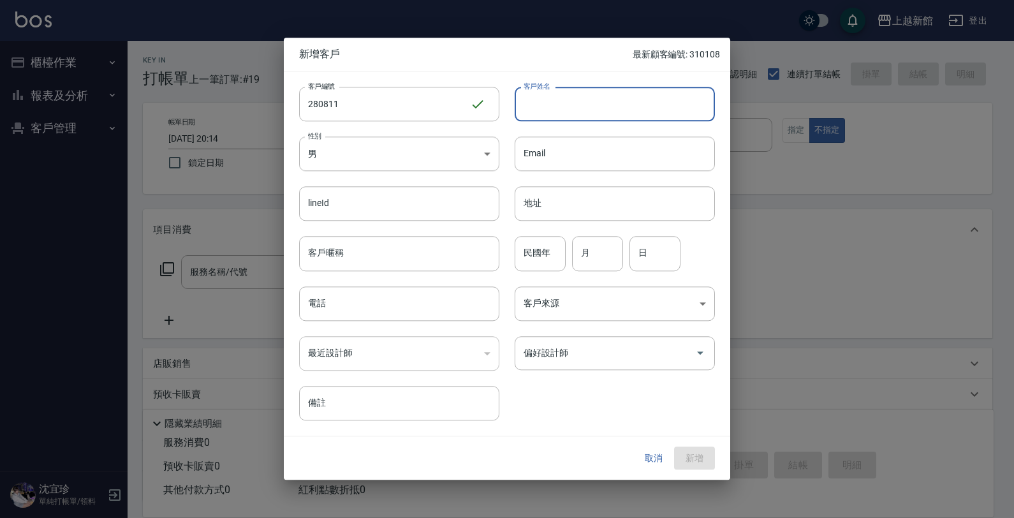
click at [571, 104] on input "客戶姓名" at bounding box center [615, 104] width 200 height 34
type input "邱睿辰"
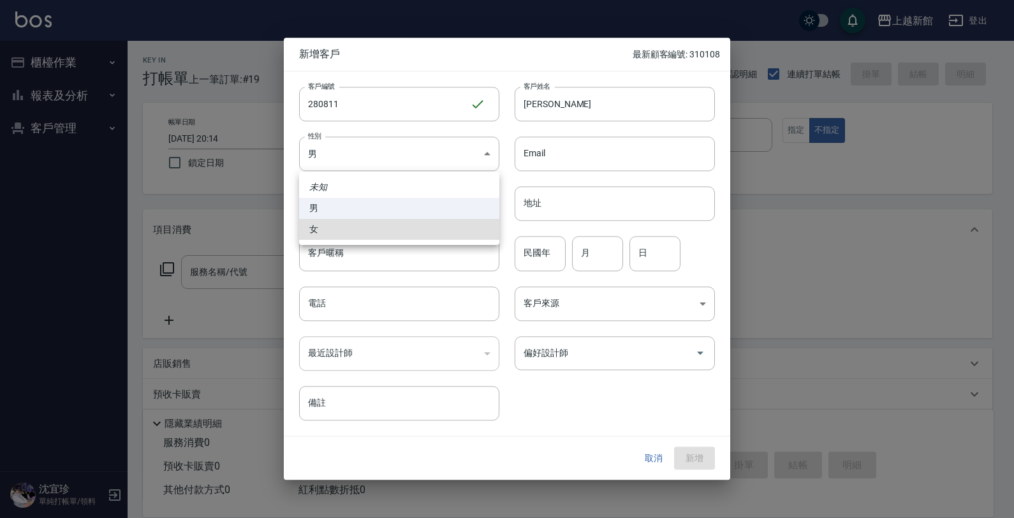
type input "FEMALE"
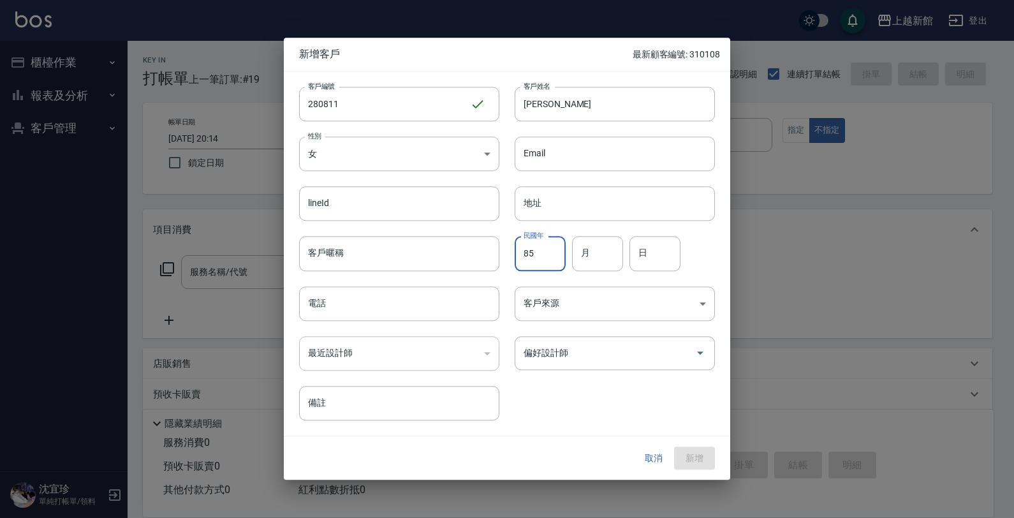
type input "85"
type input "08"
type input "11"
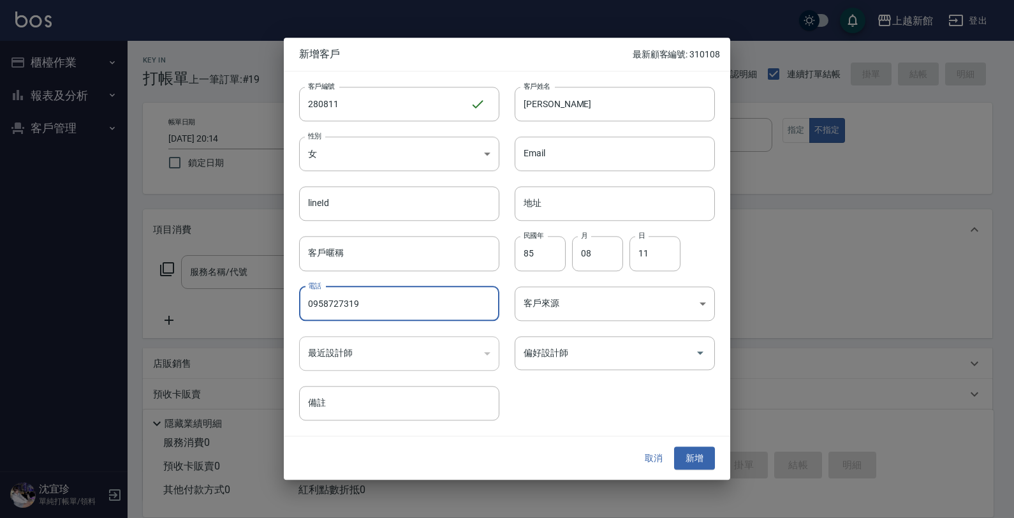
type input "0958727319"
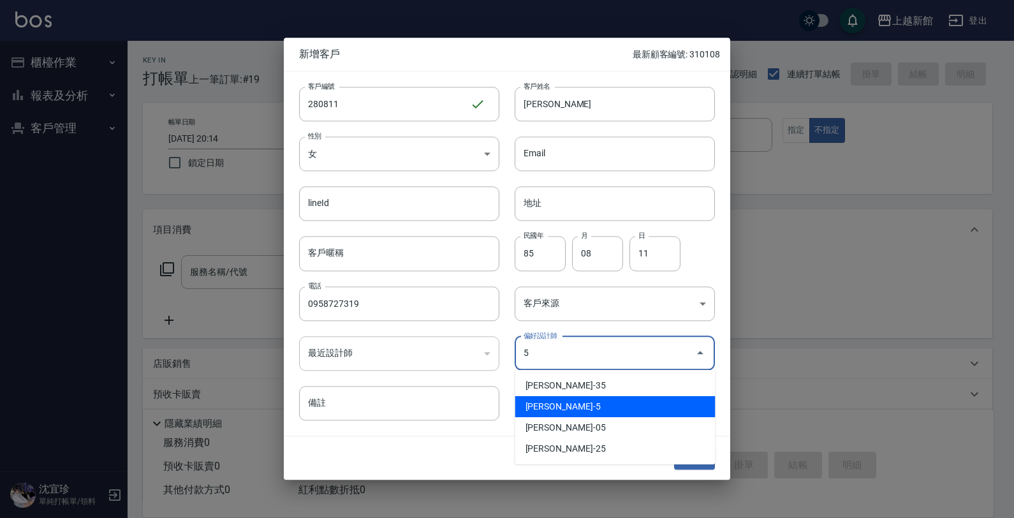
type input "傅旌瑛"
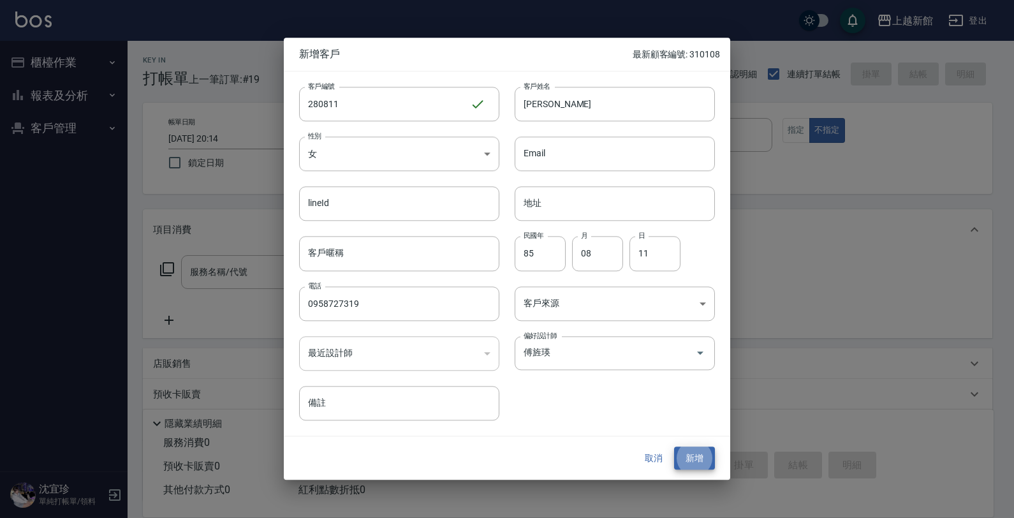
click at [674, 446] on button "新增" at bounding box center [694, 458] width 41 height 24
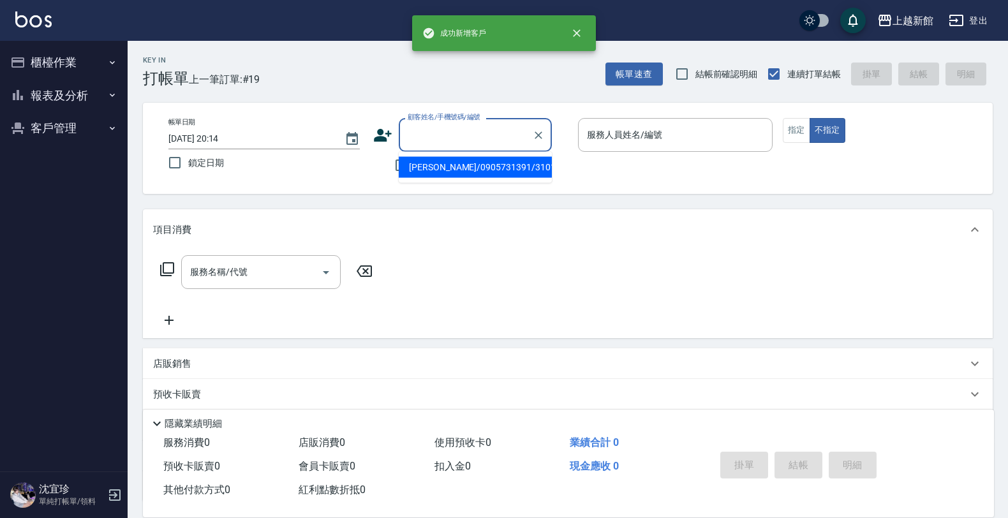
click at [475, 138] on input "顧客姓名/手機號碼/編號" at bounding box center [465, 135] width 122 height 22
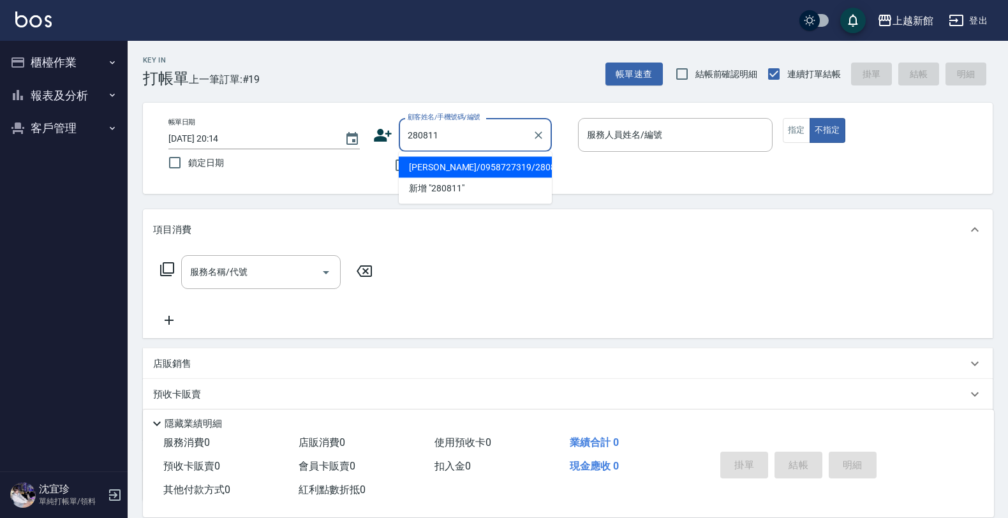
type input "邱睿辰/0958727319/280811"
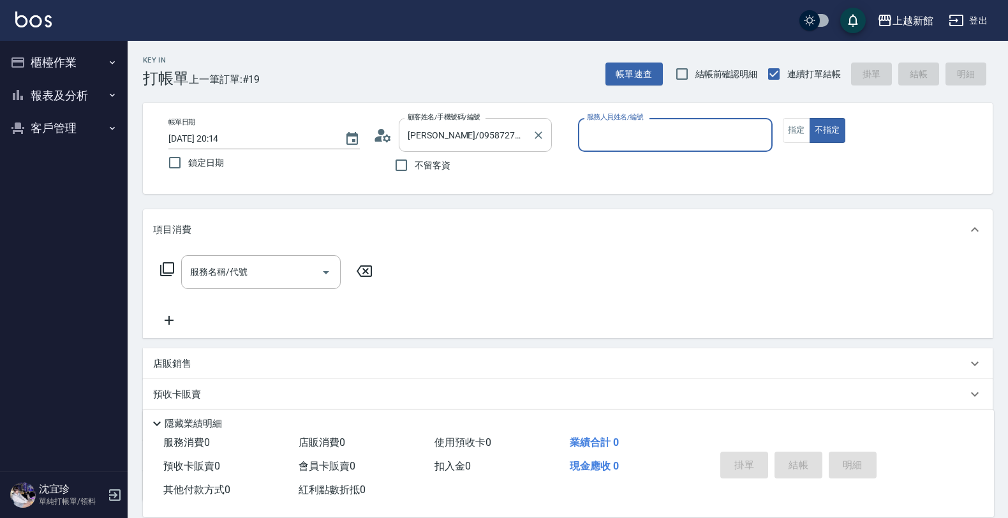
type input "旌瑛-5"
click at [809, 118] on button "不指定" at bounding box center [827, 130] width 36 height 25
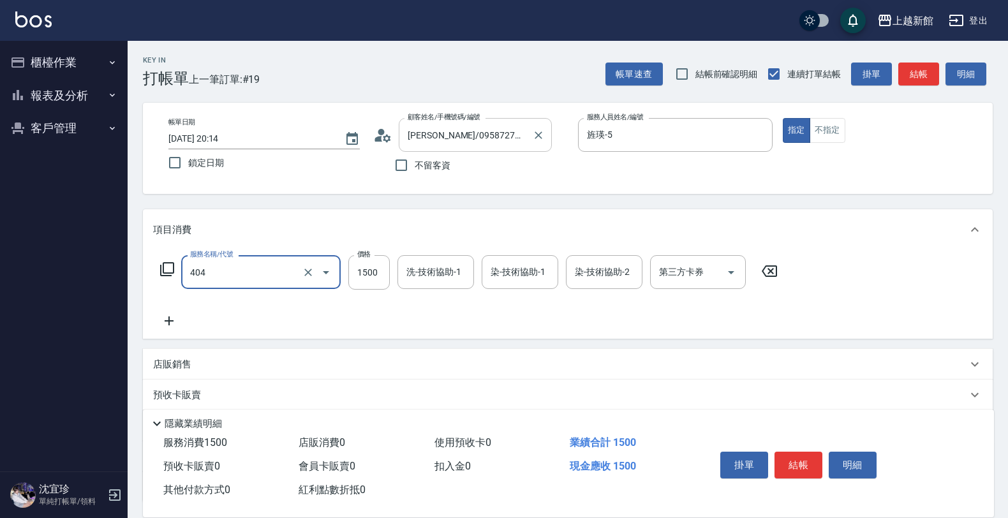
type input "設計染髮(404)"
type input "1180"
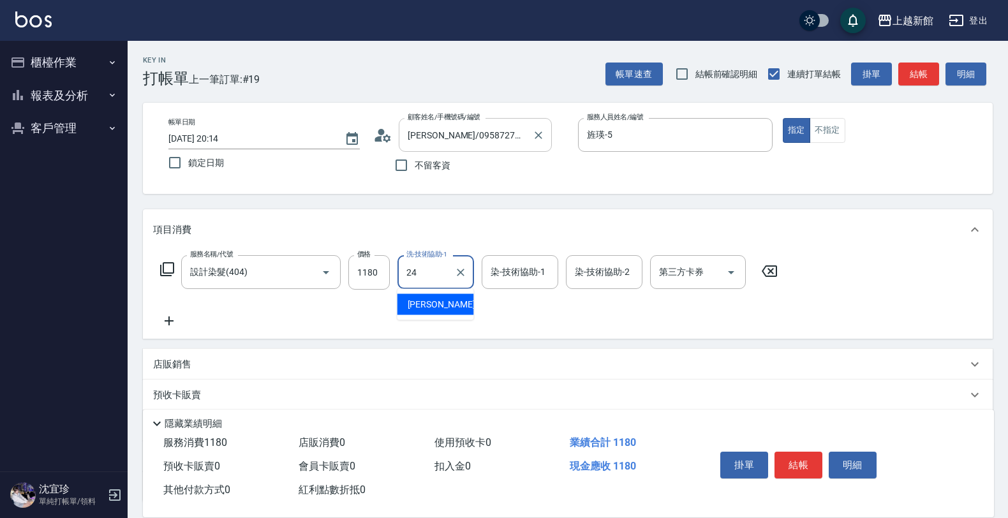
type input "小敏-24"
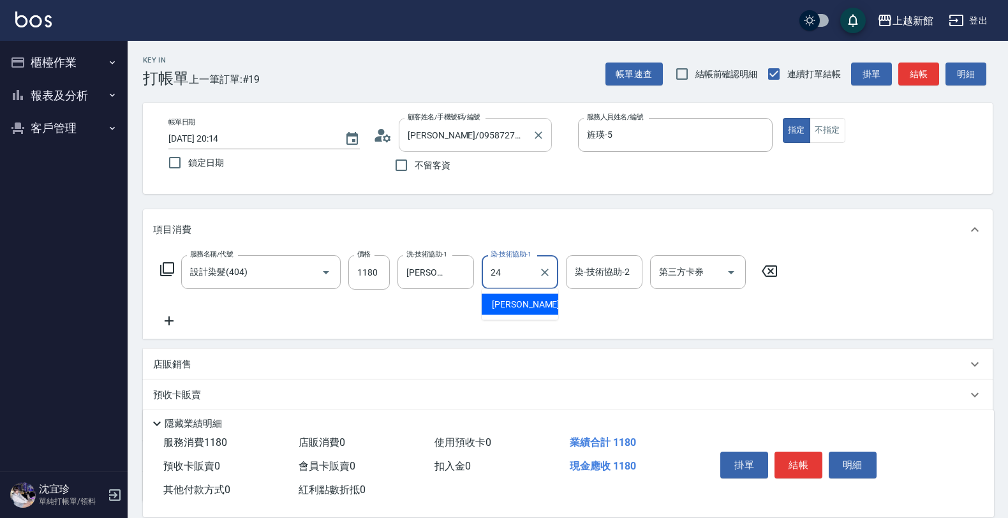
type input "小敏-24"
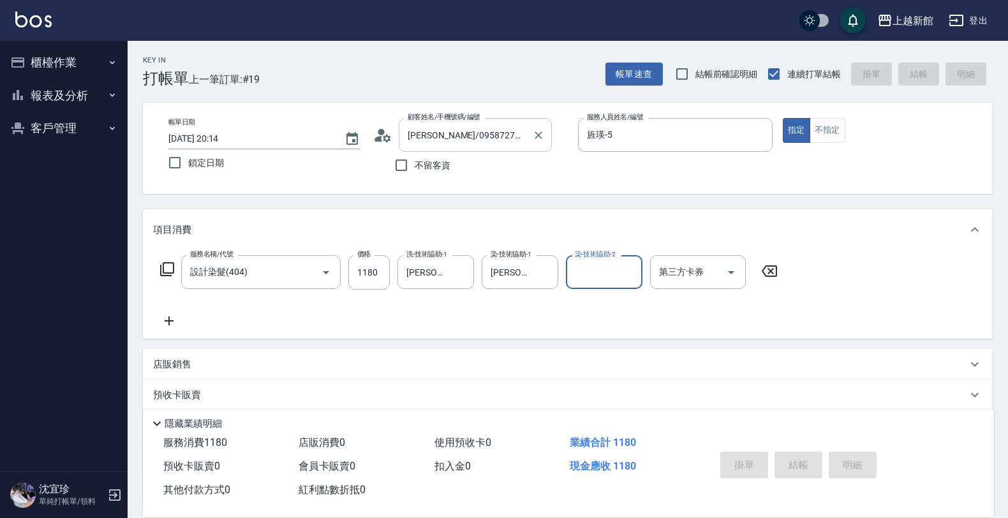
type input "2025/08/12 20:16"
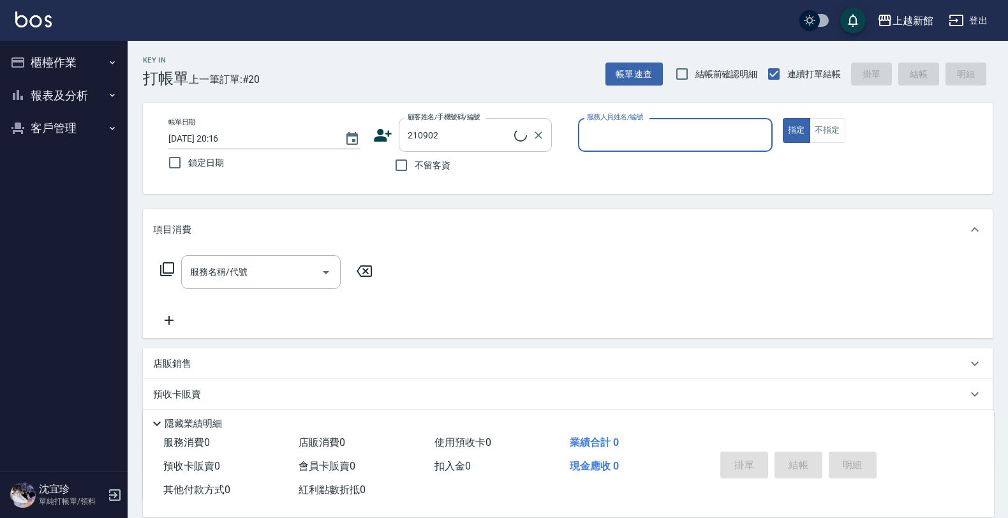
type input "李佳雯/0928628774/210902"
type input "草莓-2"
click at [783, 118] on button "指定" at bounding box center [796, 130] width 27 height 25
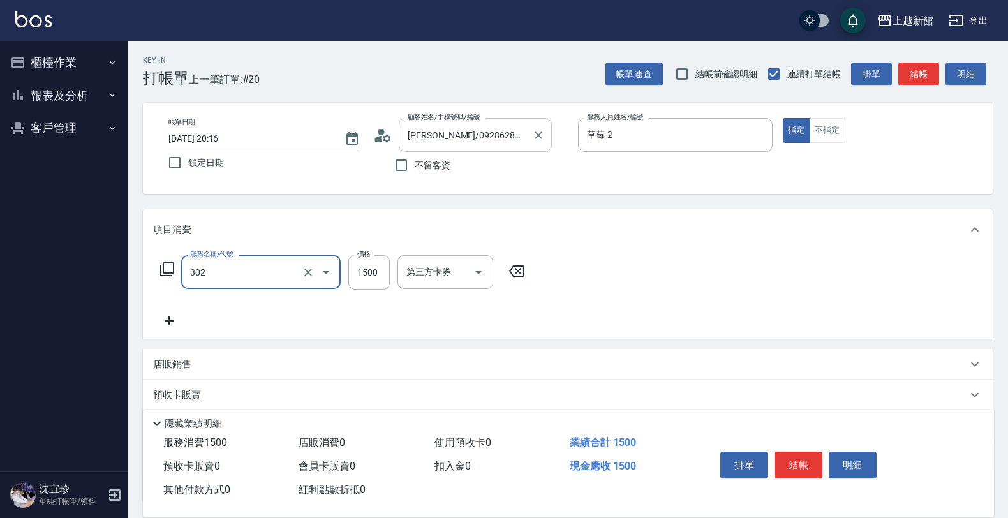
type input "設計燙髮(302)"
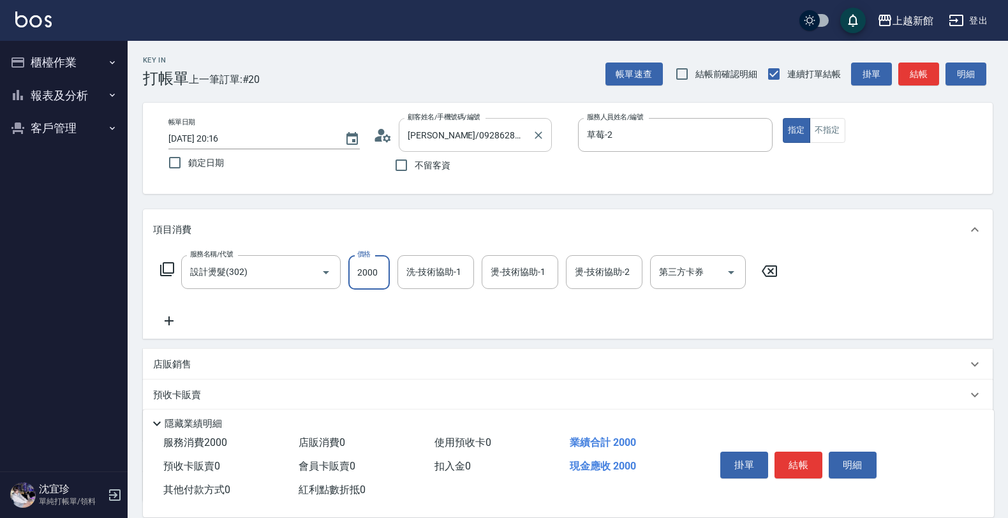
type input "2000"
type input "小邱-25"
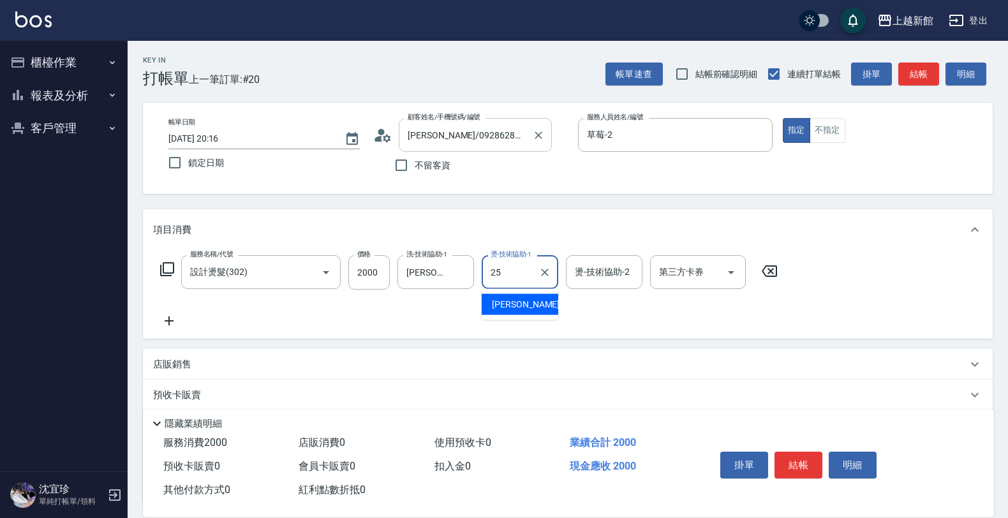
type input "小邱-25"
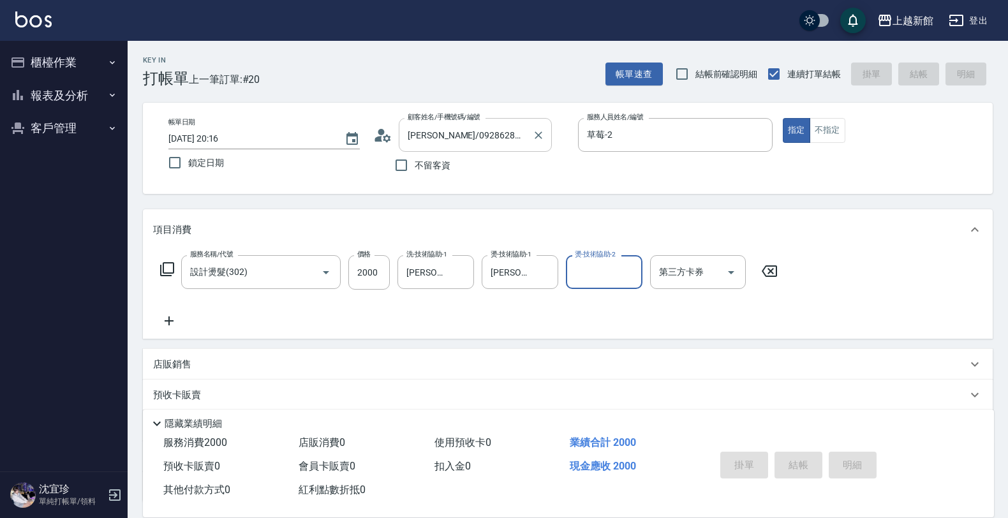
type input "2025/08/12 20:17"
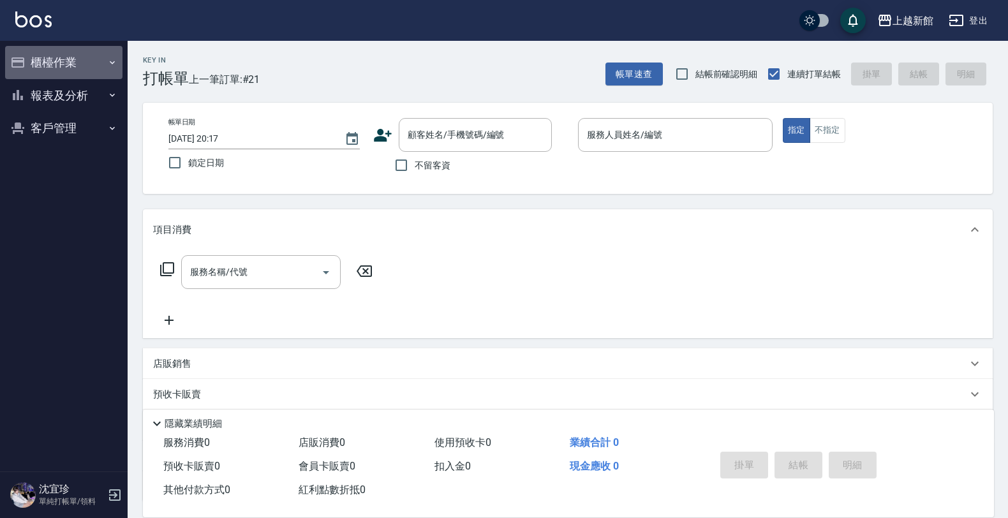
click at [54, 67] on button "櫃檯作業" at bounding box center [63, 62] width 117 height 33
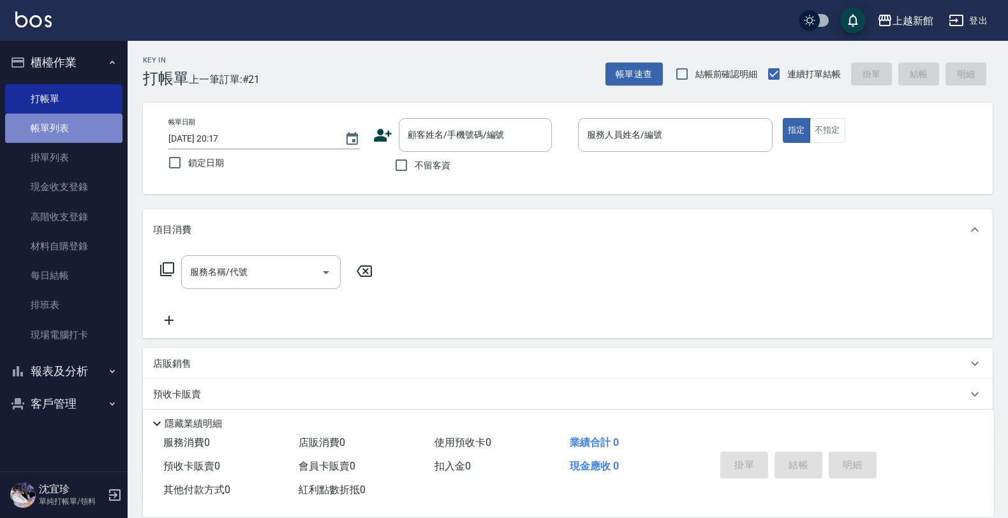
click at [68, 123] on link "帳單列表" at bounding box center [63, 128] width 117 height 29
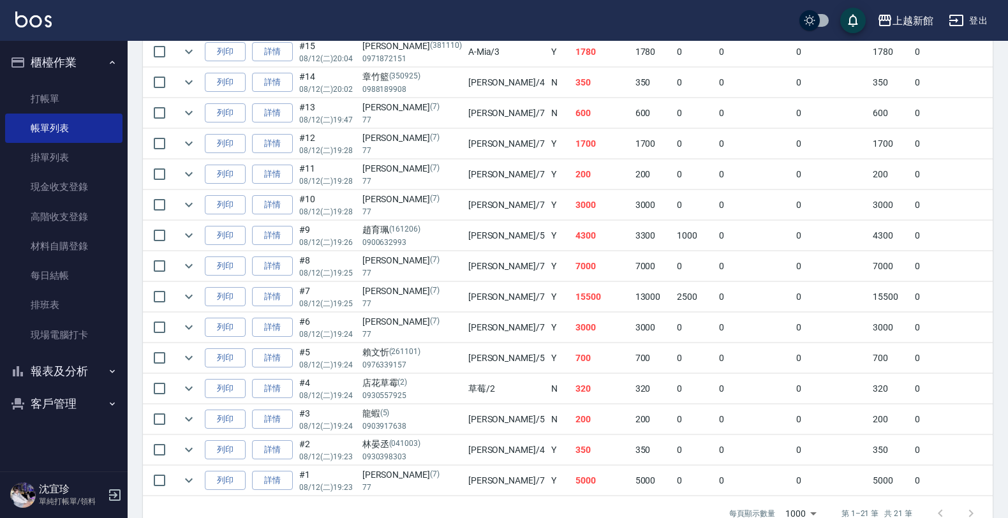
scroll to position [558, 0]
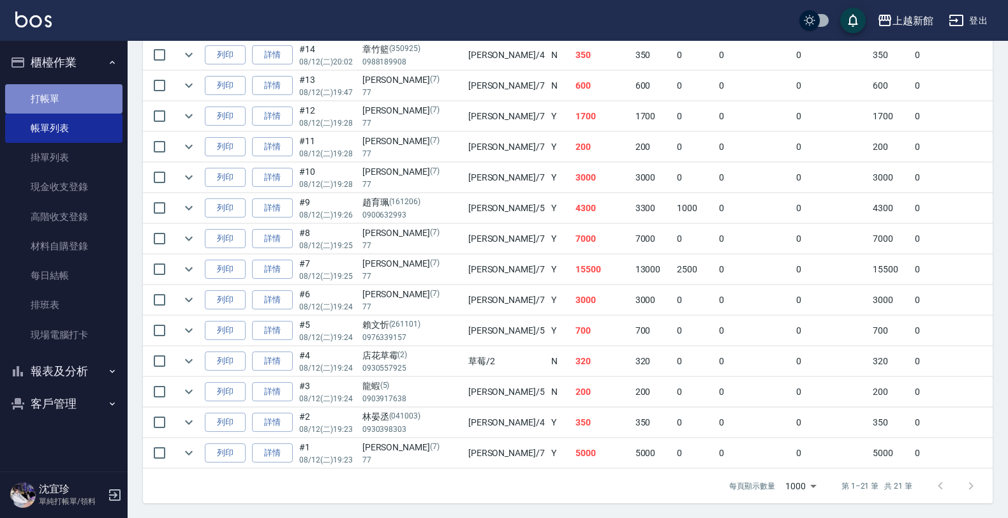
click at [42, 99] on link "打帳單" at bounding box center [63, 98] width 117 height 29
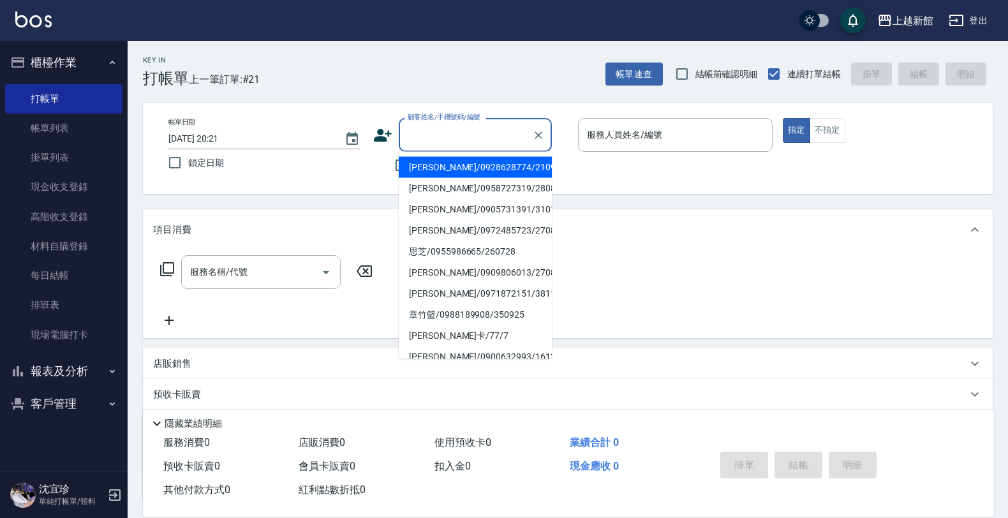
click at [471, 141] on input "顧客姓名/手機號碼/編號" at bounding box center [465, 135] width 122 height 22
type input "李佳雯/0928628774/210902"
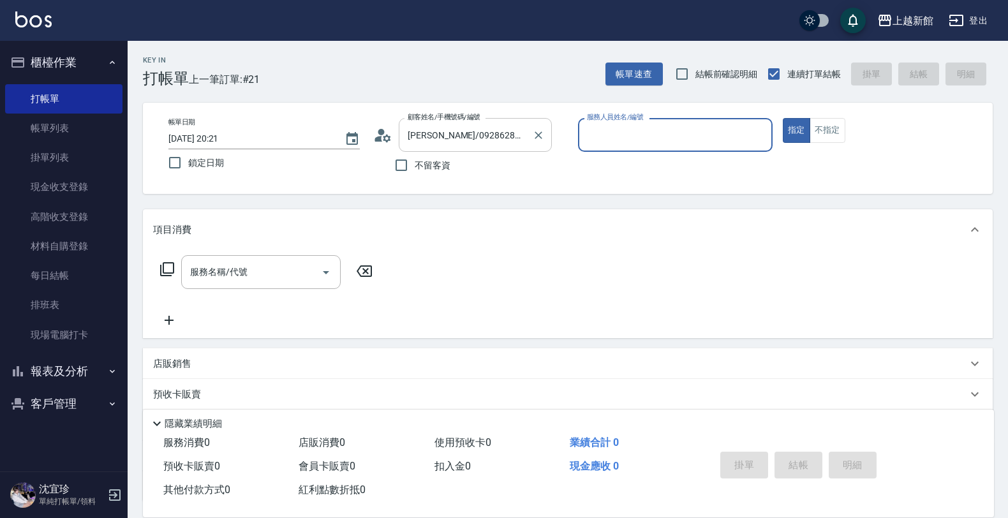
type input "草莓-2"
type input "莫尼卡/77/7"
type input "莫尼卡-7"
click at [783, 118] on button "指定" at bounding box center [796, 130] width 27 height 25
type button "true"
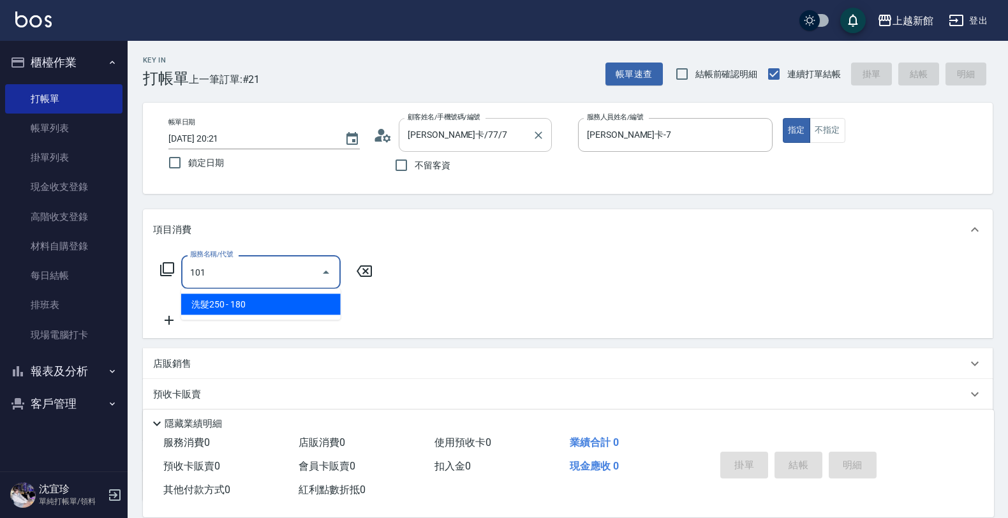
type input "洗髮250(101)"
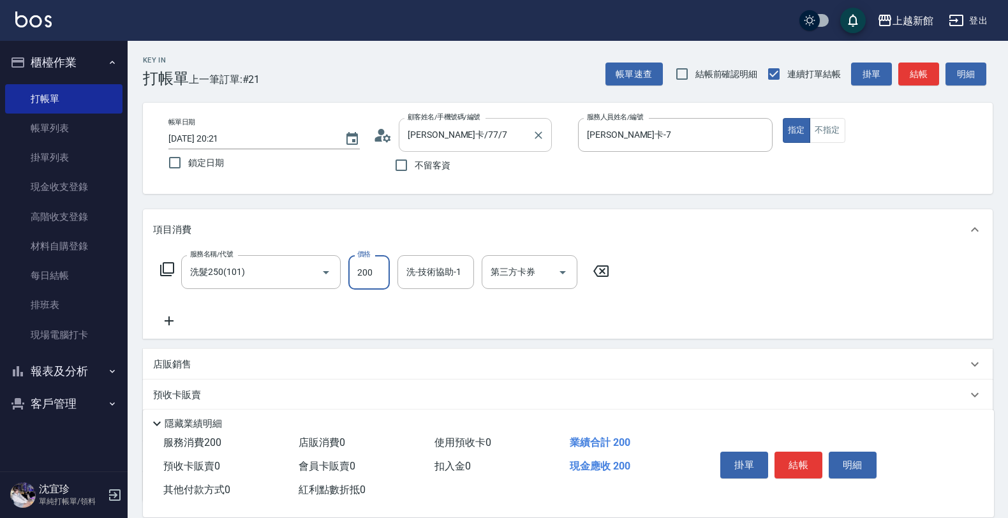
type input "200"
type input "容綺-21"
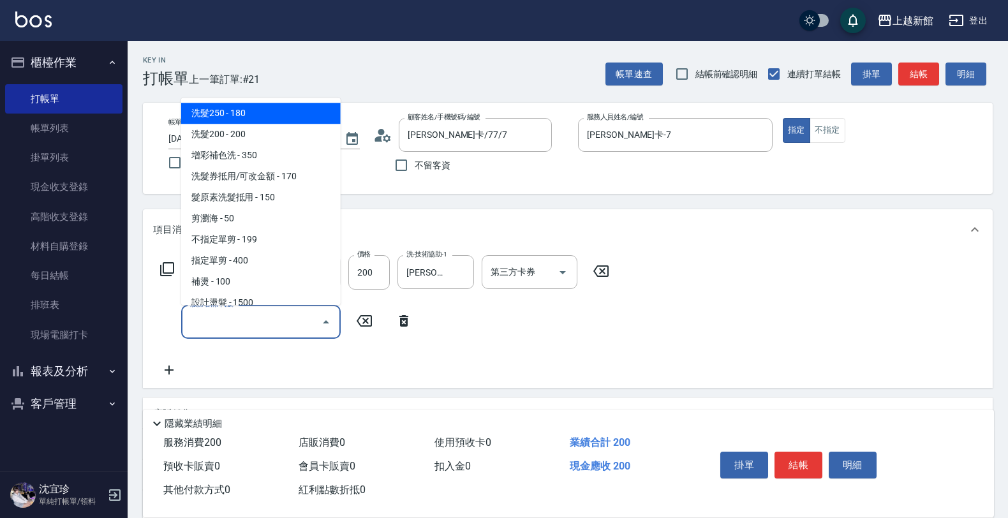
click at [253, 325] on input "服務名稱/代號" at bounding box center [251, 322] width 129 height 22
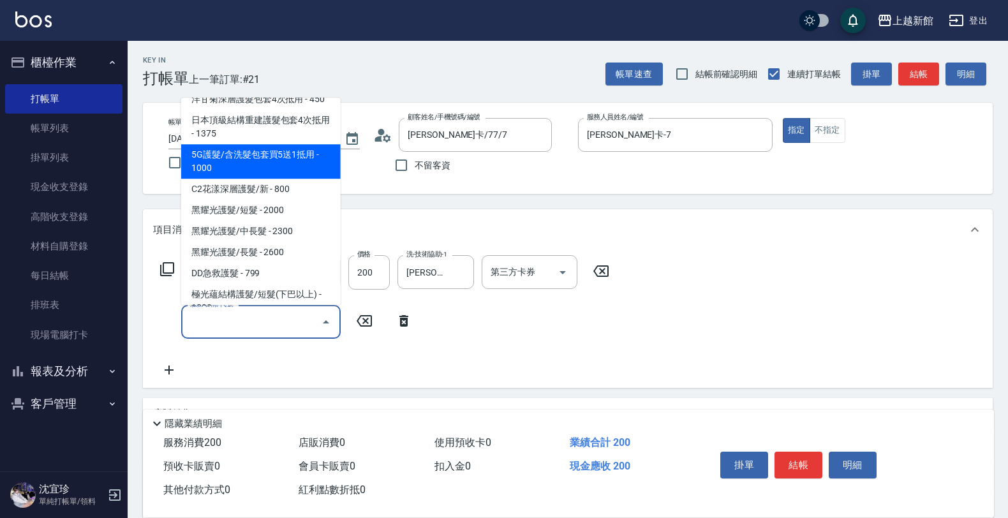
scroll to position [633, 0]
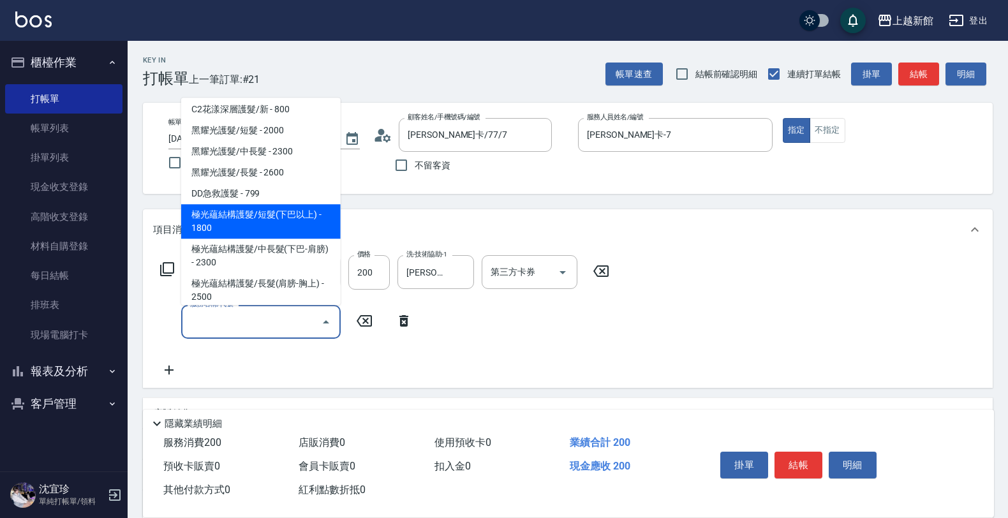
click at [274, 211] on span "極光蘊結構護髮/短髮(下巴以上) - 1800" at bounding box center [260, 221] width 159 height 34
type input "極光蘊結構護髮/短髮(下巴以上)(521)"
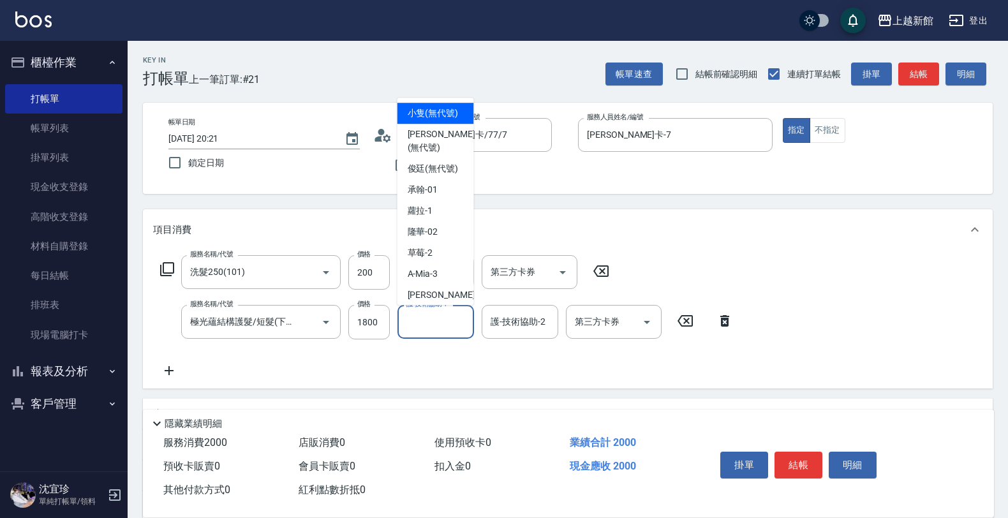
click at [437, 320] on input "護-技術協助-1" at bounding box center [435, 322] width 65 height 22
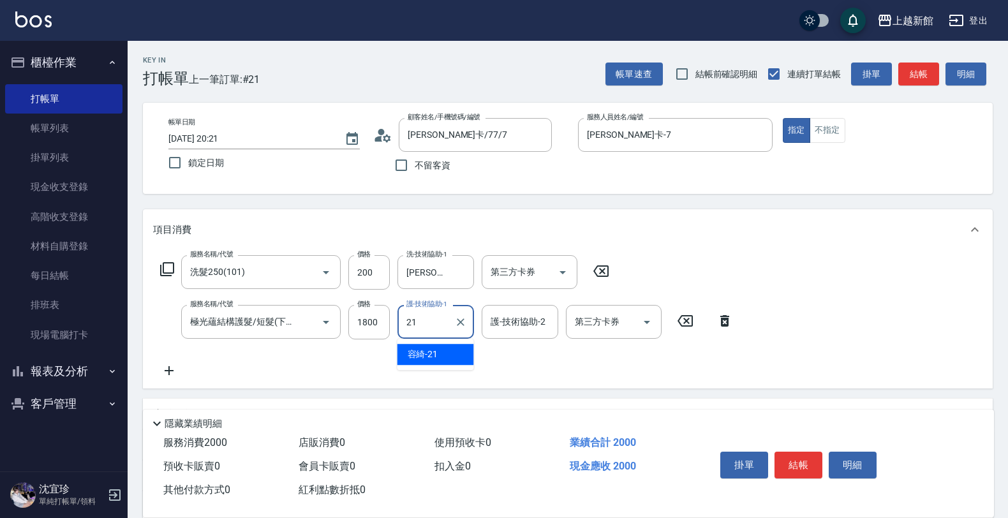
type input "容綺-21"
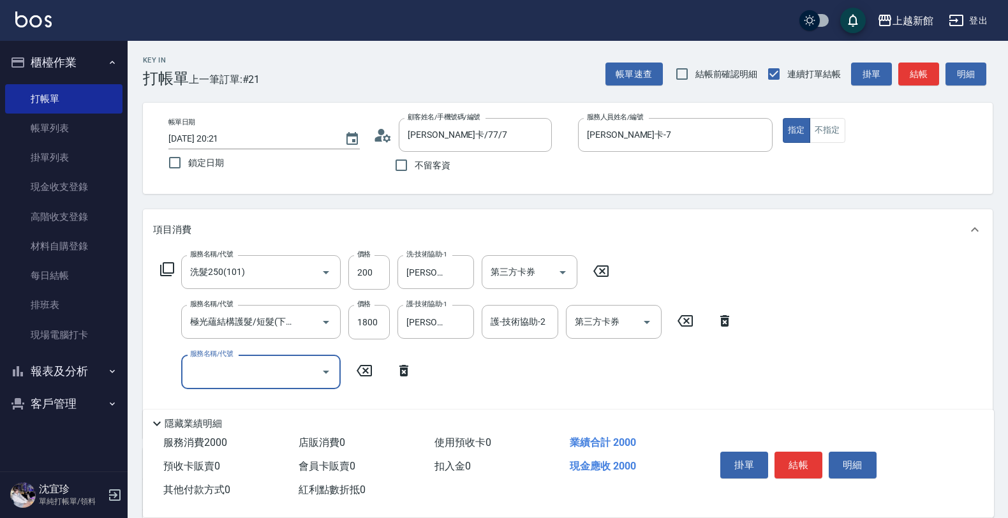
scroll to position [0, 0]
type input "7"
type input "吹捲/夾直/青捲/電棒/夾玉米鬚(804)"
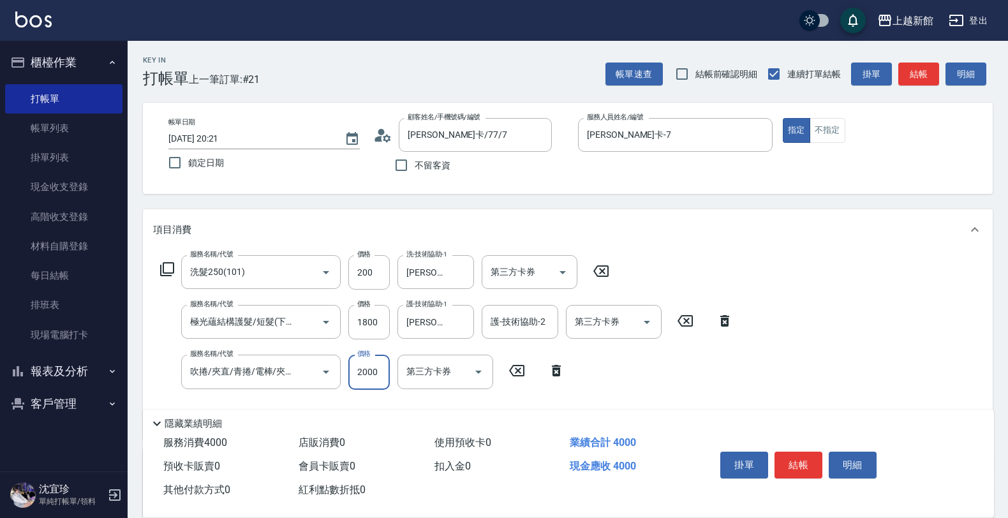
type input "2000"
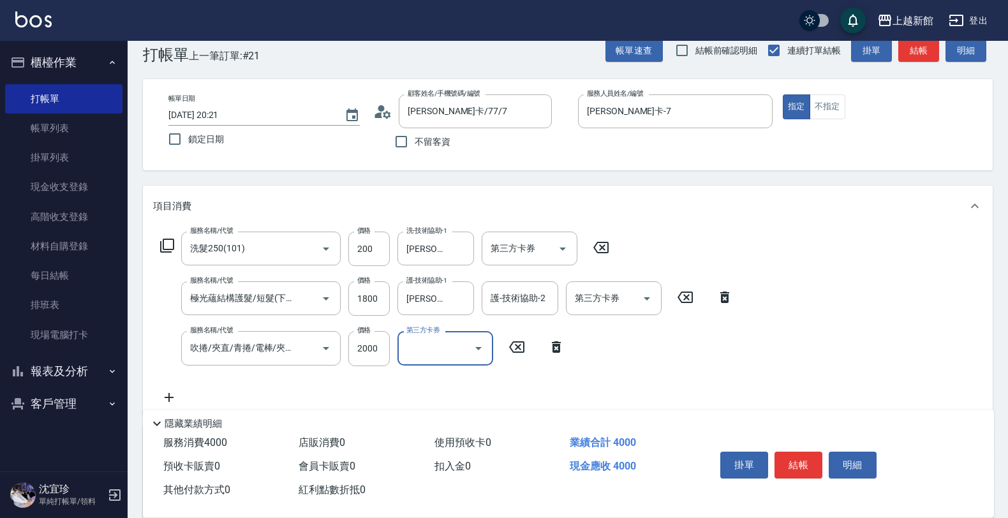
scroll to position [205, 0]
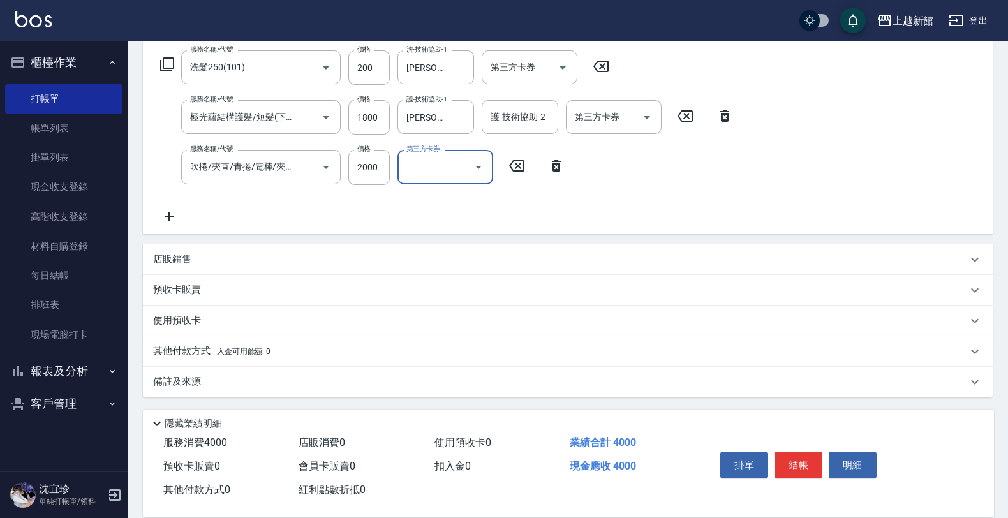
click at [182, 259] on p "店販銷售" at bounding box center [172, 259] width 38 height 13
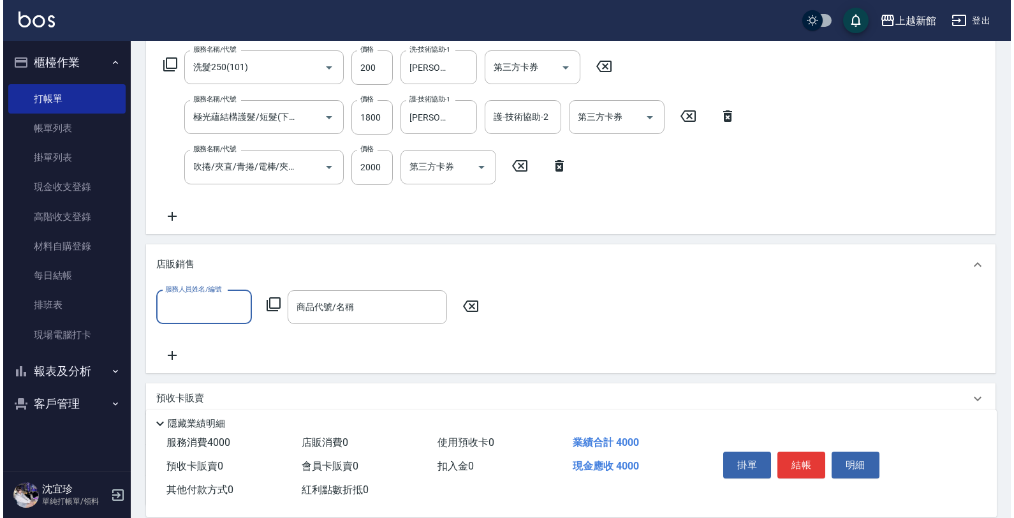
scroll to position [0, 0]
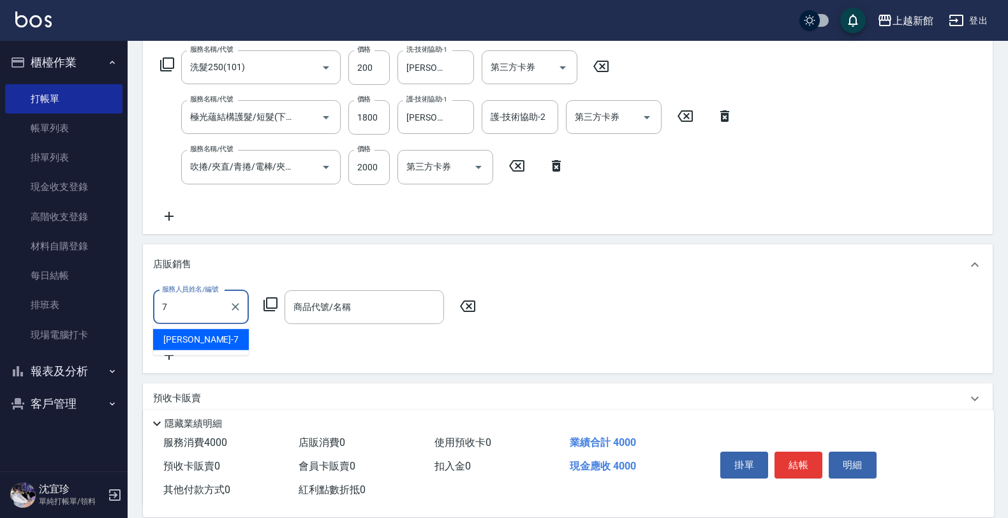
type input "莫尼卡-7"
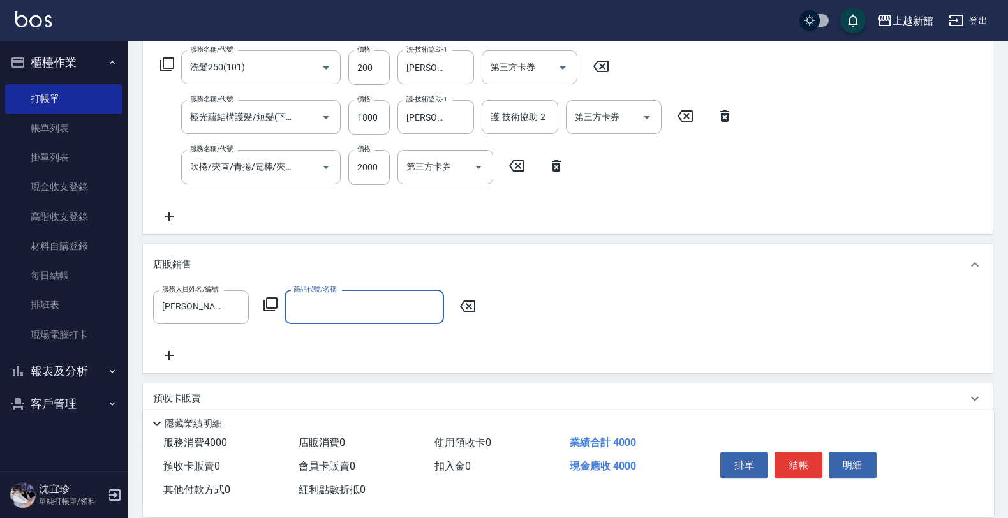
click at [272, 298] on icon at bounding box center [270, 304] width 15 height 15
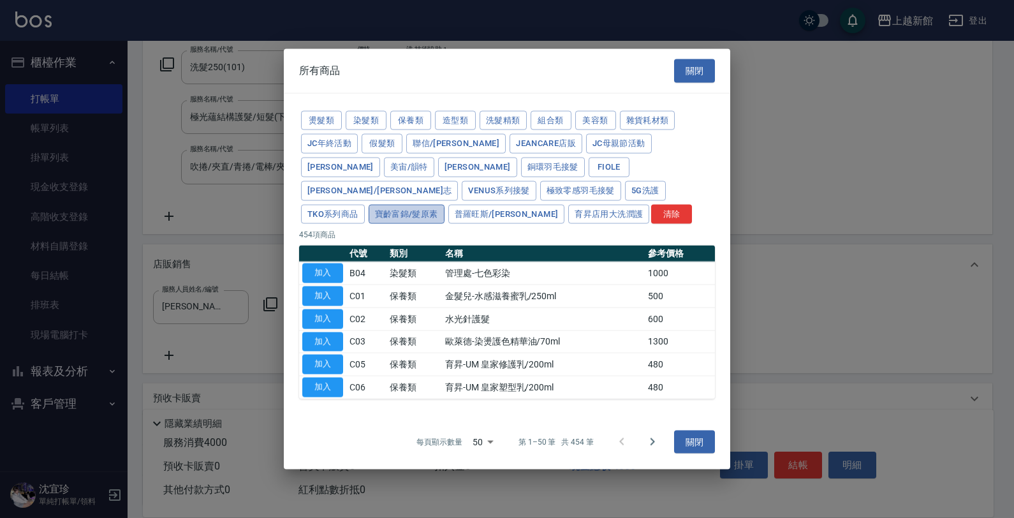
click at [445, 204] on button "寶齡富錦/髮原素" at bounding box center [407, 214] width 76 height 20
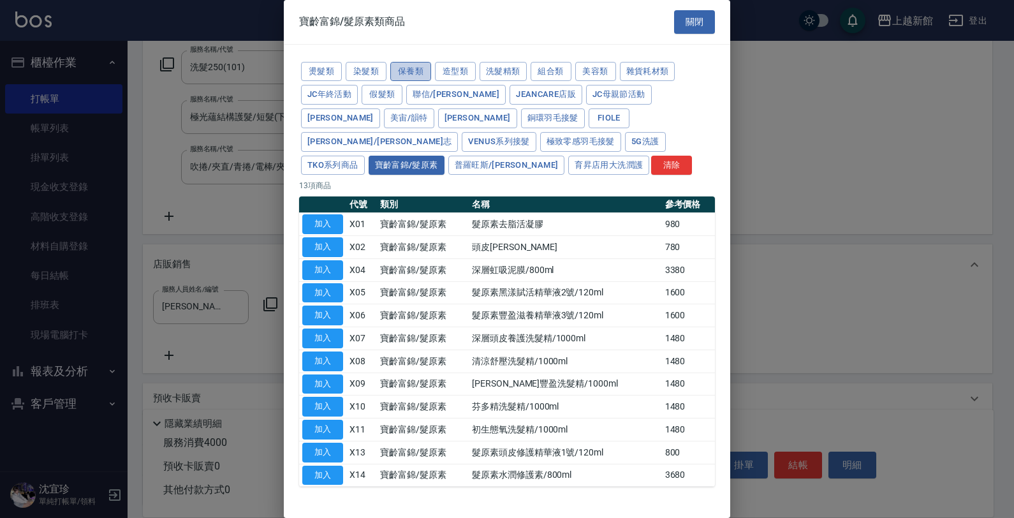
click at [418, 71] on button "保養類" at bounding box center [410, 72] width 41 height 20
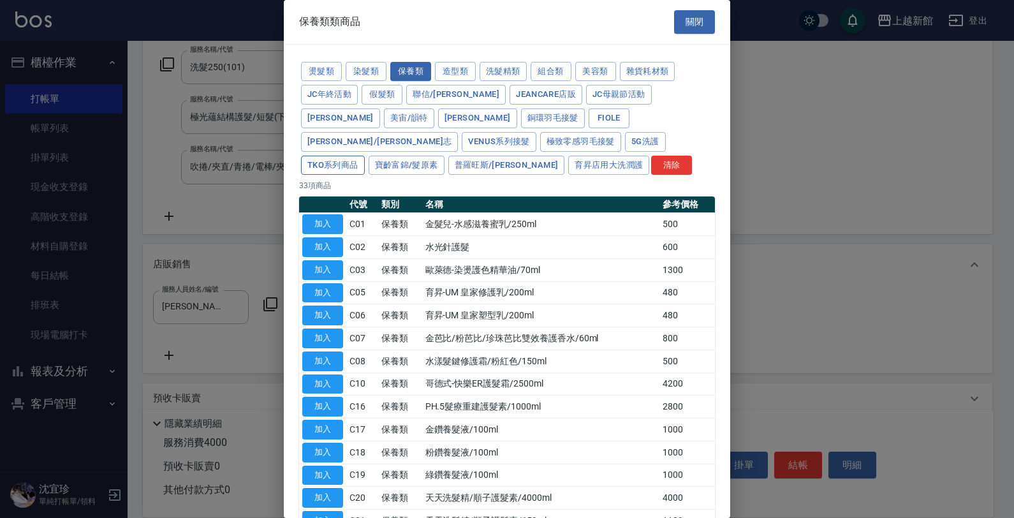
click at [365, 156] on button "TKO系列商品" at bounding box center [333, 166] width 64 height 20
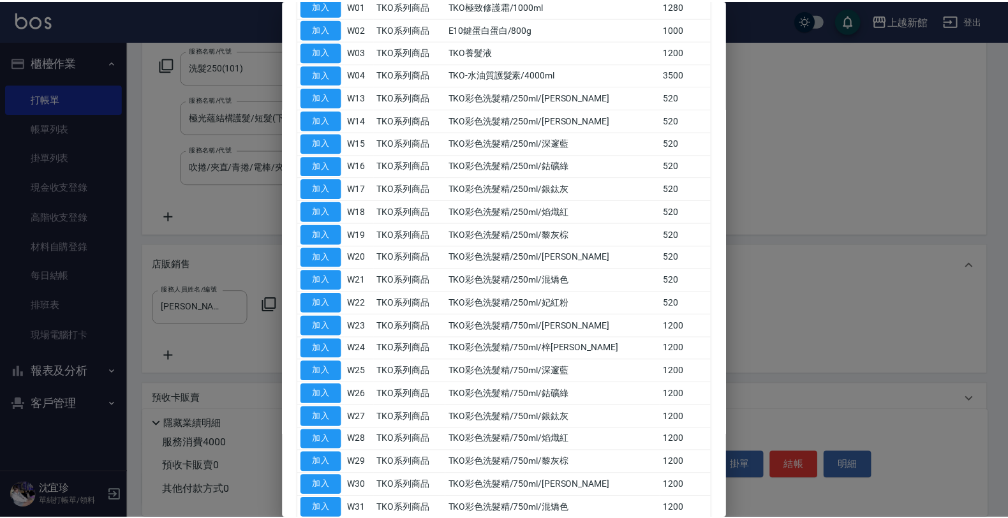
scroll to position [316, 0]
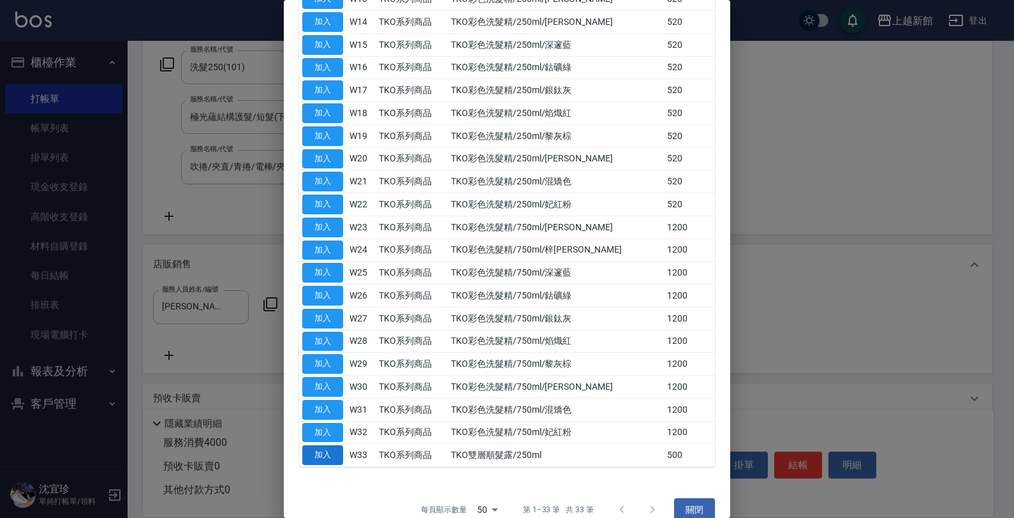
click at [319, 445] on button "加入" at bounding box center [322, 455] width 41 height 20
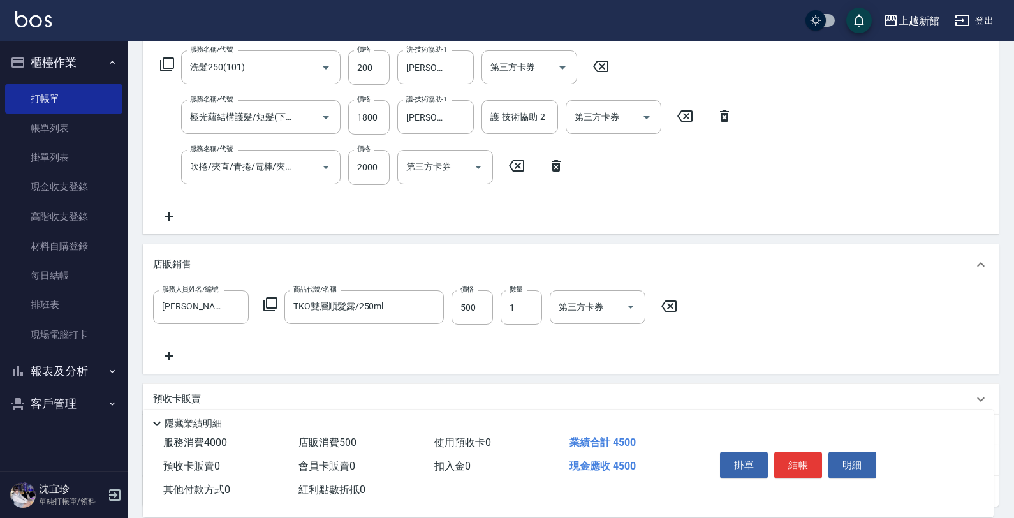
type input "TKO雙層順髮露/250ml"
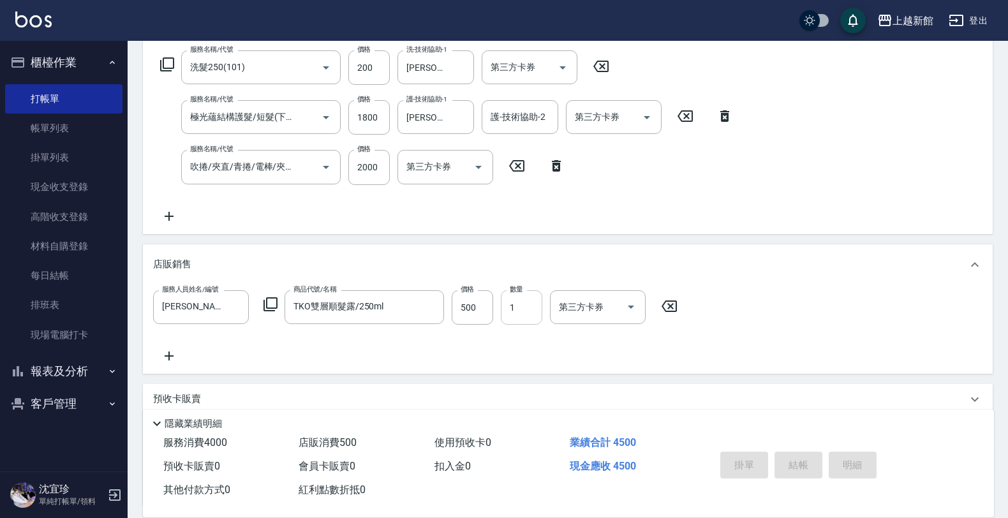
type input "2025/08/12 20:23"
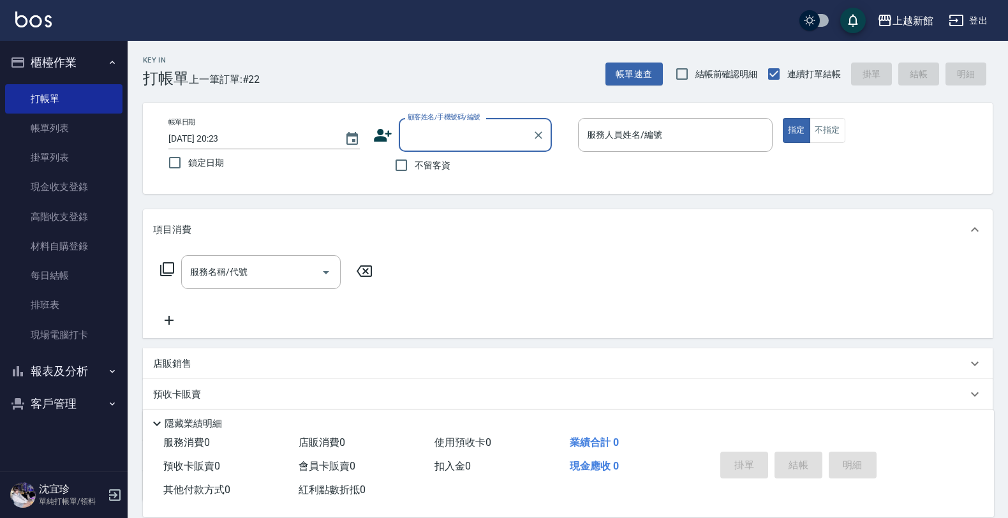
drag, startPoint x: 51, startPoint y: 367, endPoint x: 53, endPoint y: 375, distance: 7.9
click at [51, 367] on button "報表及分析" at bounding box center [63, 371] width 117 height 33
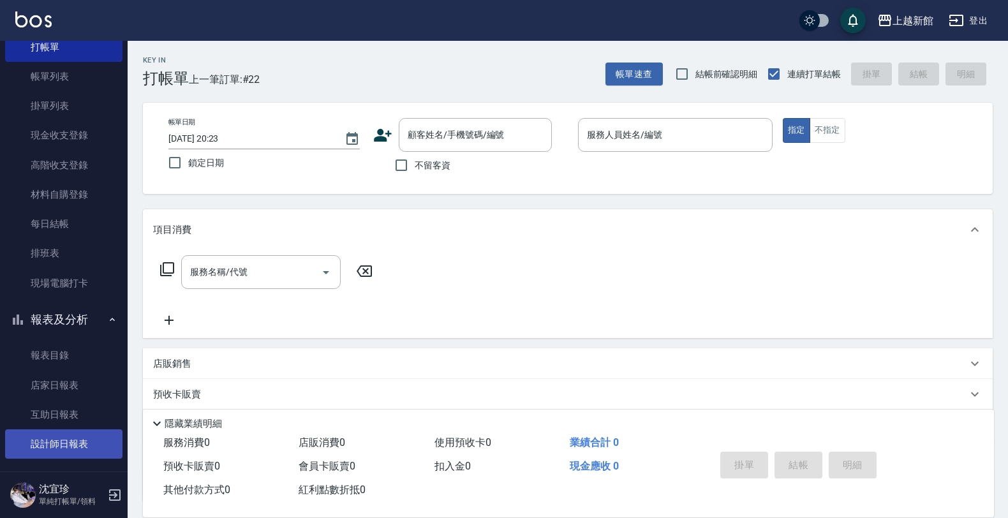
scroll to position [92, 0]
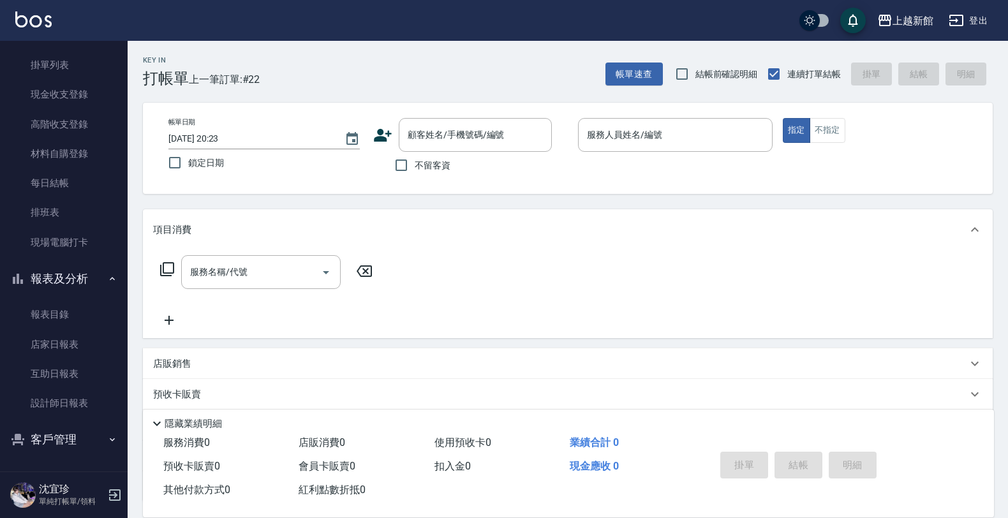
click at [59, 432] on button "客戶管理" at bounding box center [63, 439] width 117 height 33
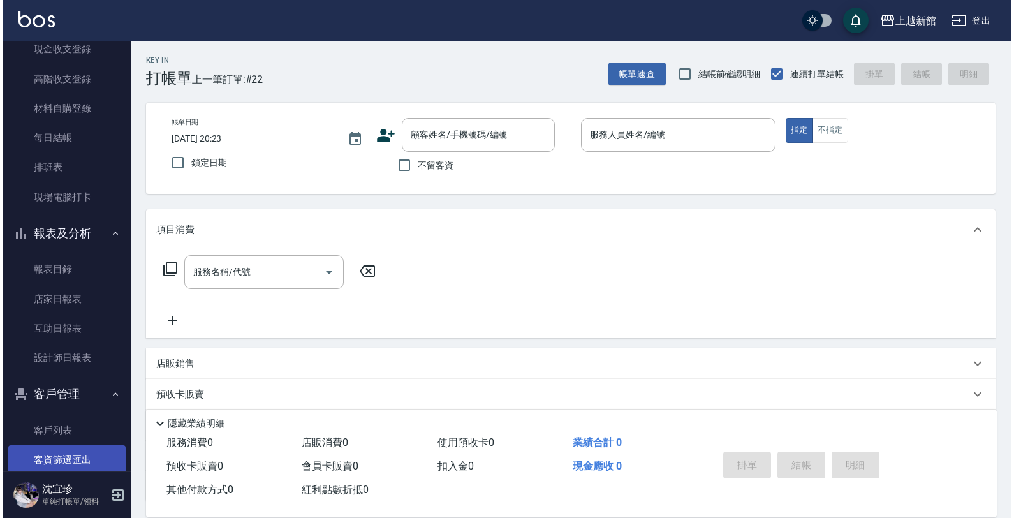
scroll to position [161, 0]
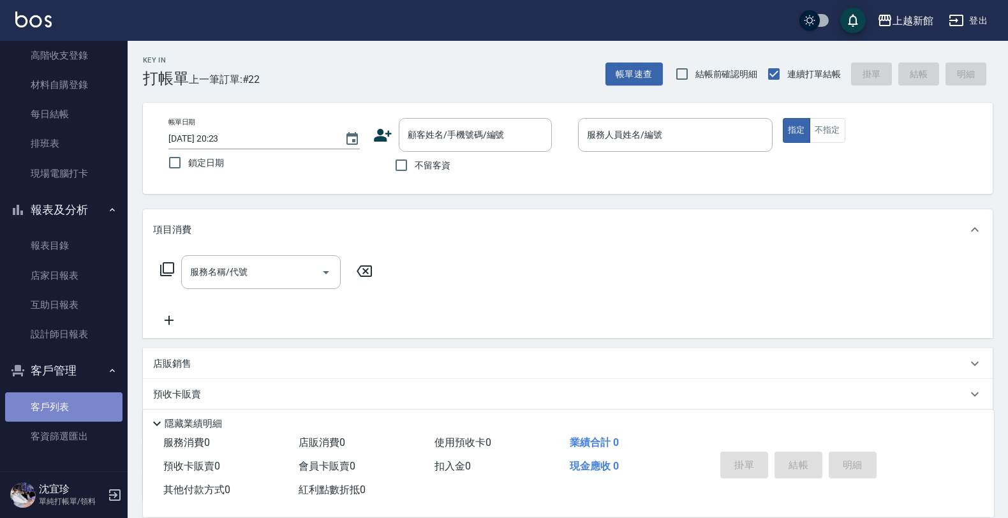
click at [68, 400] on link "客戶列表" at bounding box center [63, 406] width 117 height 29
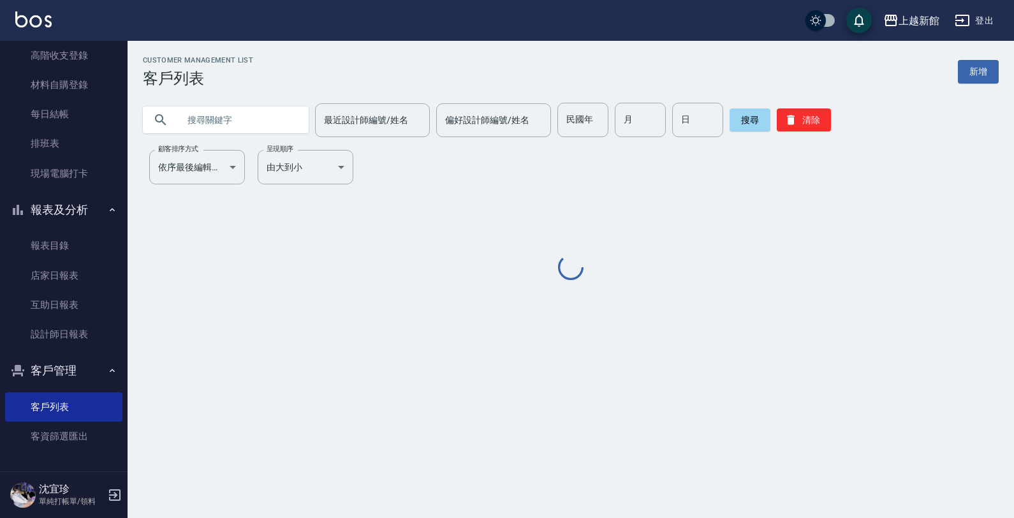
click at [228, 128] on input "text" at bounding box center [239, 120] width 120 height 34
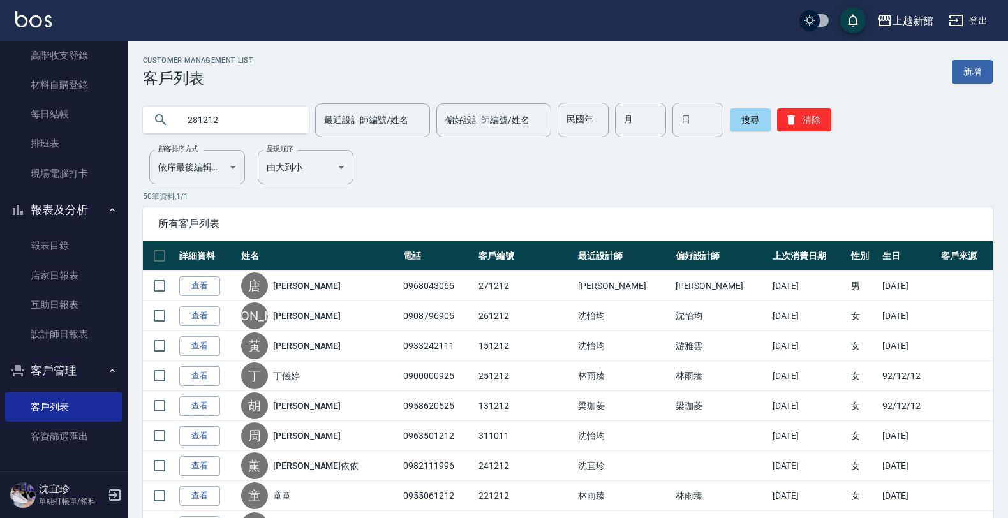
type input "281212"
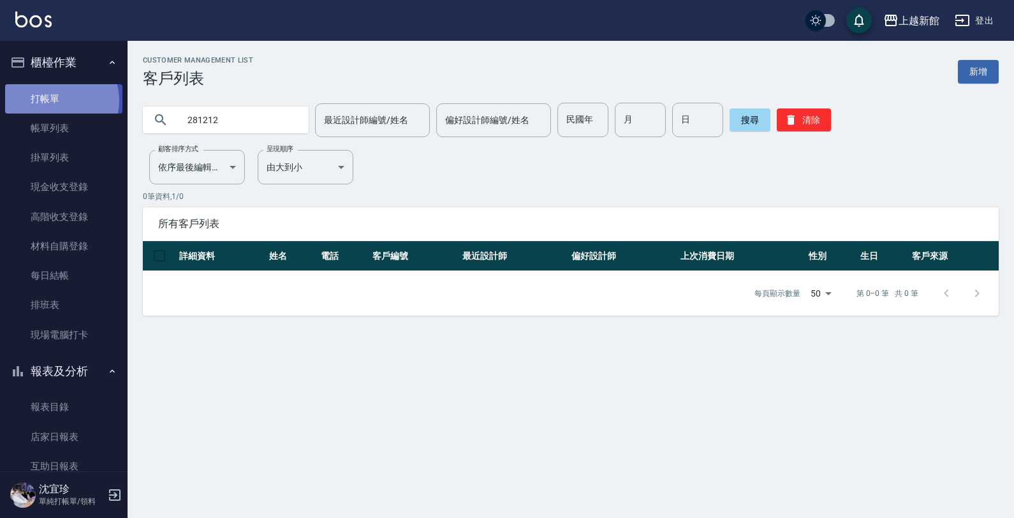
click at [59, 100] on link "打帳單" at bounding box center [63, 98] width 117 height 29
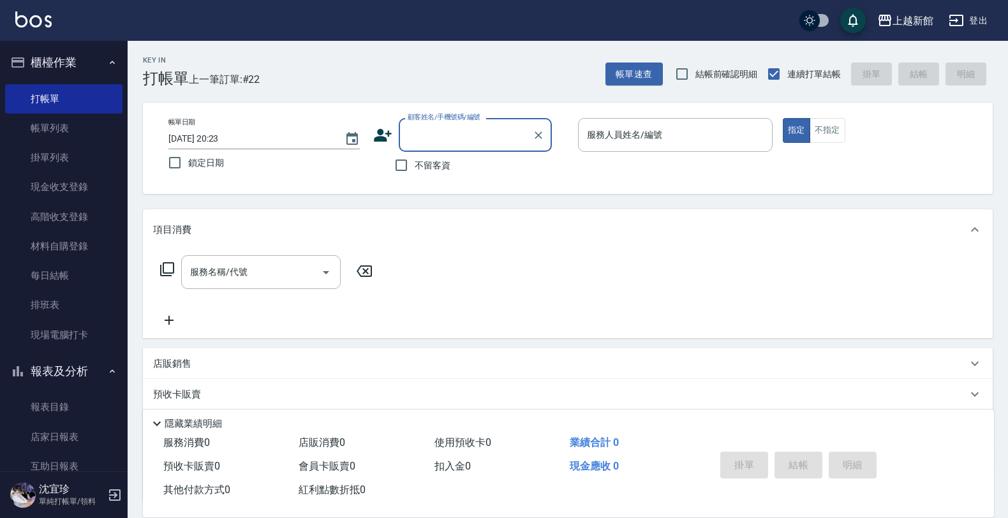
click at [385, 134] on icon at bounding box center [382, 135] width 19 height 19
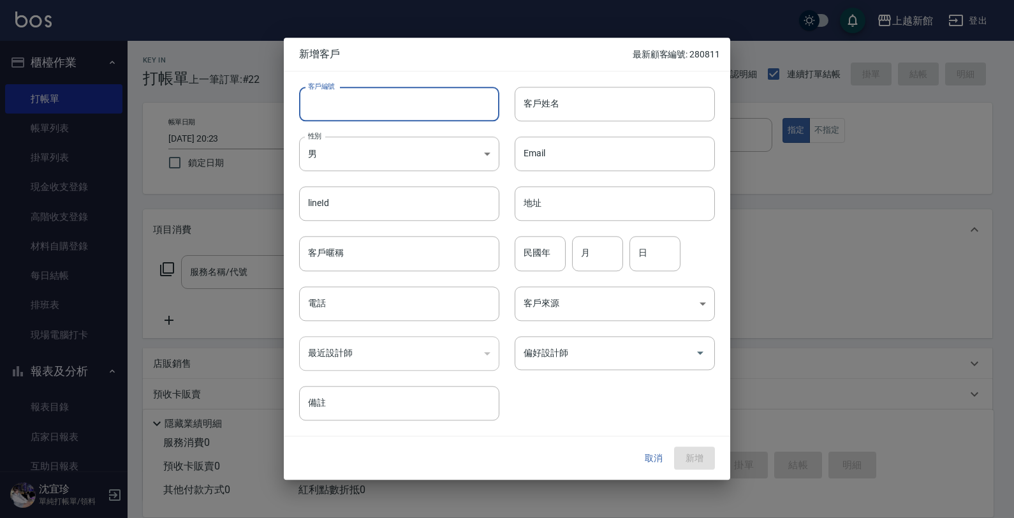
click at [432, 108] on input "客戶編號" at bounding box center [399, 104] width 200 height 34
type input "281212"
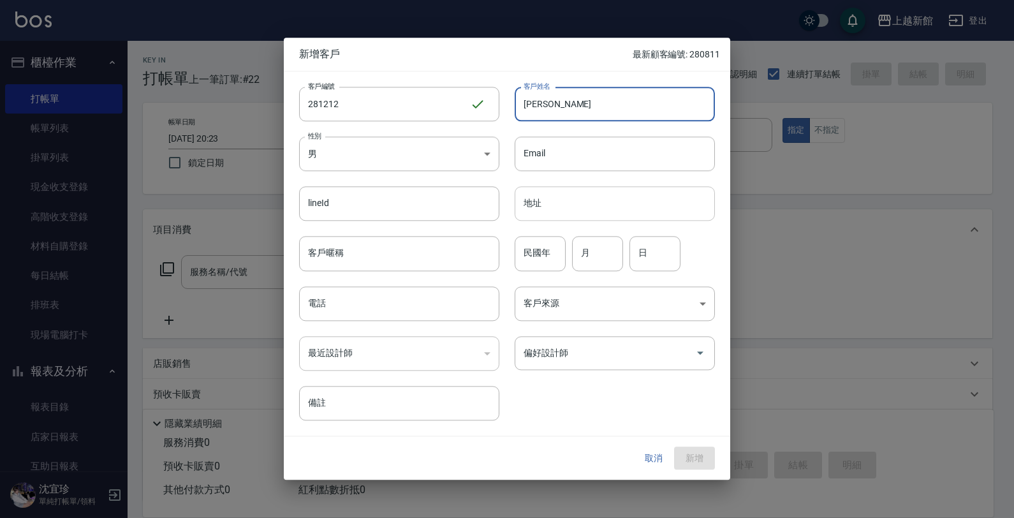
type input "劉茜"
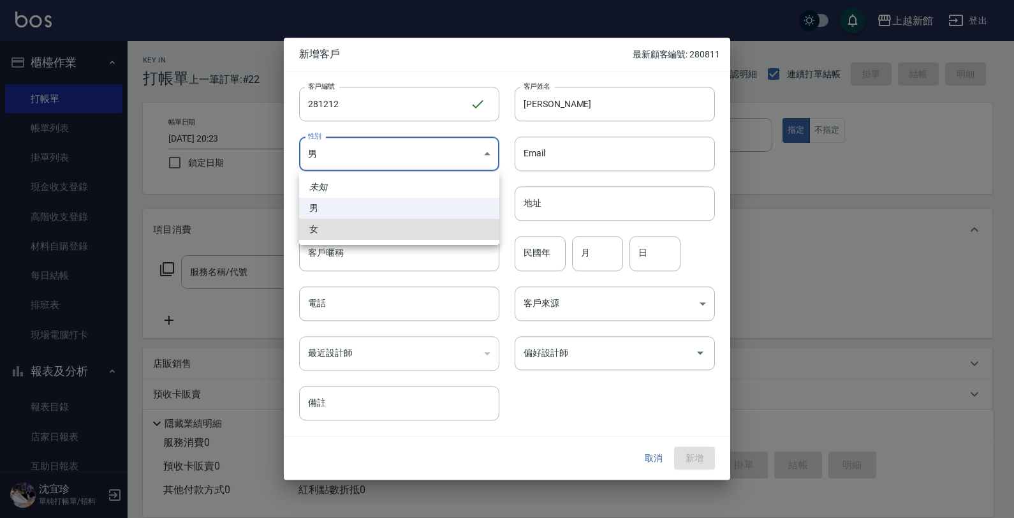
type input "FEMALE"
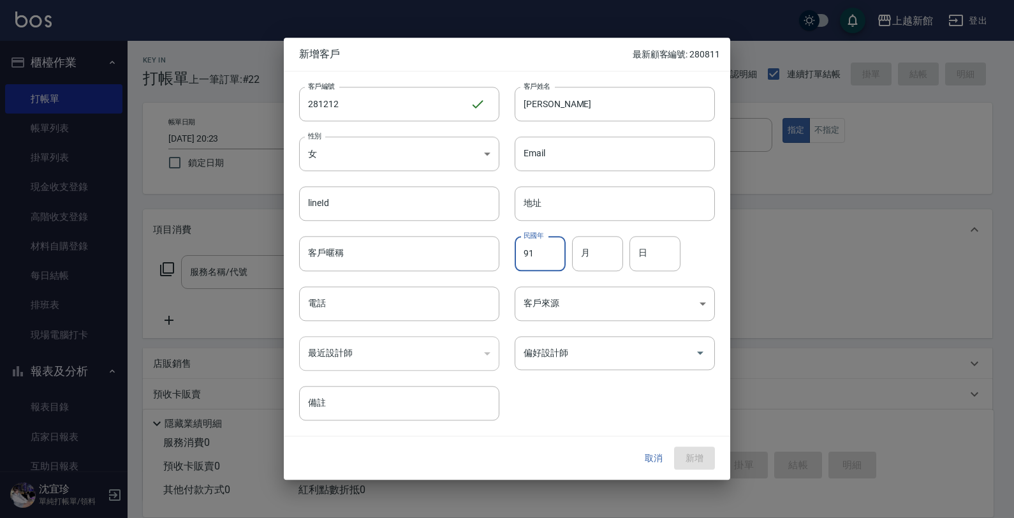
type input "91"
type input "12"
click at [674, 446] on button "新增" at bounding box center [694, 458] width 41 height 24
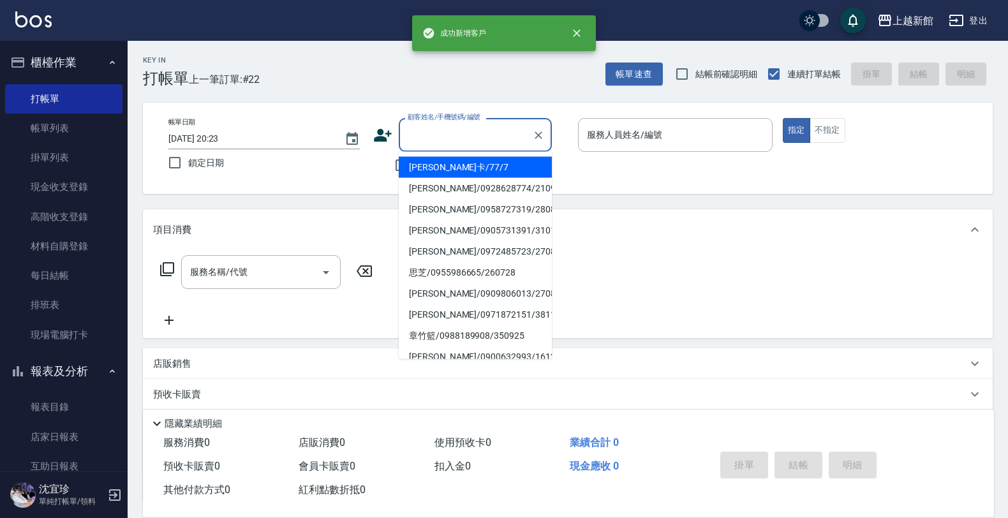
drag, startPoint x: 423, startPoint y: 129, endPoint x: 429, endPoint y: 134, distance: 8.2
click at [429, 134] on input "顧客姓名/手機號碼/編號" at bounding box center [465, 135] width 122 height 22
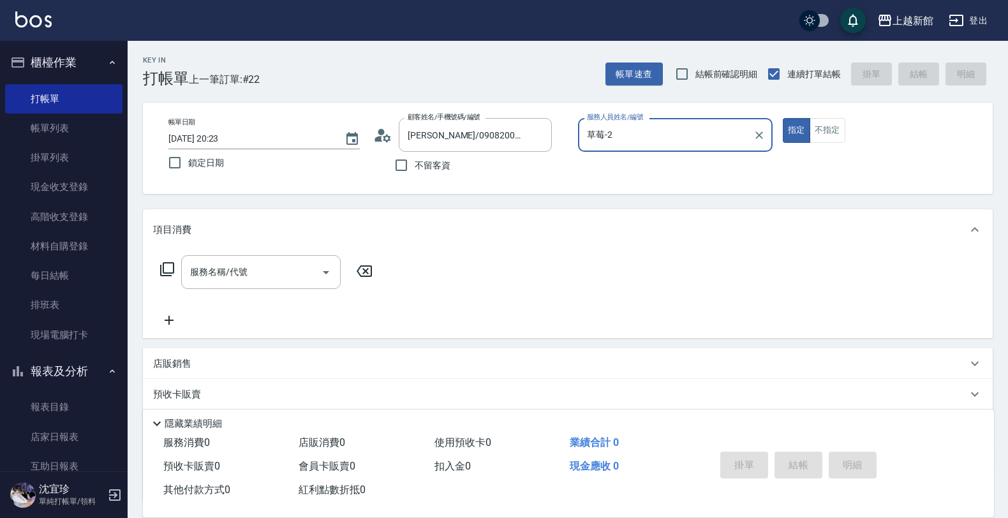
click at [783, 118] on button "指定" at bounding box center [796, 130] width 27 height 25
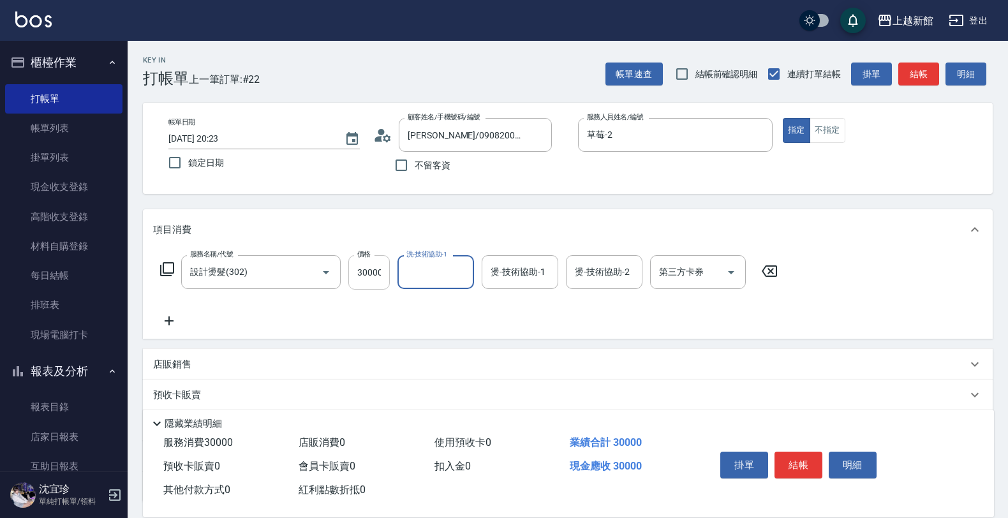
click at [370, 272] on input "30000" at bounding box center [368, 272] width 41 height 34
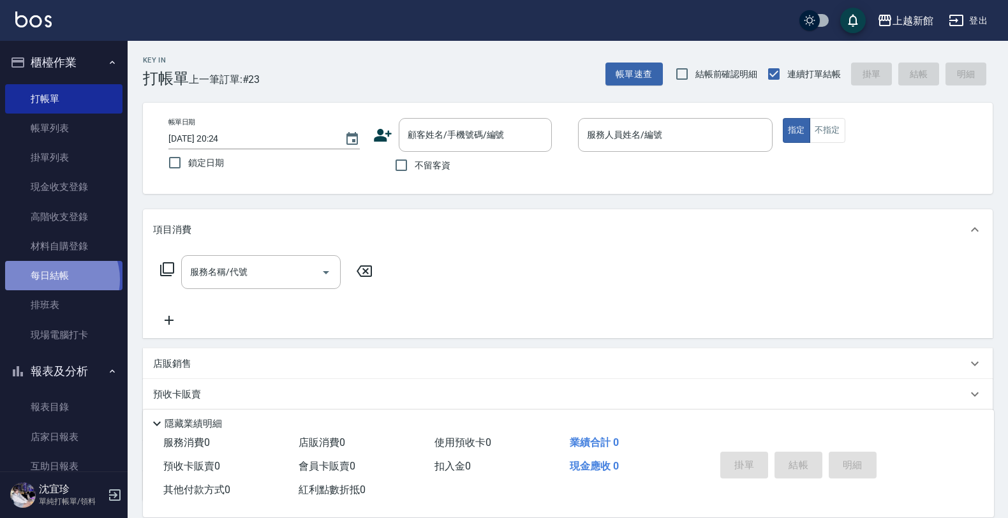
click at [55, 279] on link "每日結帳" at bounding box center [63, 275] width 117 height 29
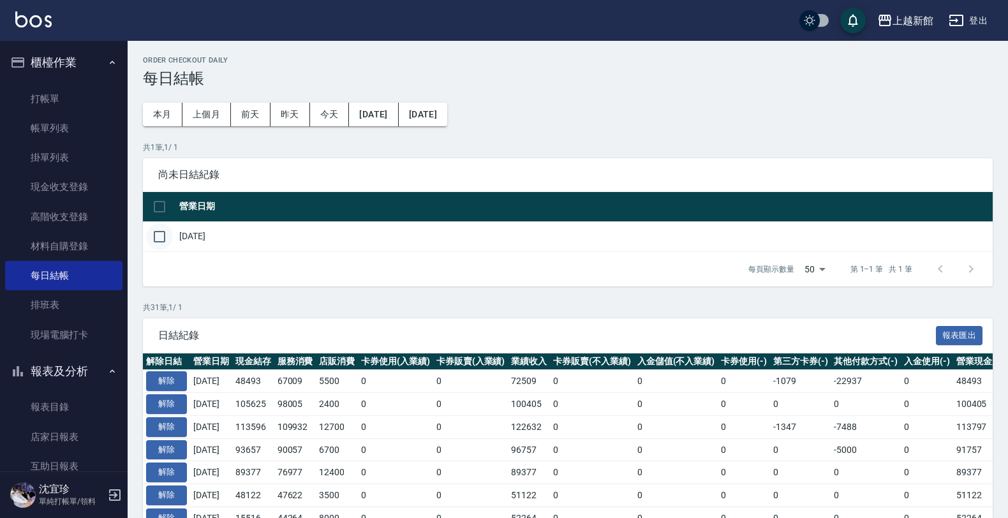
click at [150, 224] on input "checkbox" at bounding box center [159, 236] width 27 height 27
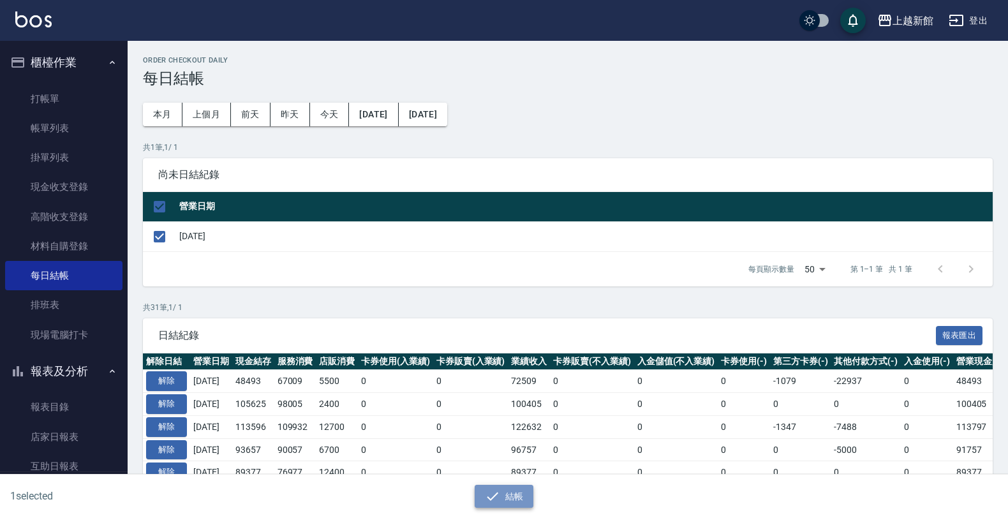
click at [507, 499] on button "結帳" at bounding box center [503, 497] width 59 height 24
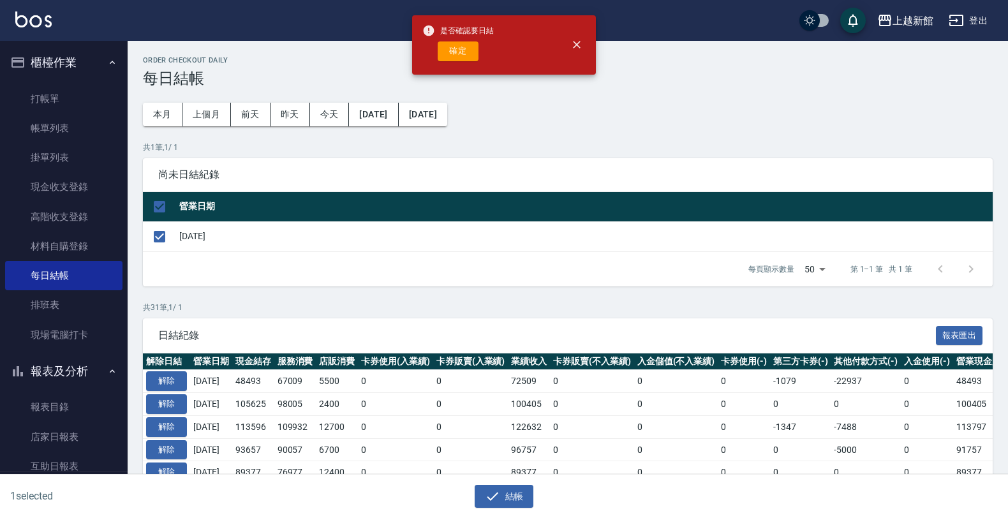
click at [459, 45] on button "確定" at bounding box center [457, 51] width 41 height 20
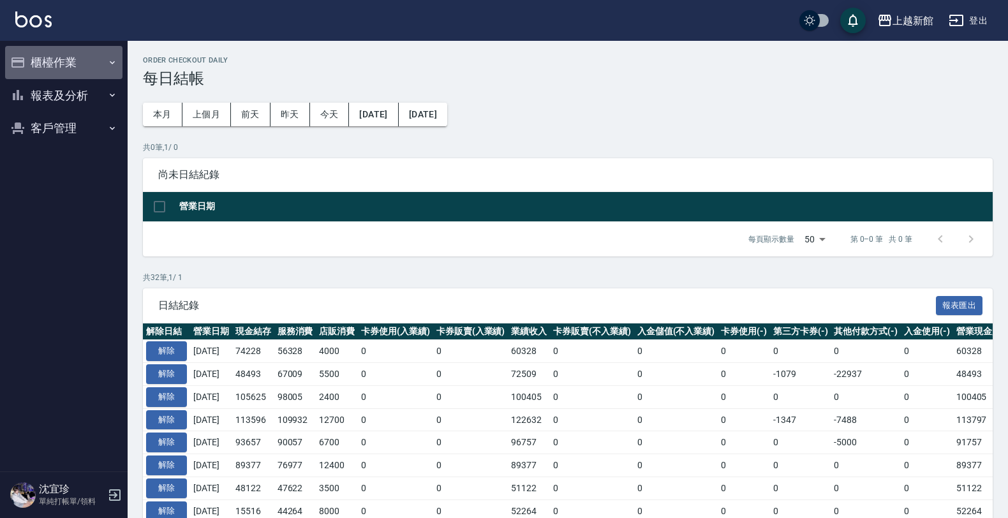
click at [91, 53] on button "櫃檯作業" at bounding box center [63, 62] width 117 height 33
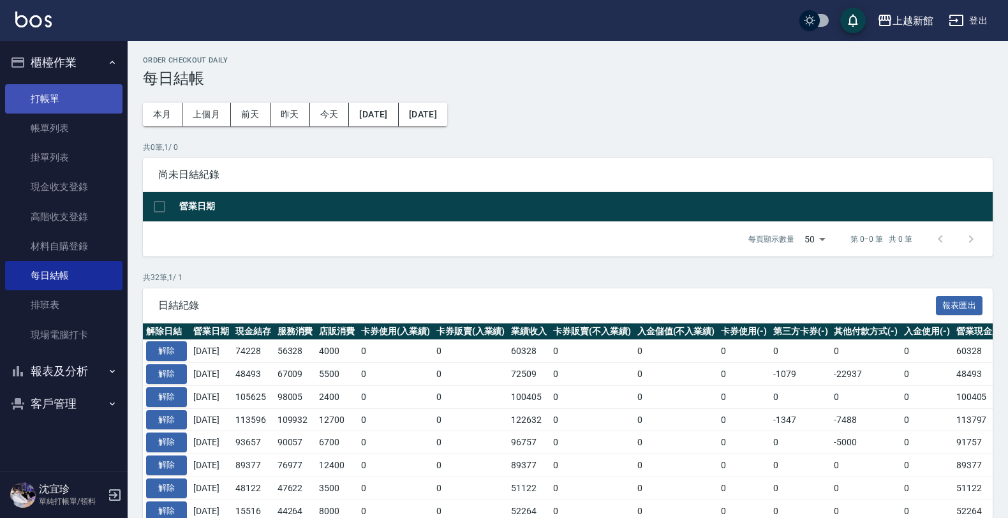
click at [75, 96] on link "打帳單" at bounding box center [63, 98] width 117 height 29
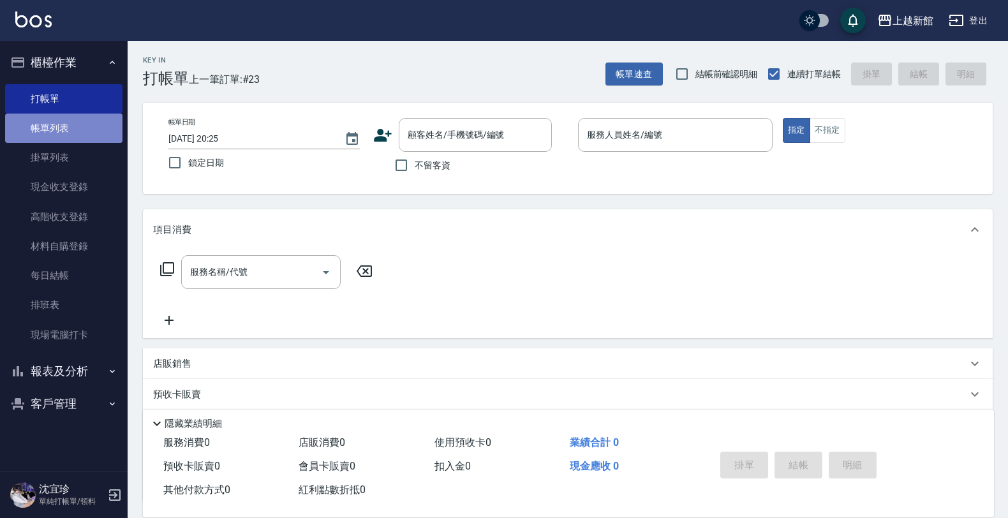
click at [51, 129] on link "帳單列表" at bounding box center [63, 128] width 117 height 29
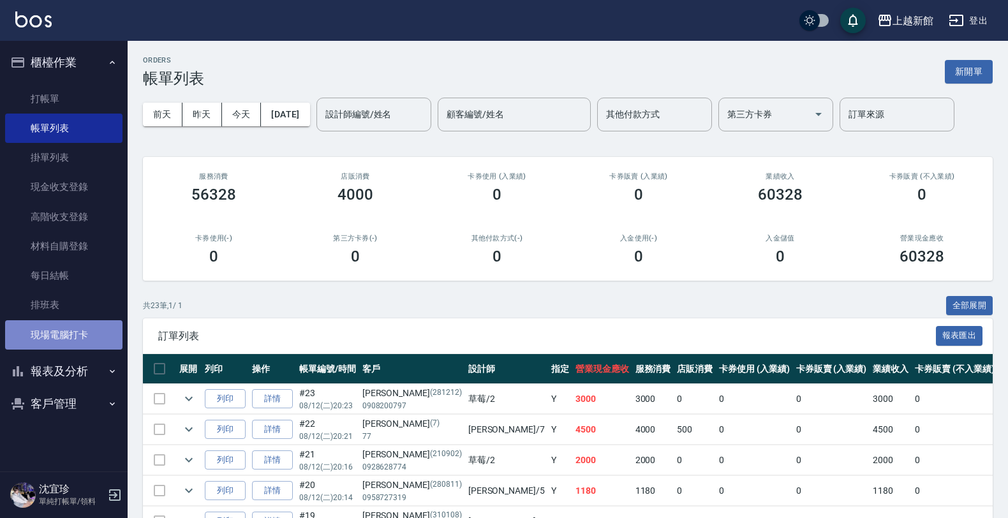
click at [80, 333] on link "現場電腦打卡" at bounding box center [63, 334] width 117 height 29
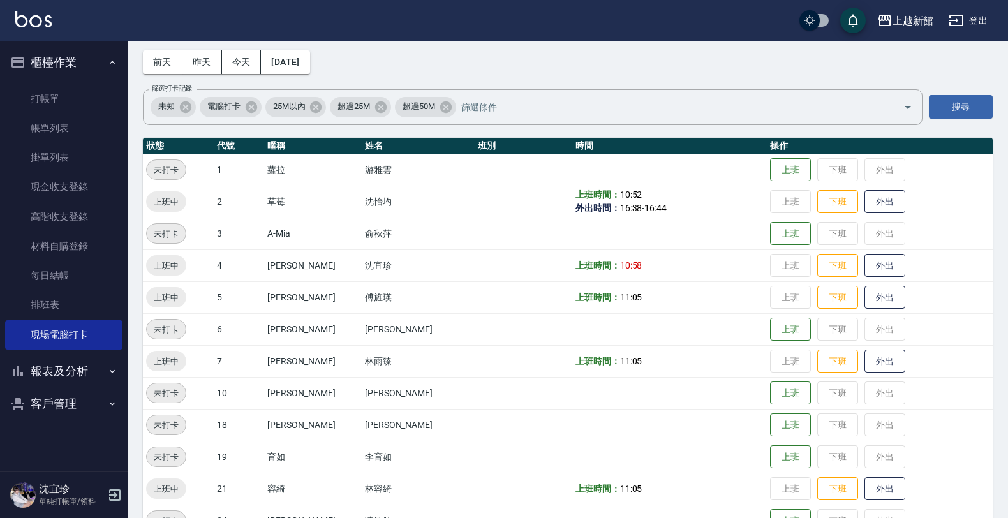
scroll to position [80, 0]
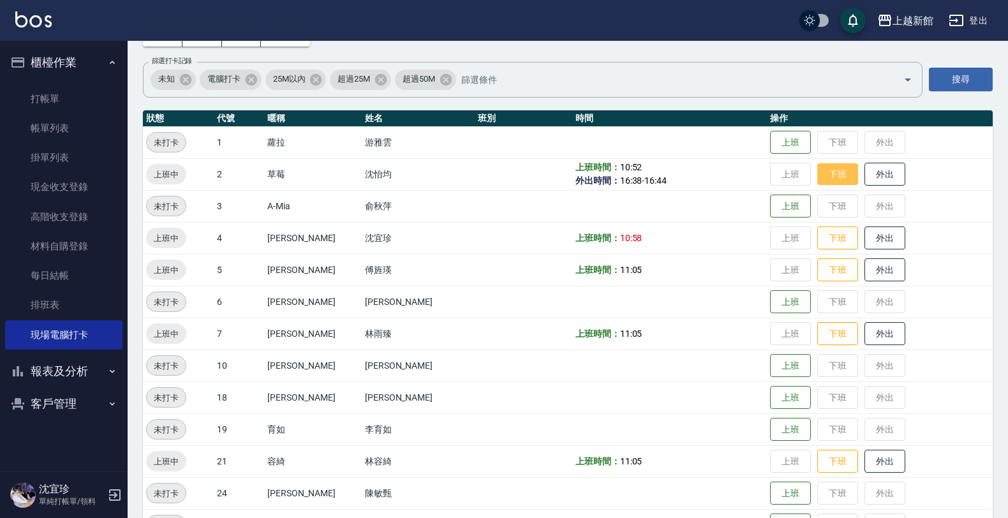
click at [817, 170] on button "下班" at bounding box center [837, 174] width 41 height 22
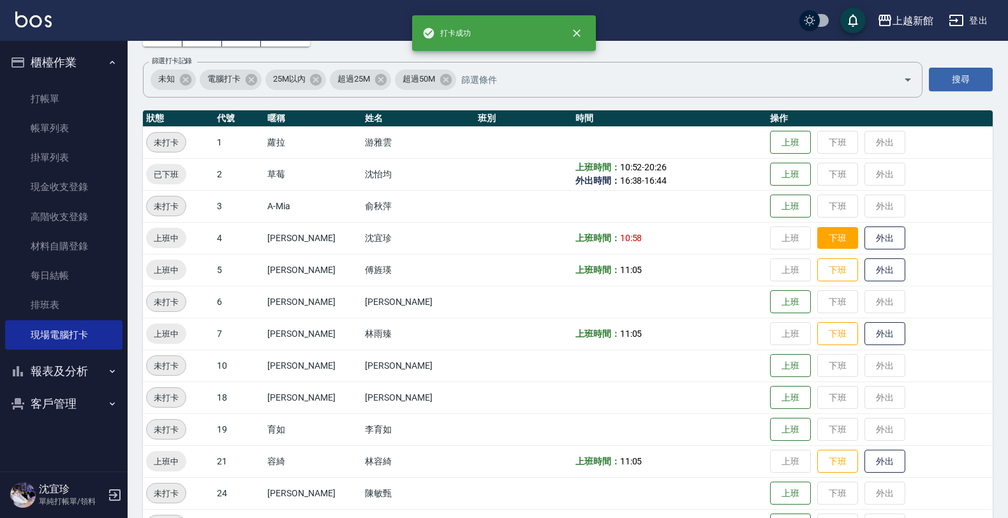
click at [828, 240] on button "下班" at bounding box center [837, 238] width 41 height 22
click at [820, 260] on button "下班" at bounding box center [837, 270] width 41 height 22
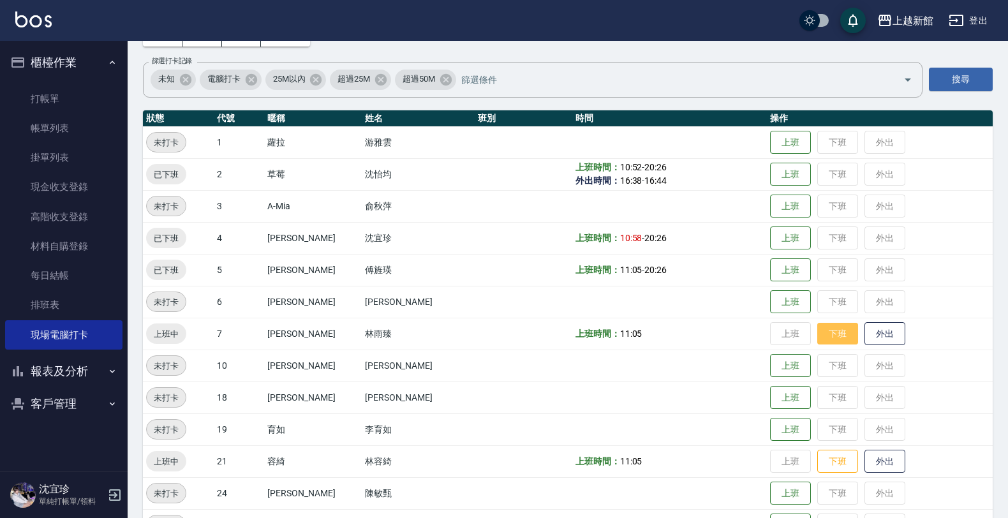
click at [828, 329] on button "下班" at bounding box center [837, 334] width 41 height 22
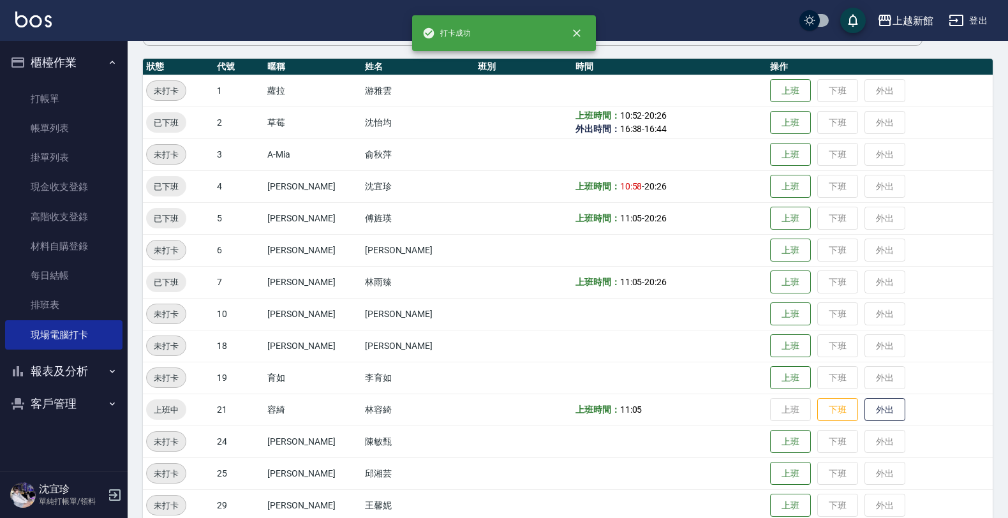
scroll to position [159, 0]
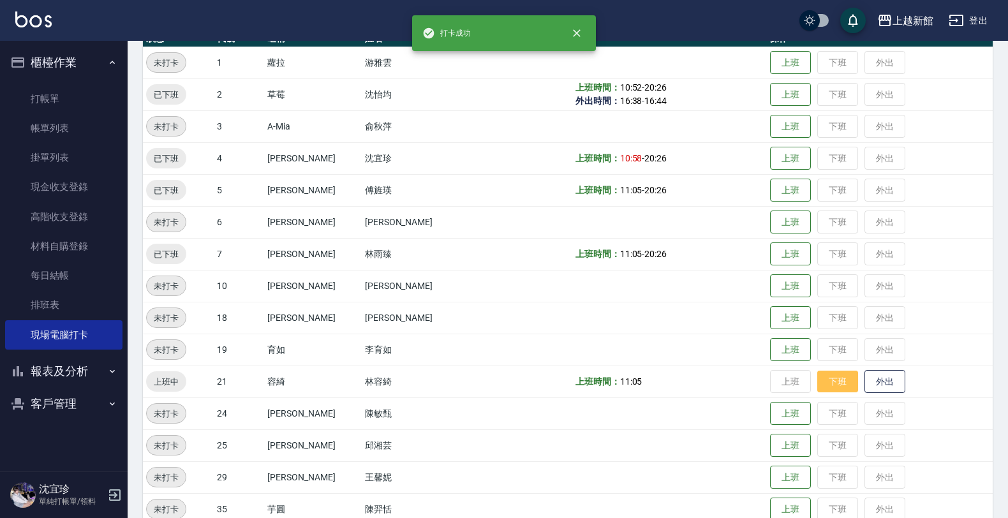
click at [821, 375] on button "下班" at bounding box center [837, 382] width 41 height 22
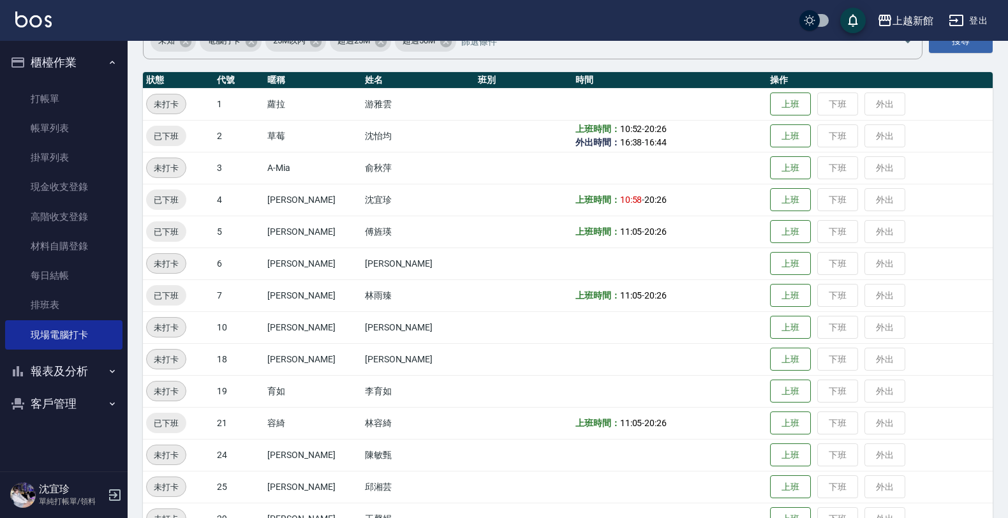
scroll to position [198, 0]
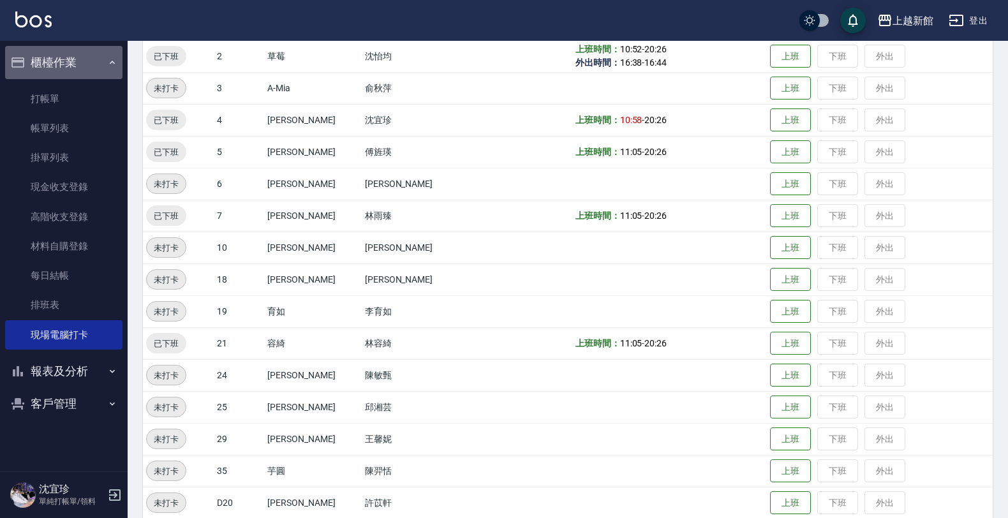
click at [53, 64] on button "櫃檯作業" at bounding box center [63, 62] width 117 height 33
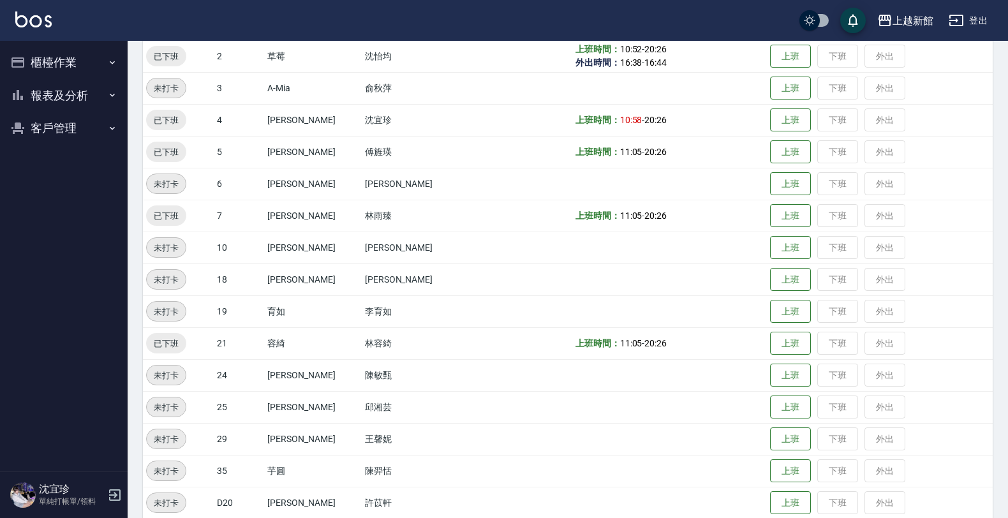
click at [55, 96] on button "報表及分析" at bounding box center [63, 95] width 117 height 33
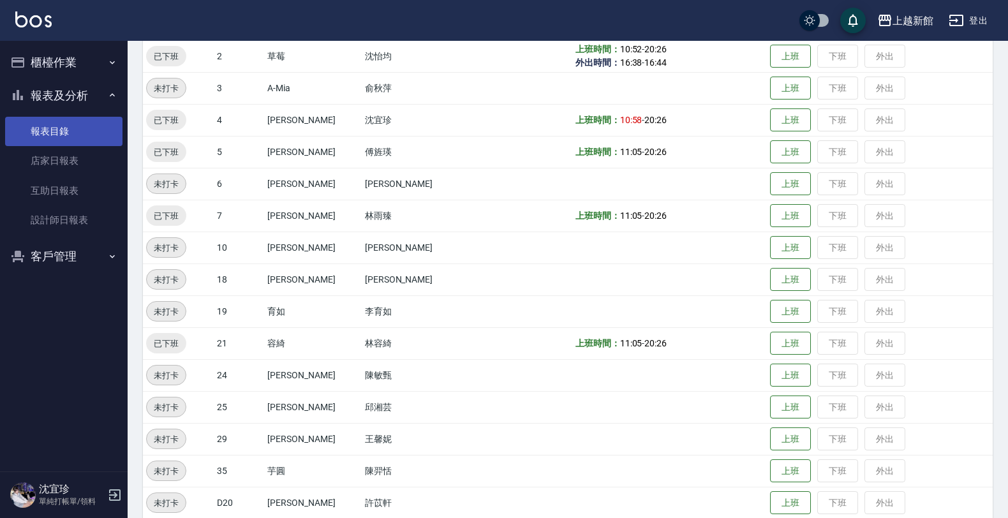
click at [53, 126] on link "報表目錄" at bounding box center [63, 131] width 117 height 29
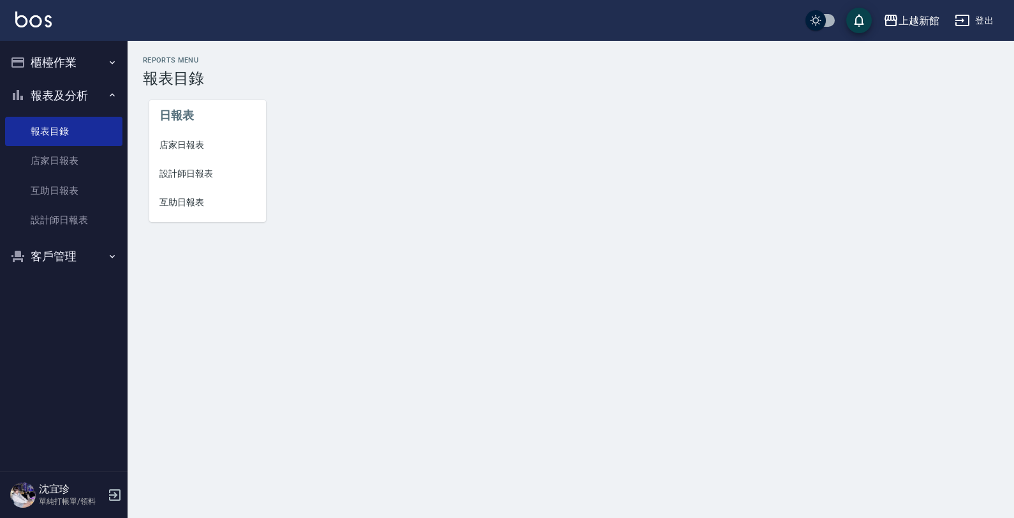
click at [196, 144] on span "店家日報表" at bounding box center [207, 144] width 96 height 13
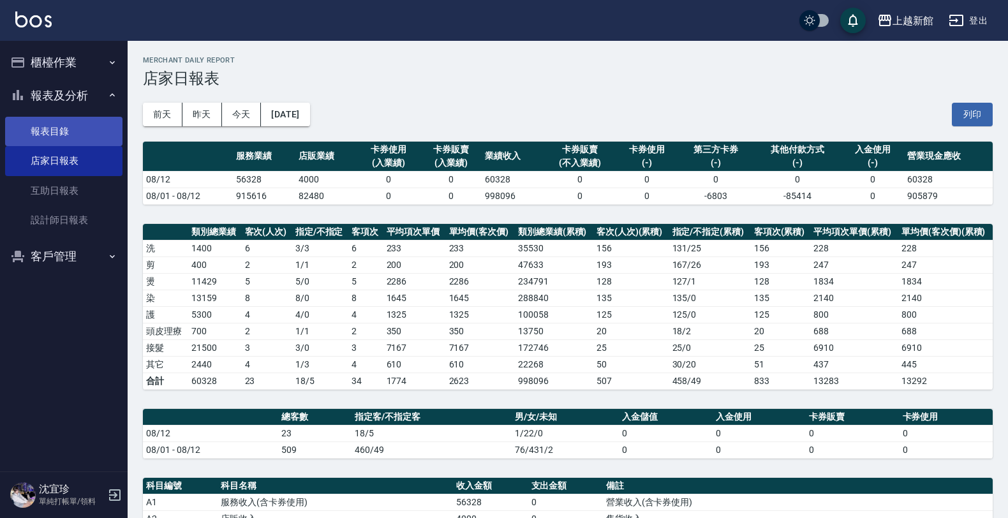
click at [53, 129] on link "報表目錄" at bounding box center [63, 131] width 117 height 29
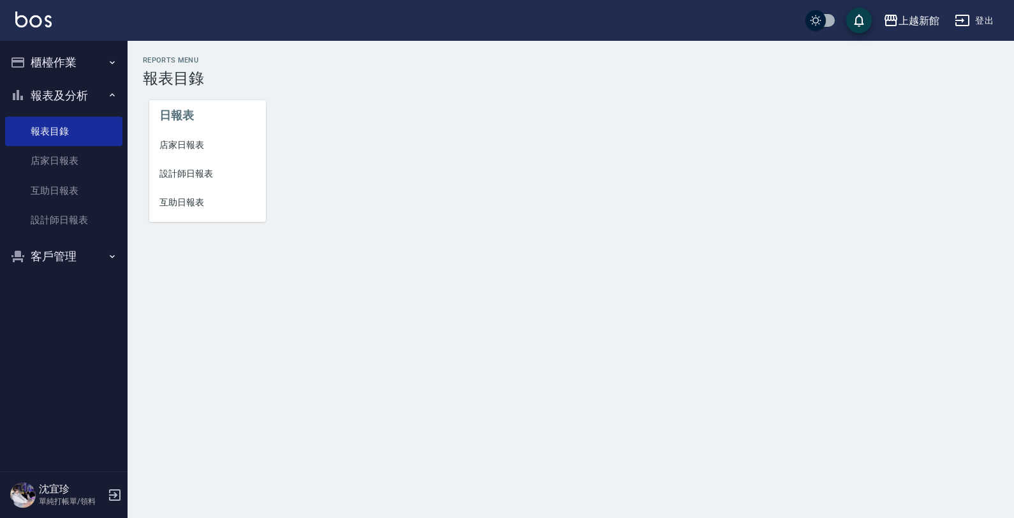
click at [195, 173] on span "設計師日報表" at bounding box center [207, 173] width 96 height 13
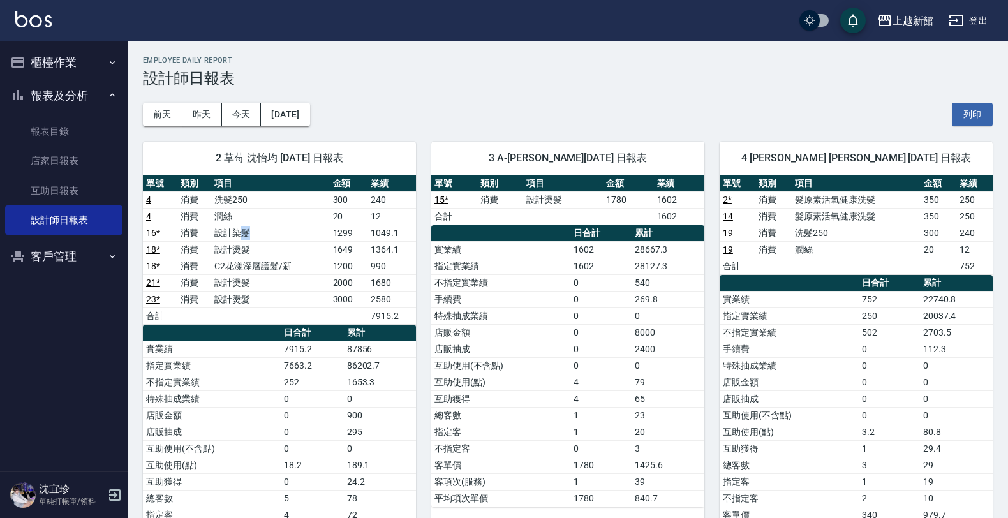
drag, startPoint x: 265, startPoint y: 236, endPoint x: 292, endPoint y: 252, distance: 31.2
click at [279, 239] on td "設計染髮" at bounding box center [270, 232] width 118 height 17
drag, startPoint x: 292, startPoint y: 252, endPoint x: 308, endPoint y: 246, distance: 16.9
click at [308, 244] on td "設計燙髮" at bounding box center [270, 249] width 118 height 17
click at [317, 295] on tbody "4 消費 洗髮250 300 240 4 消費 潤絲 20 12 16 * 消費 設計染髮 1299 1049.1 18 * 消費 設計燙髮 1649 136…" at bounding box center [279, 257] width 273 height 133
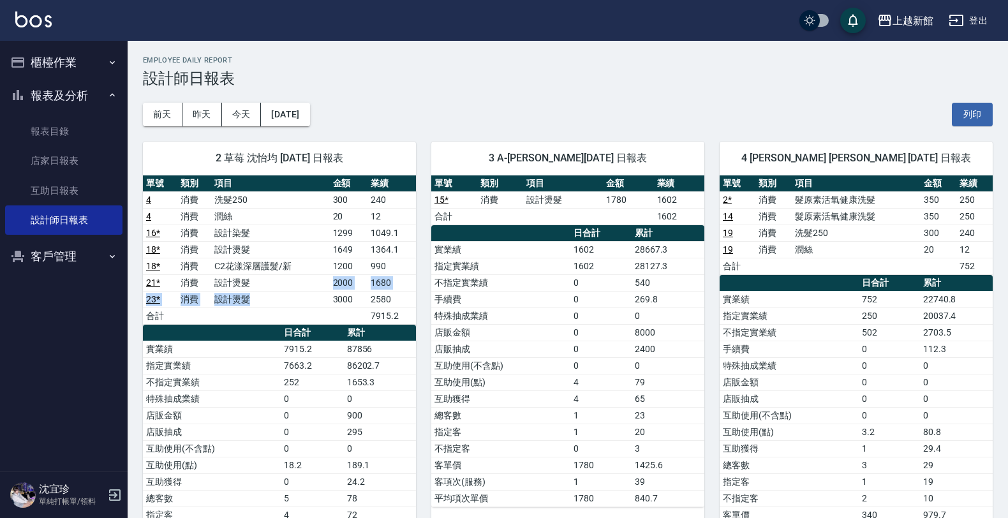
click at [312, 300] on td "設計燙髮" at bounding box center [270, 299] width 118 height 17
click at [324, 309] on td "a dense table" at bounding box center [270, 315] width 118 height 17
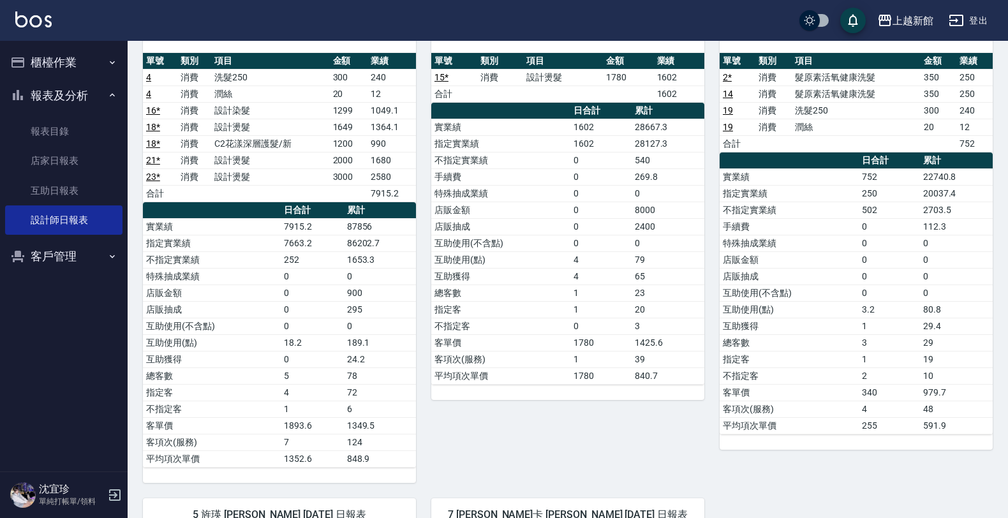
scroll to position [159, 0]
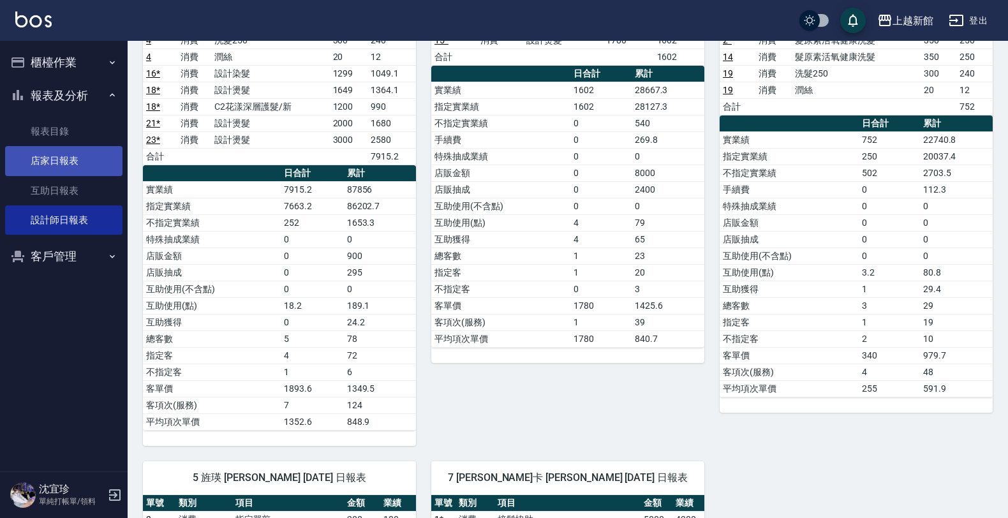
click at [71, 147] on link "店家日報表" at bounding box center [63, 160] width 117 height 29
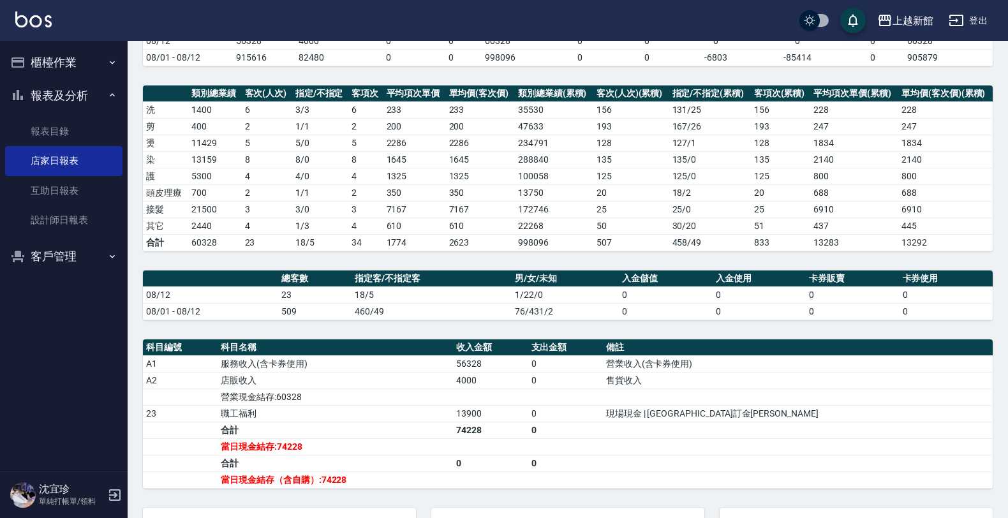
scroll to position [143, 0]
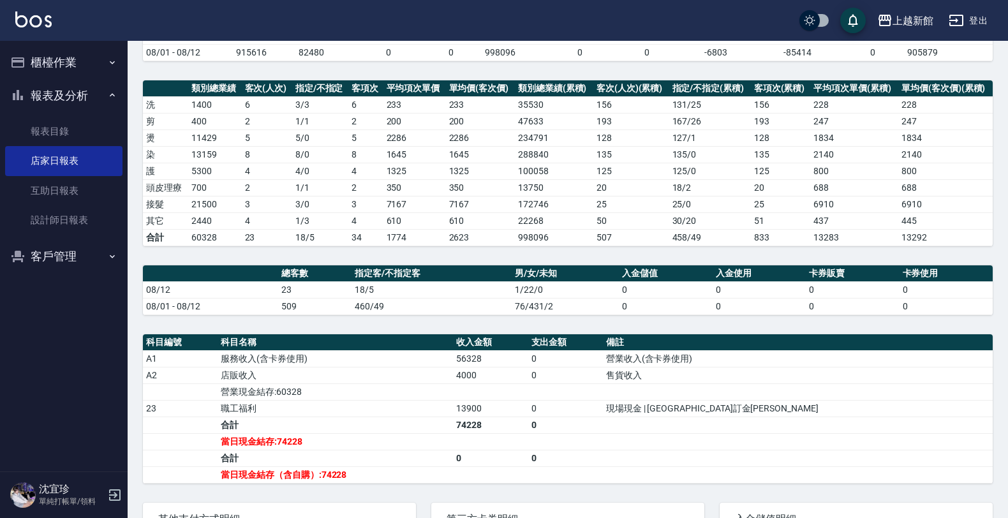
click at [71, 64] on button "櫃檯作業" at bounding box center [63, 62] width 117 height 33
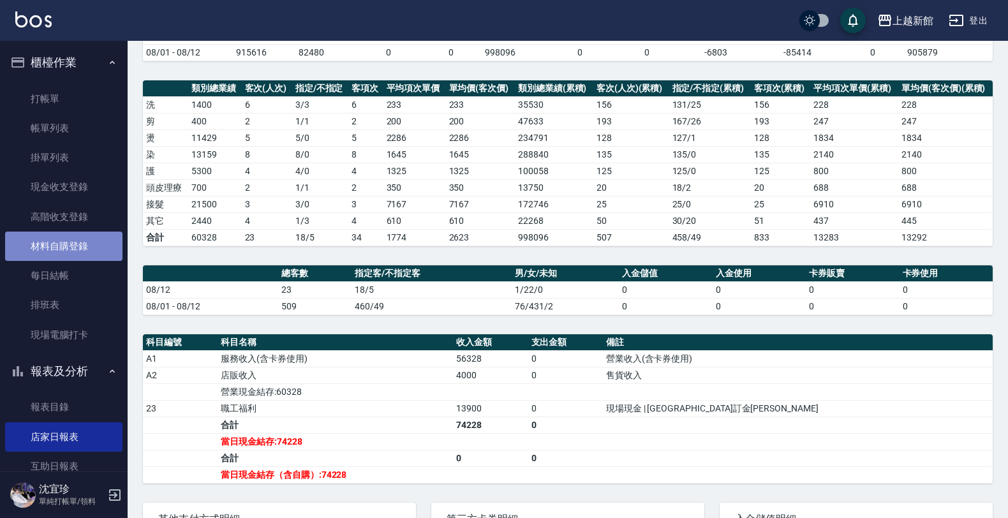
click at [68, 244] on link "材料自購登錄" at bounding box center [63, 246] width 117 height 29
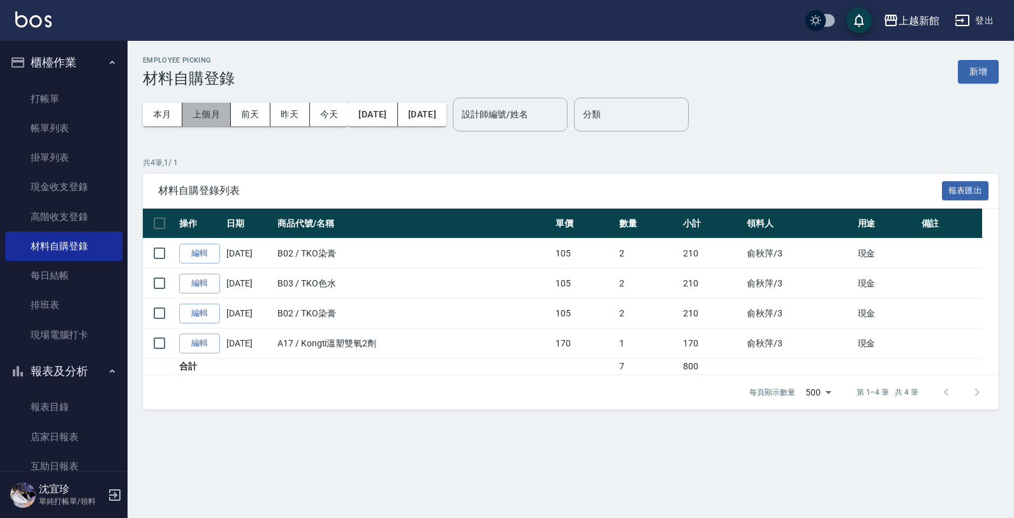
click at [219, 114] on button "上個月" at bounding box center [206, 115] width 48 height 24
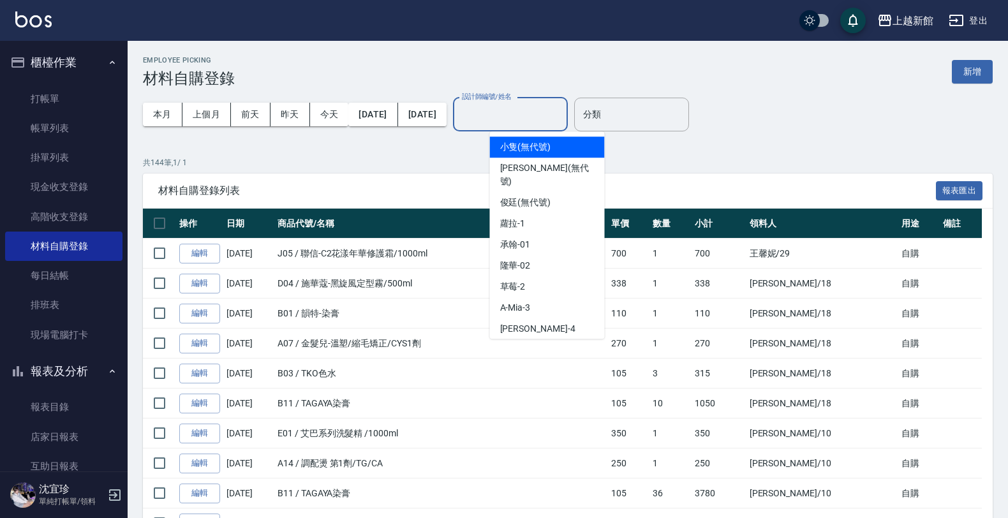
click at [517, 118] on input "設計師編號/姓名" at bounding box center [510, 114] width 103 height 22
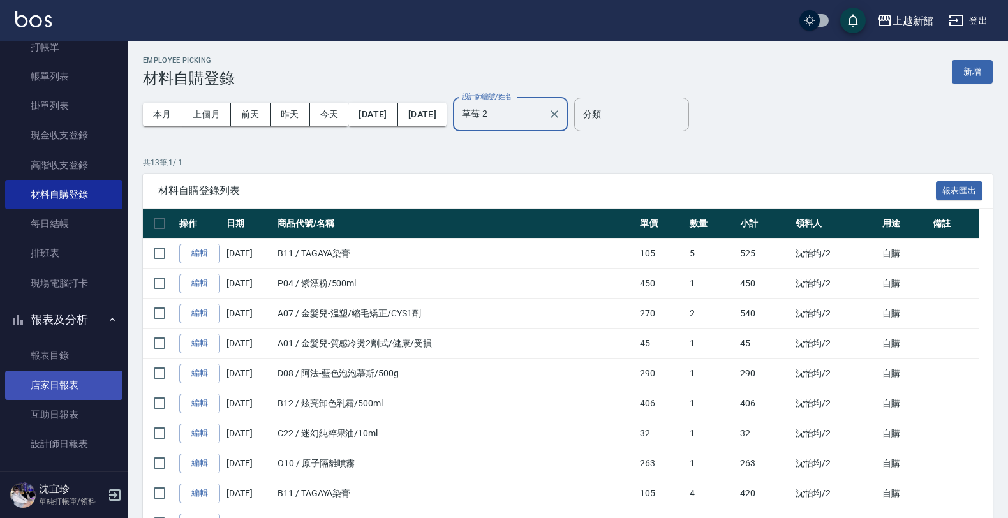
scroll to position [80, 0]
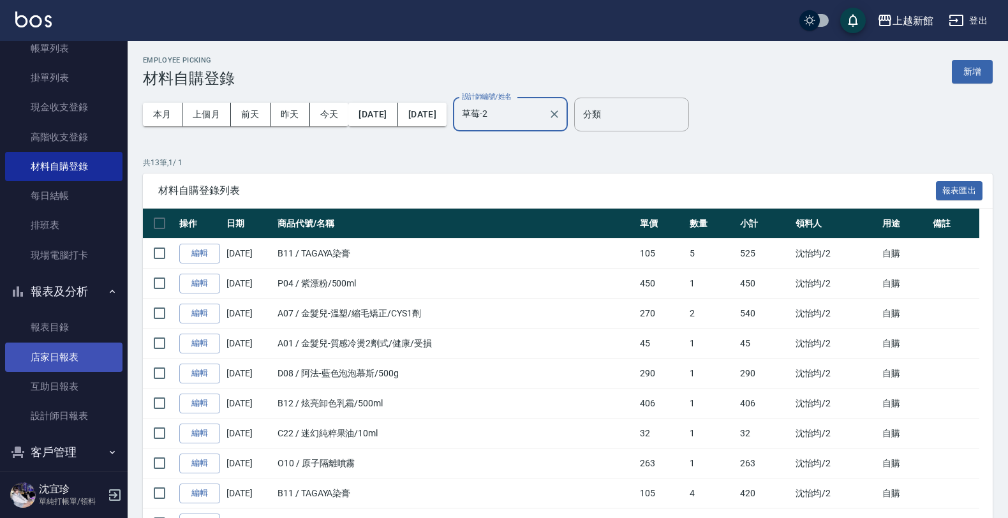
type input "草莓-2"
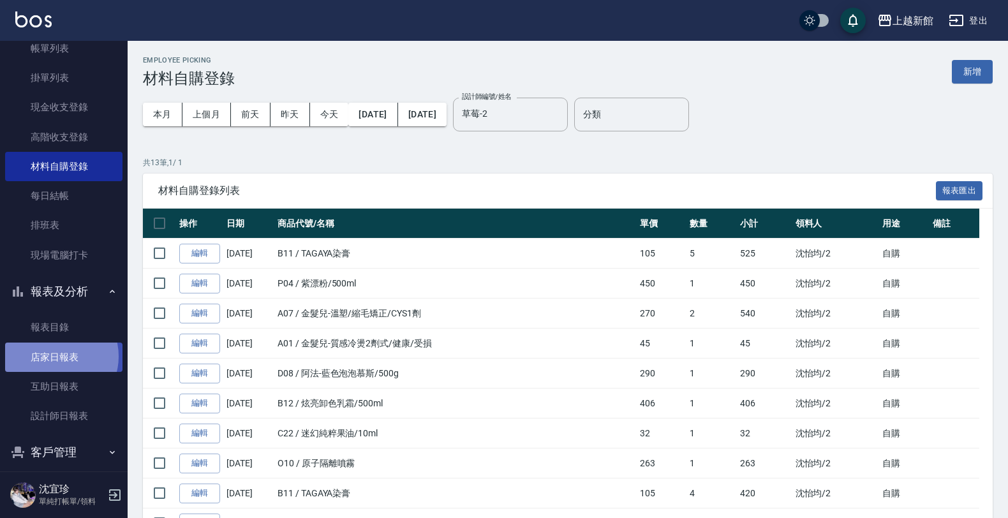
click at [56, 355] on link "店家日報表" at bounding box center [63, 356] width 117 height 29
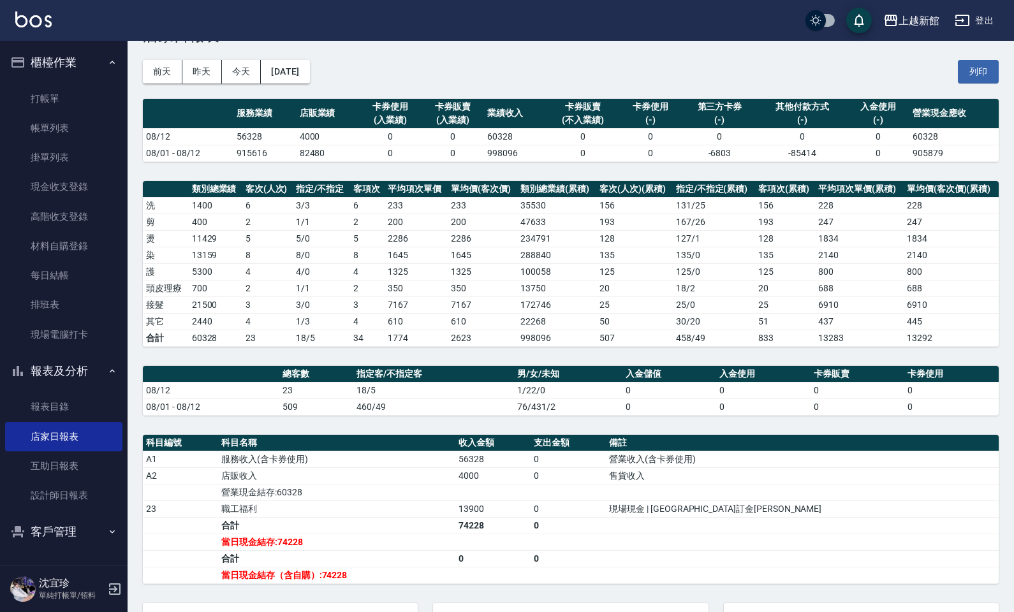
scroll to position [45, 0]
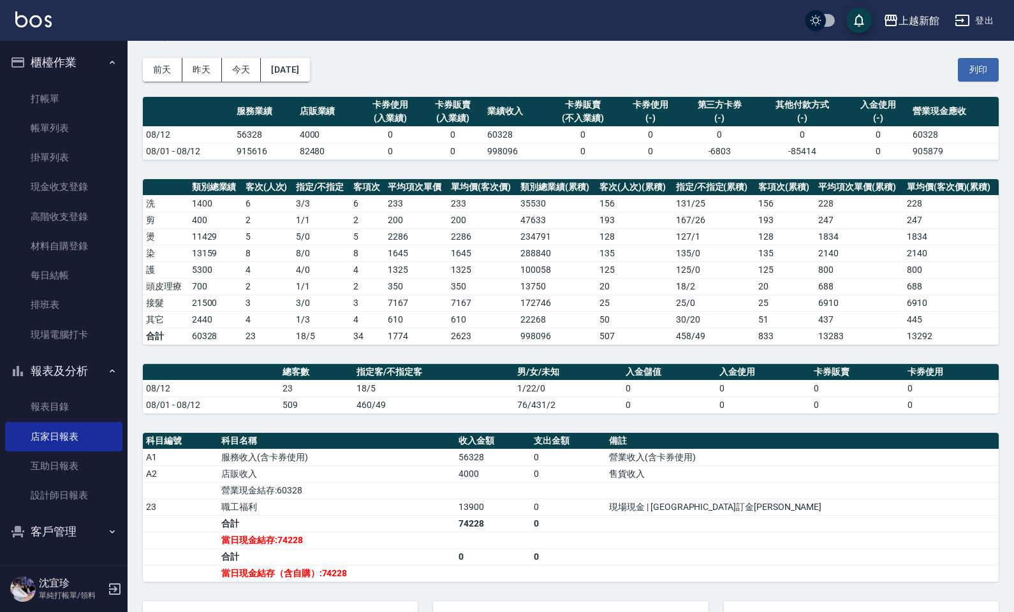
drag, startPoint x: 1001, startPoint y: 425, endPoint x: 498, endPoint y: 165, distance: 566.8
drag, startPoint x: 498, startPoint y: 165, endPoint x: 71, endPoint y: 458, distance: 518.3
click at [71, 458] on link "互助日報表" at bounding box center [63, 466] width 117 height 29
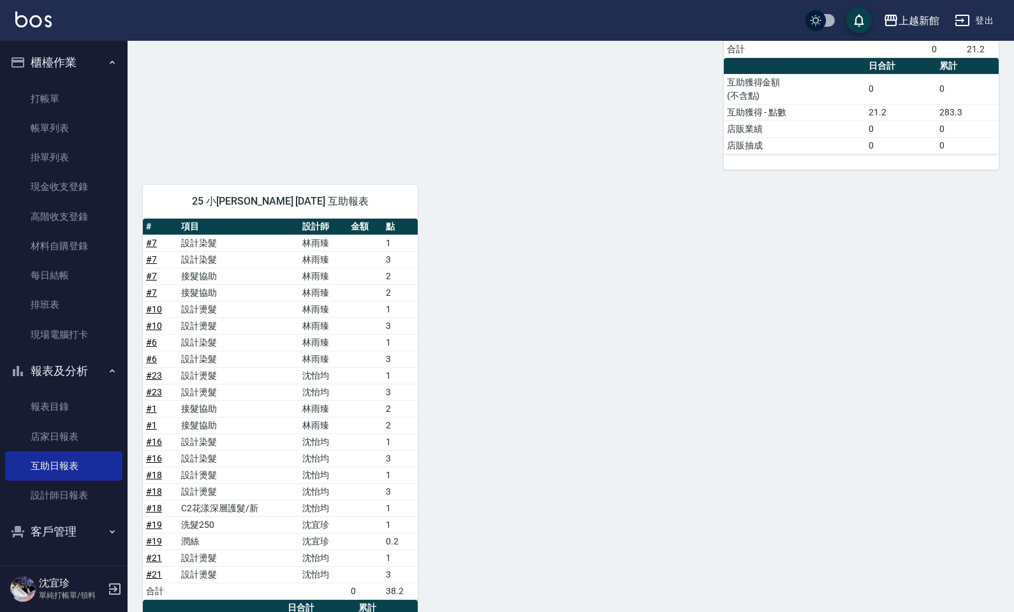
scroll to position [477, 0]
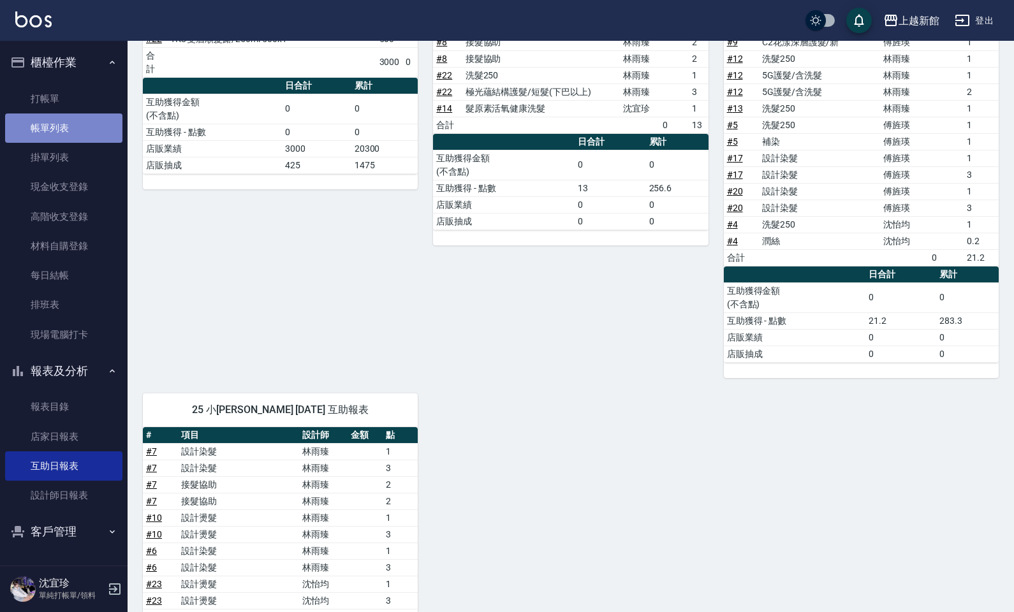
click at [87, 124] on link "帳單列表" at bounding box center [63, 128] width 117 height 29
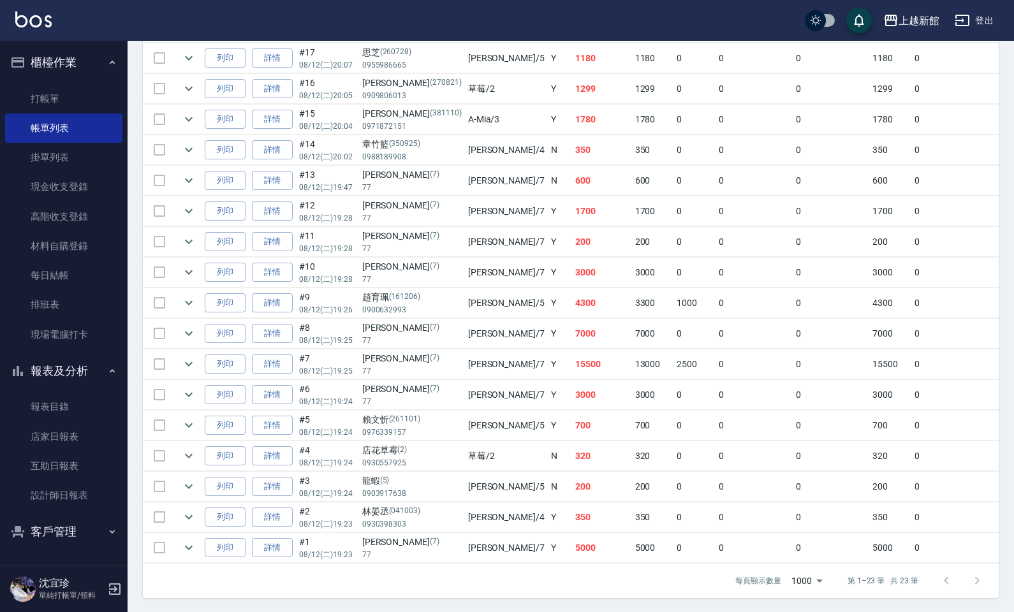
scroll to position [544, 0]
click at [45, 97] on link "打帳單" at bounding box center [63, 98] width 117 height 29
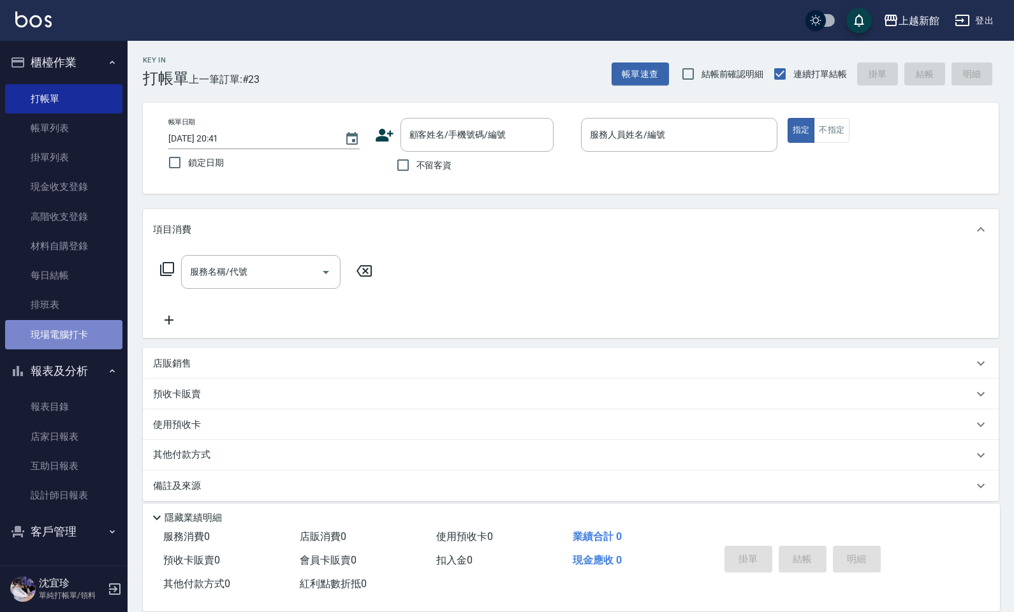
click at [81, 324] on link "現場電腦打卡" at bounding box center [63, 334] width 117 height 29
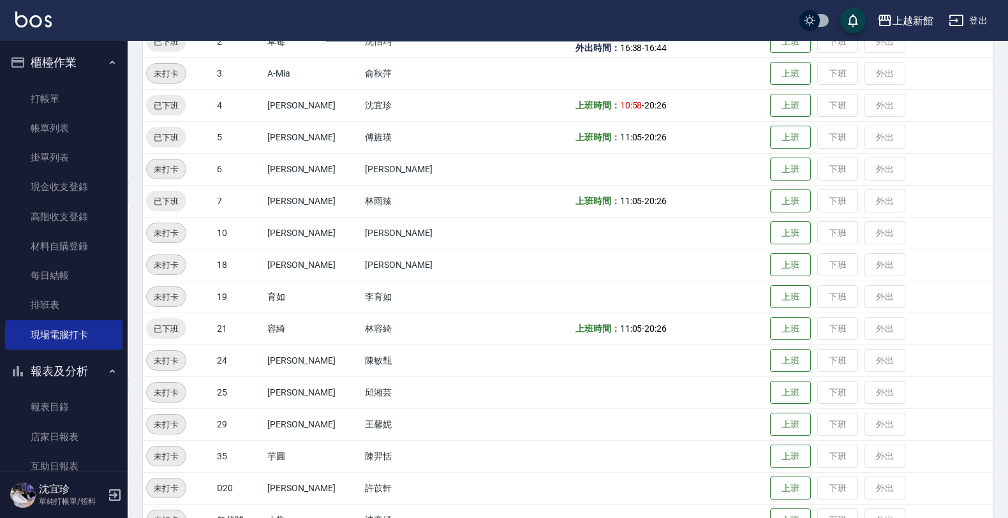
scroll to position [277, 0]
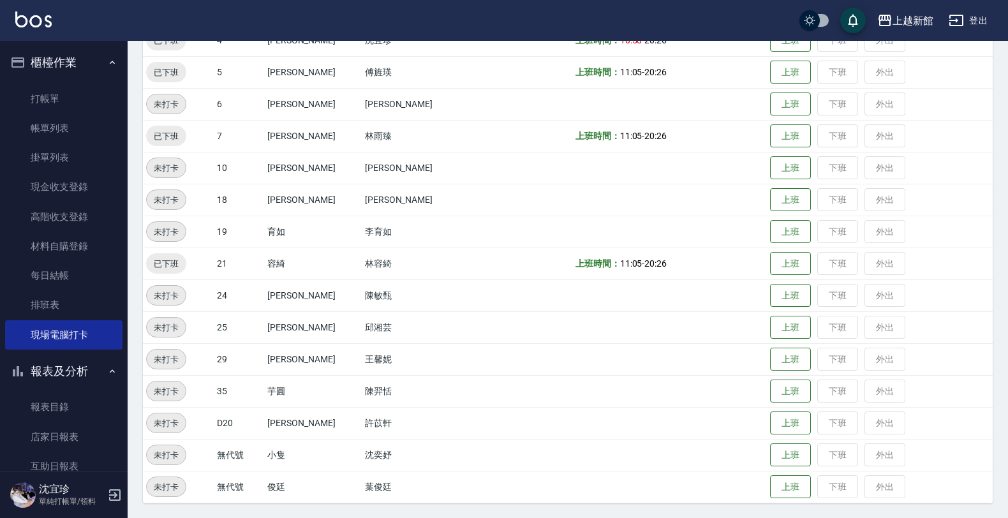
click at [113, 486] on div "沈宜珍 單純打帳單/領料" at bounding box center [64, 495] width 128 height 46
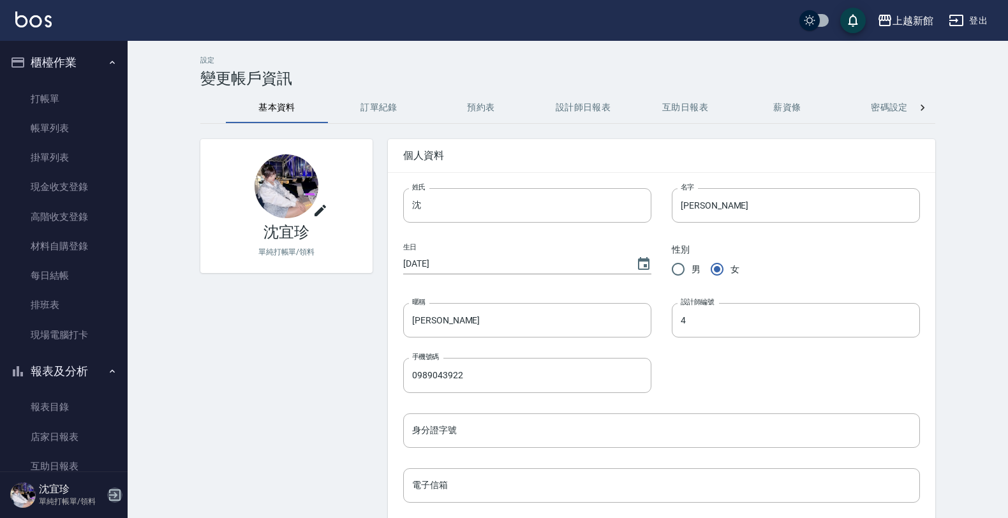
click at [110, 491] on icon "button" at bounding box center [114, 494] width 15 height 15
